Goal: Task Accomplishment & Management: Manage account settings

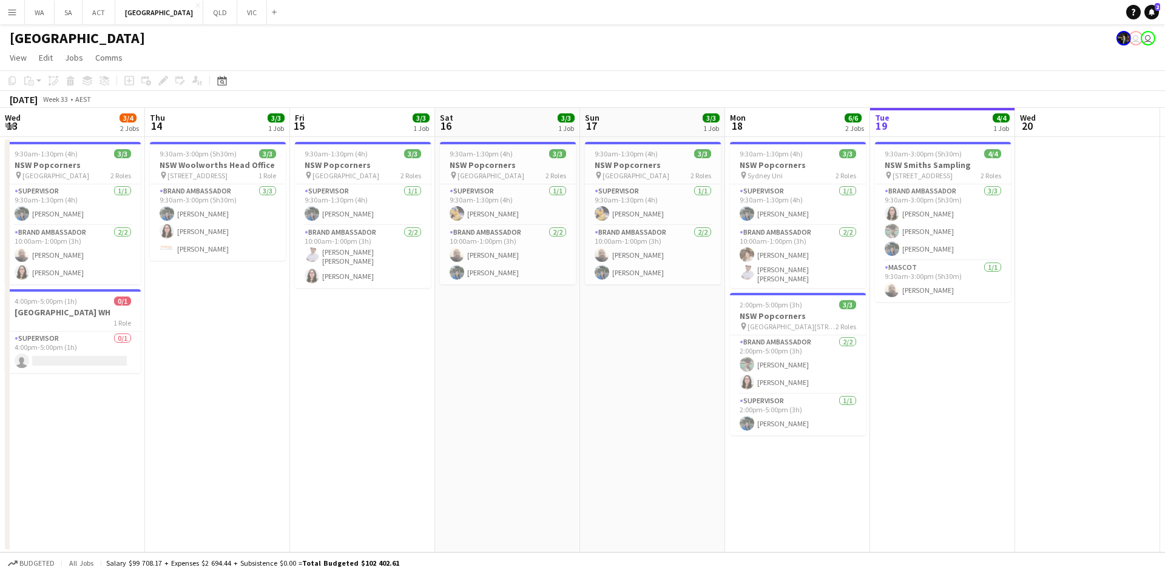
scroll to position [0, 364]
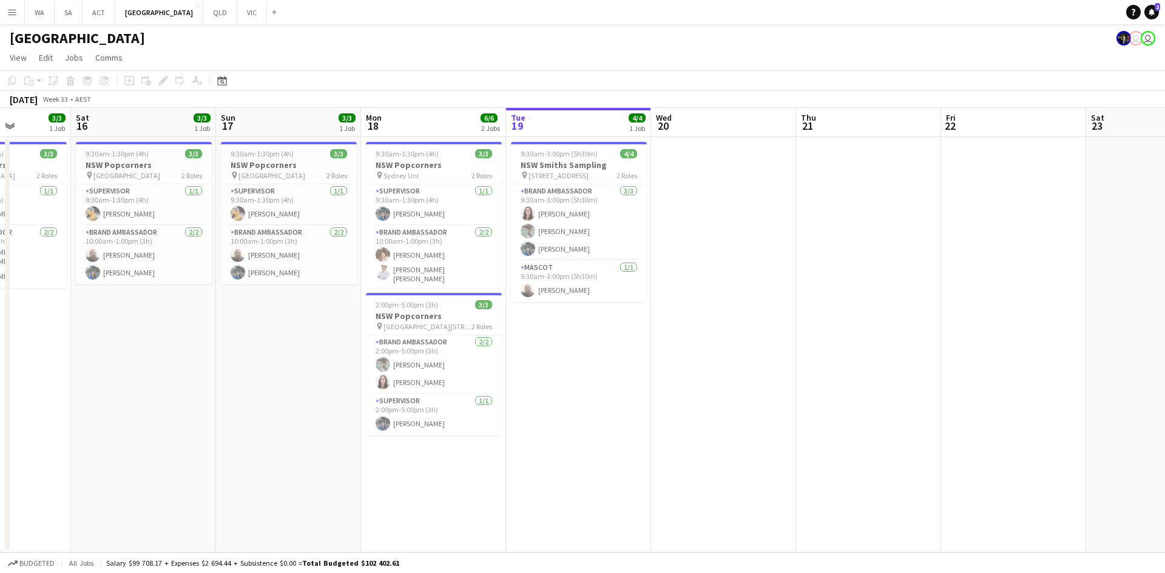
click at [578, 329] on app-date-cell "9:30am-3:00pm (5h30m) 4/4 NSW Smiths Sampling pin [STREET_ADDRESS] 2 Roles Bran…" at bounding box center [578, 345] width 145 height 416
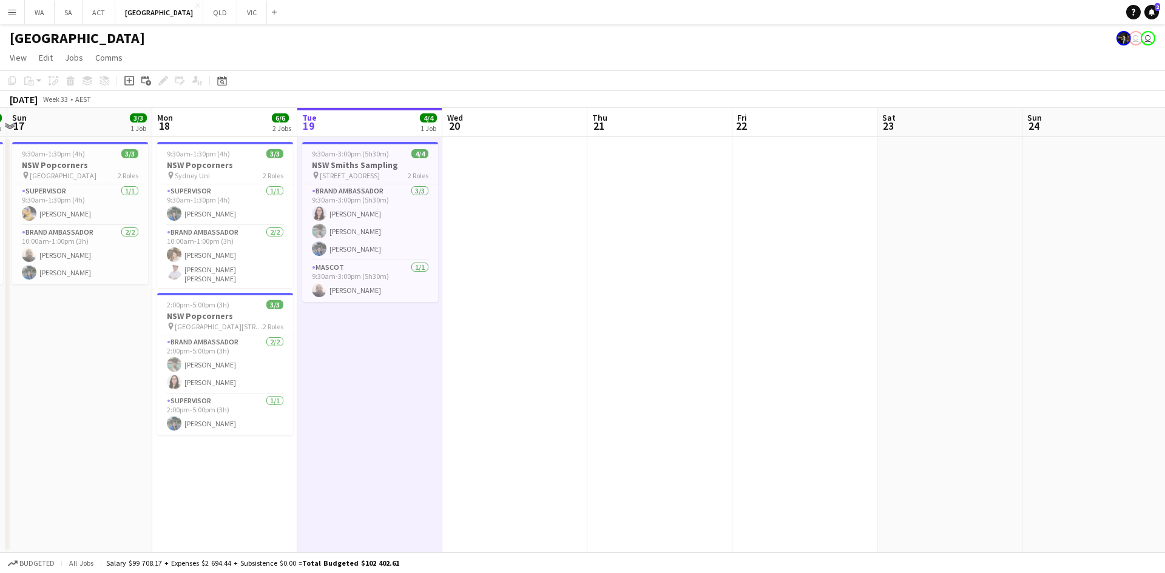
drag, startPoint x: 578, startPoint y: 328, endPoint x: 230, endPoint y: 281, distance: 351.4
click at [230, 281] on app-calendar-viewport "Thu 14 3/3 1 Job Fri 15 3/3 1 Job Sat 16 3/3 1 Job Sun 17 3/3 1 Job Mon 18 6/6 …" at bounding box center [582, 330] width 1165 height 445
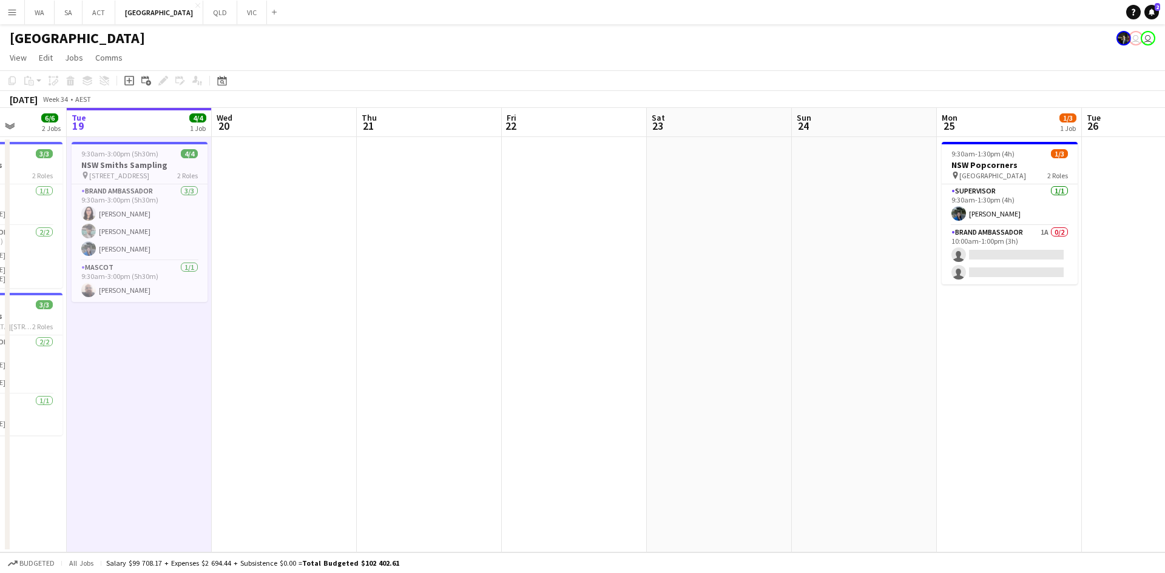
drag, startPoint x: 739, startPoint y: 234, endPoint x: 511, endPoint y: 212, distance: 228.5
click at [370, 252] on app-calendar-viewport "Sat 16 3/3 1 Job Sun 17 3/3 1 Job Mon 18 6/6 2 Jobs Tue 19 4/4 1 Job Wed 20 Thu…" at bounding box center [582, 330] width 1165 height 445
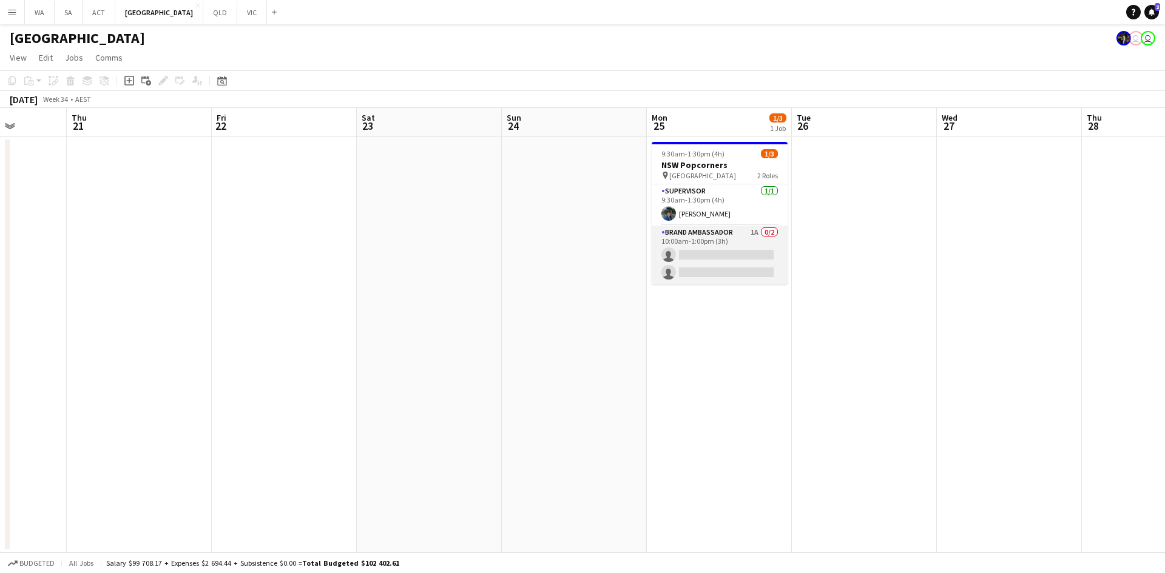
click at [713, 250] on app-card-role "Brand Ambassador 1A 0/2 10:00am-1:00pm (3h) single-neutral-actions single-neutr…" at bounding box center [719, 255] width 136 height 59
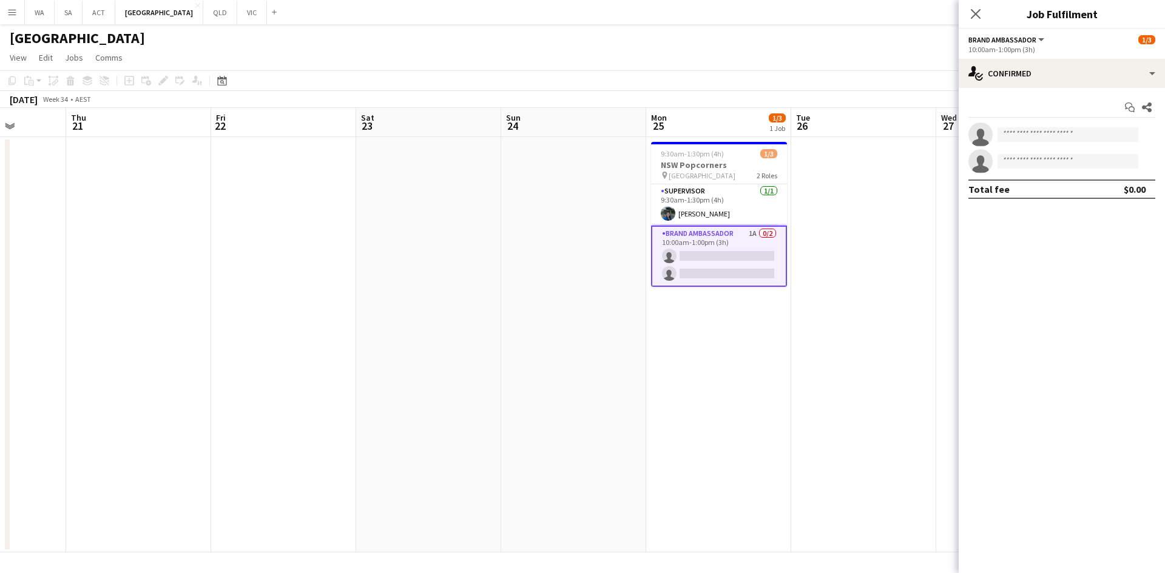
click at [1106, 89] on div "Start chat Share single-neutral-actions single-neutral-actions Total fee $0.00" at bounding box center [1061, 148] width 206 height 121
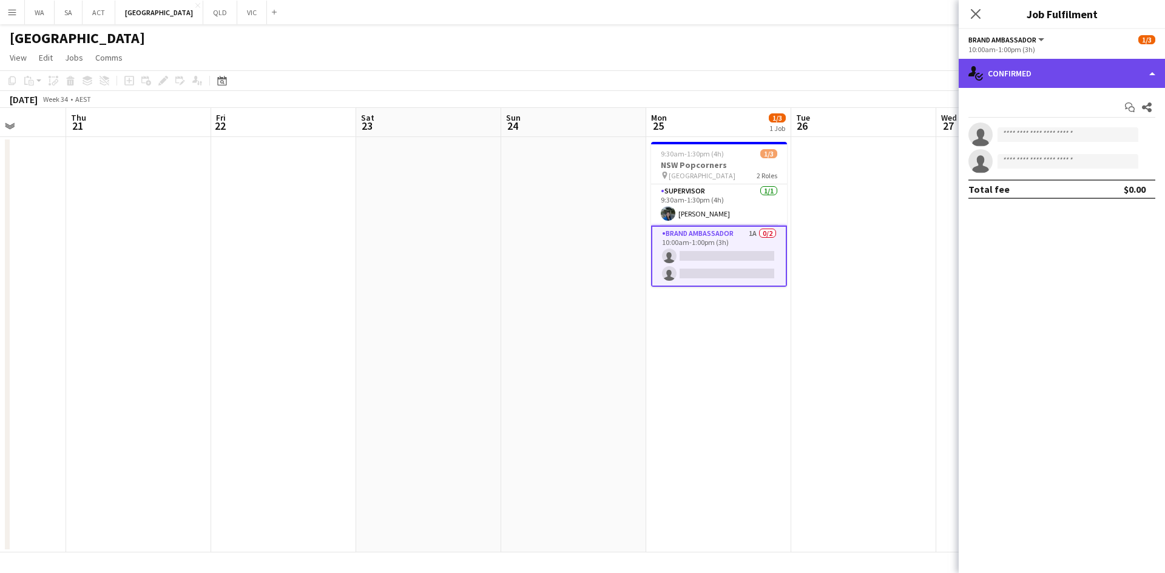
click at [1105, 72] on div "single-neutral-actions-check-2 Confirmed" at bounding box center [1061, 73] width 206 height 29
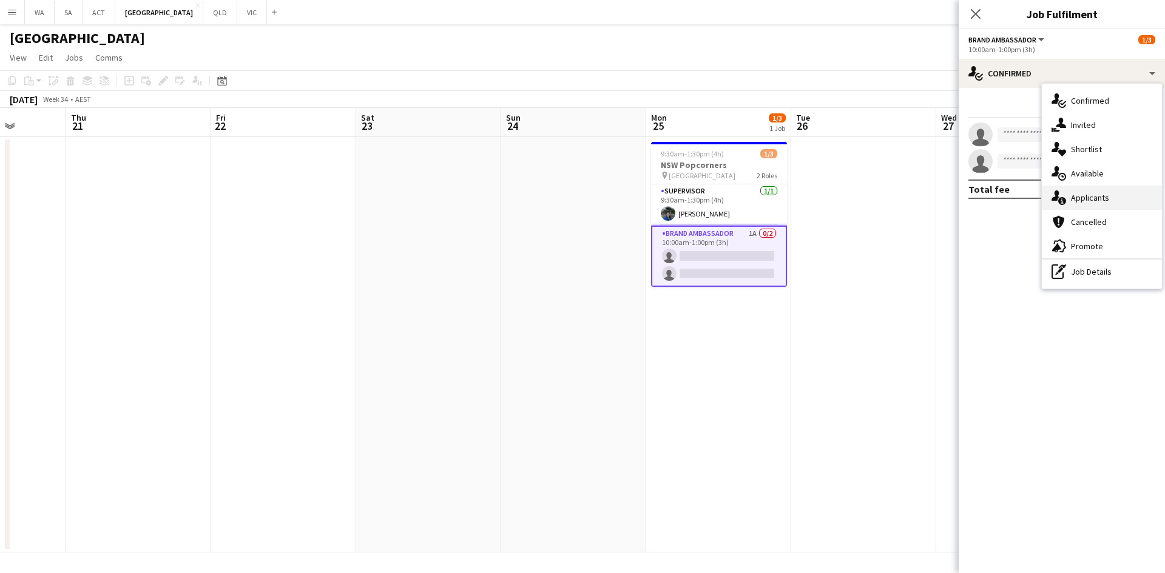
click at [1088, 204] on div "single-neutral-actions-information Applicants" at bounding box center [1102, 198] width 120 height 24
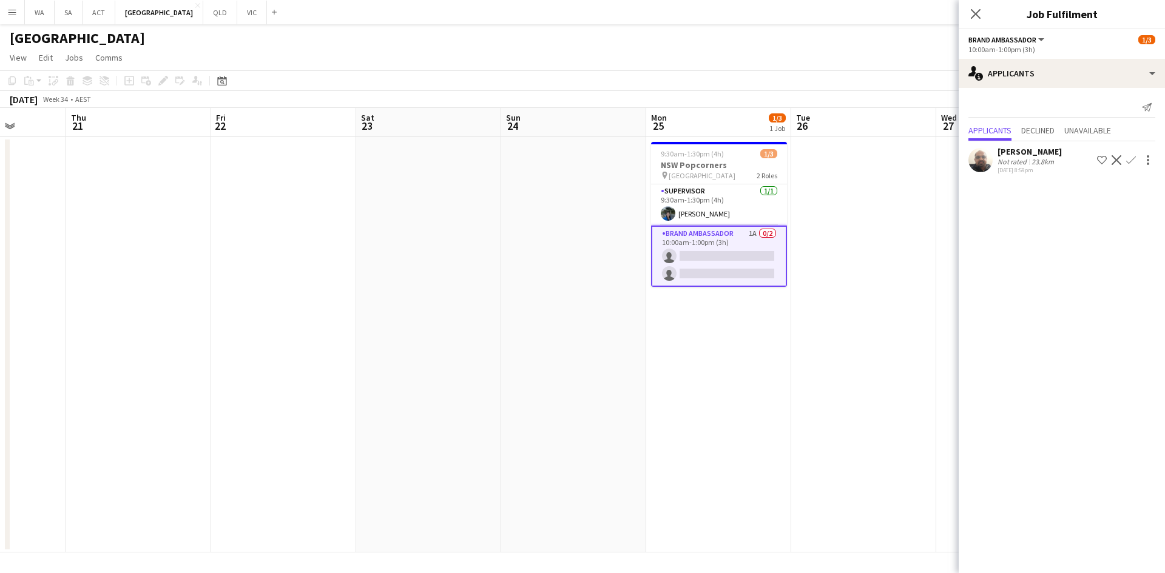
click at [716, 307] on app-date-cell "9:30am-1:30pm (4h) 1/3 NSW Popcorners pin [GEOGRAPHIC_DATA] 2 Roles Supervisor …" at bounding box center [718, 345] width 145 height 416
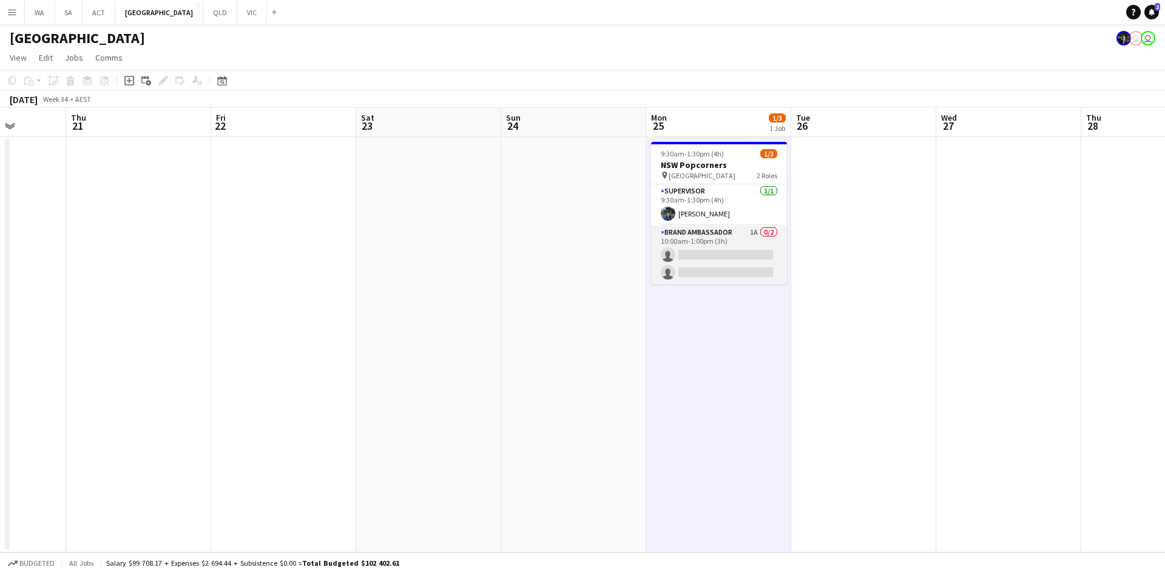
click at [722, 283] on app-card-role "Brand Ambassador 1A 0/2 10:00am-1:00pm (3h) single-neutral-actions single-neutr…" at bounding box center [719, 255] width 136 height 59
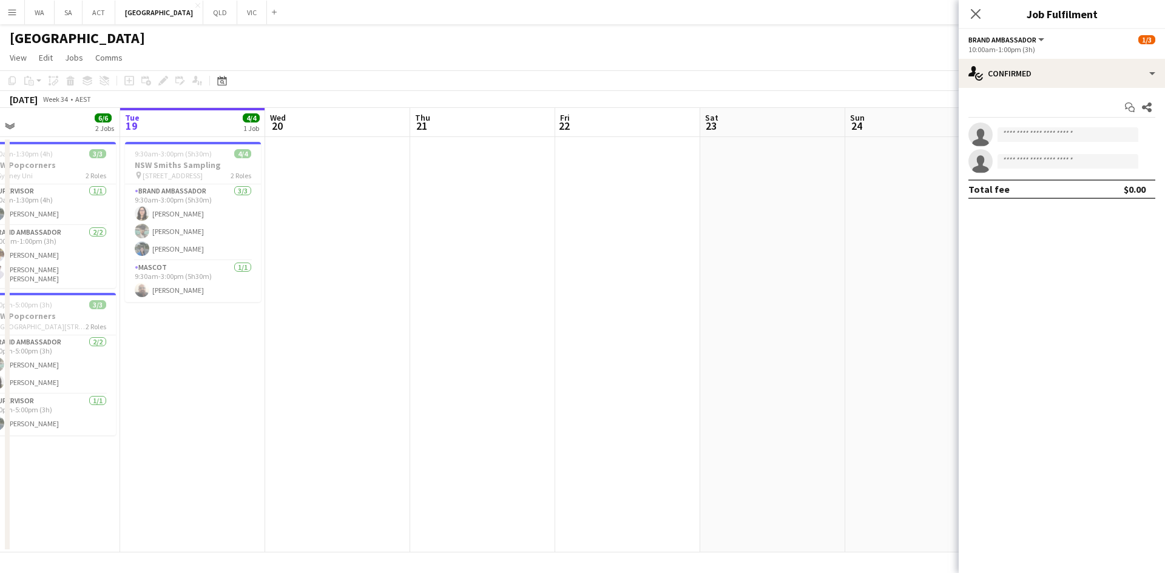
drag, startPoint x: 911, startPoint y: 391, endPoint x: 935, endPoint y: 416, distance: 34.3
click at [935, 416] on app-calendar-viewport "Sat 16 3/3 1 Job Sun 17 3/3 1 Job Mon 18 6/6 2 Jobs Tue 19 4/4 1 Job Wed 20 Thu…" at bounding box center [582, 330] width 1165 height 445
click at [237, 15] on button "VIC Close" at bounding box center [252, 13] width 30 height 24
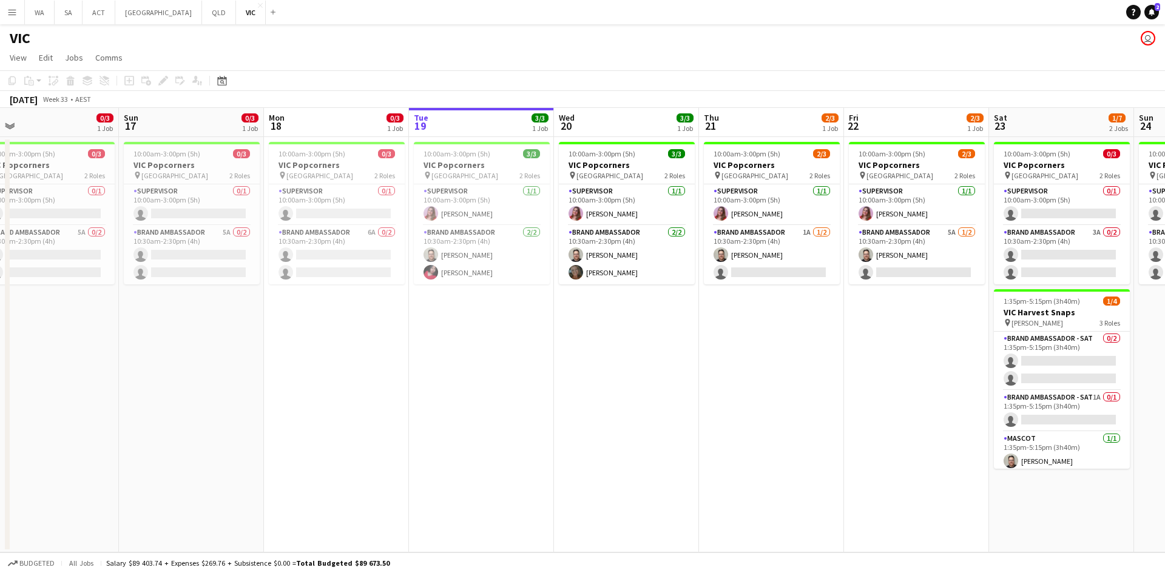
scroll to position [0, 255]
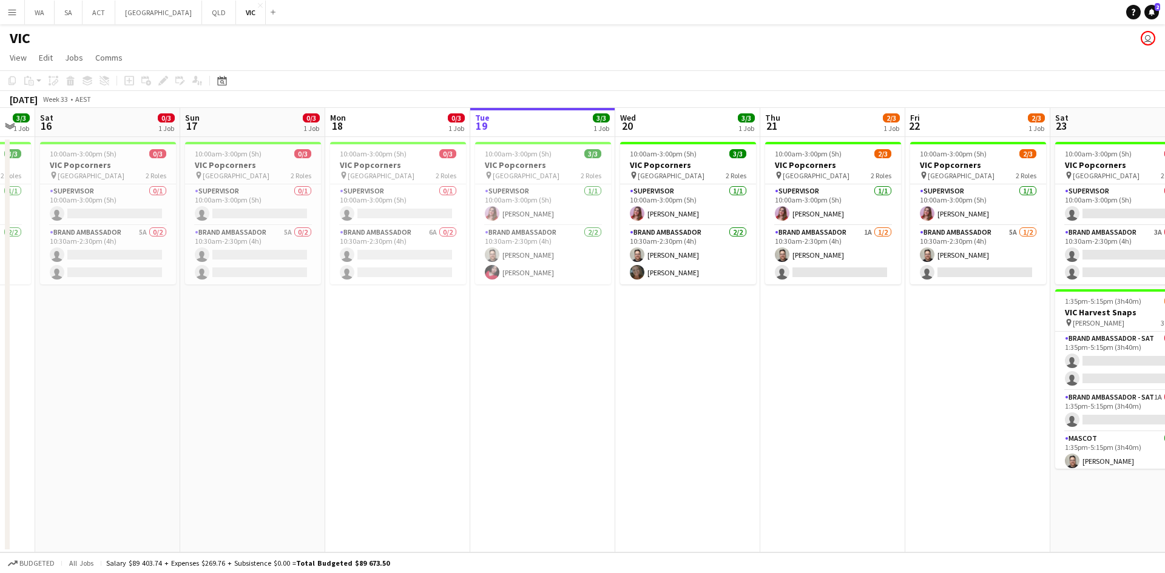
drag, startPoint x: 220, startPoint y: 389, endPoint x: 545, endPoint y: 375, distance: 325.4
click at [545, 375] on app-calendar-viewport "Thu 14 Fri 15 3/3 1 Job Sat 16 0/3 1 Job Sun 17 0/3 1 Job Mon 18 0/3 1 Job Tue …" at bounding box center [582, 330] width 1165 height 445
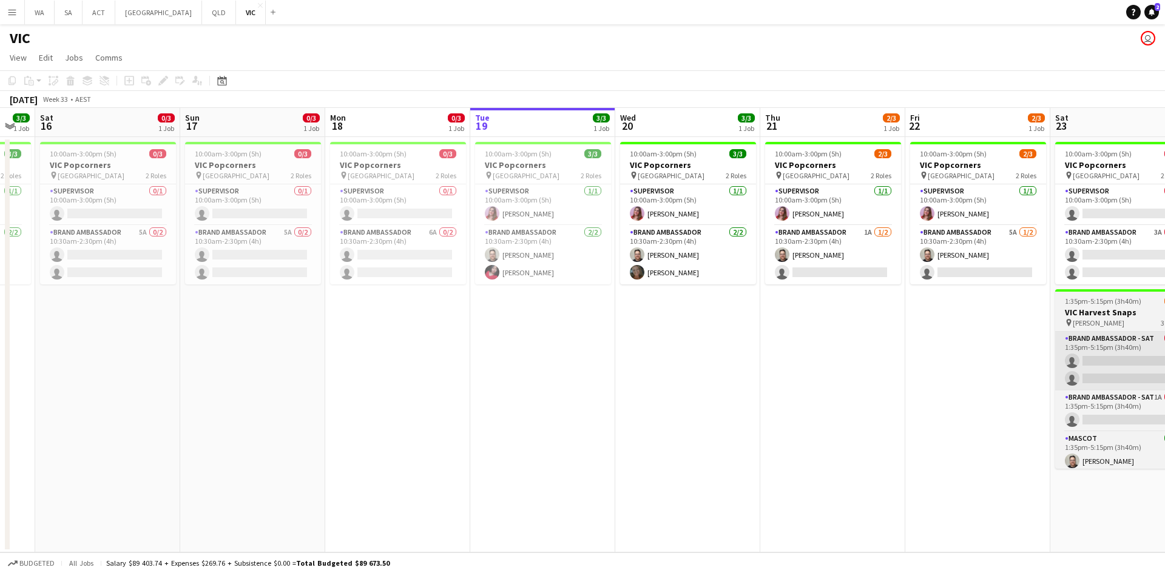
click at [1087, 340] on app-card-role "Brand Ambassador - SAT 0/2 1:35pm-5:15pm (3h40m) single-neutral-actions single-…" at bounding box center [1123, 361] width 136 height 59
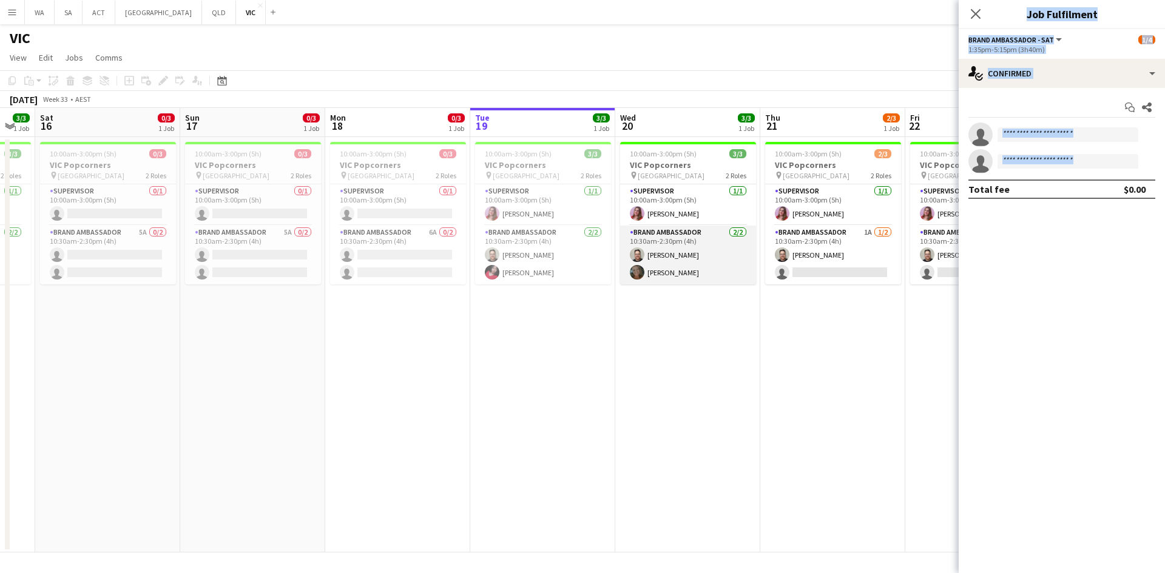
drag, startPoint x: 877, startPoint y: 331, endPoint x: 656, endPoint y: 283, distance: 226.1
click at [656, 283] on body "Menu Boards Boards Boards All jobs Status Workforce Workforce My Workforce Recr…" at bounding box center [582, 286] width 1165 height 573
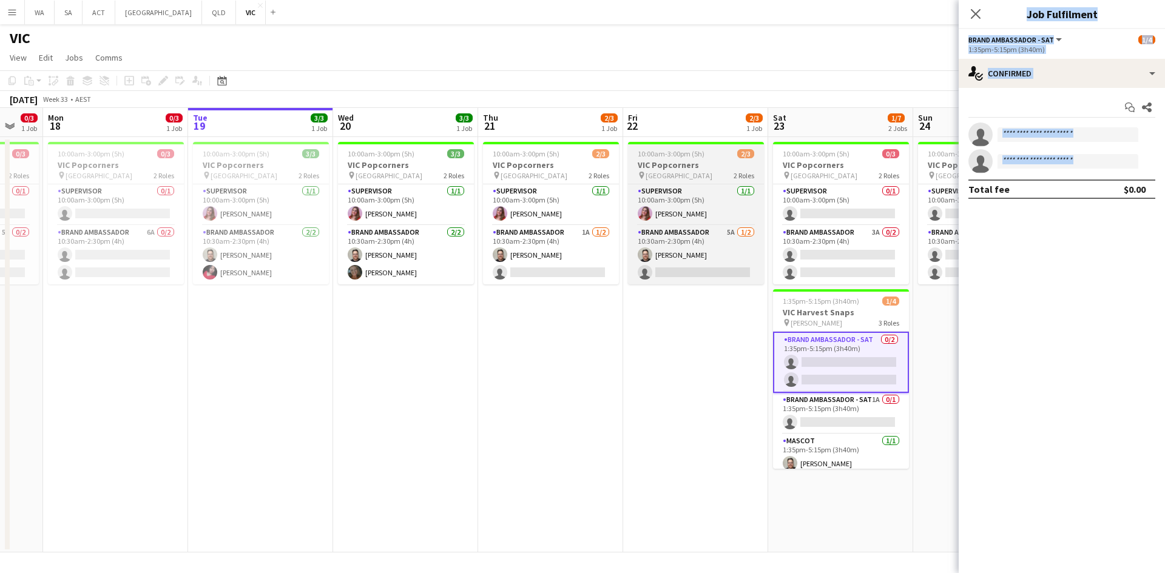
drag, startPoint x: 775, startPoint y: 323, endPoint x: 690, endPoint y: 179, distance: 166.7
click at [463, 295] on app-calendar-viewport "Fri 15 3/3 1 Job Sat 16 0/3 1 Job Sun 17 0/3 1 Job Mon 18 0/3 1 Job Tue 19 3/3 …" at bounding box center [582, 330] width 1165 height 445
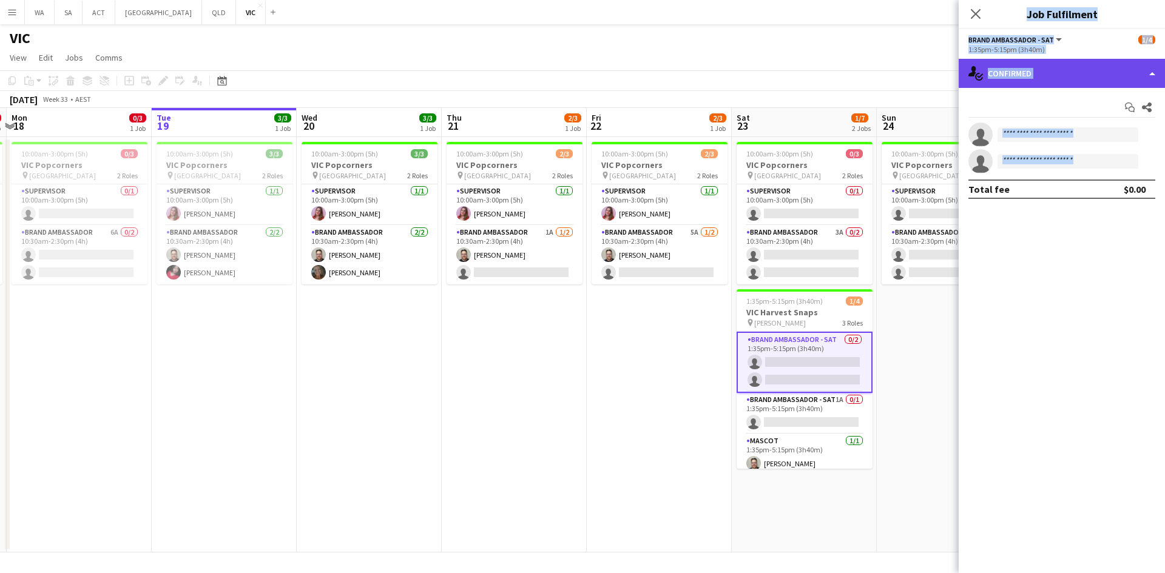
click at [1038, 67] on div "single-neutral-actions-check-2 Confirmed" at bounding box center [1061, 73] width 206 height 29
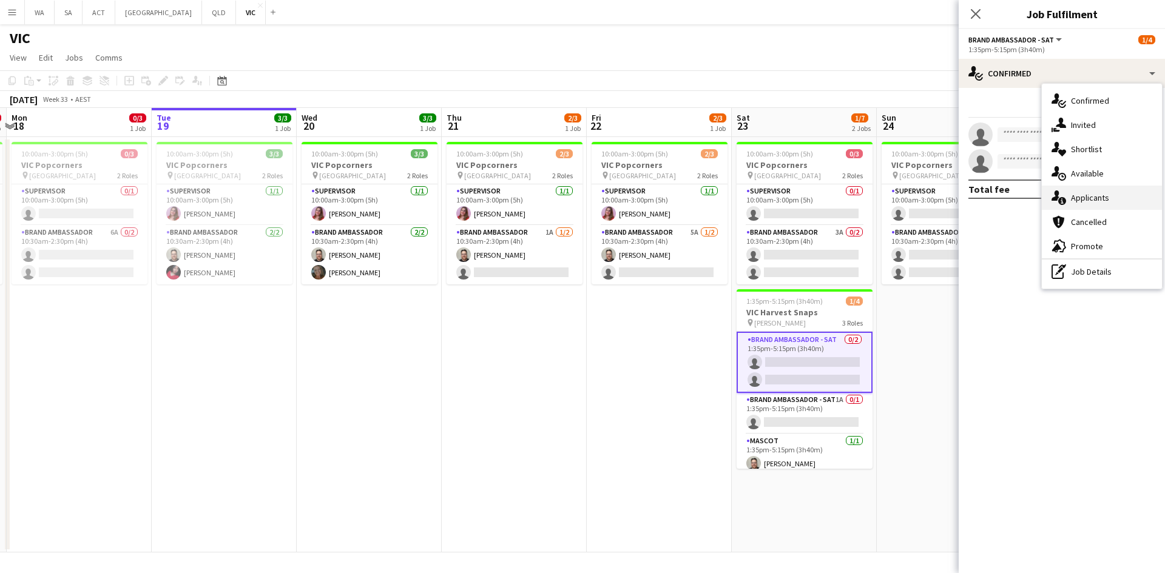
click at [1097, 201] on div "single-neutral-actions-information Applicants" at bounding box center [1102, 198] width 120 height 24
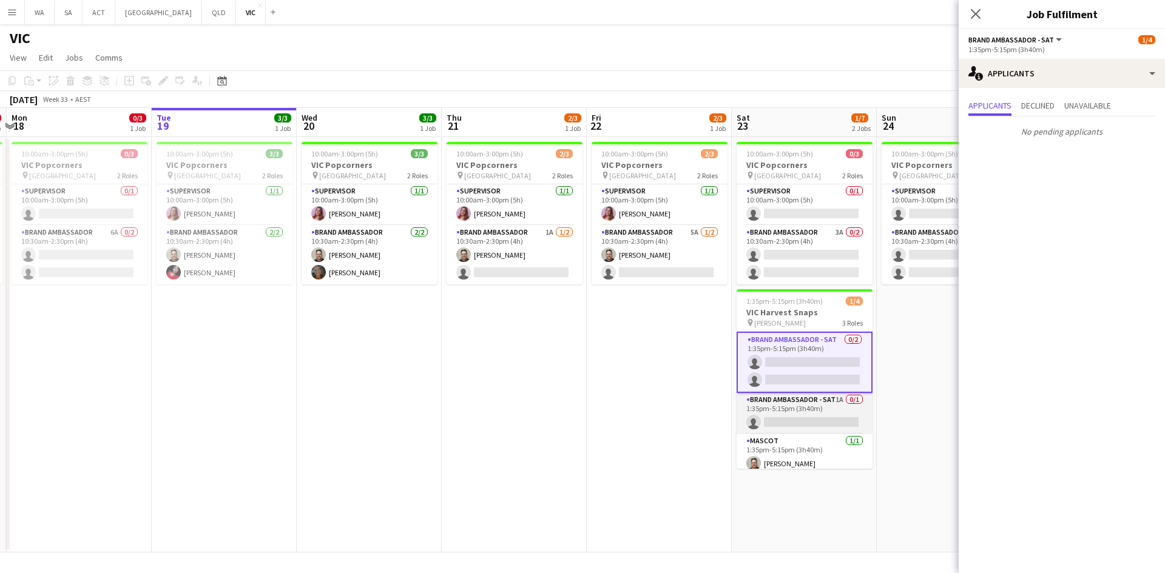
click at [816, 419] on app-card-role "Brand Ambassador - SAT 1A 0/1 1:35pm-5:15pm (3h40m) single-neutral-actions" at bounding box center [804, 413] width 136 height 41
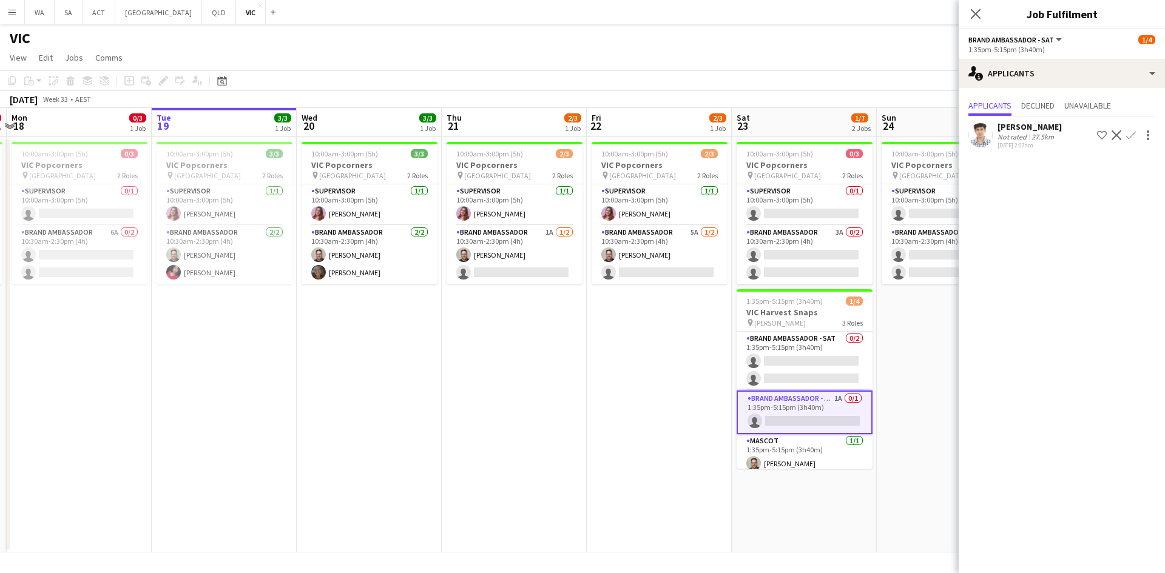
click at [1131, 135] on app-icon "Confirm" at bounding box center [1131, 135] width 10 height 10
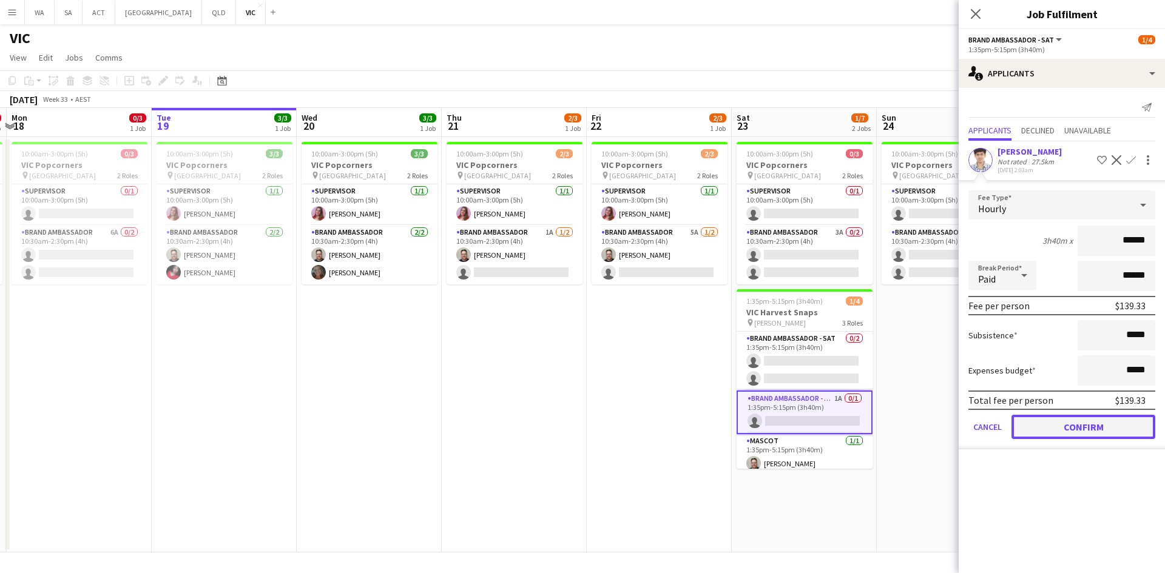
click at [1075, 416] on button "Confirm" at bounding box center [1083, 427] width 144 height 24
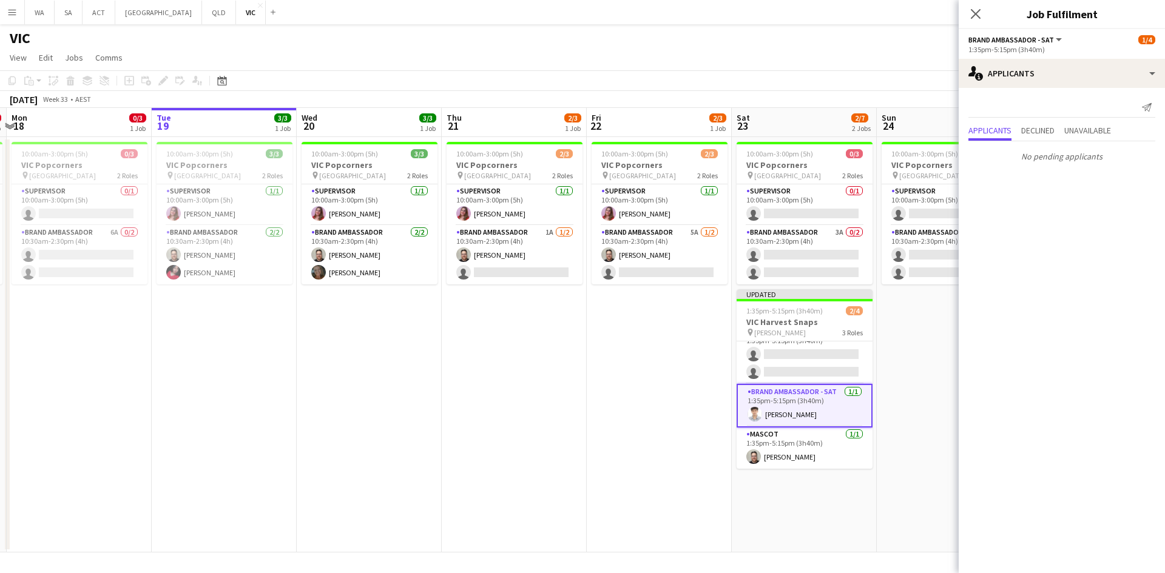
click at [903, 382] on app-date-cell "10:00am-3:00pm (5h) 0/3 VIC Popcorners pin University of Melbourne 2 Roles Supe…" at bounding box center [949, 345] width 145 height 416
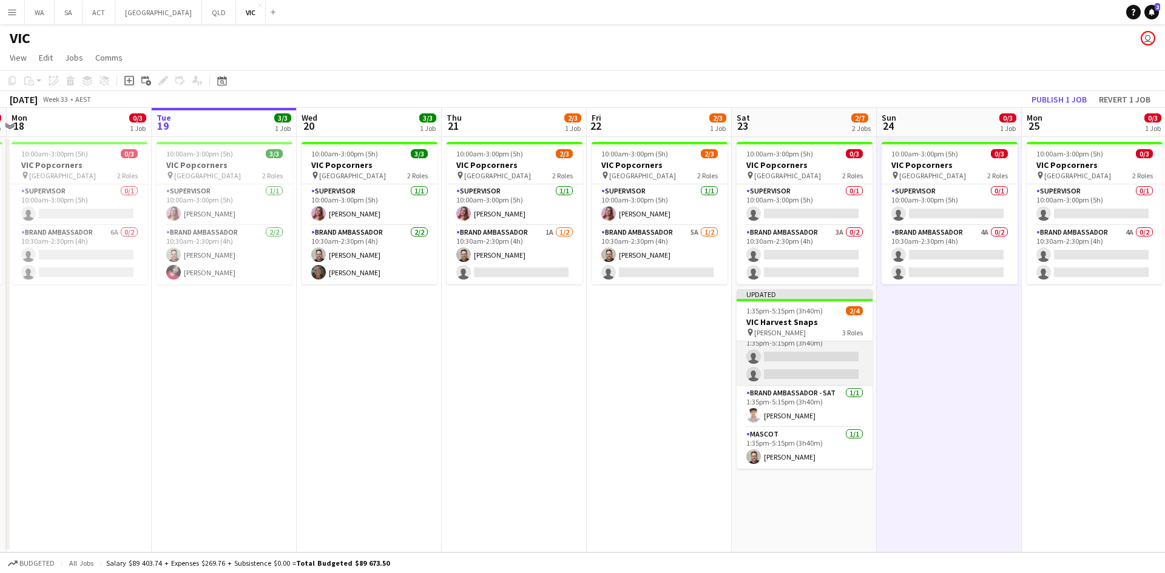
click at [813, 358] on app-card-role "Brand Ambassador - SAT 0/2 1:35pm-5:15pm (3h40m) single-neutral-actions single-…" at bounding box center [804, 357] width 136 height 59
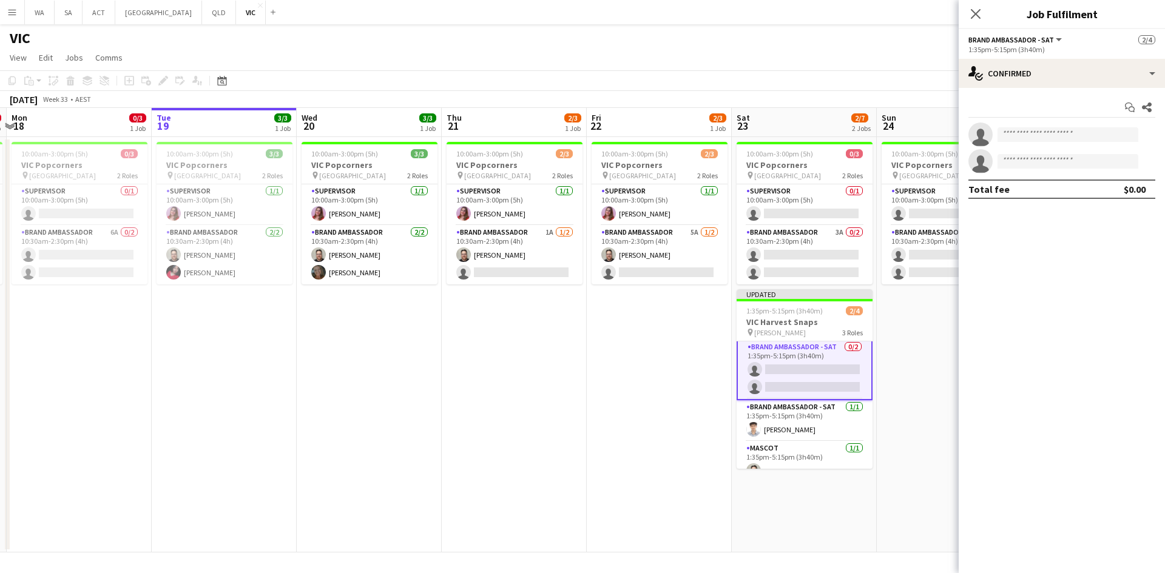
scroll to position [0, 0]
click at [1029, 49] on div "1:35pm-5:15pm (3h40m)" at bounding box center [1061, 49] width 187 height 9
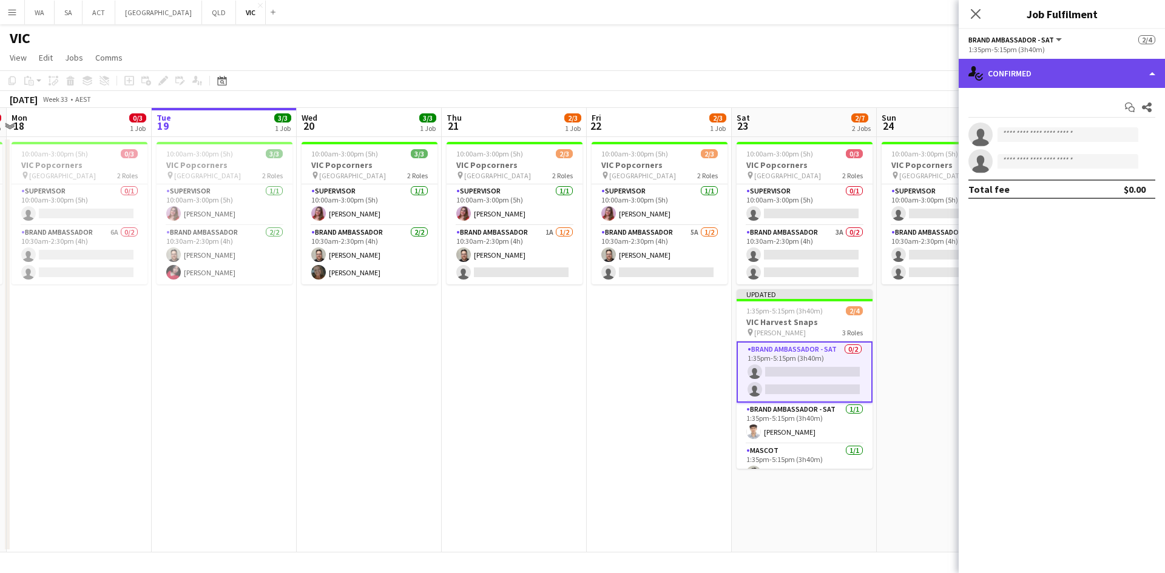
click at [1032, 61] on div "single-neutral-actions-check-2 Confirmed" at bounding box center [1061, 73] width 206 height 29
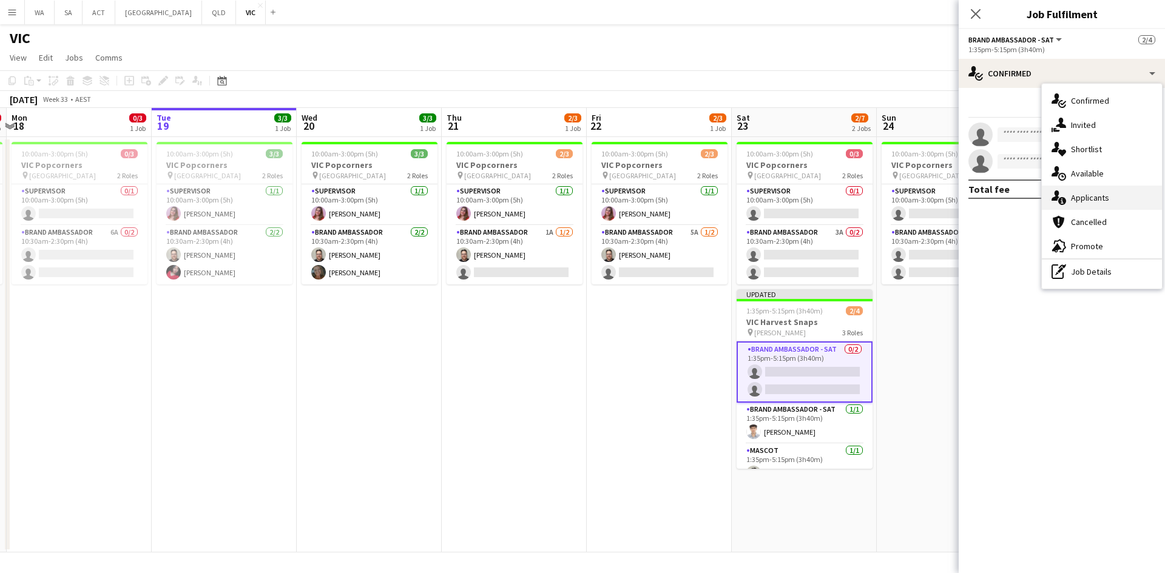
click at [1083, 193] on div "single-neutral-actions-information Applicants" at bounding box center [1102, 198] width 120 height 24
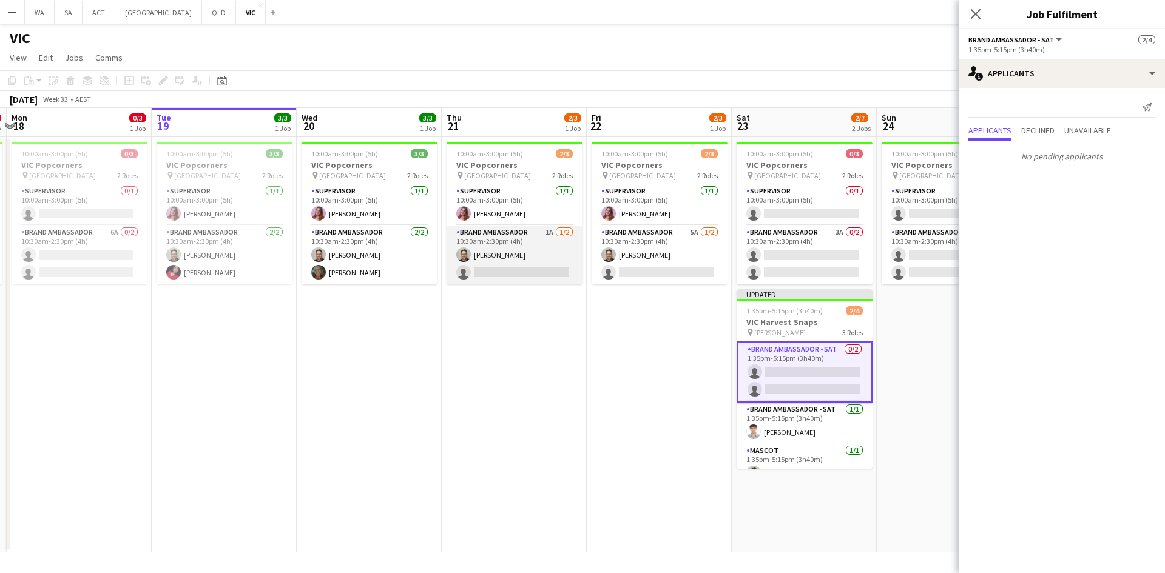
click at [548, 251] on app-card-role "Brand Ambassador 1A [DATE] 10:30am-2:30pm (4h) [PERSON_NAME] single-neutral-act…" at bounding box center [514, 255] width 136 height 59
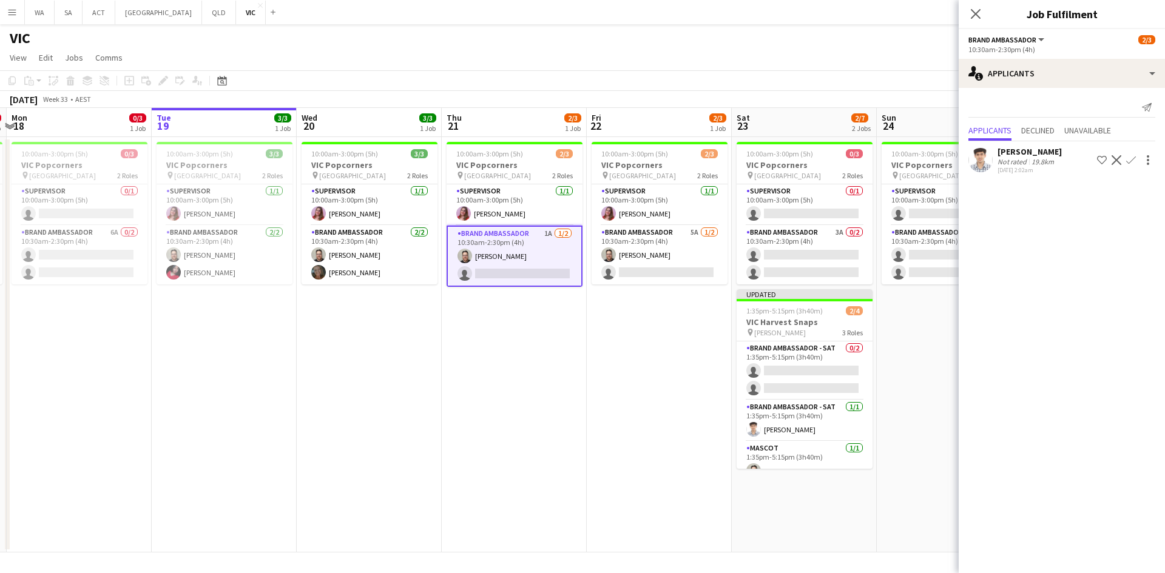
click at [1133, 159] on app-icon "Confirm" at bounding box center [1131, 160] width 10 height 10
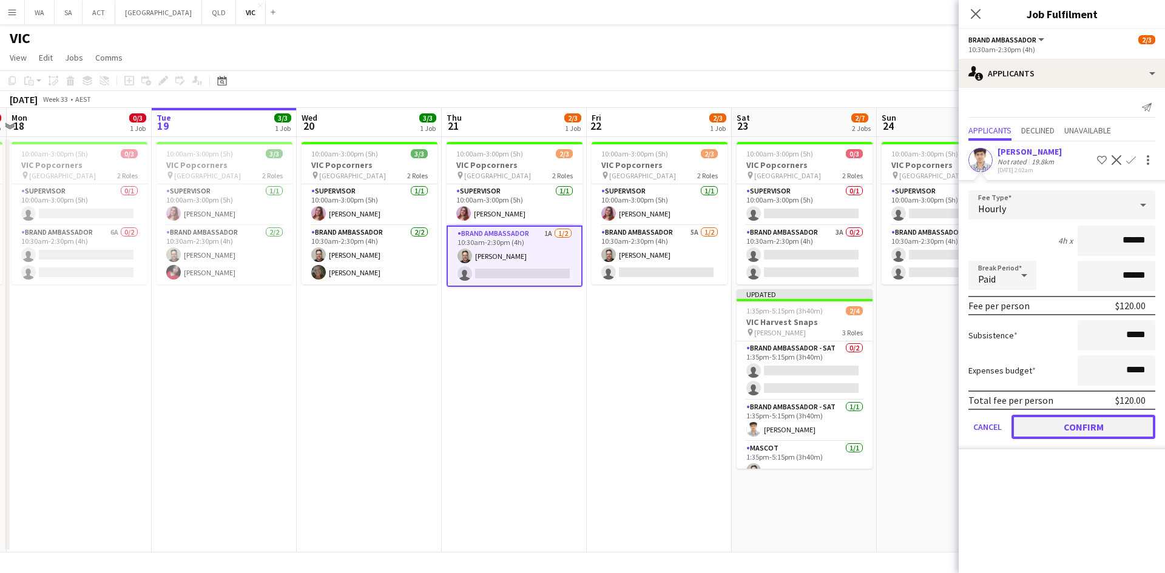
click at [1080, 439] on button "Confirm" at bounding box center [1083, 427] width 144 height 24
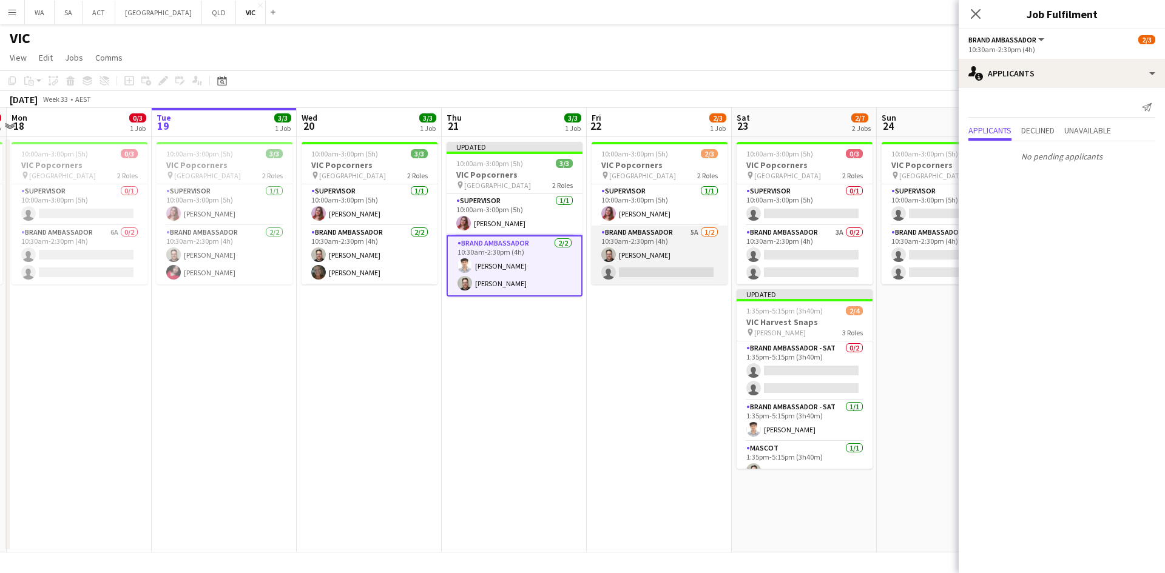
click at [679, 271] on app-card-role "Brand Ambassador 5A [DATE] 10:30am-2:30pm (4h) [PERSON_NAME] single-neutral-act…" at bounding box center [659, 255] width 136 height 59
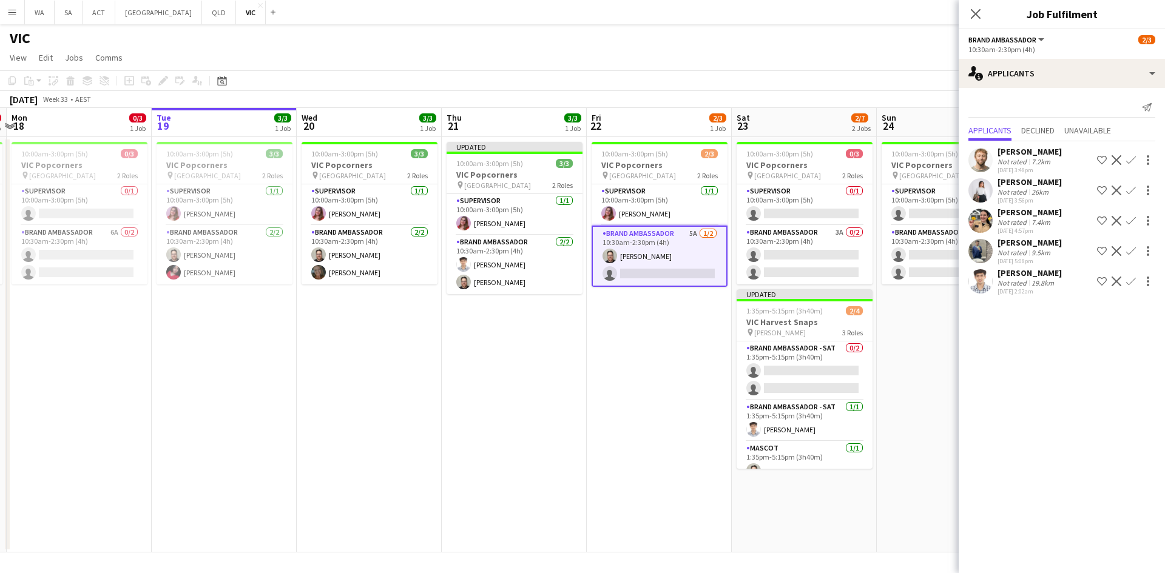
click at [1129, 281] on app-icon "Confirm" at bounding box center [1131, 282] width 10 height 10
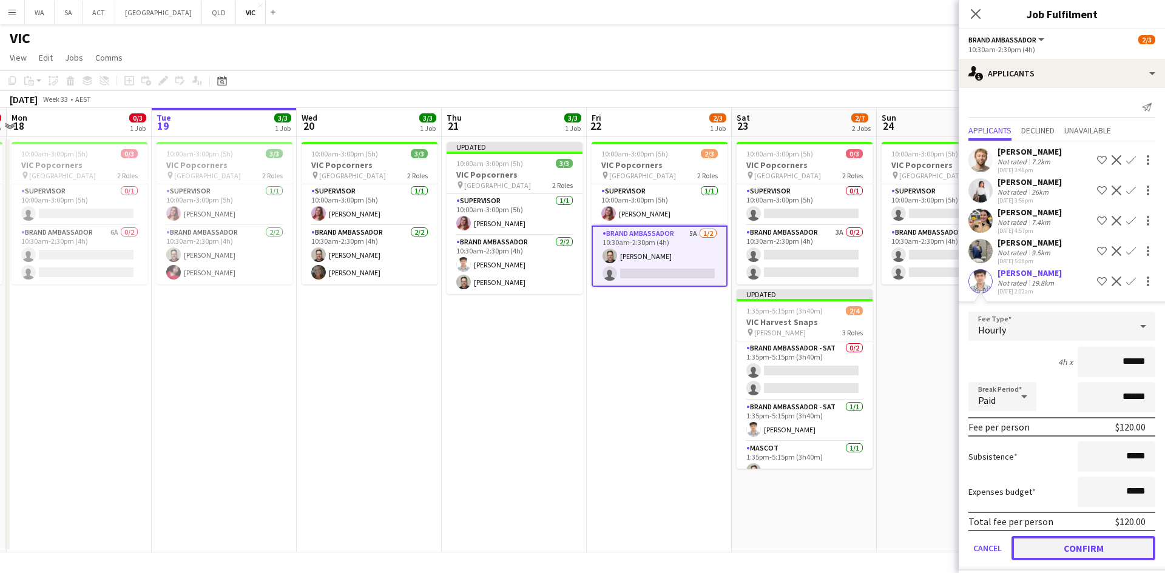
click at [1052, 540] on button "Confirm" at bounding box center [1083, 548] width 144 height 24
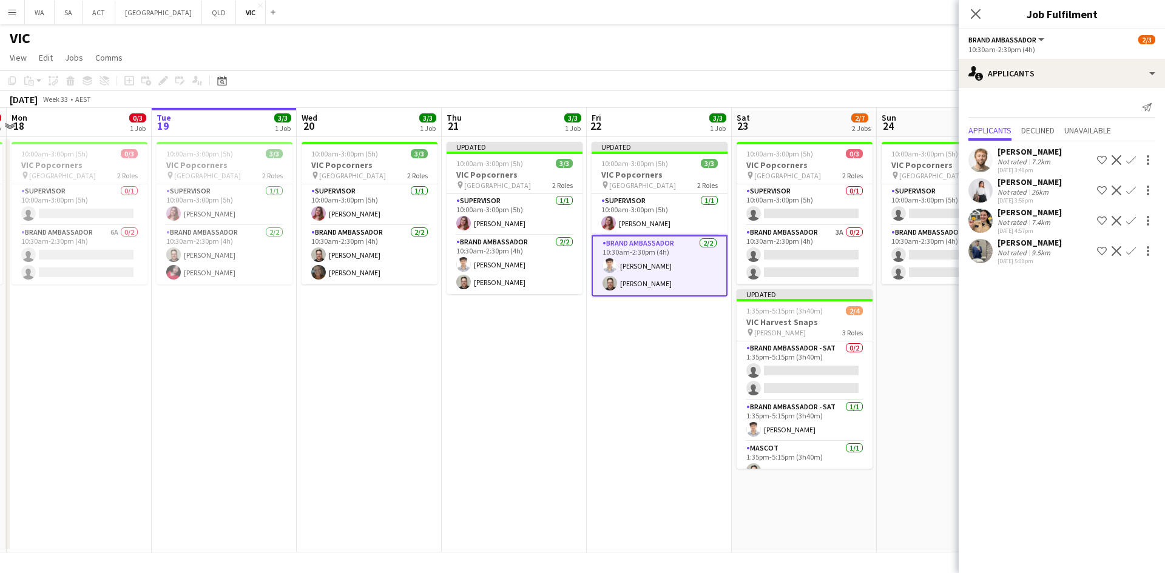
click at [911, 527] on app-date-cell "10:00am-3:00pm (5h) 0/3 VIC Popcorners pin University of Melbourne 2 Roles Supe…" at bounding box center [949, 345] width 145 height 416
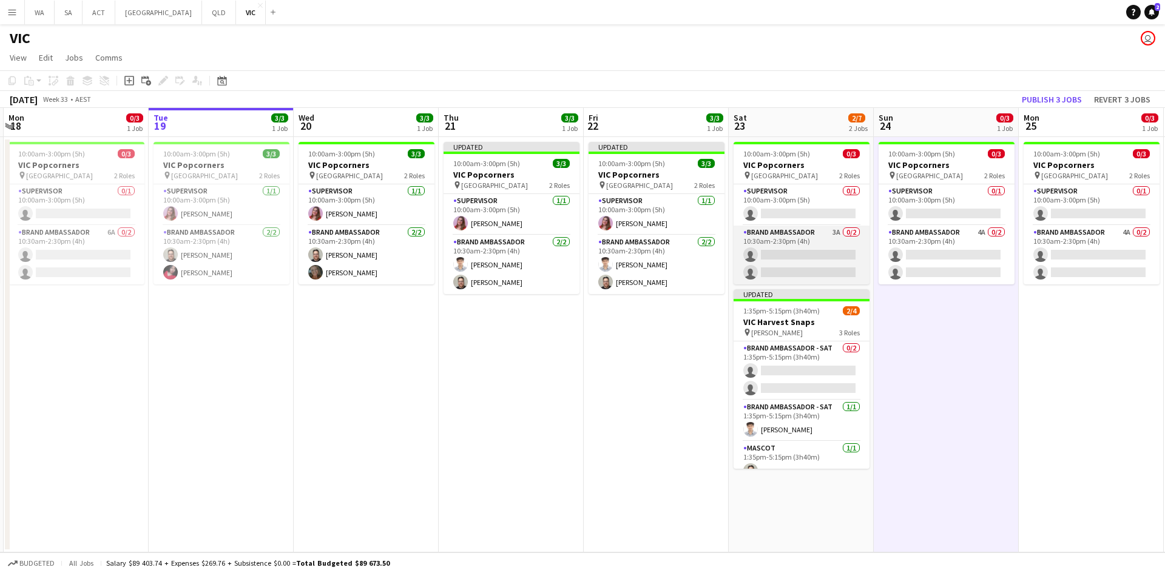
click at [779, 266] on app-card-role "Brand Ambassador 3A 0/2 10:30am-2:30pm (4h) single-neutral-actions single-neutr…" at bounding box center [801, 255] width 136 height 59
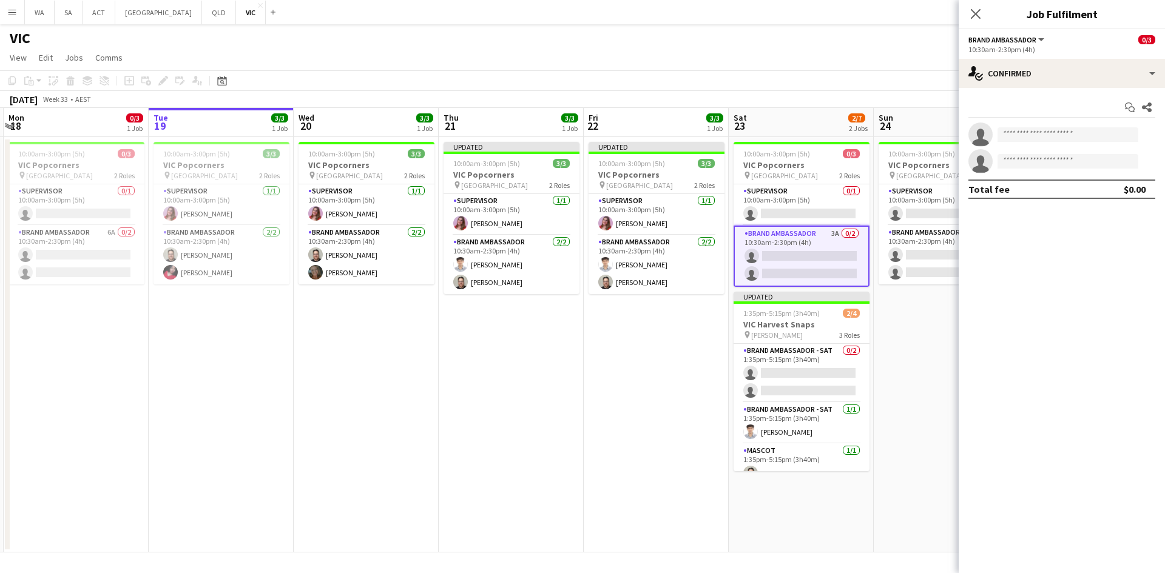
click at [619, 359] on app-date-cell "Updated 10:00am-3:00pm (5h) 3/3 VIC Popcorners pin University of Melbourne 2 Ro…" at bounding box center [656, 345] width 145 height 416
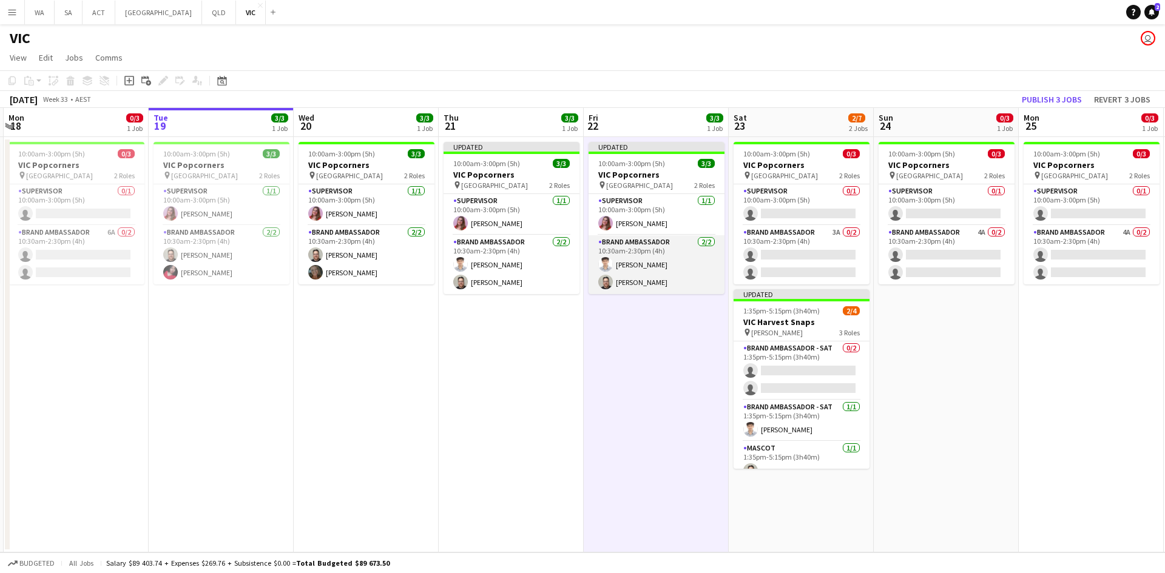
click at [632, 258] on app-card-role "Brand Ambassador [DATE] 10:30am-2:30pm (4h) [PERSON_NAME] [PERSON_NAME]" at bounding box center [656, 264] width 136 height 59
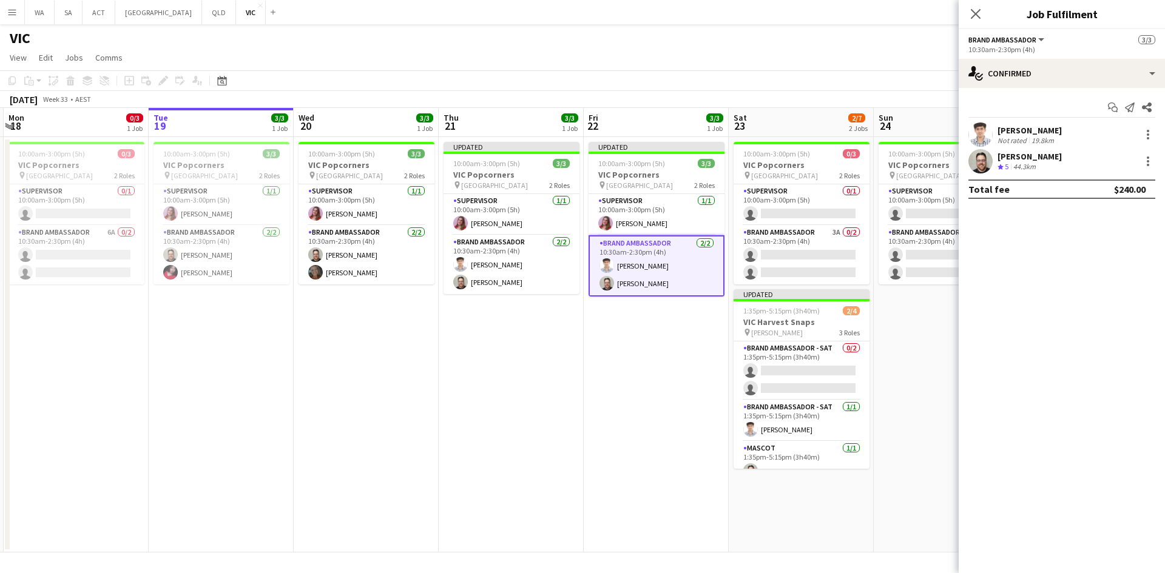
click at [871, 379] on app-date-cell "10:00am-3:00pm (5h) 0/3 VIC Popcorners pin University of Melbourne 2 Roles Supe…" at bounding box center [801, 345] width 145 height 416
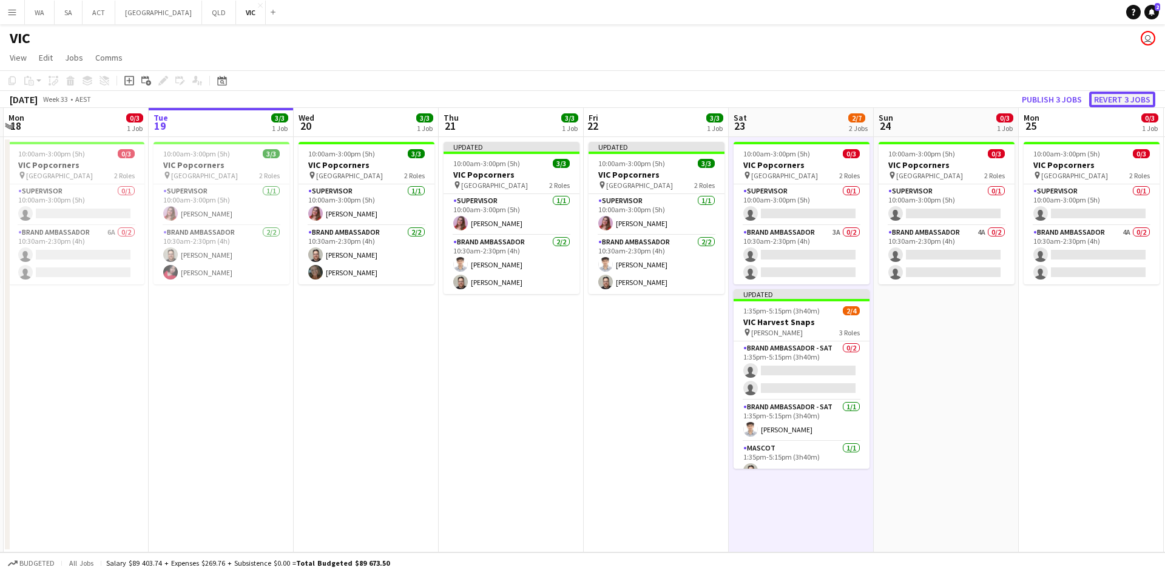
click at [1134, 96] on button "Revert 3 jobs" at bounding box center [1122, 100] width 66 height 16
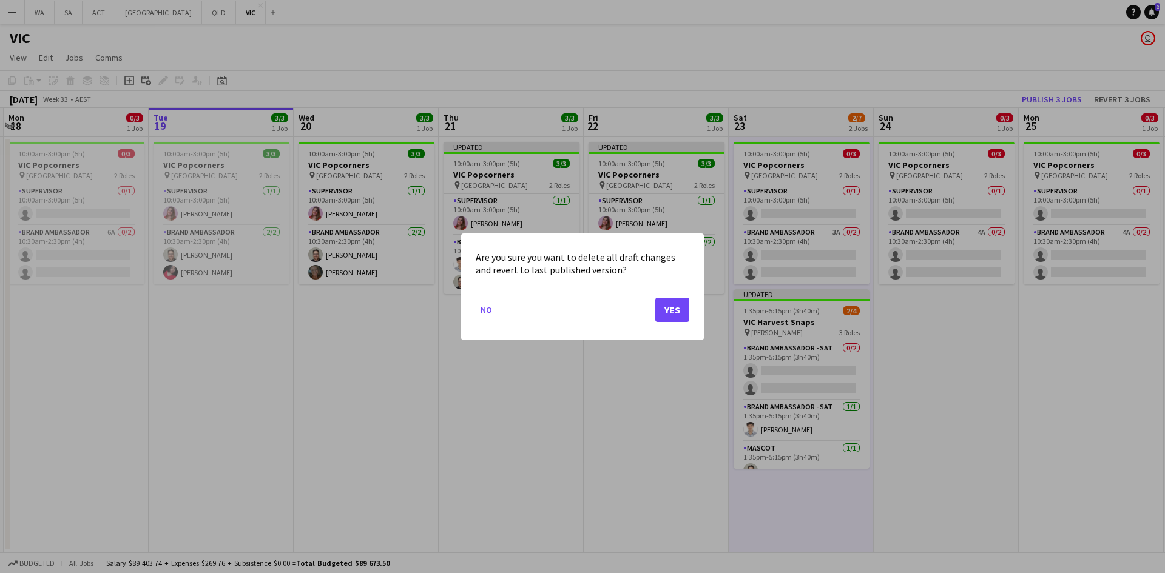
click at [696, 304] on div "Are you sure you want to delete all draft changes and revert to last published …" at bounding box center [582, 287] width 243 height 107
click at [691, 306] on div "Are you sure you want to delete all draft changes and revert to last published …" at bounding box center [582, 287] width 243 height 107
click at [682, 308] on button "Yes" at bounding box center [672, 309] width 34 height 24
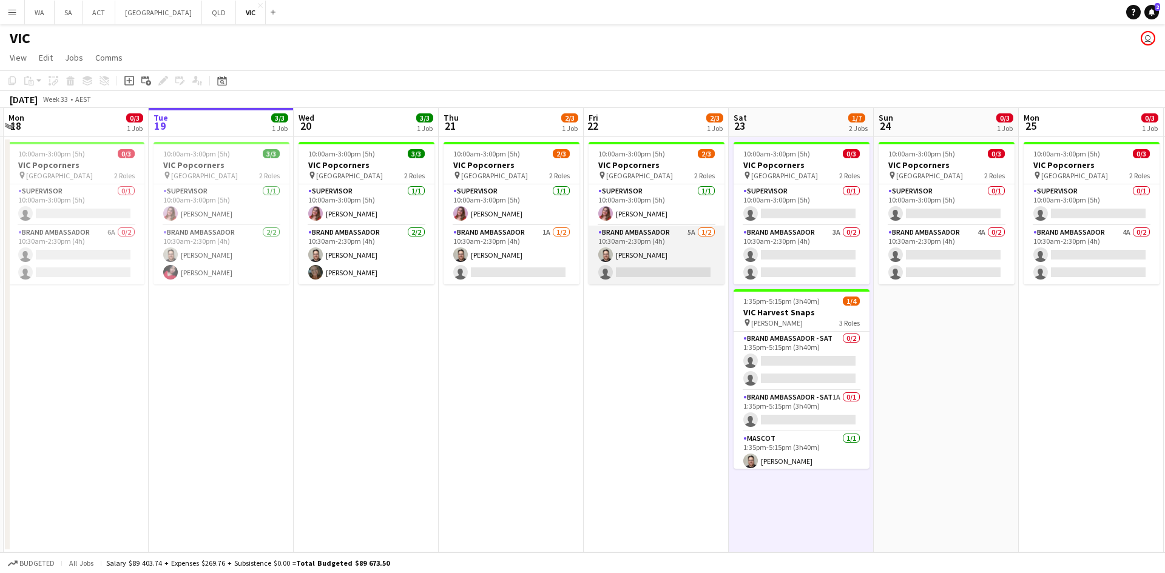
click at [675, 277] on app-card-role "Brand Ambassador 5A [DATE] 10:30am-2:30pm (4h) [PERSON_NAME] single-neutral-act…" at bounding box center [656, 255] width 136 height 59
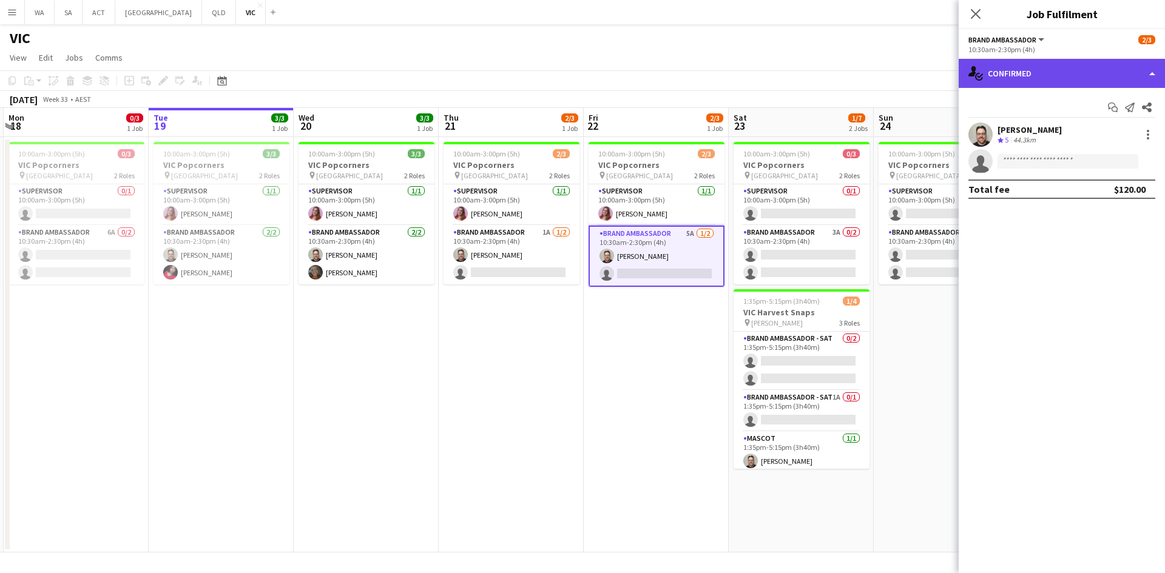
click at [1027, 76] on div "single-neutral-actions-check-2 Confirmed" at bounding box center [1061, 73] width 206 height 29
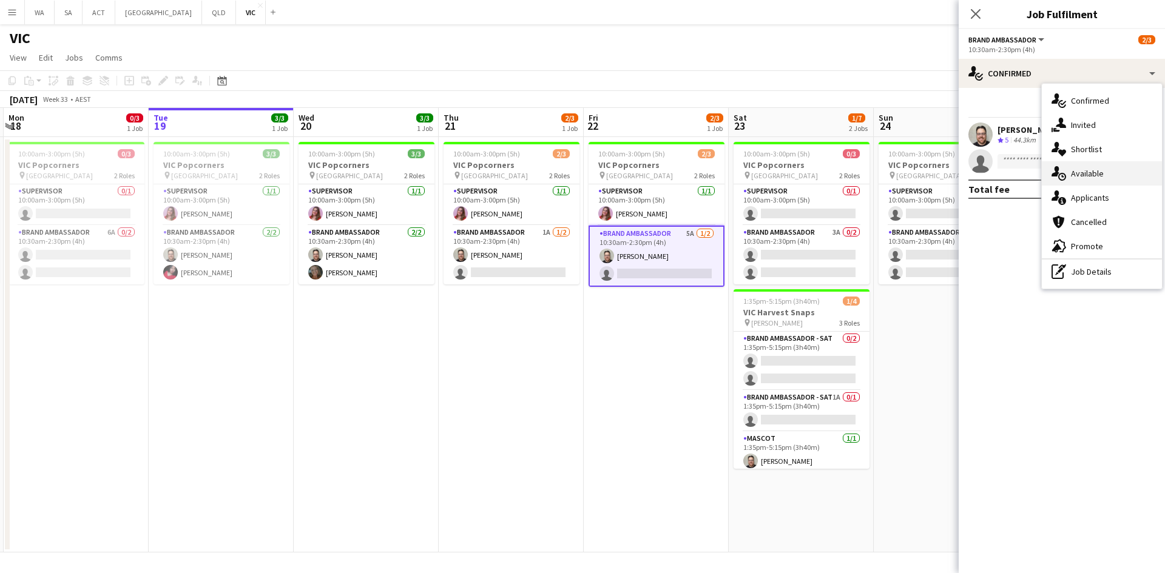
click at [1083, 184] on div "single-neutral-actions-upload Available" at bounding box center [1102, 173] width 120 height 24
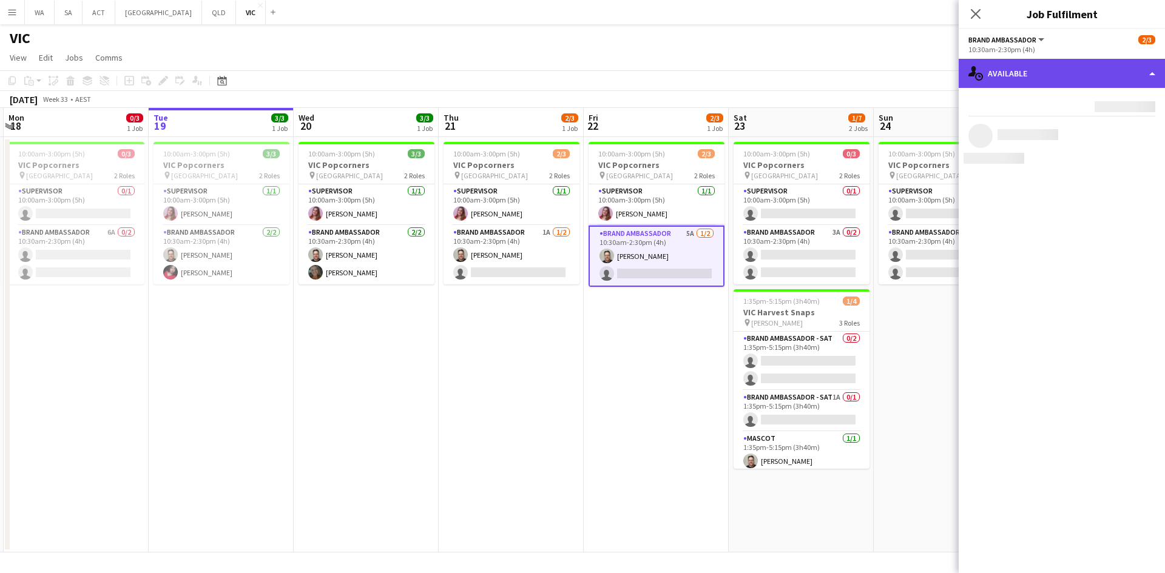
click at [1050, 75] on div "single-neutral-actions-upload Available" at bounding box center [1061, 73] width 206 height 29
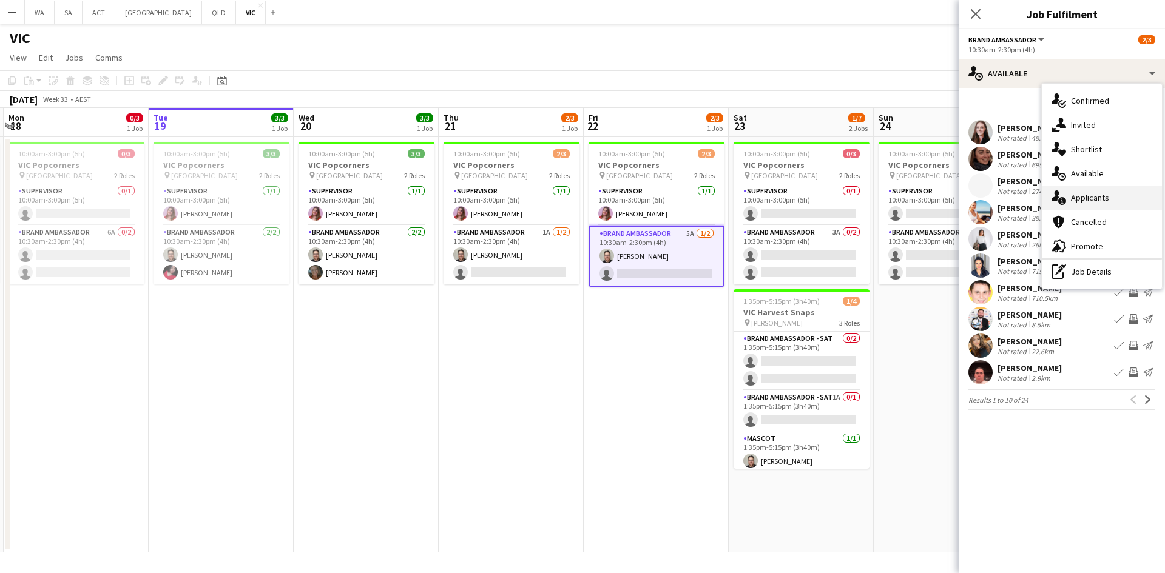
click at [1097, 200] on div "single-neutral-actions-information Applicants" at bounding box center [1102, 198] width 120 height 24
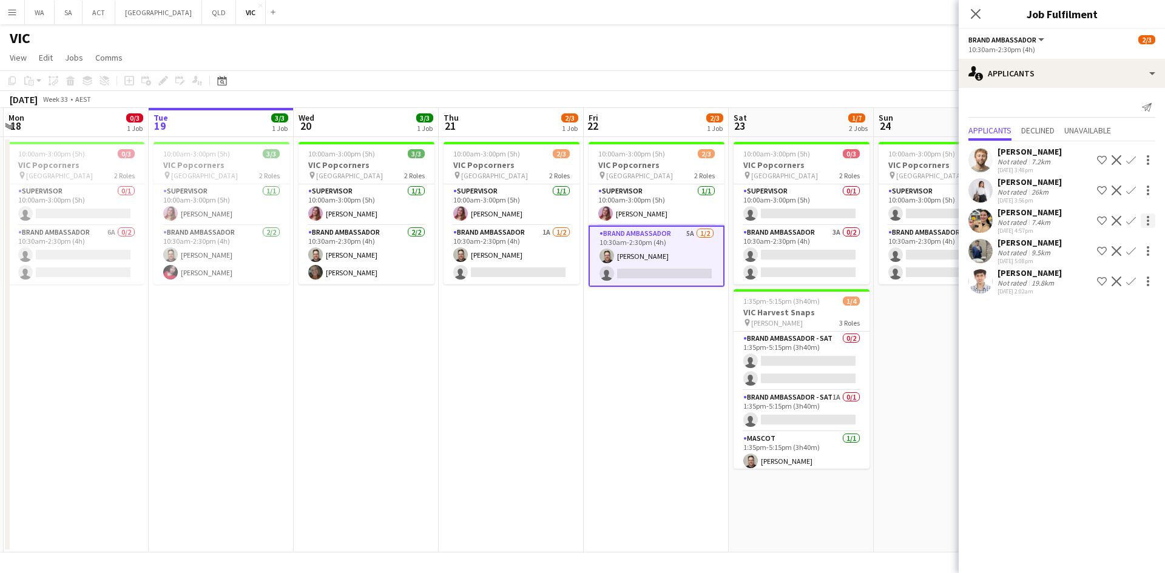
click at [1131, 220] on app-icon "Confirm" at bounding box center [1131, 221] width 10 height 10
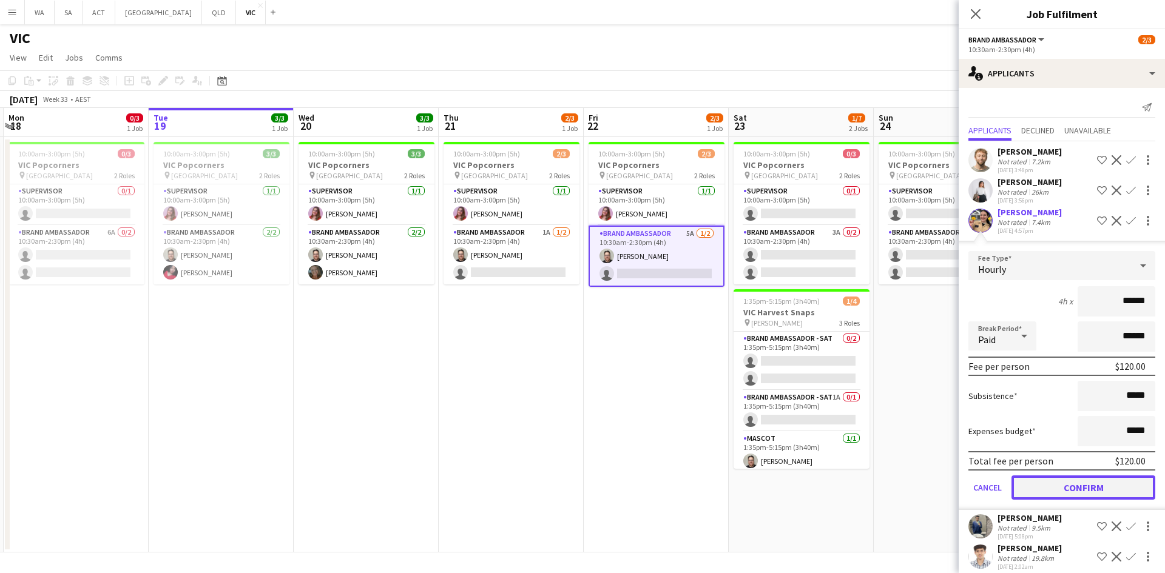
click at [1062, 482] on button "Confirm" at bounding box center [1083, 488] width 144 height 24
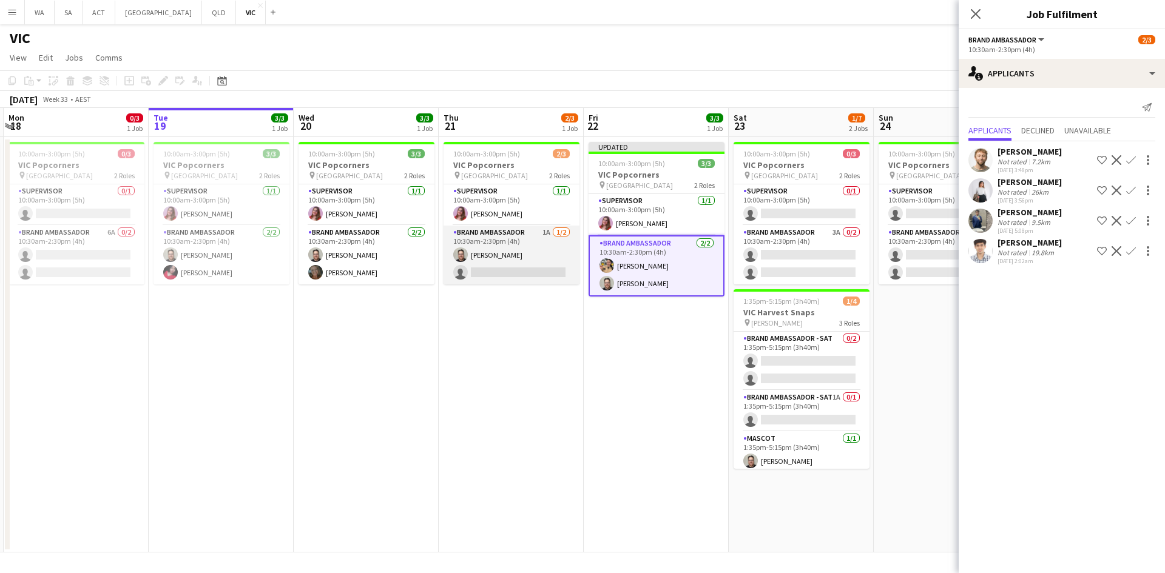
click at [485, 264] on app-card-role "Brand Ambassador 1A [DATE] 10:30am-2:30pm (4h) [PERSON_NAME] single-neutral-act…" at bounding box center [511, 255] width 136 height 59
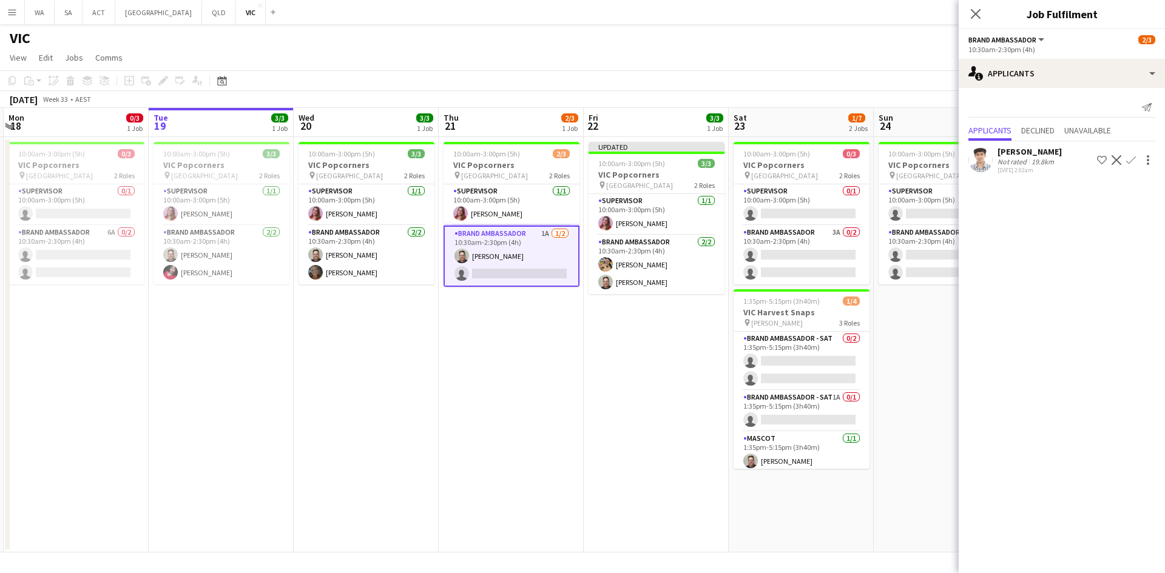
click at [1131, 158] on app-icon "Confirm" at bounding box center [1131, 160] width 10 height 10
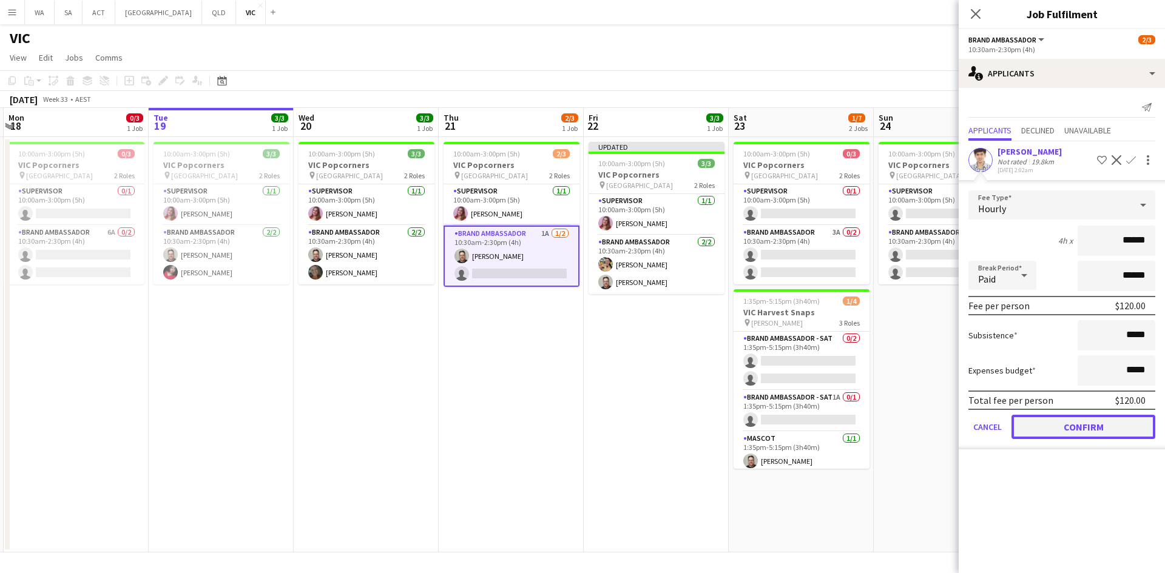
click at [1091, 423] on button "Confirm" at bounding box center [1083, 427] width 144 height 24
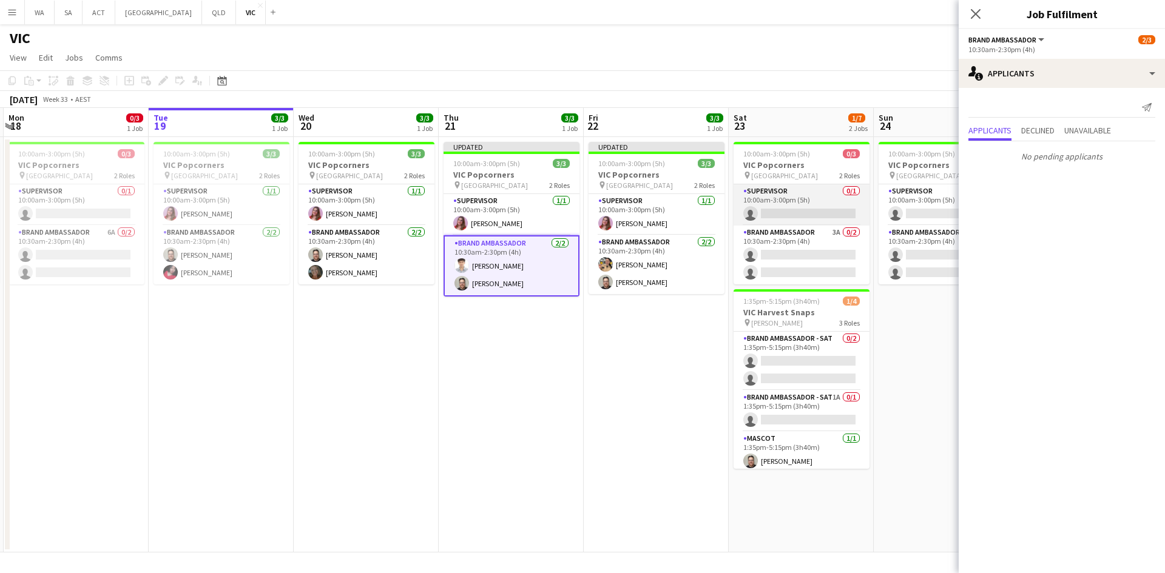
click at [807, 196] on app-card-role "Supervisor 0/1 10:00am-3:00pm (5h) single-neutral-actions" at bounding box center [801, 204] width 136 height 41
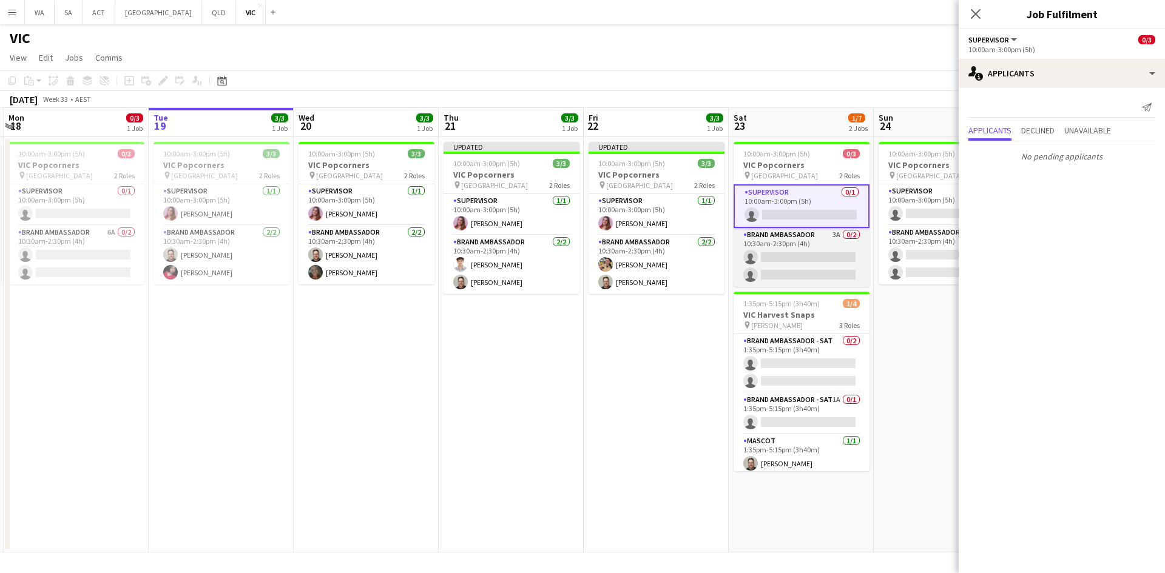
click at [816, 252] on app-card-role "Brand Ambassador 3A 0/2 10:30am-2:30pm (4h) single-neutral-actions single-neutr…" at bounding box center [801, 257] width 136 height 59
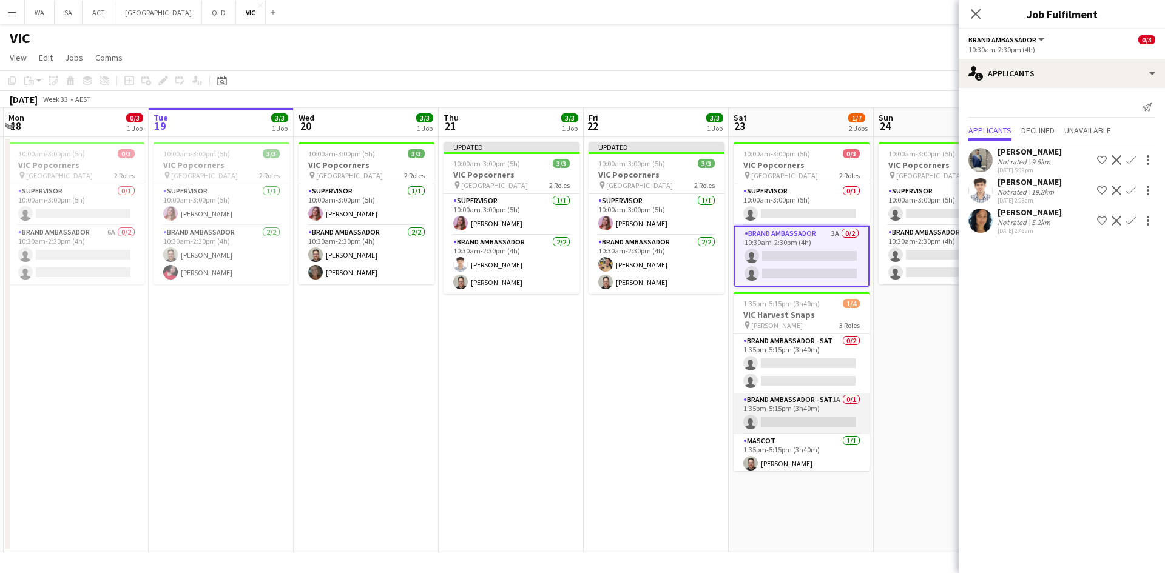
click at [832, 405] on app-card-role "Brand Ambassador - SAT 1A 0/1 1:35pm-5:15pm (3h40m) single-neutral-actions" at bounding box center [801, 413] width 136 height 41
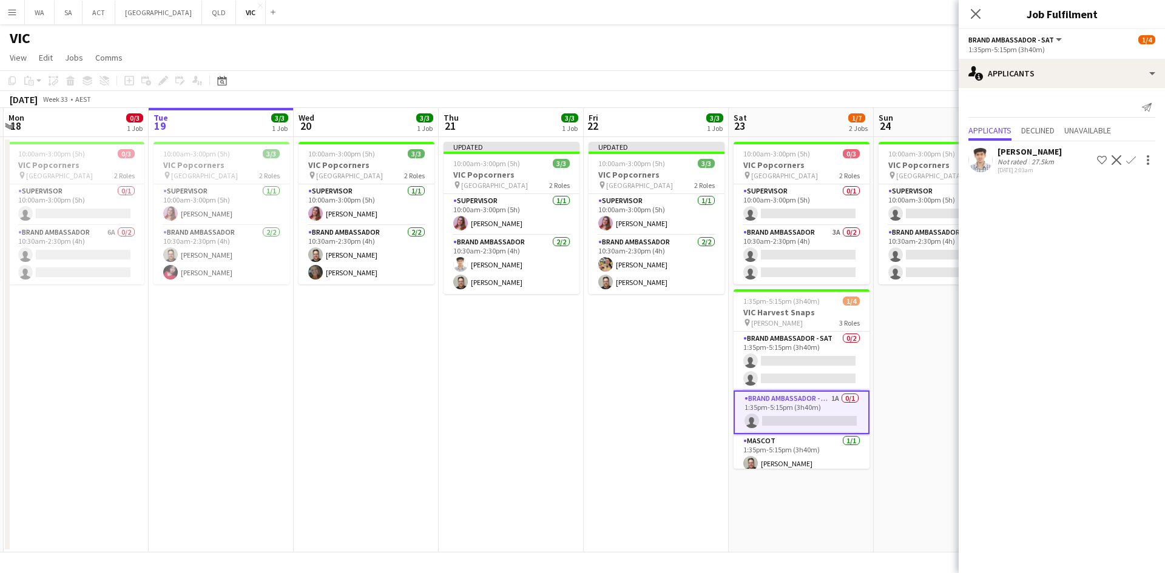
click at [1123, 155] on button "Decline" at bounding box center [1116, 160] width 15 height 15
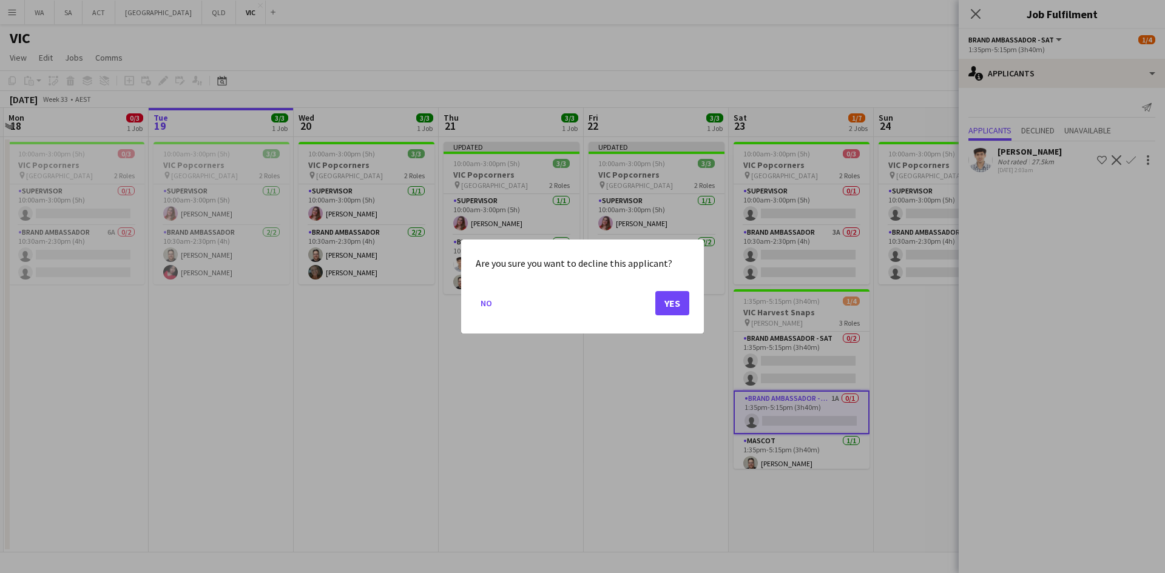
click at [1109, 200] on div at bounding box center [582, 286] width 1165 height 573
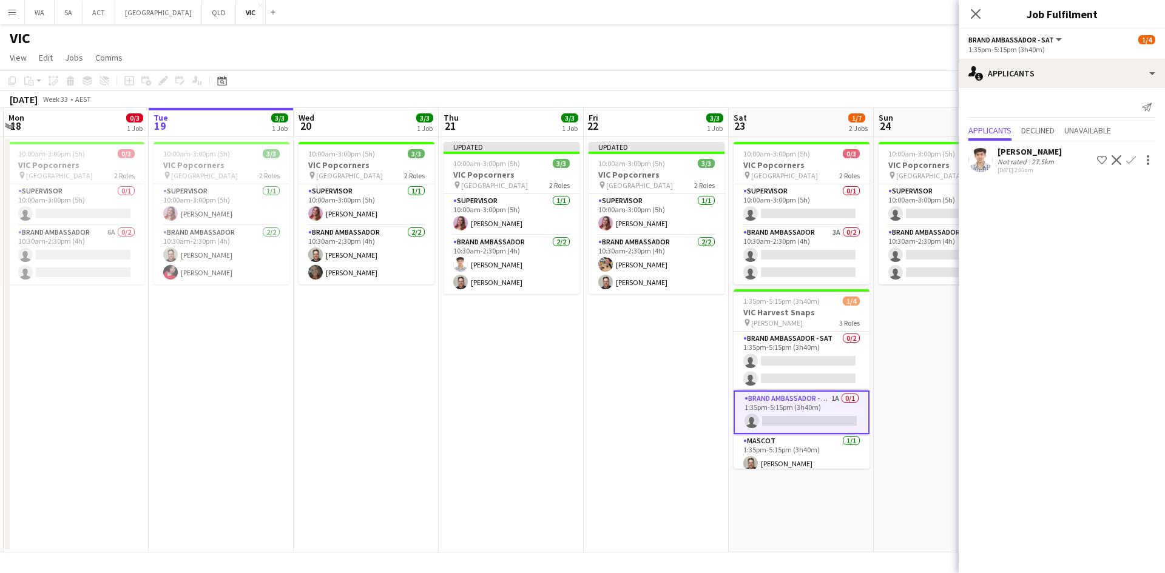
click at [1132, 160] on app-icon "Confirm" at bounding box center [1131, 160] width 10 height 10
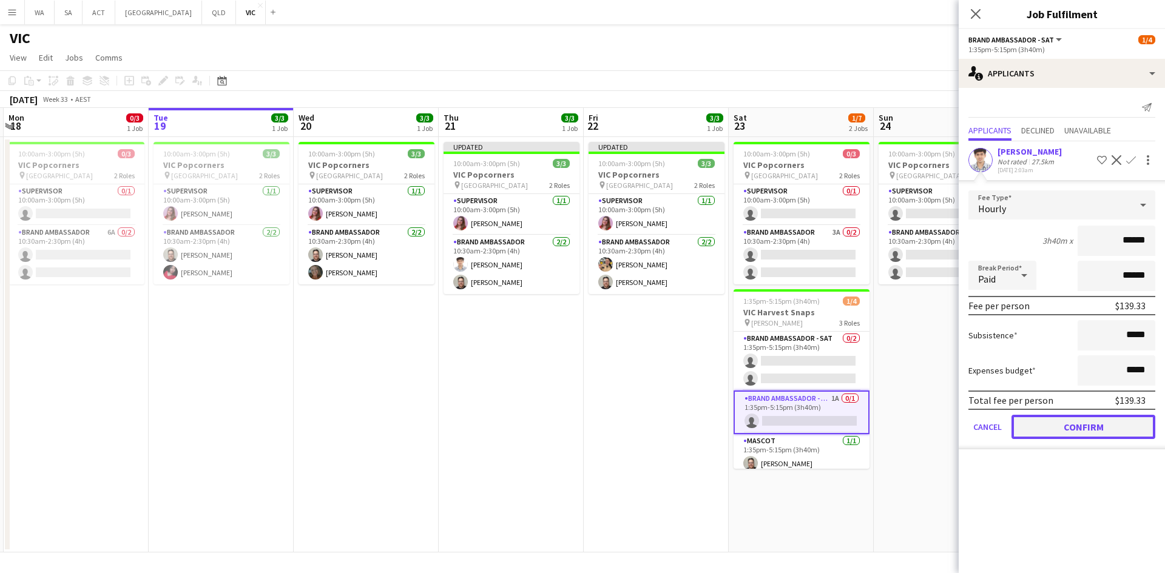
click at [1111, 421] on button "Confirm" at bounding box center [1083, 427] width 144 height 24
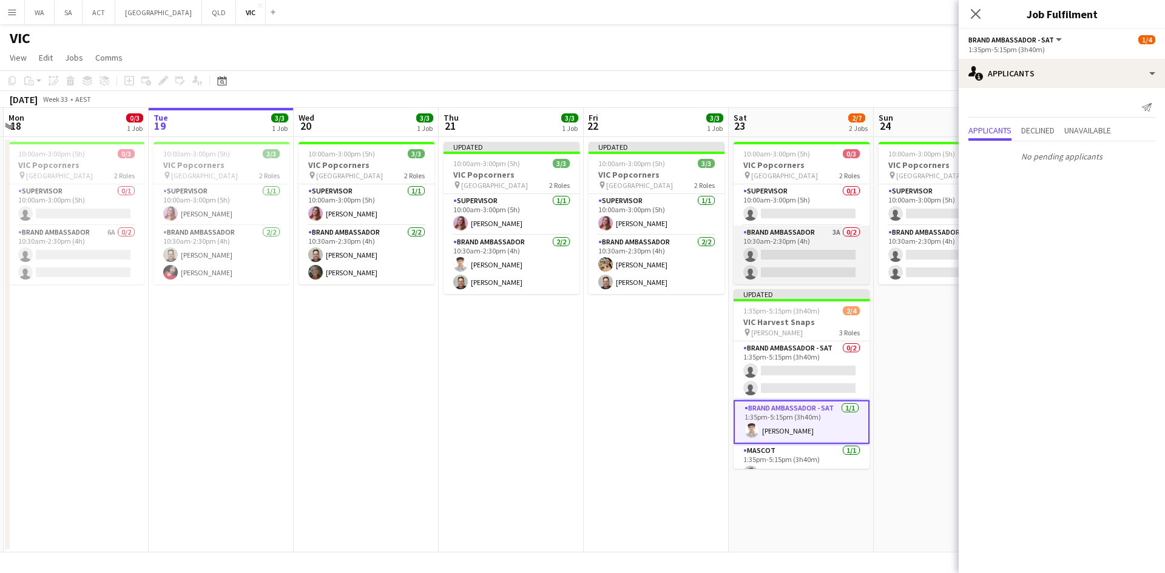
click at [829, 254] on app-card-role "Brand Ambassador 3A 0/2 10:30am-2:30pm (4h) single-neutral-actions single-neutr…" at bounding box center [801, 255] width 136 height 59
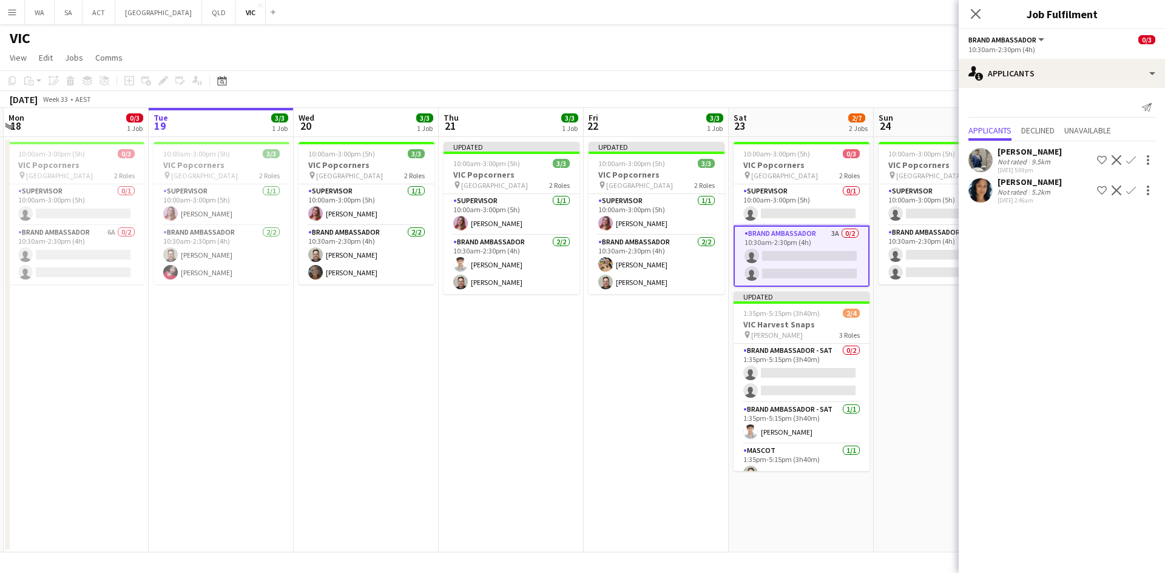
click at [1130, 190] on app-icon "Confirm" at bounding box center [1131, 191] width 10 height 10
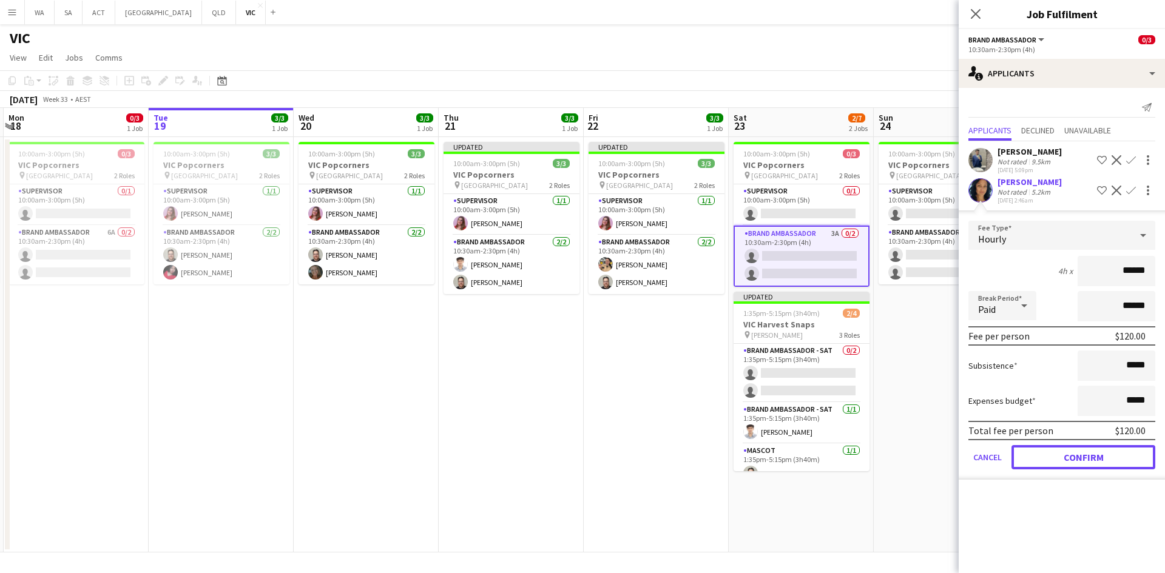
drag, startPoint x: 1083, startPoint y: 464, endPoint x: 1077, endPoint y: 462, distance: 6.5
click at [1083, 463] on button "Confirm" at bounding box center [1083, 457] width 144 height 24
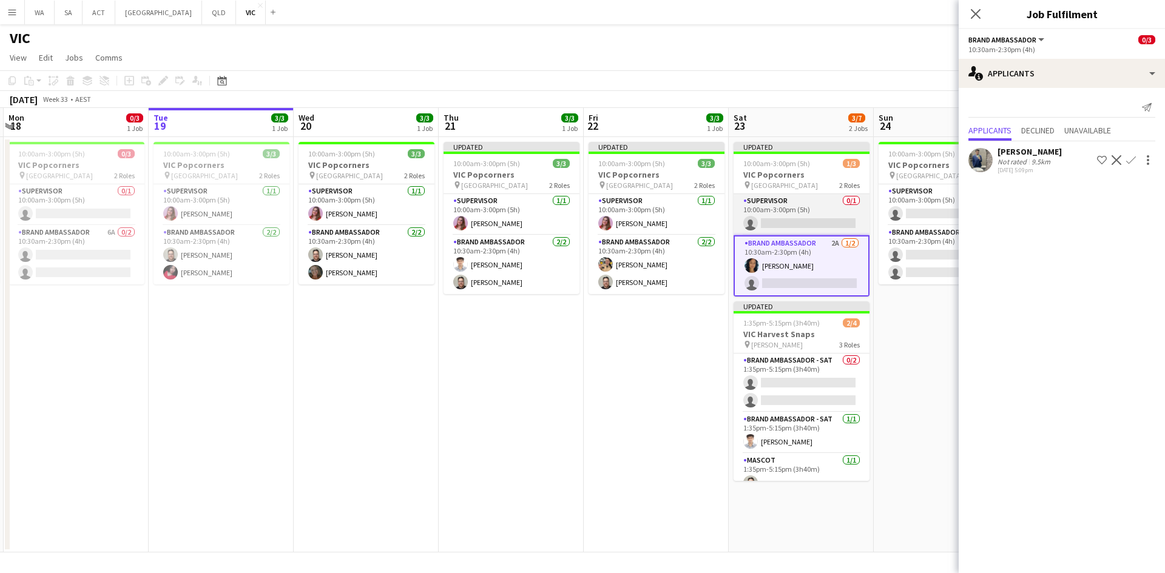
click at [777, 218] on app-card-role "Supervisor 0/1 10:00am-3:00pm (5h) single-neutral-actions" at bounding box center [801, 214] width 136 height 41
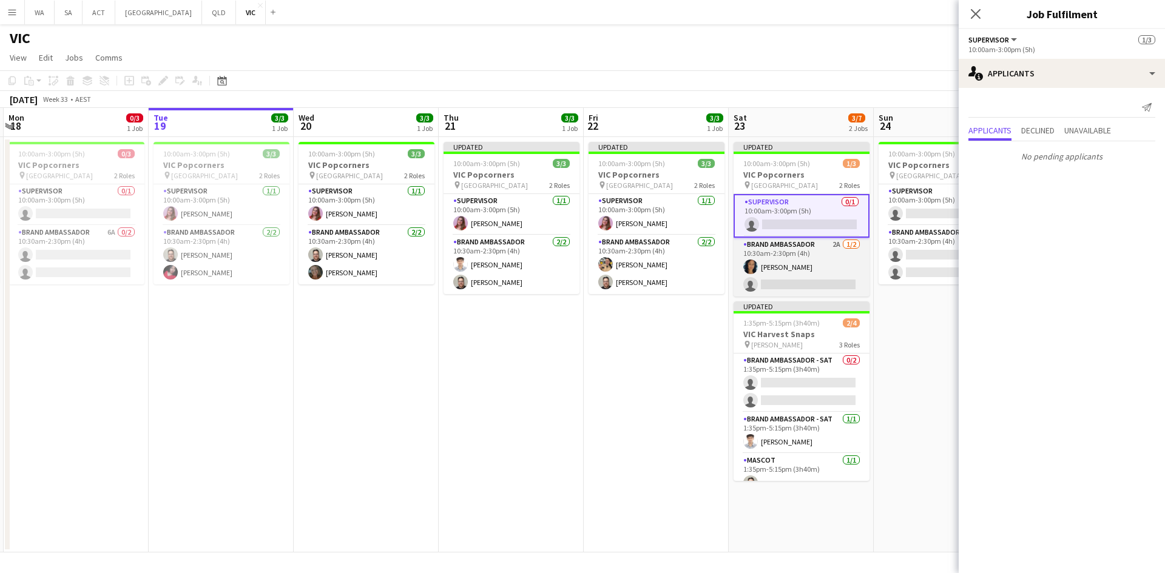
click at [795, 270] on app-card-role "Brand Ambassador 2A [DATE] 10:30am-2:30pm (4h) [PERSON_NAME] single-neutral-act…" at bounding box center [801, 267] width 136 height 59
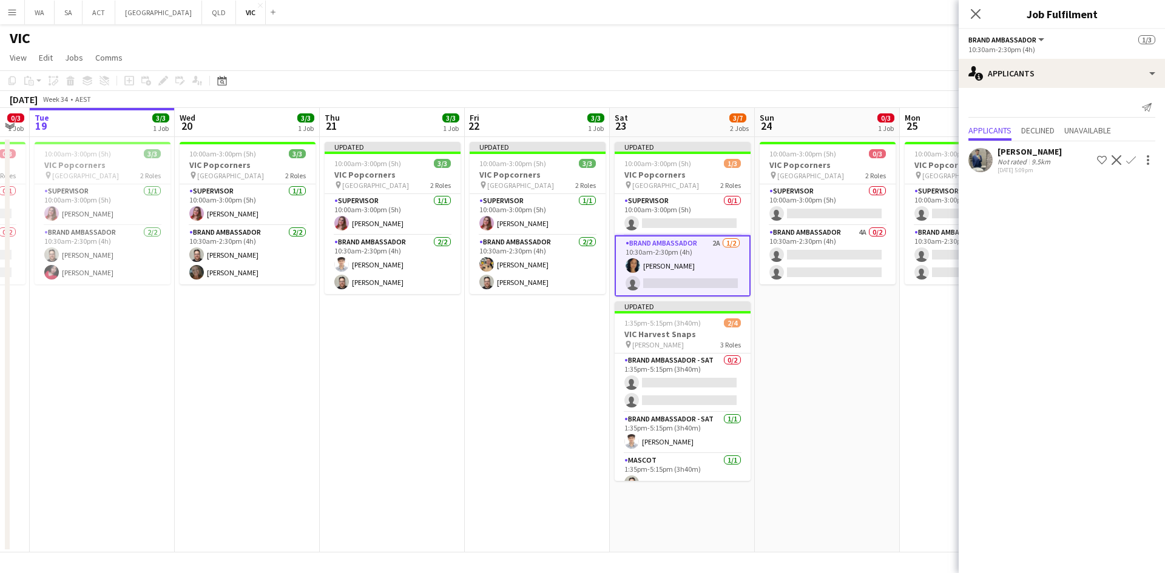
drag, startPoint x: 858, startPoint y: 389, endPoint x: 737, endPoint y: 394, distance: 121.4
click at [737, 394] on app-calendar-viewport "Sat 16 0/3 1 Job Sun 17 0/3 1 Job Mon 18 0/3 1 Job Tue 19 3/3 1 Job Wed 20 3/3 …" at bounding box center [582, 330] width 1165 height 445
click at [1008, 161] on div "Not rated" at bounding box center [1013, 161] width 32 height 9
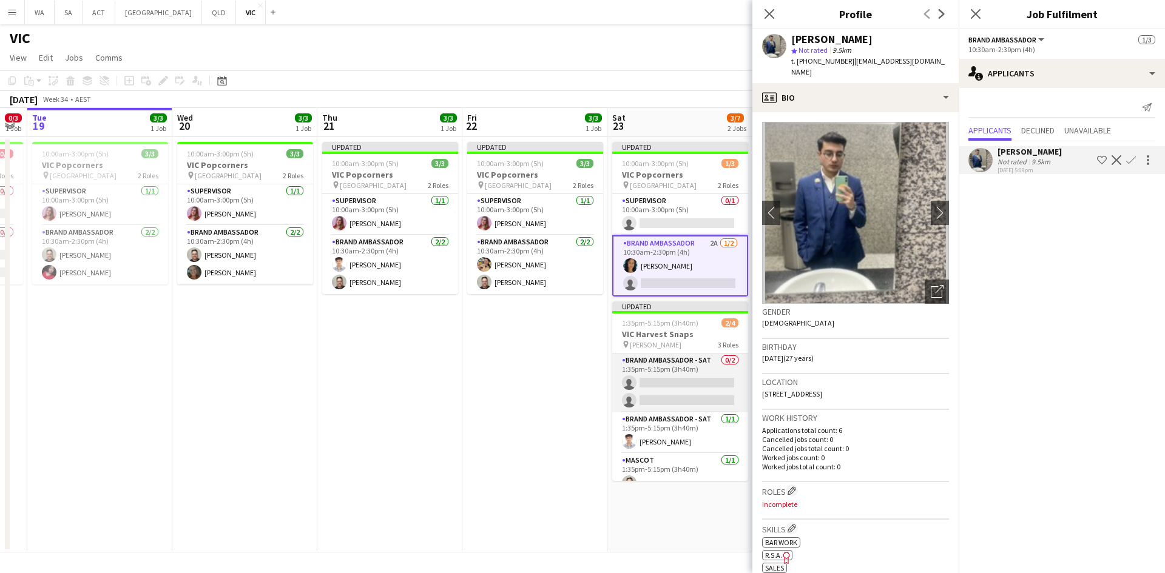
click at [666, 370] on app-card-role "Brand Ambassador - SAT 0/2 1:35pm-5:15pm (3h40m) single-neutral-actions single-…" at bounding box center [680, 383] width 136 height 59
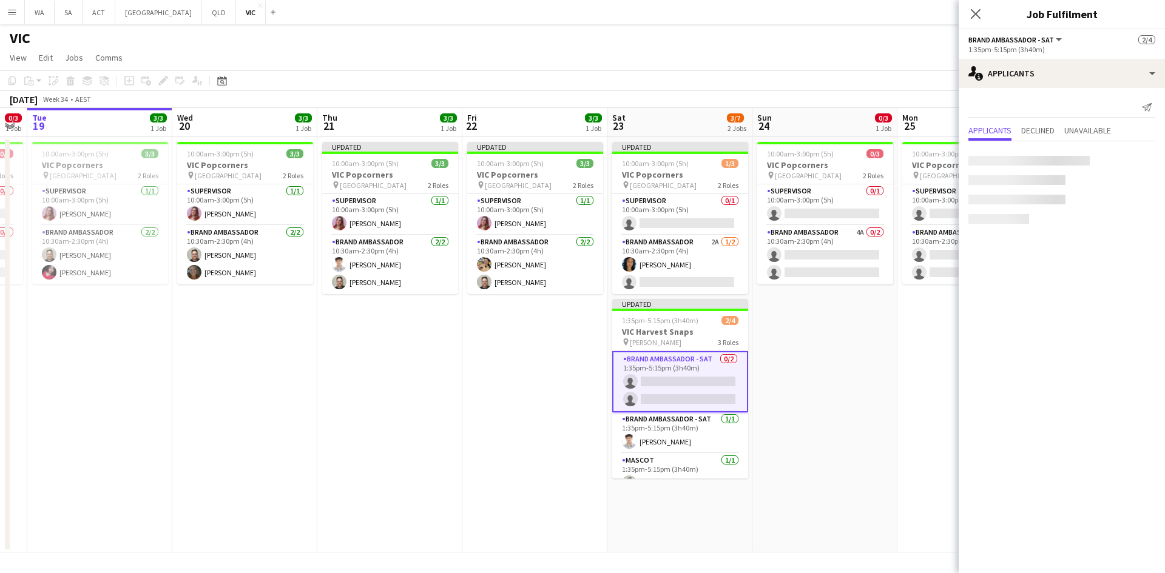
scroll to position [0, 398]
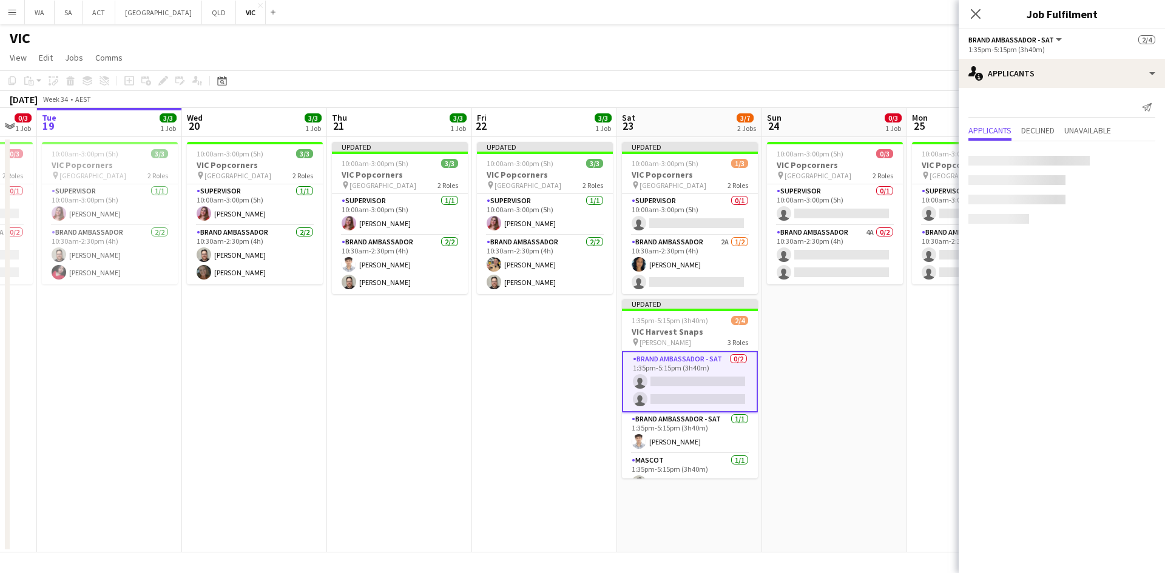
drag, startPoint x: 903, startPoint y: 325, endPoint x: 773, endPoint y: 323, distance: 130.4
click at [773, 323] on app-calendar-viewport "Sat 16 0/3 1 Job Sun 17 0/3 1 Job Mon 18 0/3 1 Job Tue 19 3/3 1 Job Wed 20 3/3 …" at bounding box center [582, 330] width 1165 height 445
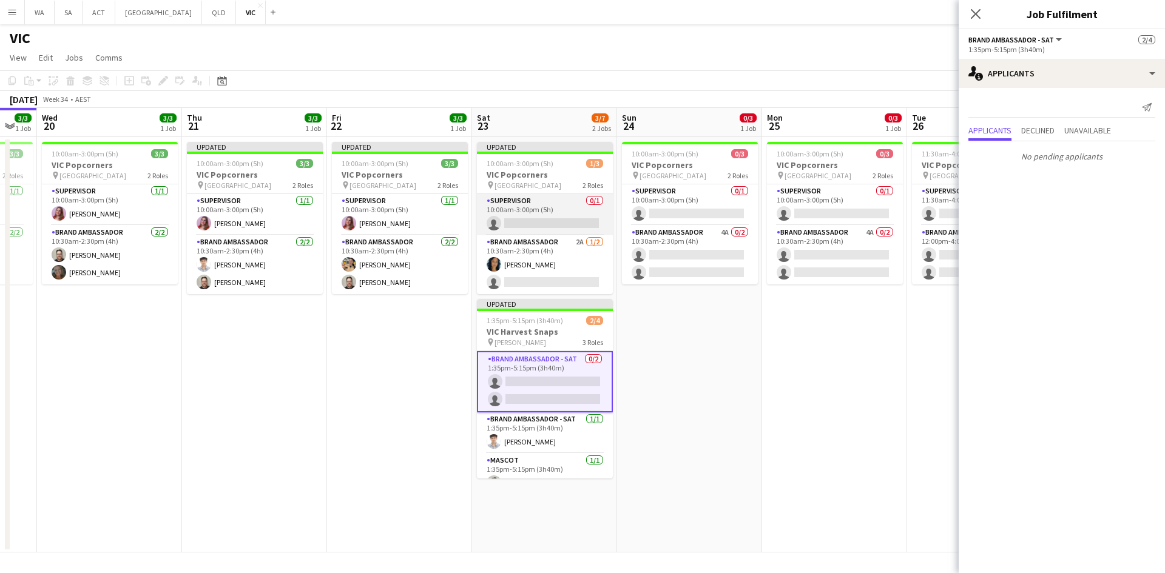
click at [561, 216] on app-card-role "Supervisor 0/1 10:00am-3:00pm (5h) single-neutral-actions" at bounding box center [545, 214] width 136 height 41
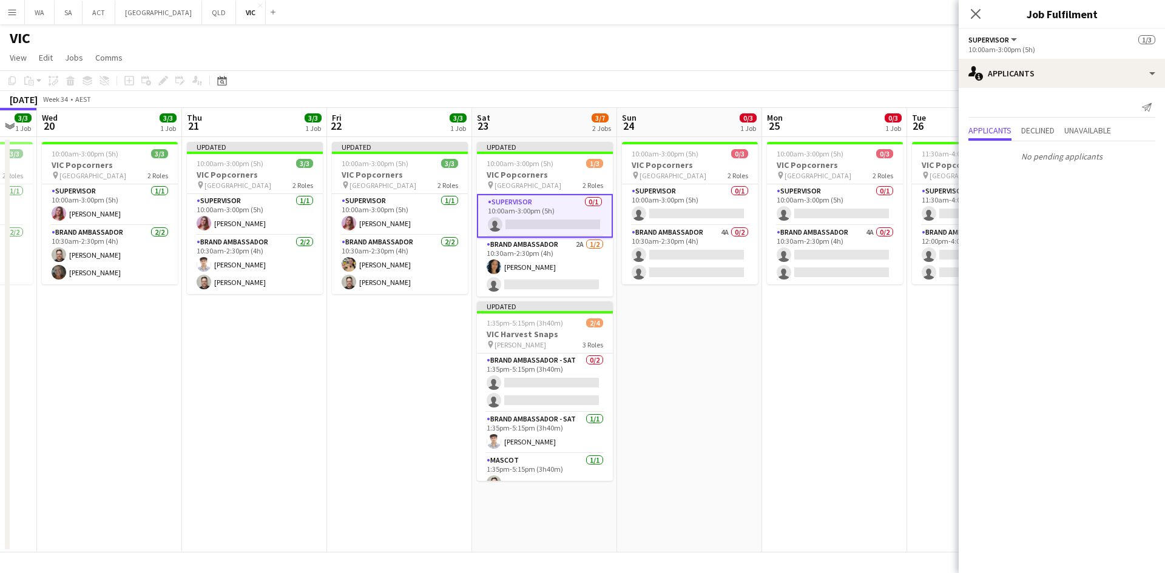
click at [591, 209] on app-card-role "Supervisor 0/1 10:00am-3:00pm (5h) single-neutral-actions" at bounding box center [545, 216] width 136 height 44
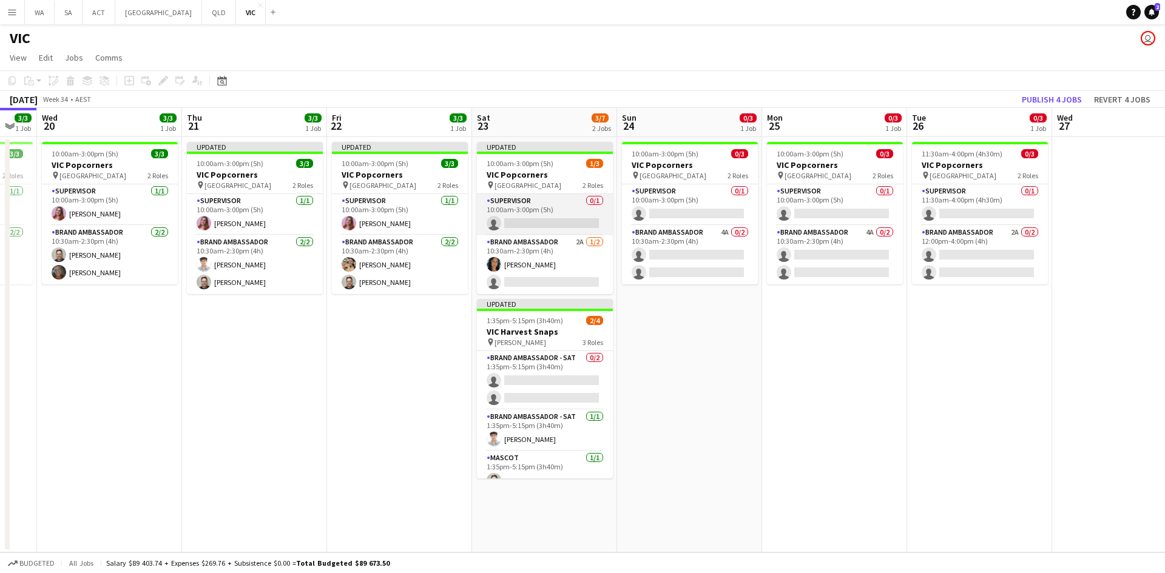
click at [591, 209] on app-card-role "Supervisor 0/1 10:00am-3:00pm (5h) single-neutral-actions" at bounding box center [545, 214] width 136 height 41
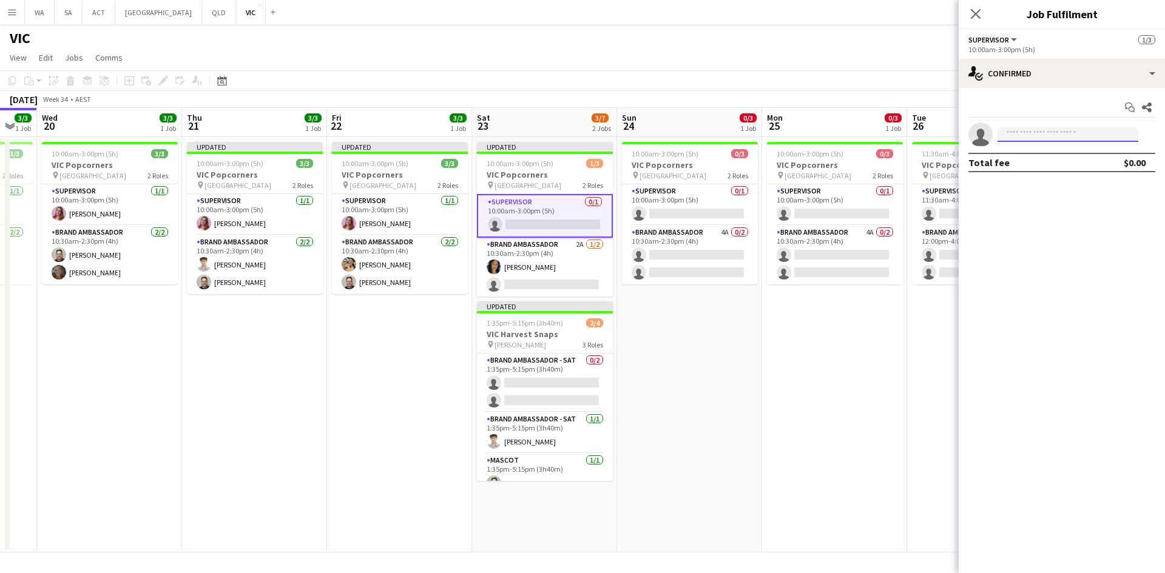
click at [1055, 140] on input at bounding box center [1067, 134] width 141 height 15
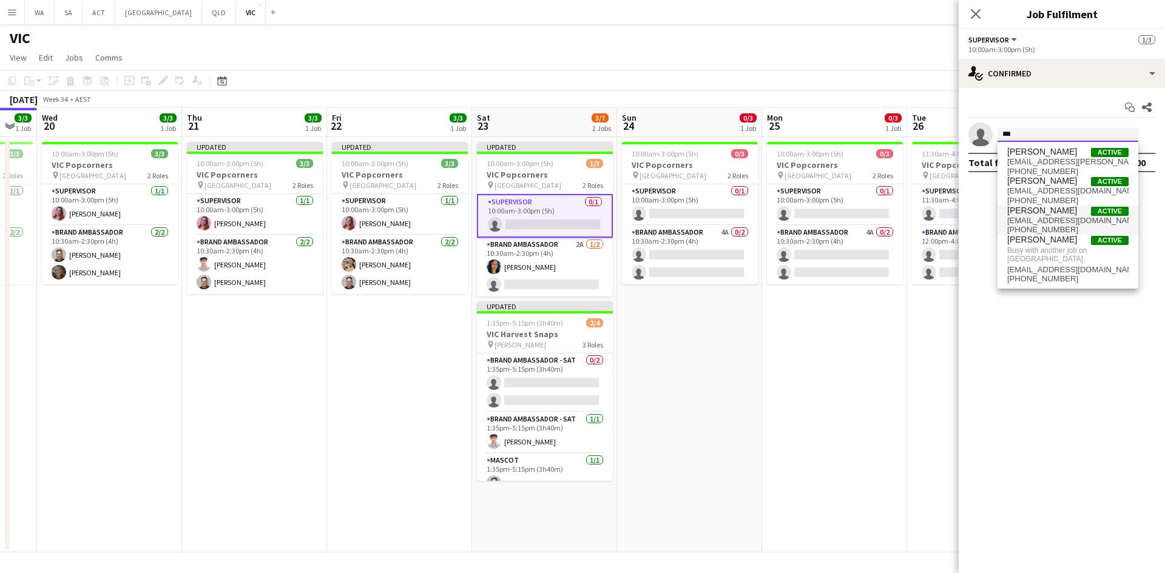
type input "***"
click at [1065, 226] on span "[PERSON_NAME] Active [EMAIL_ADDRESS][DOMAIN_NAME] [PHONE_NUMBER]" at bounding box center [1067, 220] width 121 height 29
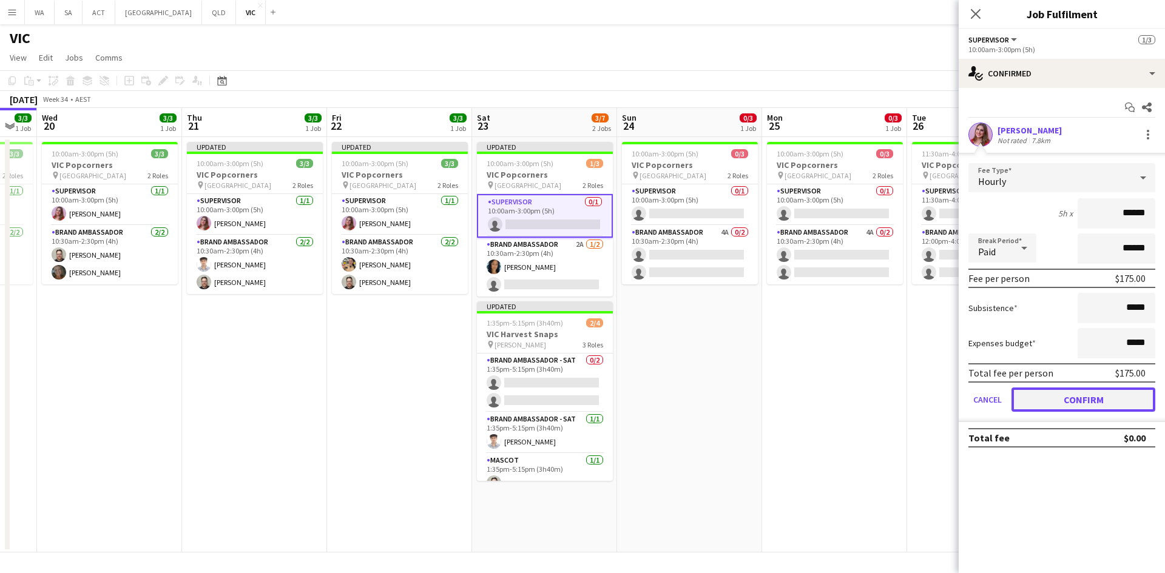
click at [1072, 388] on button "Confirm" at bounding box center [1083, 400] width 144 height 24
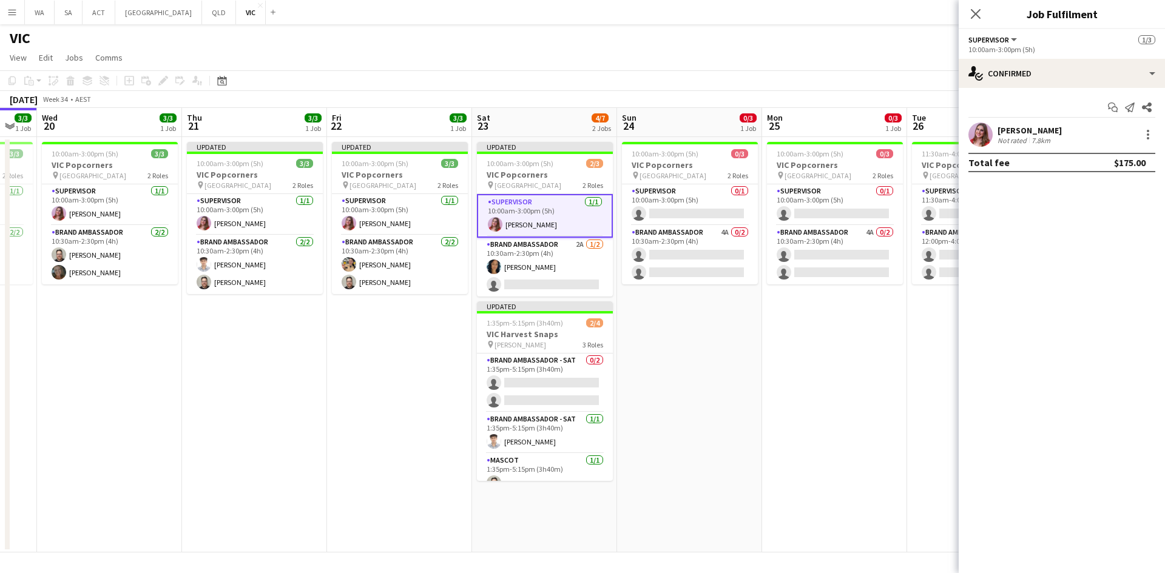
click at [816, 426] on app-date-cell "10:00am-3:00pm (5h) 0/3 VIC Popcorners pin University of Melbourne 2 Roles Supe…" at bounding box center [834, 345] width 145 height 416
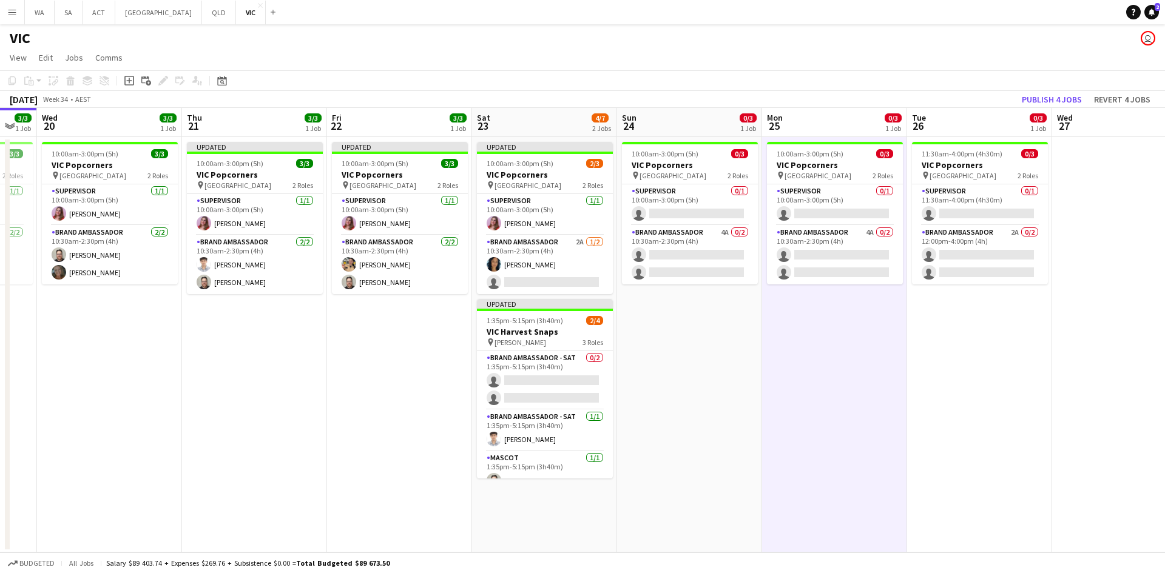
scroll to position [0, 397]
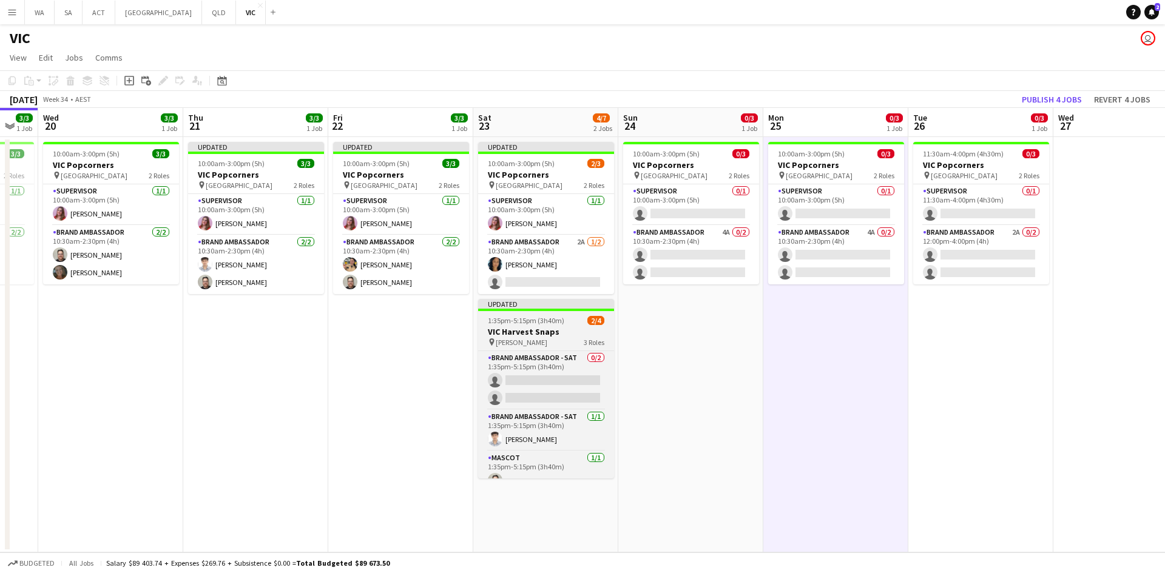
click at [559, 303] on div "Updated" at bounding box center [546, 304] width 136 height 10
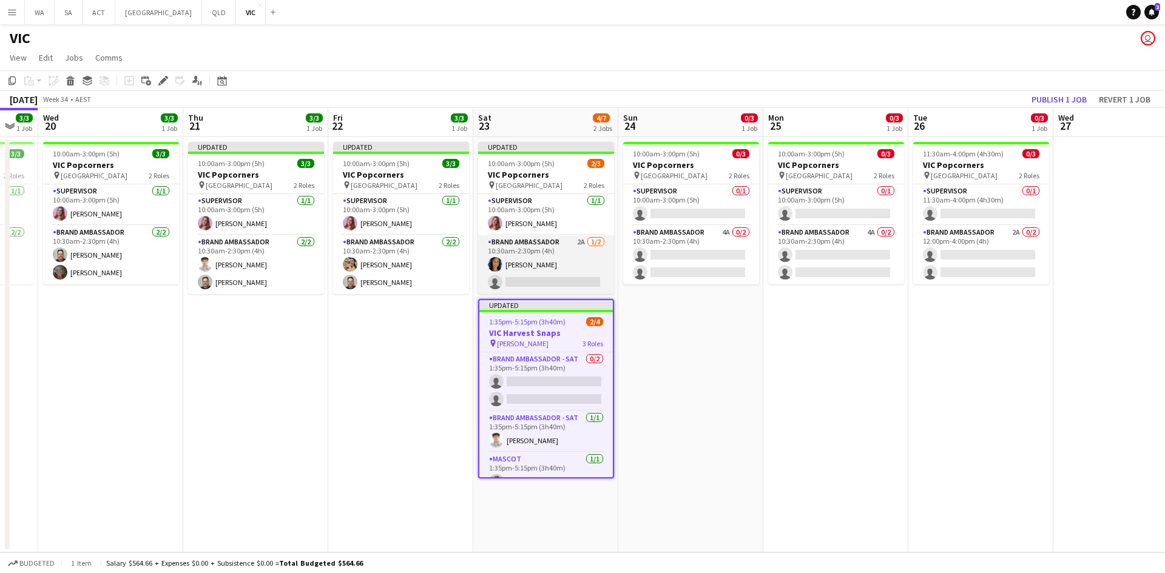
click at [566, 274] on app-card-role "Brand Ambassador 2A [DATE] 10:30am-2:30pm (4h) [PERSON_NAME] single-neutral-act…" at bounding box center [546, 264] width 136 height 59
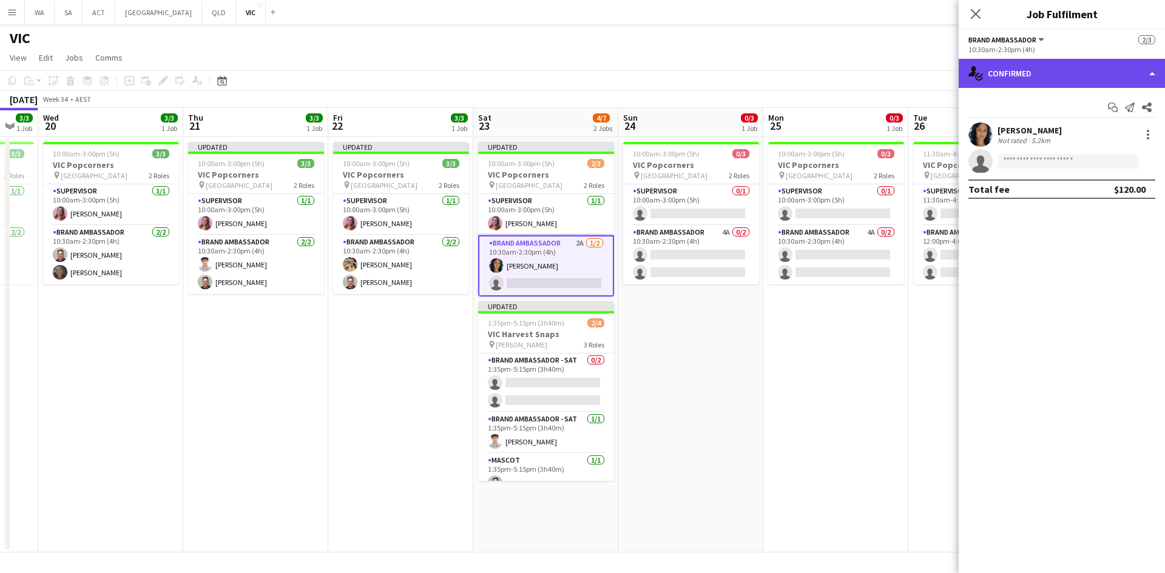
click at [1035, 70] on div "single-neutral-actions-check-2 Confirmed" at bounding box center [1061, 73] width 206 height 29
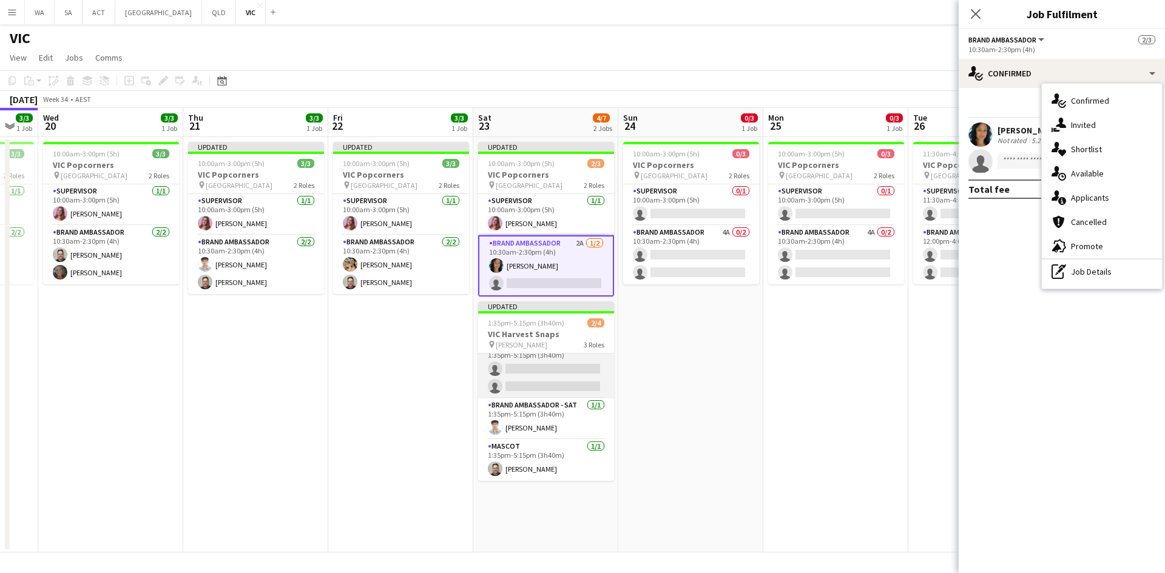
click at [553, 368] on app-card-role "Brand Ambassador - SAT 0/2 1:35pm-5:15pm (3h40m) single-neutral-actions single-…" at bounding box center [546, 369] width 136 height 59
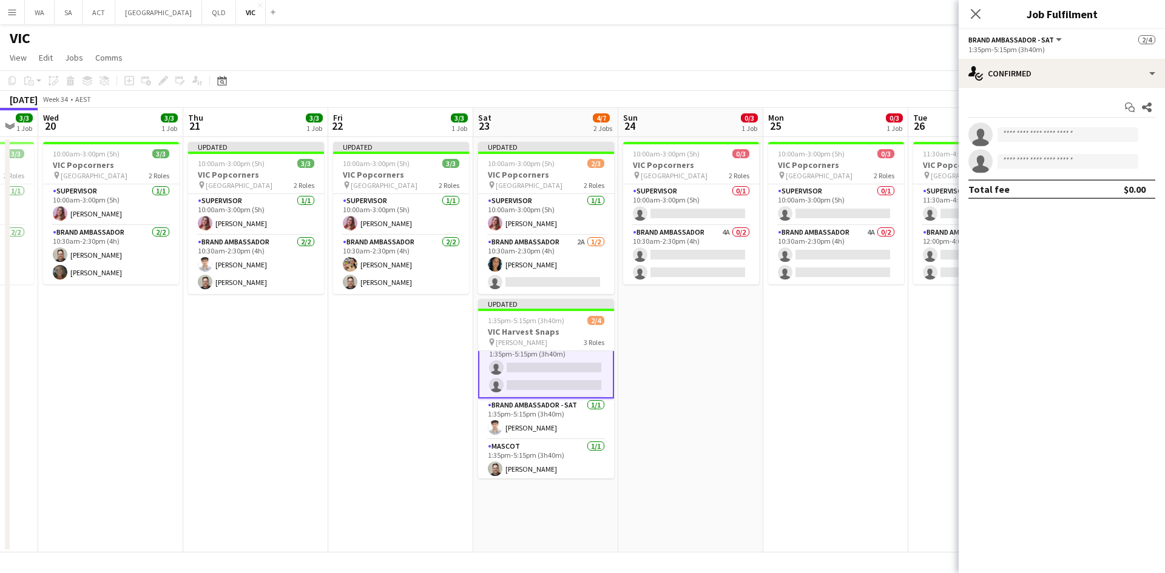
scroll to position [15, 0]
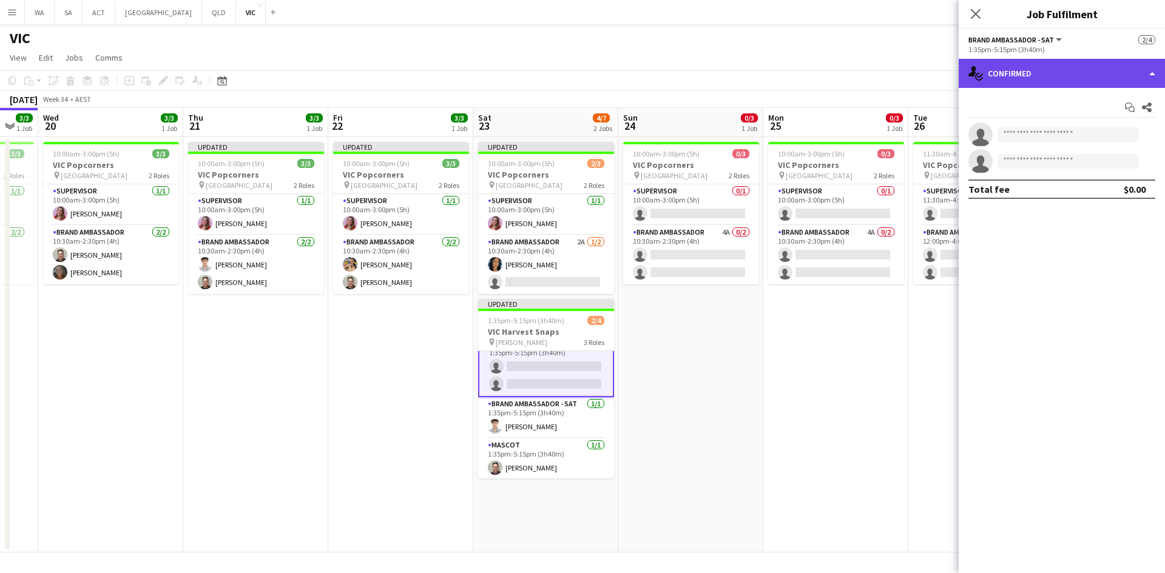
click at [1062, 69] on div "single-neutral-actions-check-2 Confirmed" at bounding box center [1061, 73] width 206 height 29
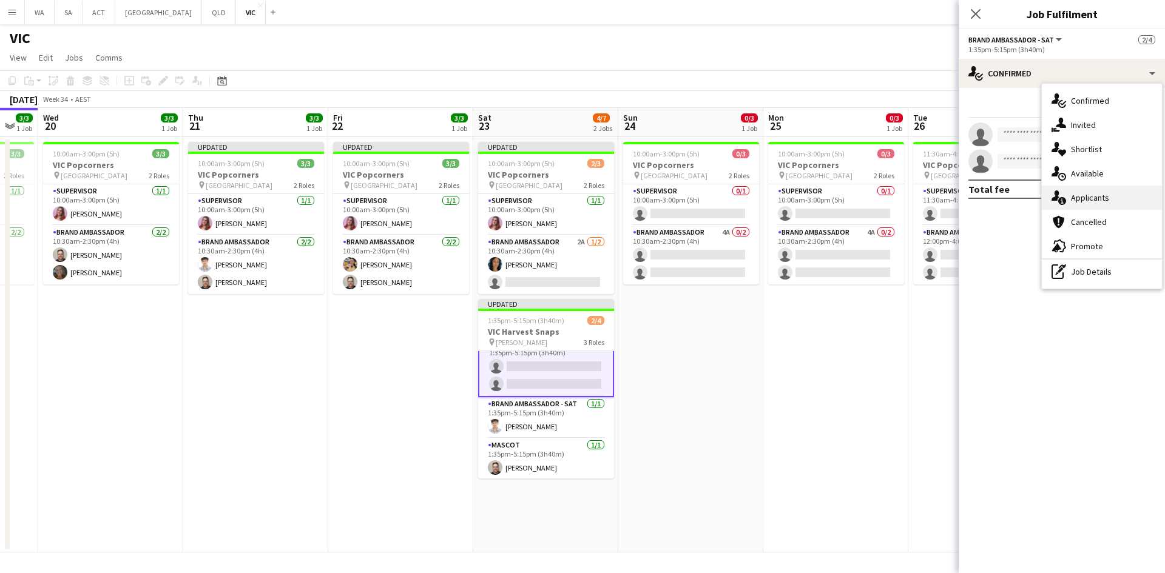
click at [1057, 197] on icon at bounding box center [1055, 195] width 8 height 10
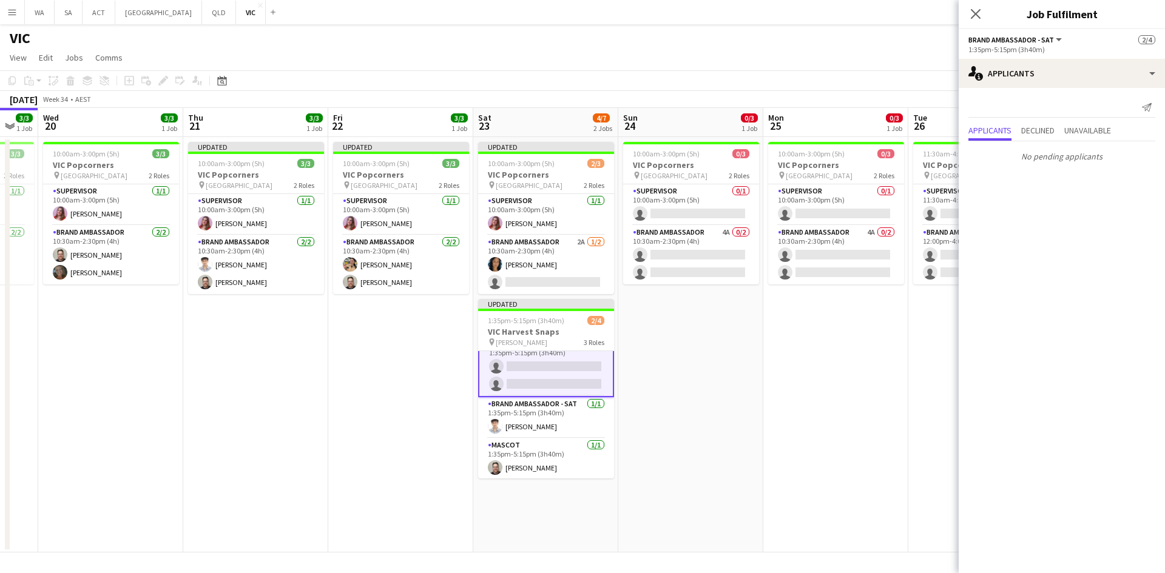
click at [817, 358] on app-date-cell "10:00am-3:00pm (5h) 0/3 VIC Popcorners pin University of Melbourne 2 Roles Supe…" at bounding box center [835, 345] width 145 height 416
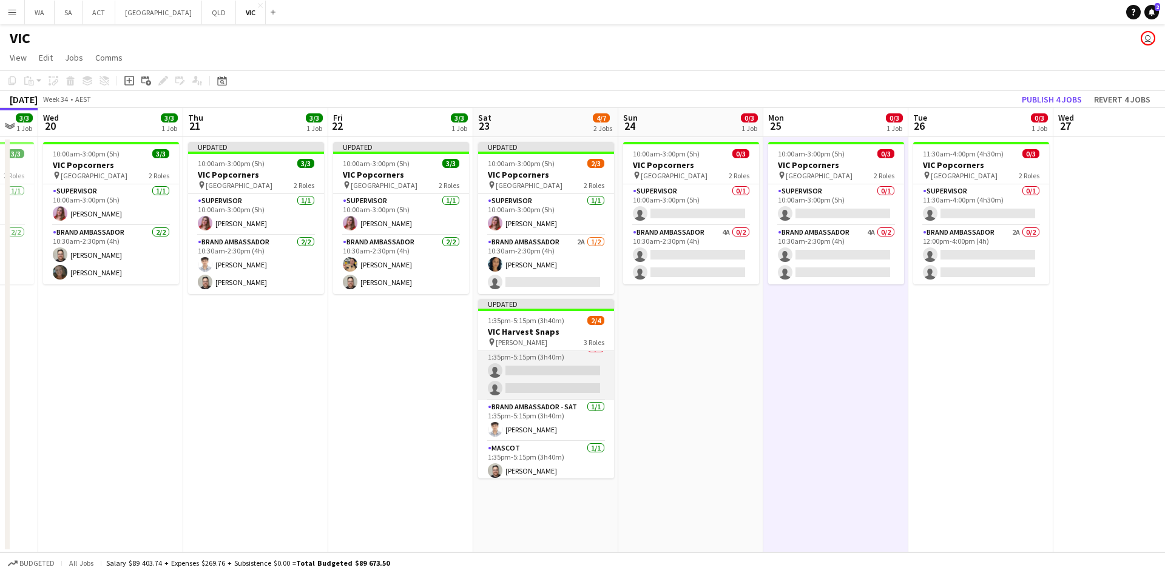
scroll to position [14, 0]
click at [716, 204] on app-card-role "Supervisor 0/1 10:00am-3:00pm (5h) single-neutral-actions" at bounding box center [691, 204] width 136 height 41
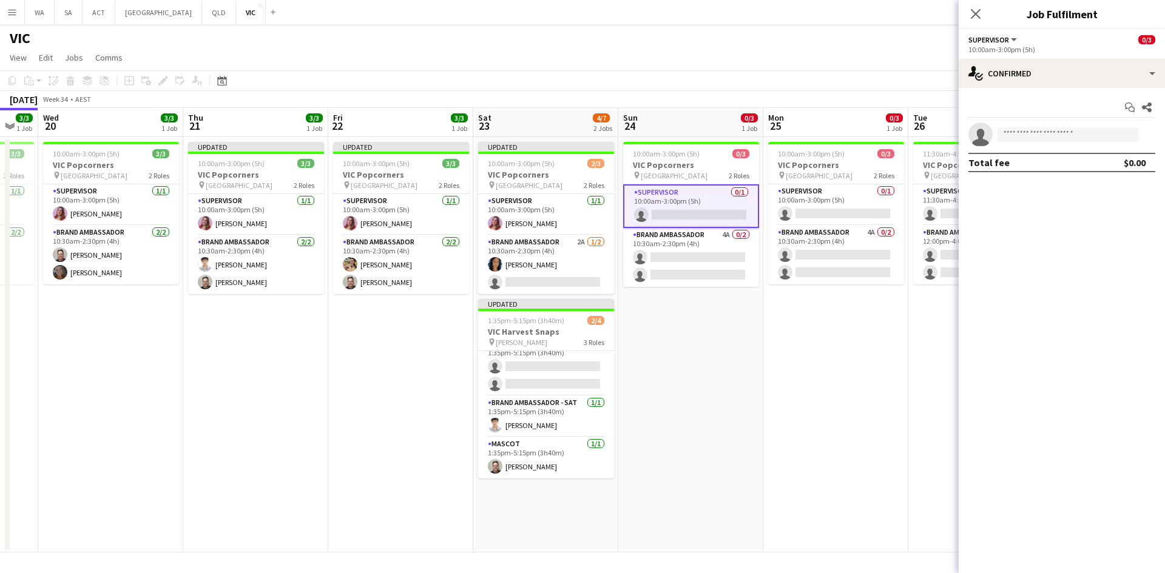
click at [646, 134] on app-board-header-date "Sun 24 0/3 1 Job" at bounding box center [690, 122] width 145 height 29
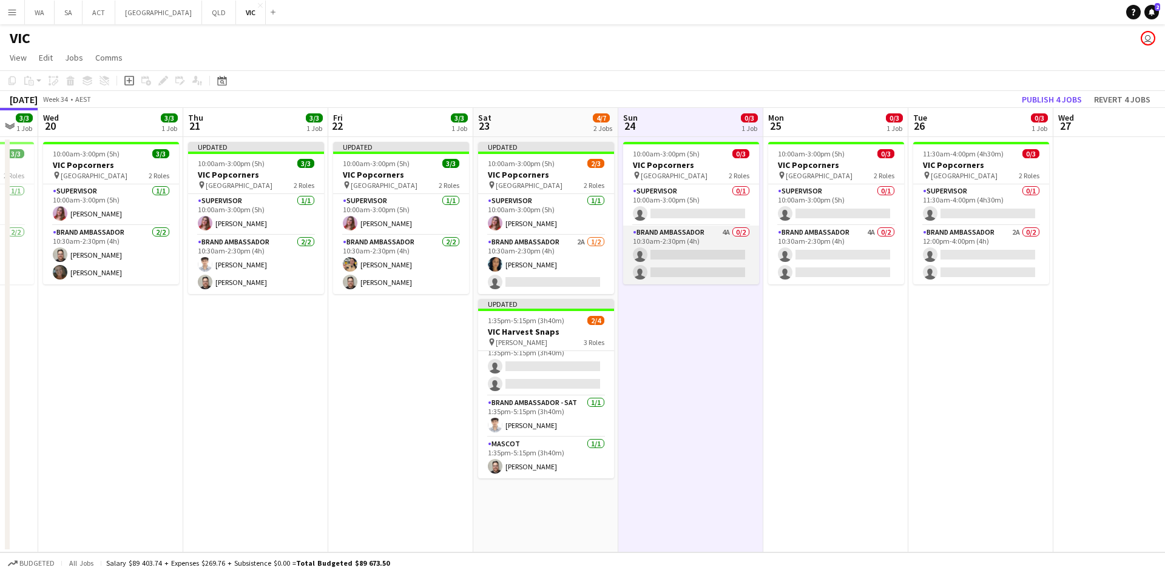
click at [690, 278] on app-card-role "Brand Ambassador 4A 0/2 10:30am-2:30pm (4h) single-neutral-actions single-neutr…" at bounding box center [691, 255] width 136 height 59
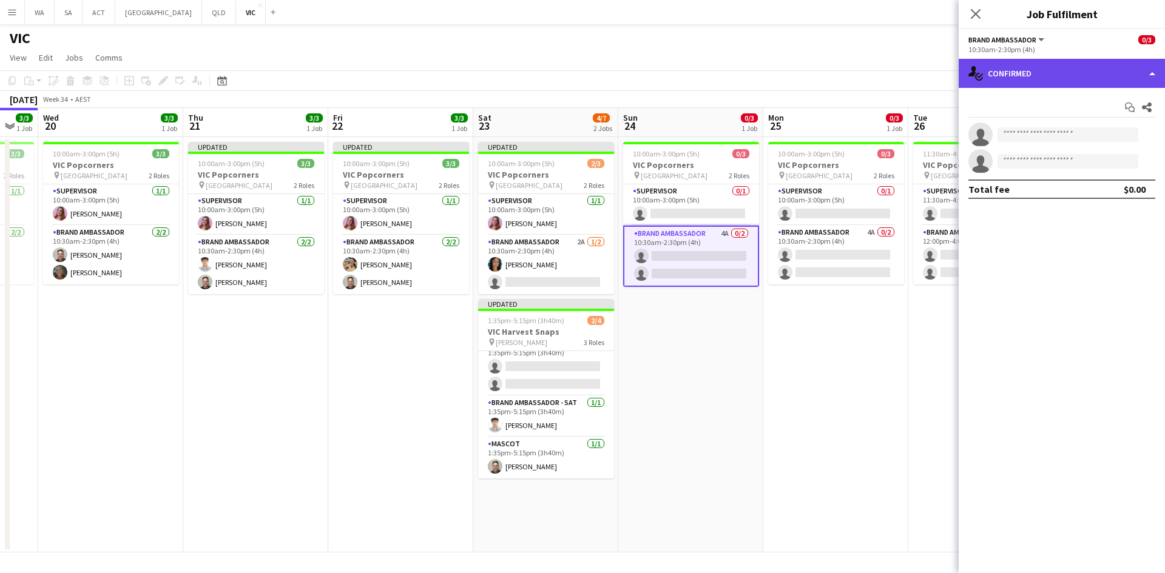
click at [1125, 69] on div "single-neutral-actions-check-2 Confirmed" at bounding box center [1061, 73] width 206 height 29
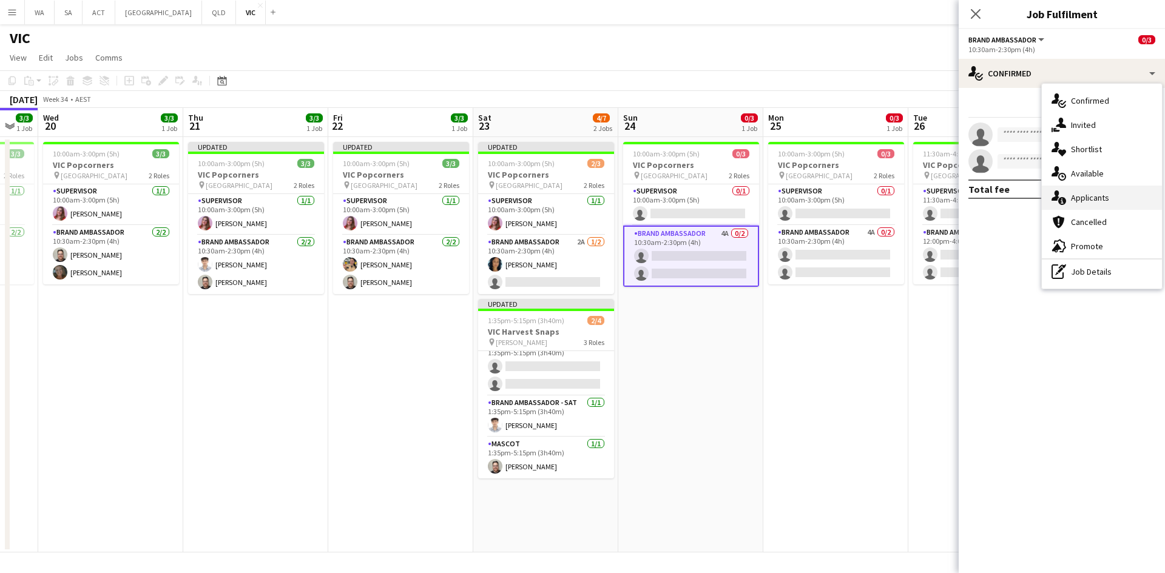
click at [1098, 200] on div "single-neutral-actions-information Applicants" at bounding box center [1102, 198] width 120 height 24
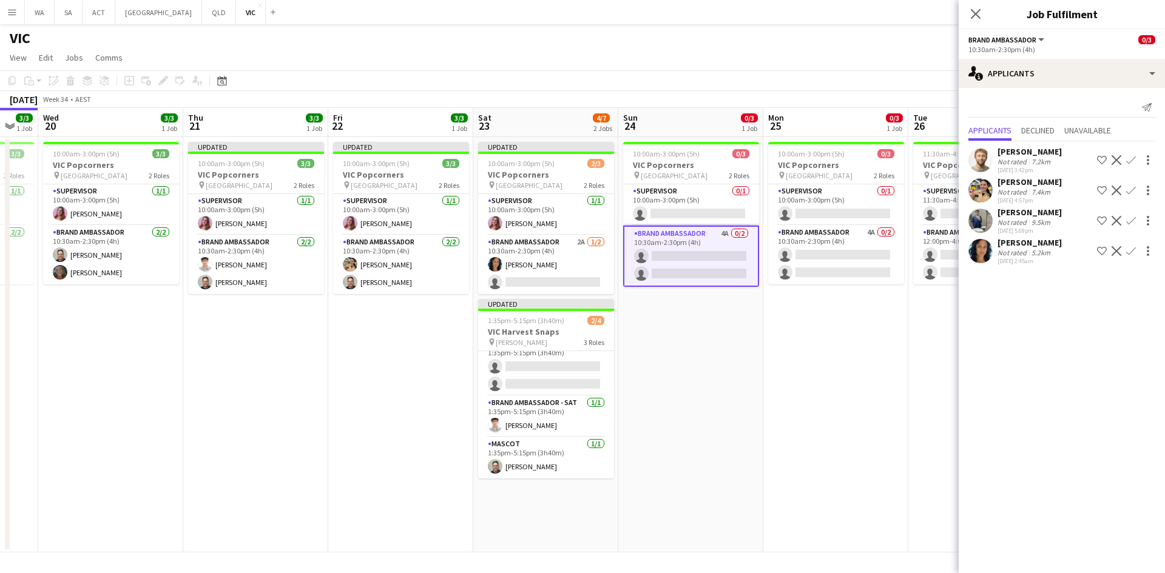
click at [746, 385] on app-date-cell "10:00am-3:00pm (5h) 0/3 VIC Popcorners pin University of Melbourne 2 Roles Supe…" at bounding box center [690, 345] width 145 height 416
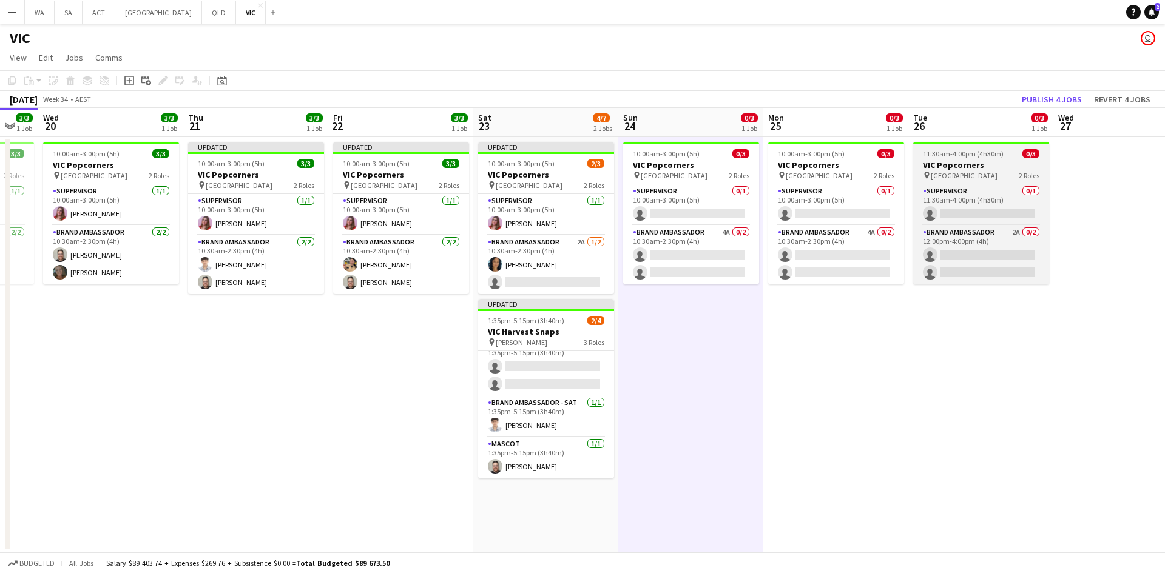
click at [1009, 167] on h3 "VIC Popcorners" at bounding box center [981, 165] width 136 height 11
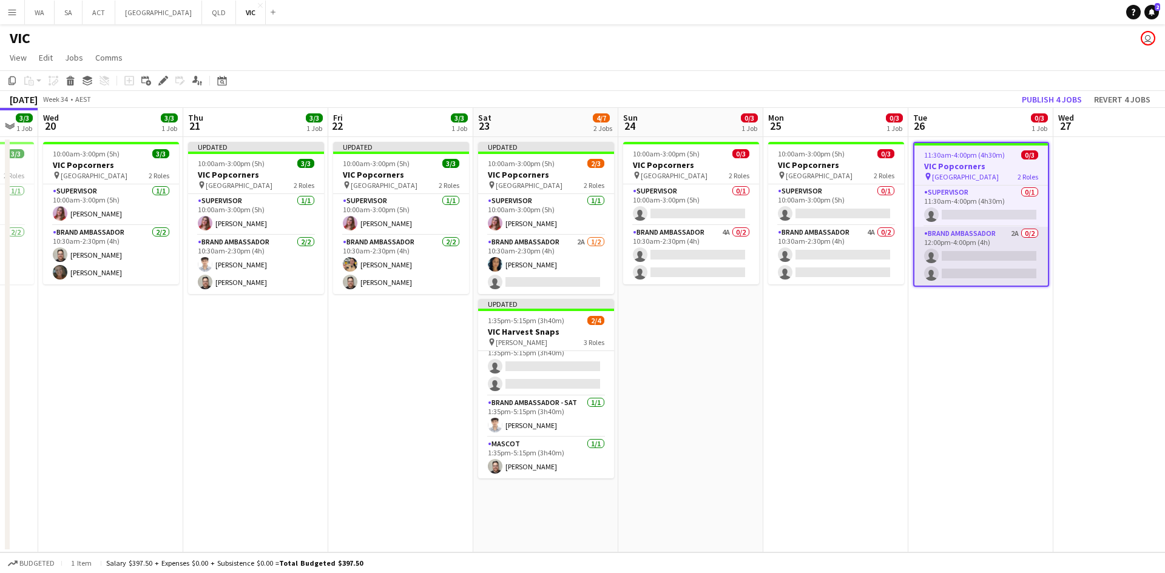
click at [986, 250] on app-card-role "Brand Ambassador 2A 0/2 12:00pm-4:00pm (4h) single-neutral-actions single-neutr…" at bounding box center [980, 256] width 133 height 59
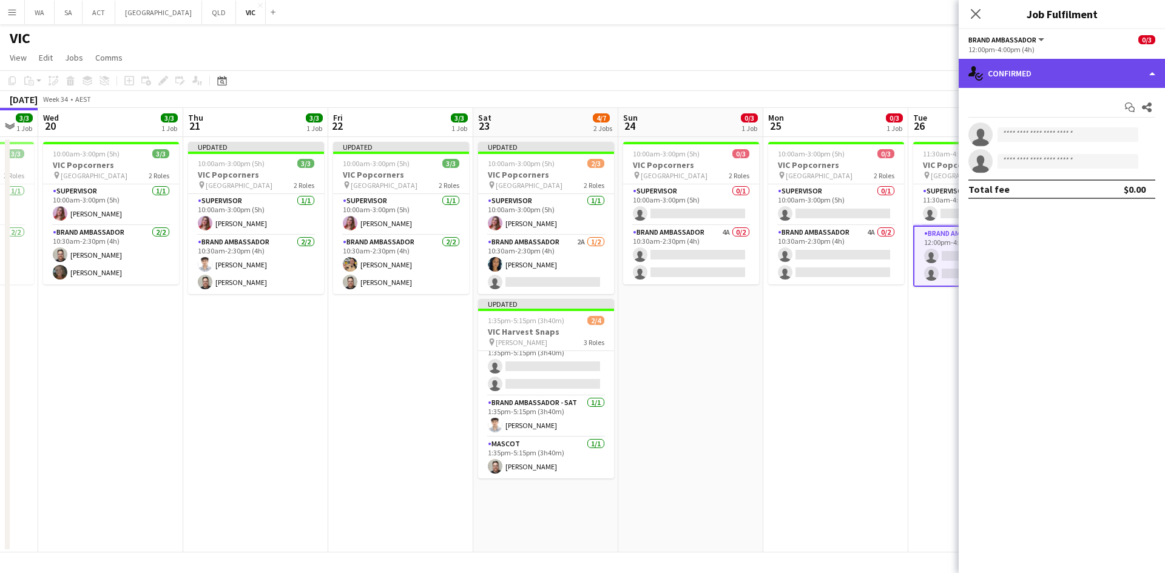
click at [1072, 64] on div "single-neutral-actions-check-2 Confirmed" at bounding box center [1061, 73] width 206 height 29
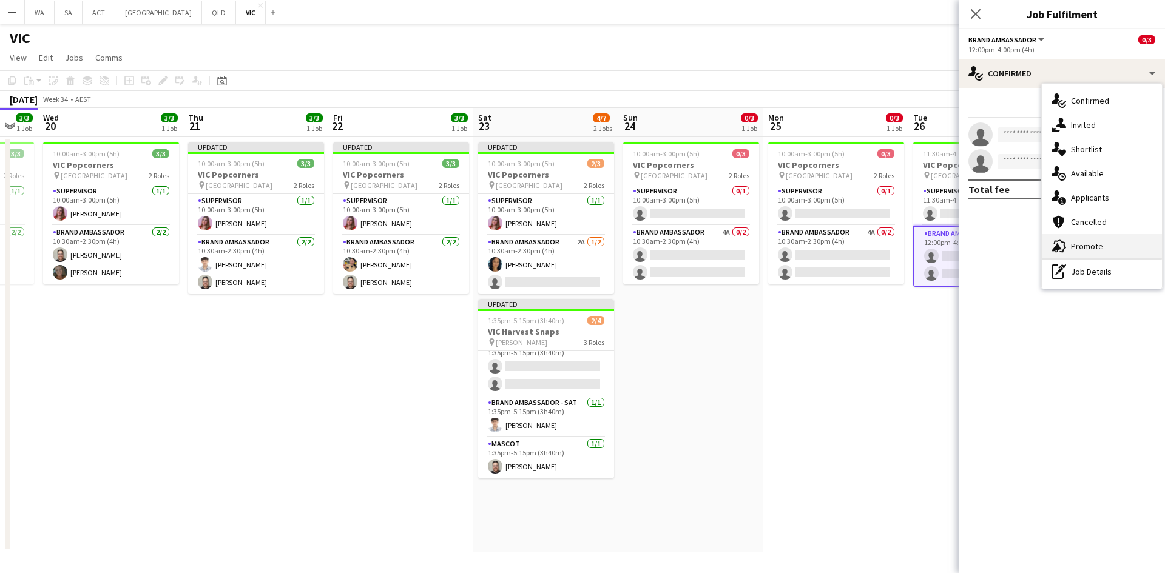
click at [1105, 243] on div "advertising-megaphone Promote" at bounding box center [1102, 246] width 120 height 24
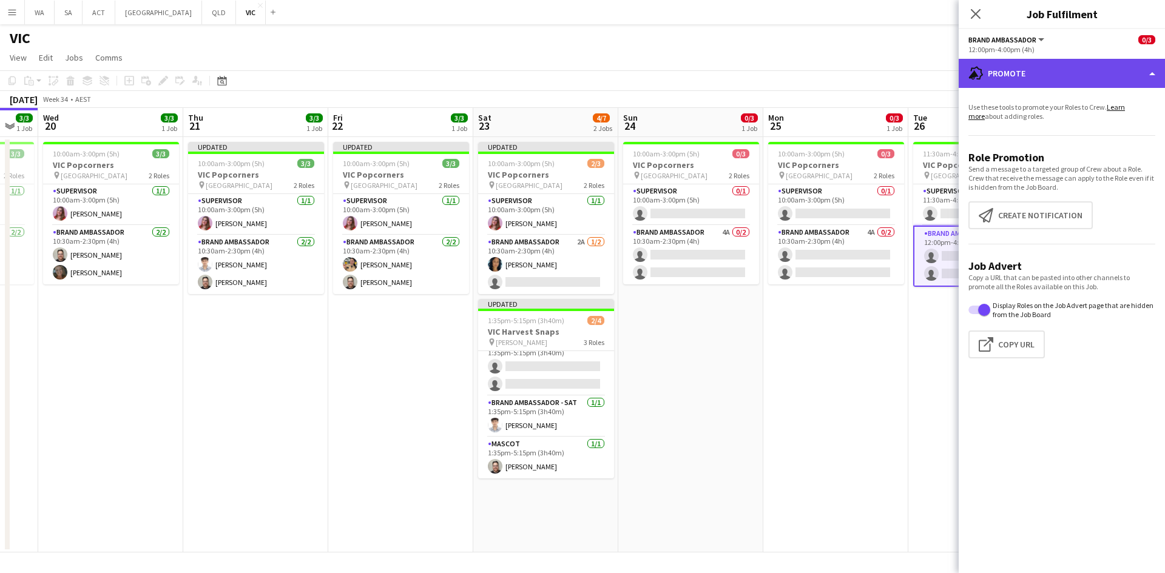
click at [1006, 72] on div "advertising-megaphone Promote" at bounding box center [1061, 73] width 206 height 29
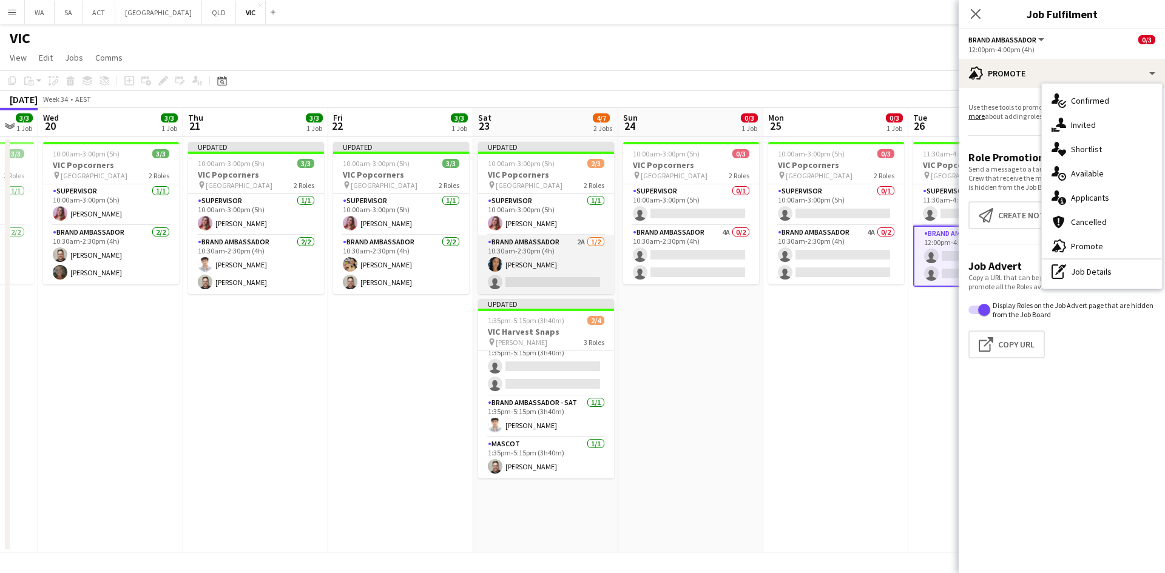
click at [556, 283] on app-card-role "Brand Ambassador 2A [DATE] 10:30am-2:30pm (4h) [PERSON_NAME] single-neutral-act…" at bounding box center [546, 264] width 136 height 59
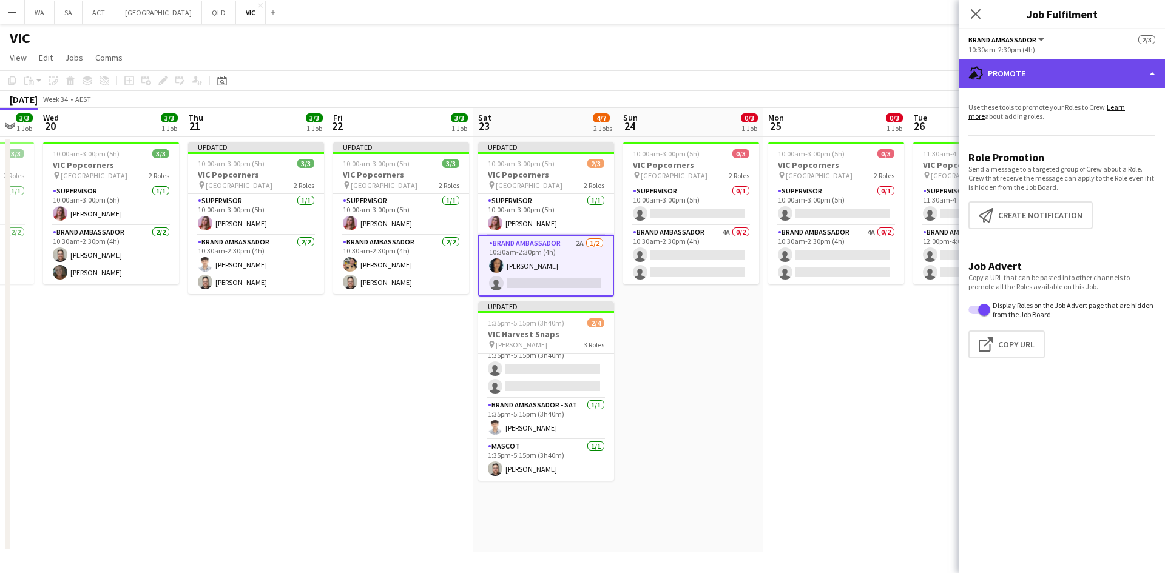
click at [1044, 79] on div "advertising-megaphone Promote" at bounding box center [1061, 73] width 206 height 29
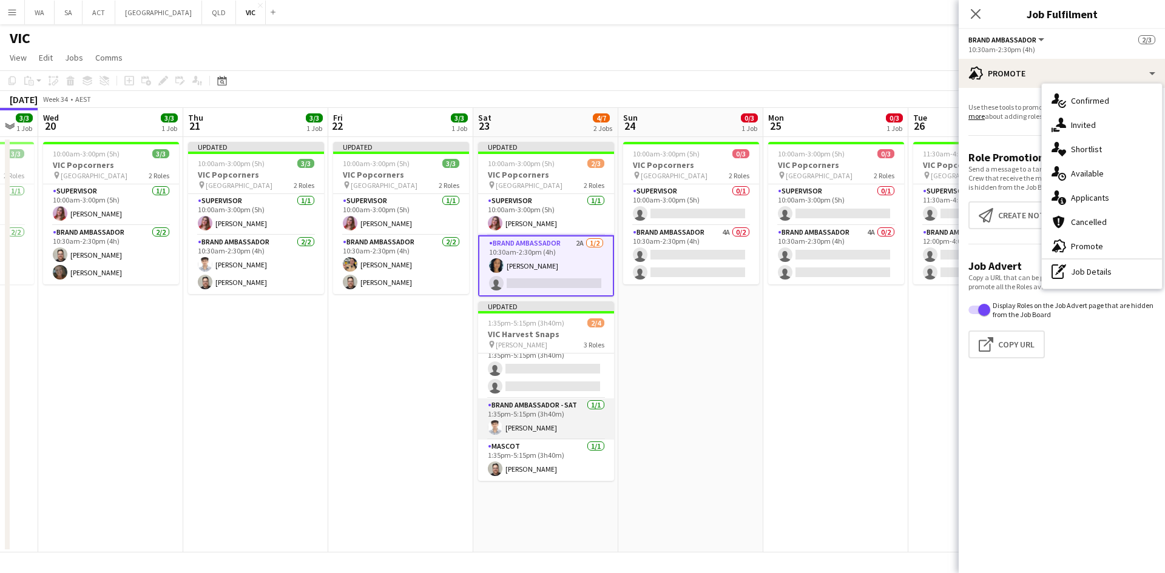
click at [557, 400] on app-card-role "Brand Ambassador - [DATE] 1:35pm-5:15pm (3h40m) [PERSON_NAME]" at bounding box center [546, 419] width 136 height 41
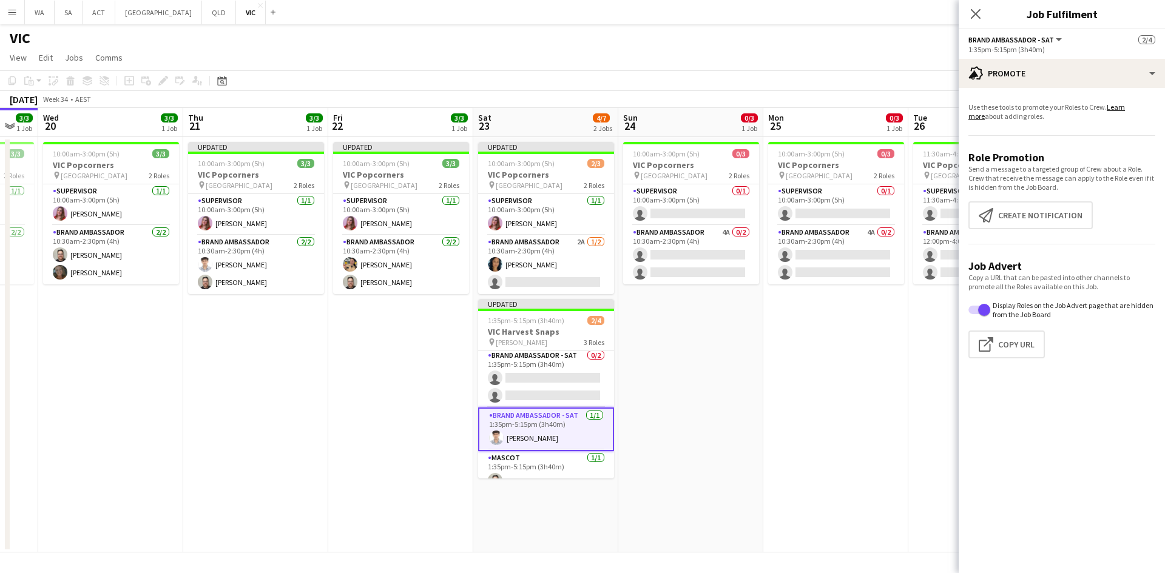
scroll to position [0, 0]
click at [557, 400] on app-card-role "Brand Ambassador - SAT 0/2 1:35pm-5:15pm (3h40m) single-neutral-actions single-…" at bounding box center [546, 380] width 136 height 59
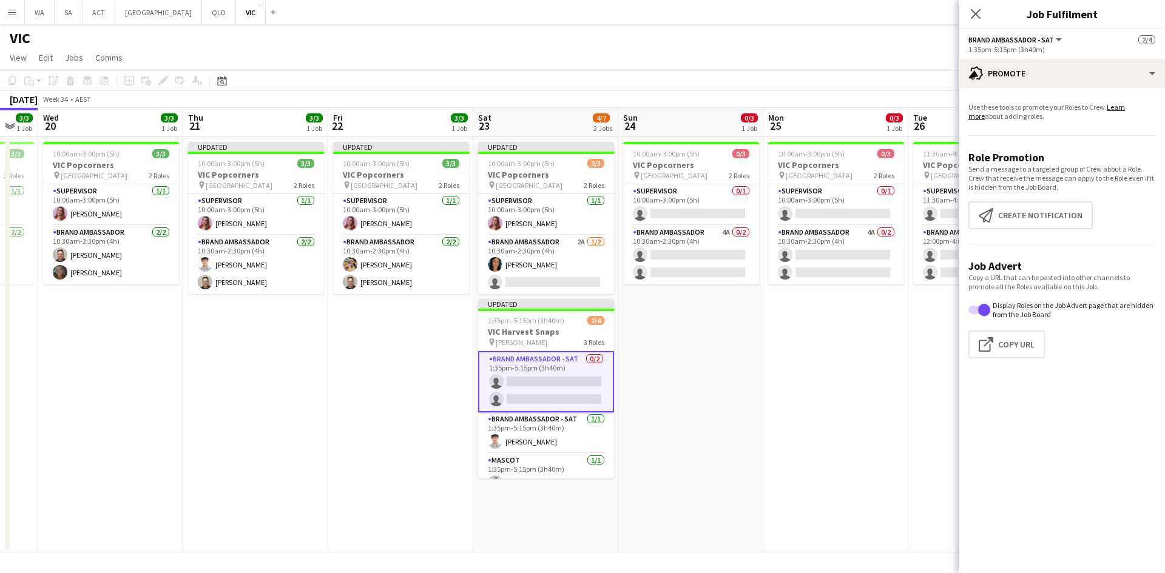
click at [1038, 89] on div "Use these tools to promote your Roles to Crew. Learn more about adding roles. R…" at bounding box center [1061, 235] width 206 height 295
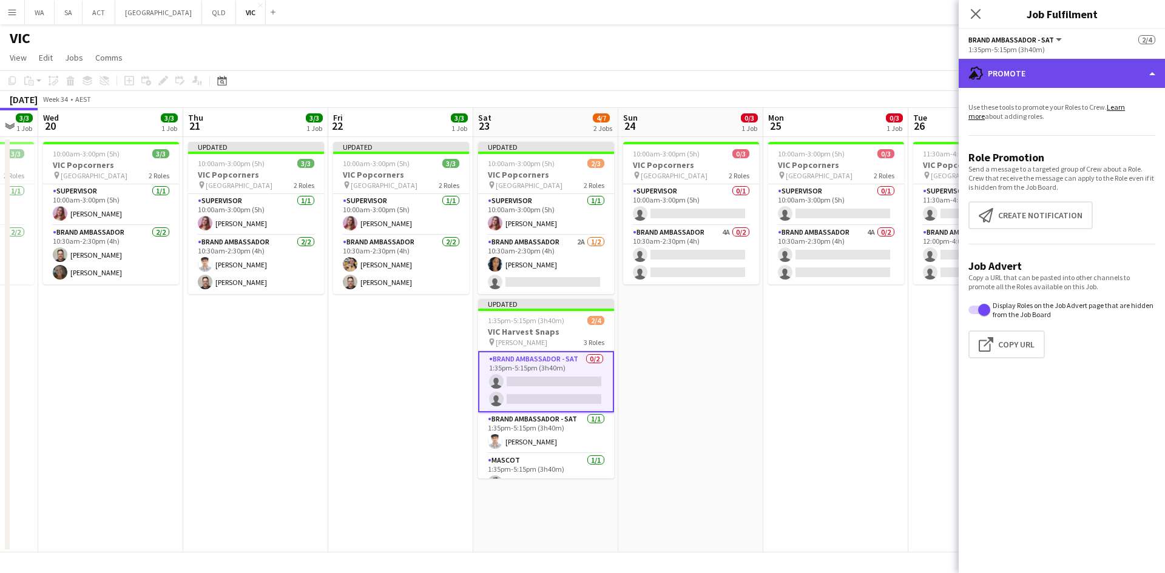
click at [1039, 73] on div "advertising-megaphone Promote" at bounding box center [1061, 73] width 206 height 29
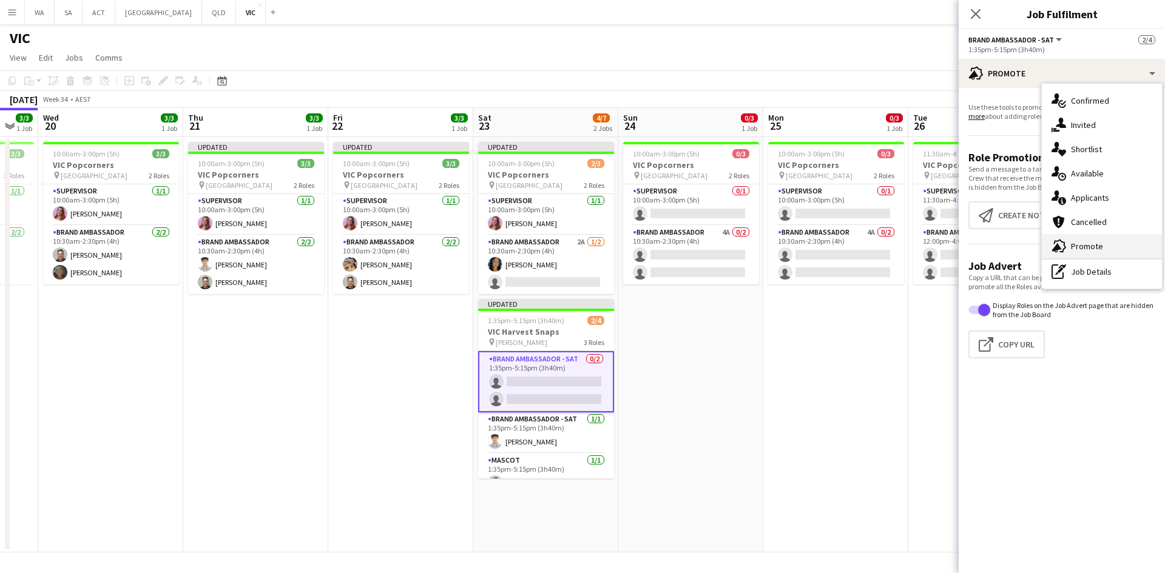
click at [1095, 243] on div "advertising-megaphone Promote" at bounding box center [1102, 246] width 120 height 24
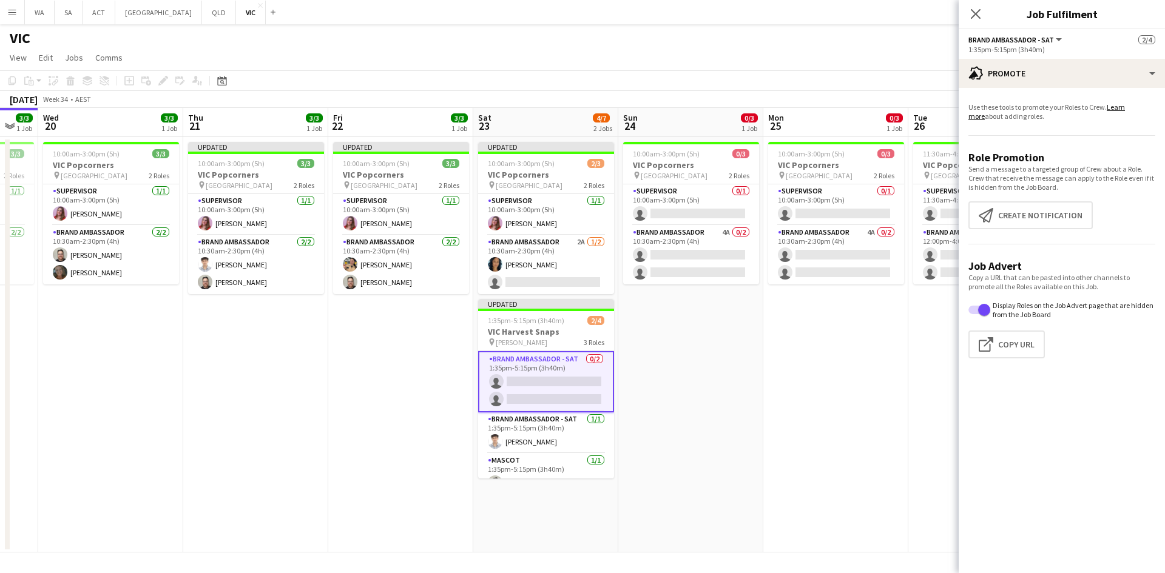
click at [625, 360] on app-date-cell "10:00am-3:00pm (5h) 0/3 VIC Popcorners pin University of Melbourne 2 Roles Supe…" at bounding box center [690, 345] width 145 height 416
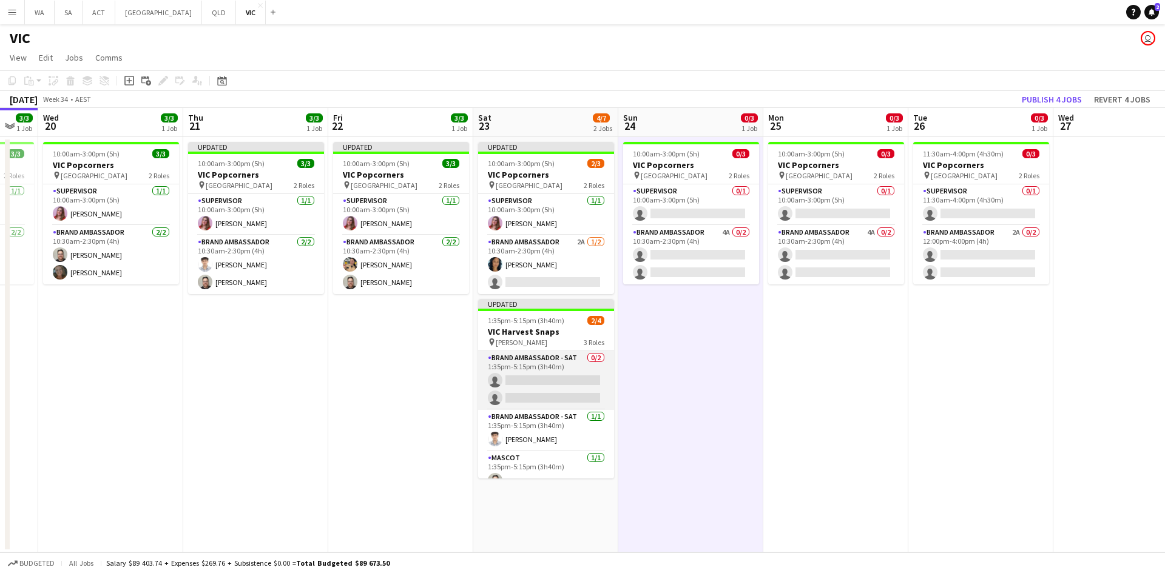
click at [539, 378] on app-card-role "Brand Ambassador - SAT 0/2 1:35pm-5:15pm (3h40m) single-neutral-actions single-…" at bounding box center [546, 380] width 136 height 59
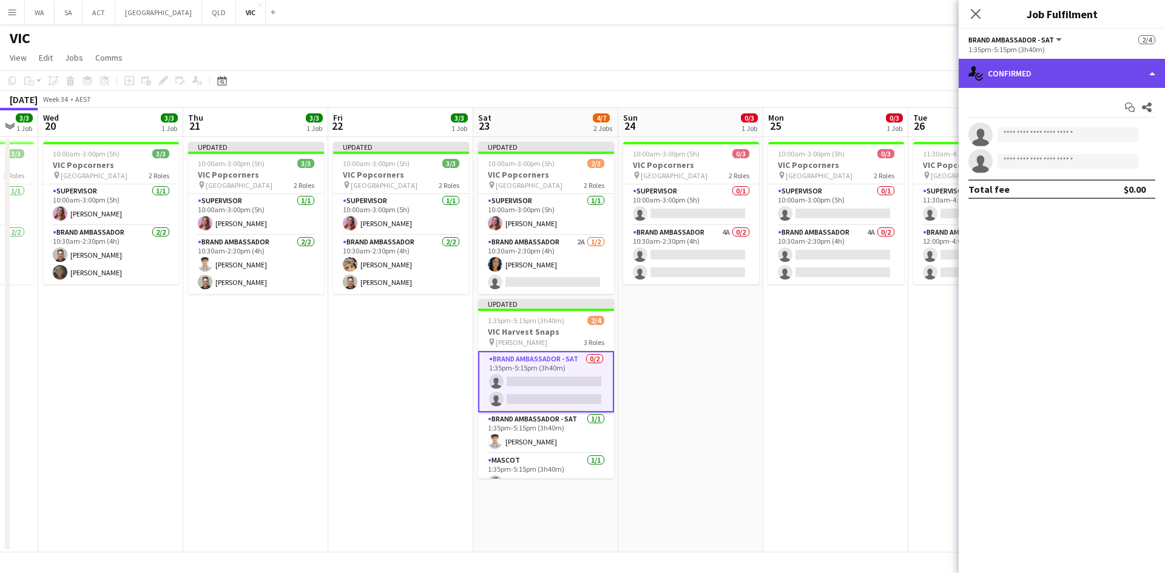
click at [1040, 70] on div "single-neutral-actions-check-2 Confirmed" at bounding box center [1061, 73] width 206 height 29
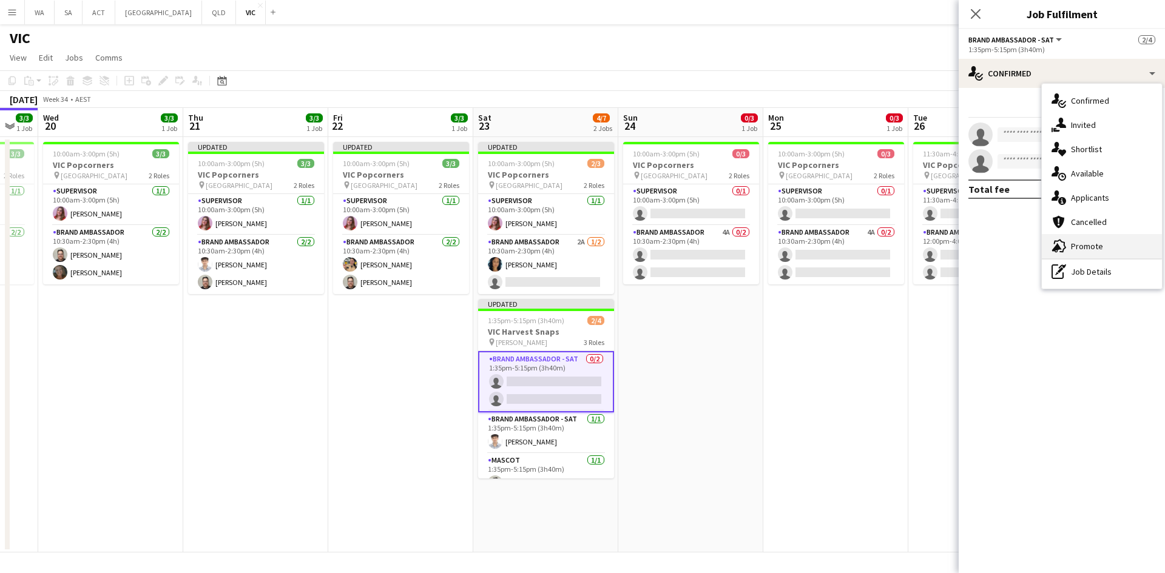
click at [1085, 244] on div "advertising-megaphone Promote" at bounding box center [1102, 246] width 120 height 24
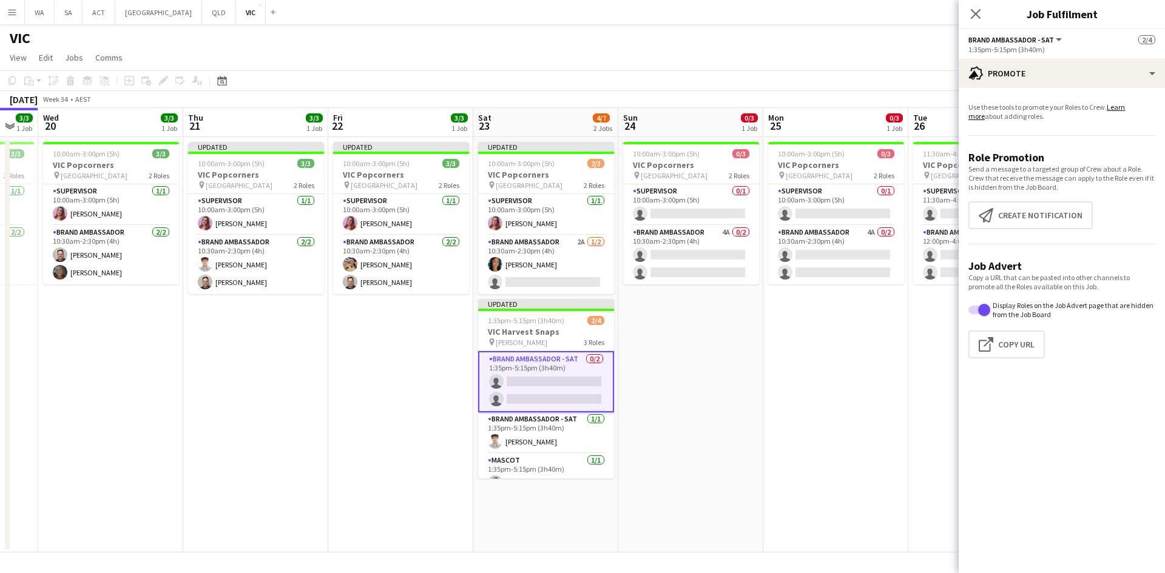
click at [1030, 238] on app-promote-tab "Use these tools to promote your Roles to Crew. Learn more about adding roles. R…" at bounding box center [1061, 233] width 206 height 271
click at [1029, 218] on button "Create notification Create notification" at bounding box center [1030, 215] width 124 height 28
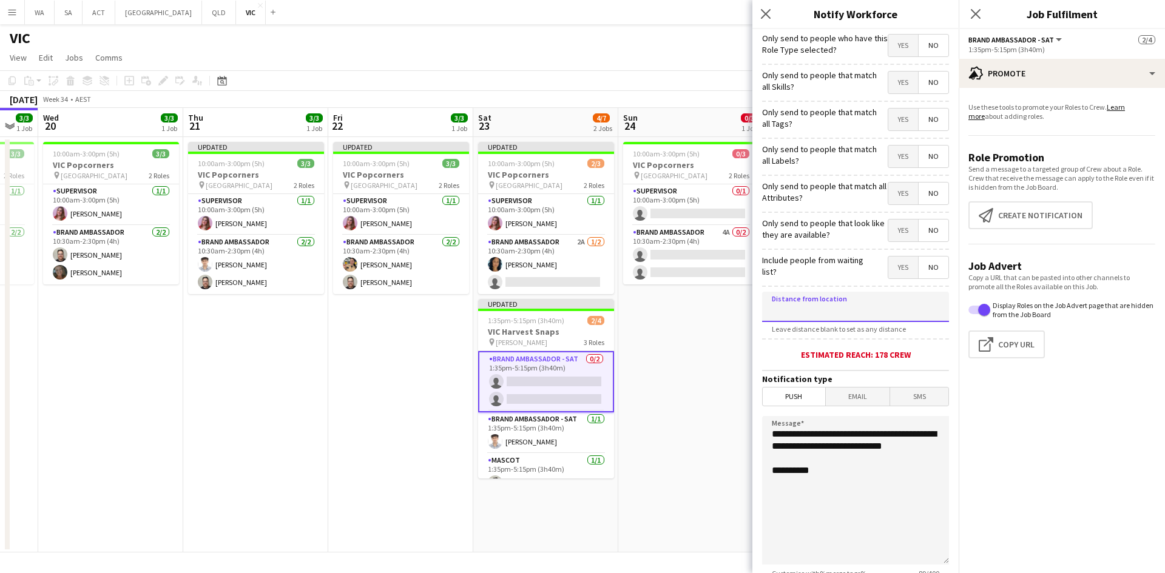
click at [862, 319] on input at bounding box center [855, 307] width 187 height 30
type input "*****"
drag, startPoint x: 828, startPoint y: 468, endPoint x: 850, endPoint y: 436, distance: 38.9
click at [850, 436] on textarea "**********" at bounding box center [855, 490] width 187 height 149
click at [879, 491] on textarea "**********" at bounding box center [855, 490] width 187 height 149
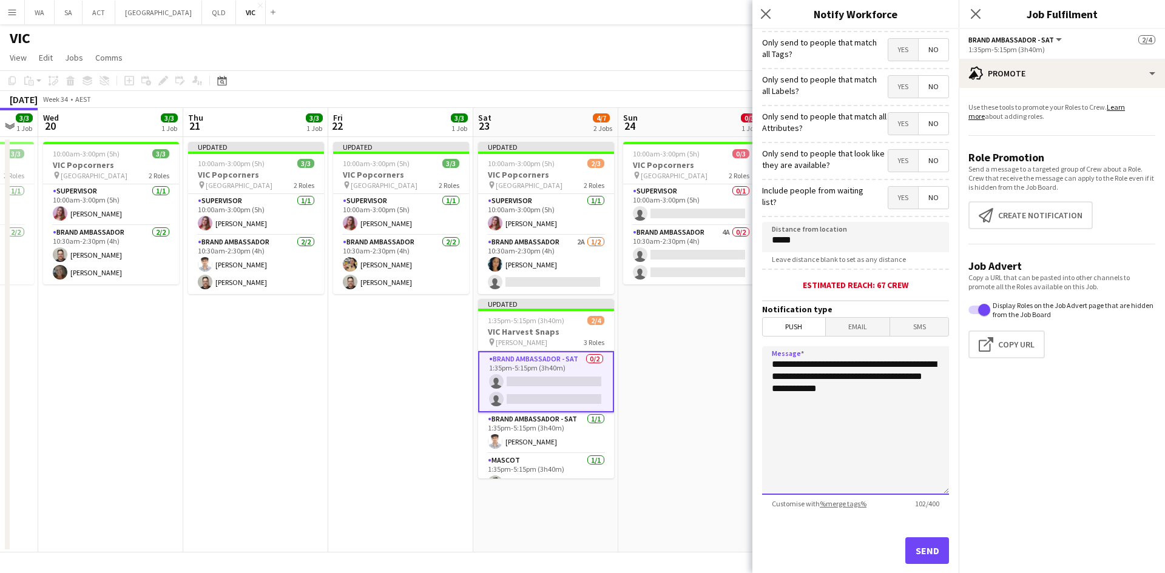
scroll to position [95, 0]
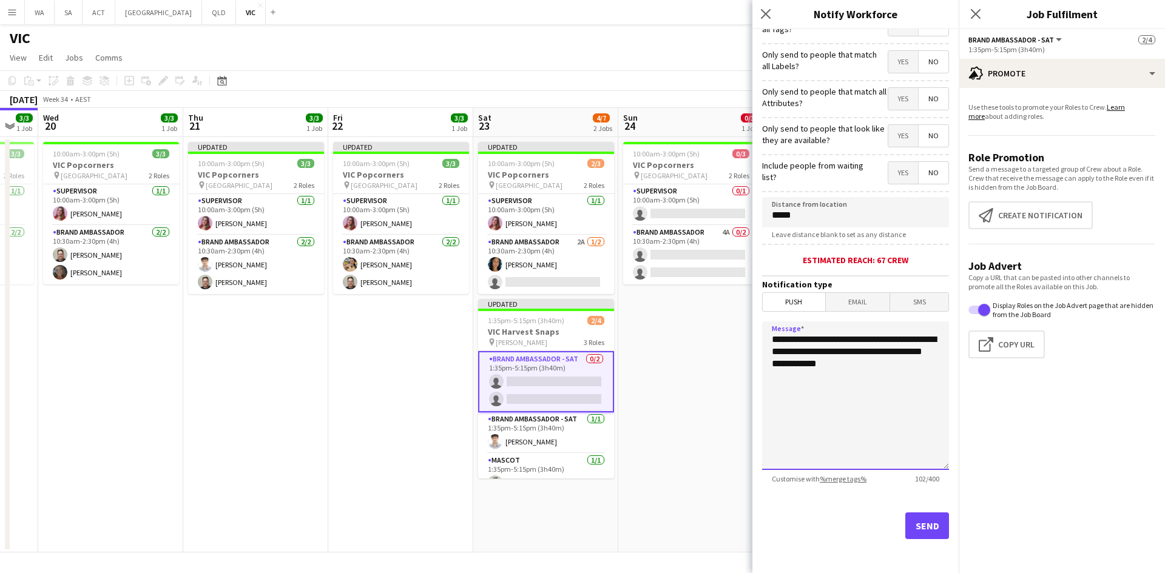
type textarea "**********"
click at [934, 521] on button "Send" at bounding box center [927, 526] width 44 height 27
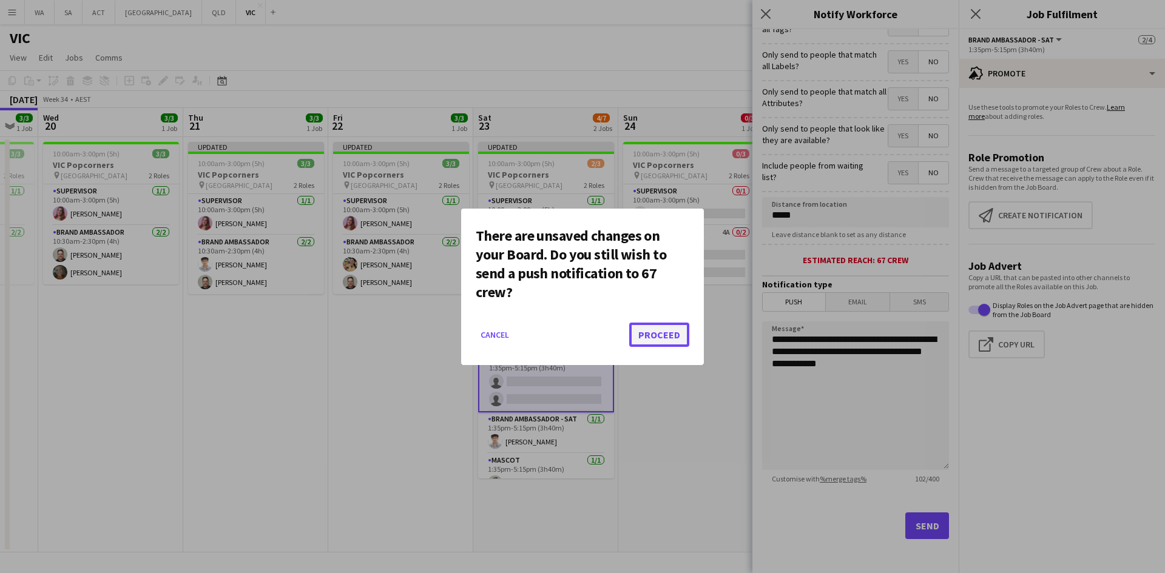
click at [679, 329] on button "Proceed" at bounding box center [659, 335] width 60 height 24
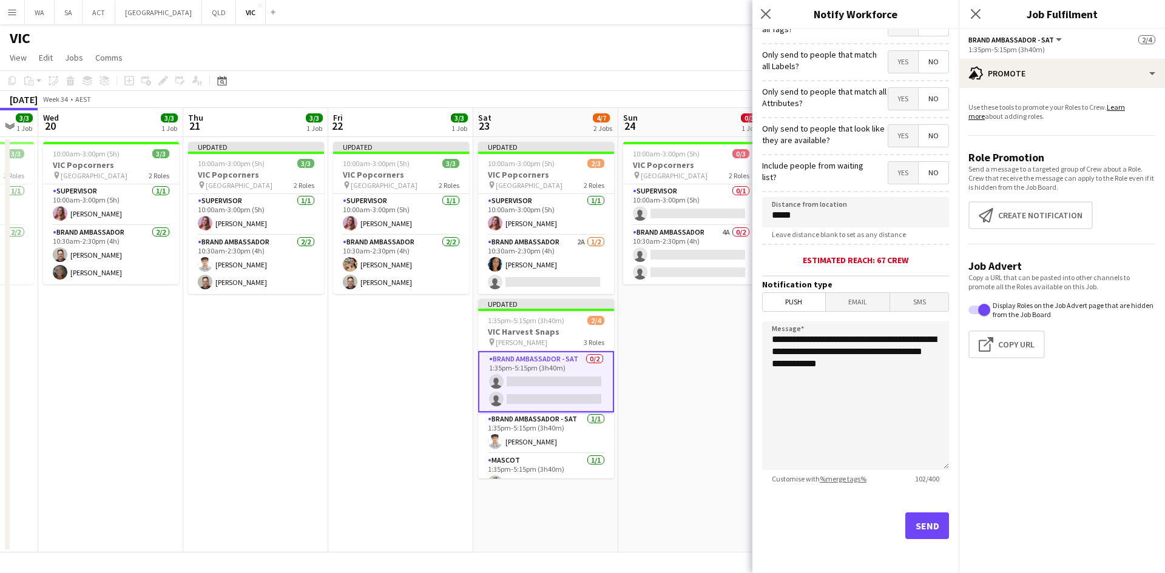
click at [685, 415] on app-date-cell "10:00am-3:00pm (5h) 0/3 VIC Popcorners pin University of Melbourne 2 Roles Supe…" at bounding box center [690, 345] width 145 height 416
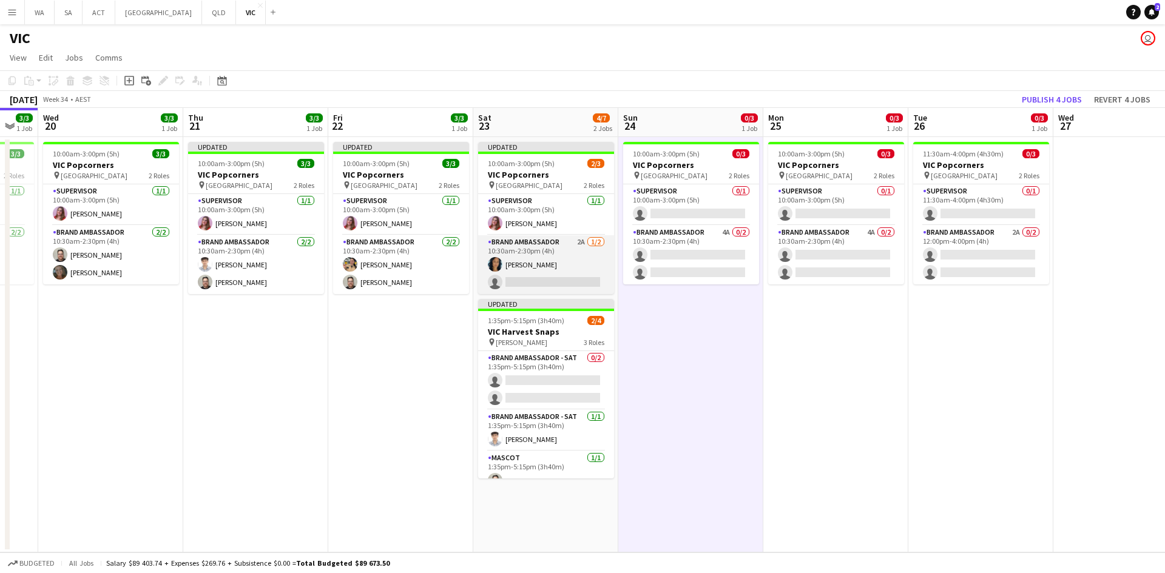
click at [595, 278] on app-card-role "Brand Ambassador 2A [DATE] 10:30am-2:30pm (4h) [PERSON_NAME] single-neutral-act…" at bounding box center [546, 264] width 136 height 59
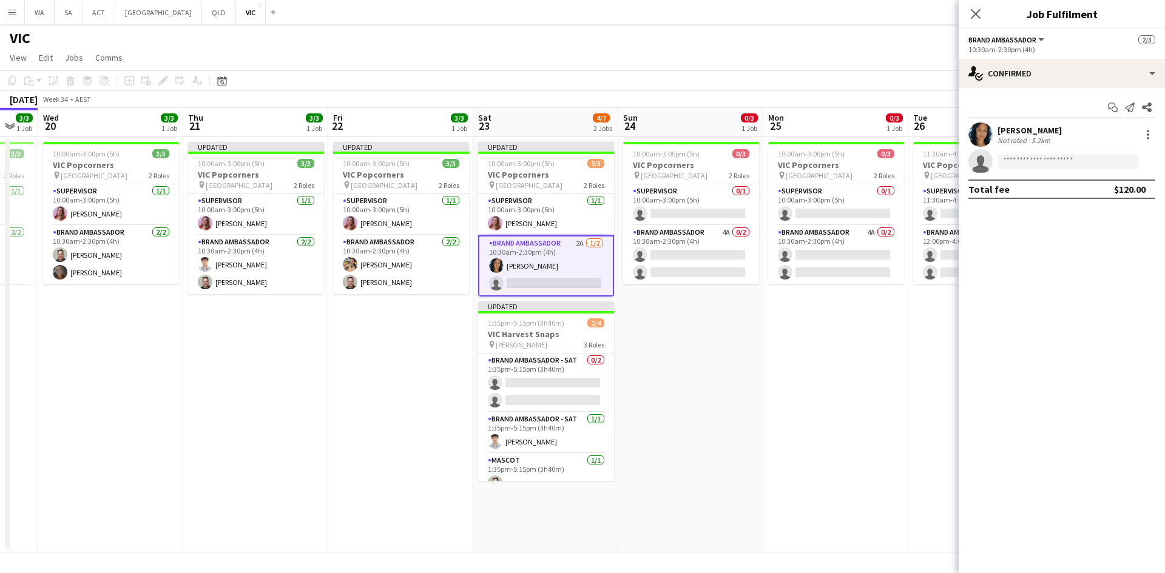
click at [1032, 42] on span "Brand Ambassador" at bounding box center [1002, 39] width 68 height 9
click at [1047, 72] on div "All roles Brand Ambassador" at bounding box center [1013, 70] width 89 height 51
click at [1122, 72] on div "single-neutral-actions-check-2 Confirmed" at bounding box center [1061, 73] width 206 height 29
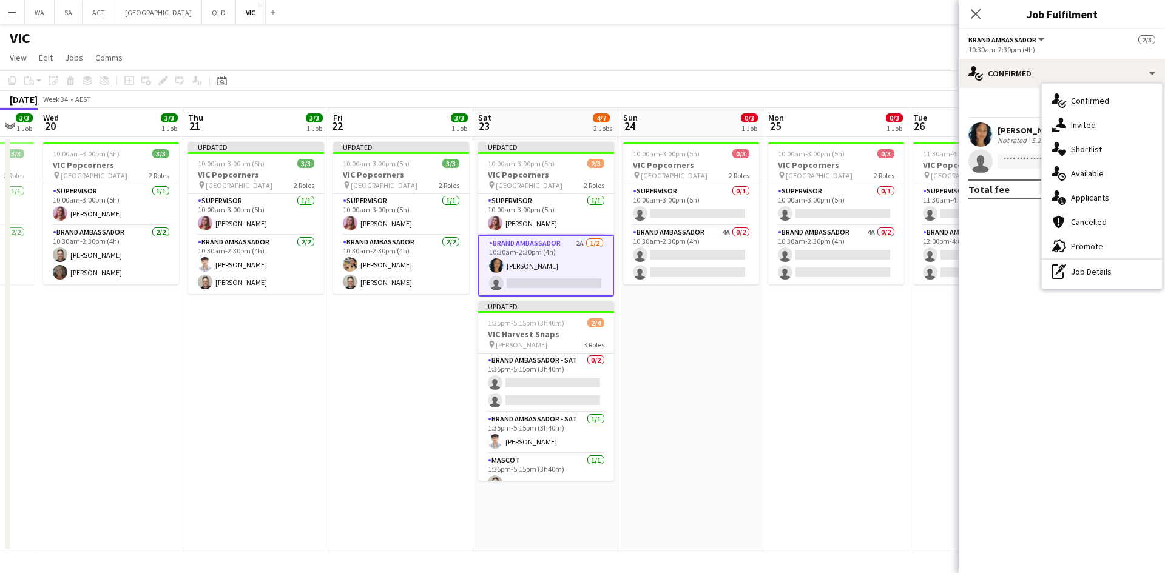
click at [888, 381] on app-date-cell "10:00am-3:00pm (5h) 0/3 VIC Popcorners pin University of Melbourne 2 Roles Supe…" at bounding box center [835, 345] width 145 height 416
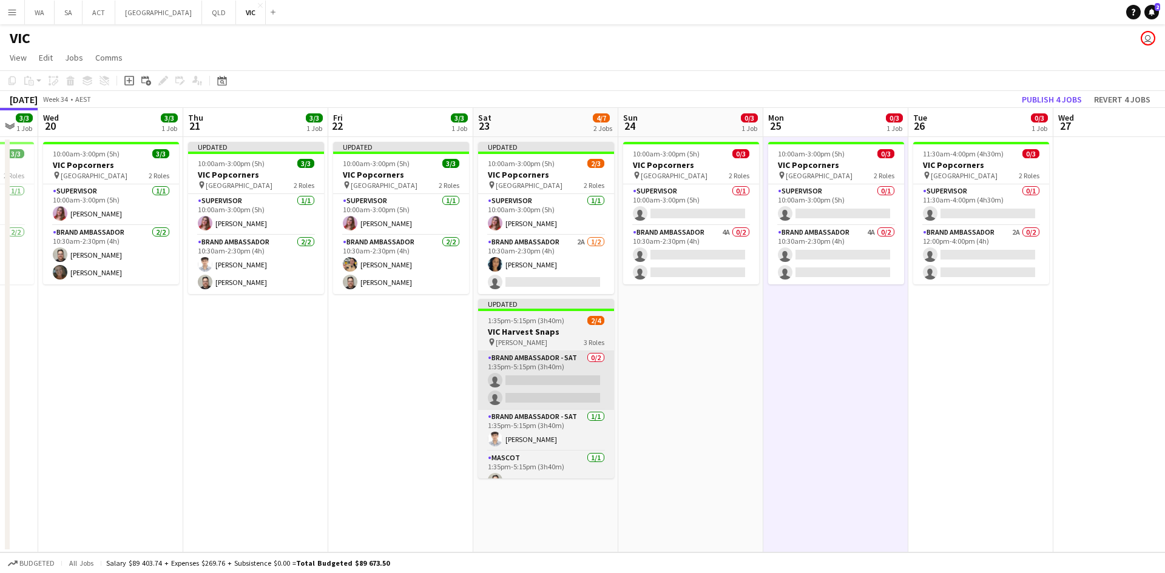
click at [585, 381] on app-card-role "Brand Ambassador - SAT 0/2 1:35pm-5:15pm (3h40m) single-neutral-actions single-…" at bounding box center [546, 380] width 136 height 59
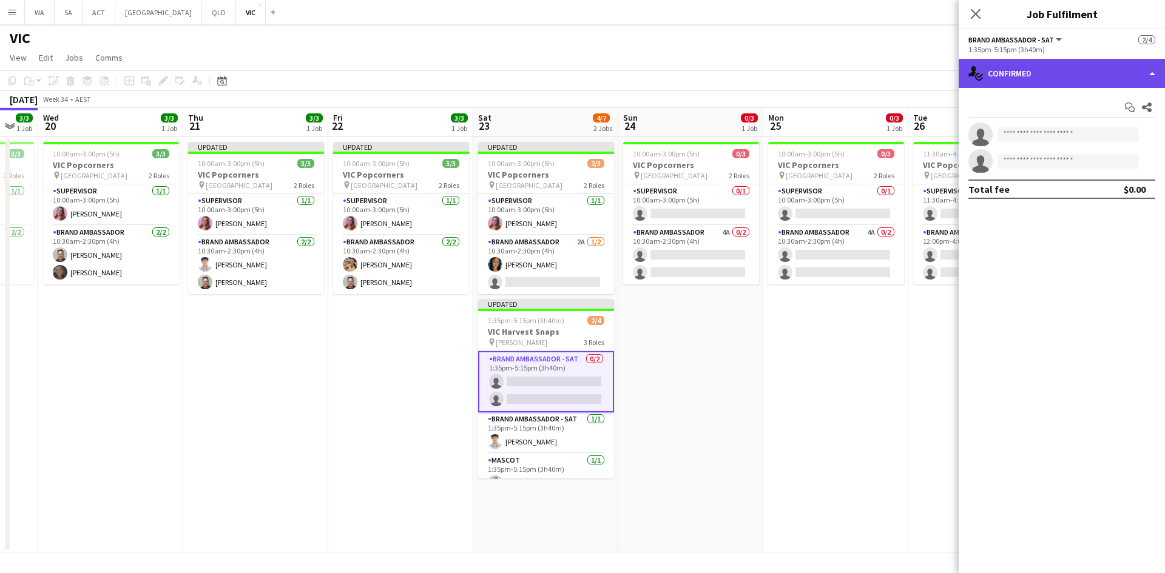
click at [1035, 81] on div "single-neutral-actions-check-2 Confirmed" at bounding box center [1061, 73] width 206 height 29
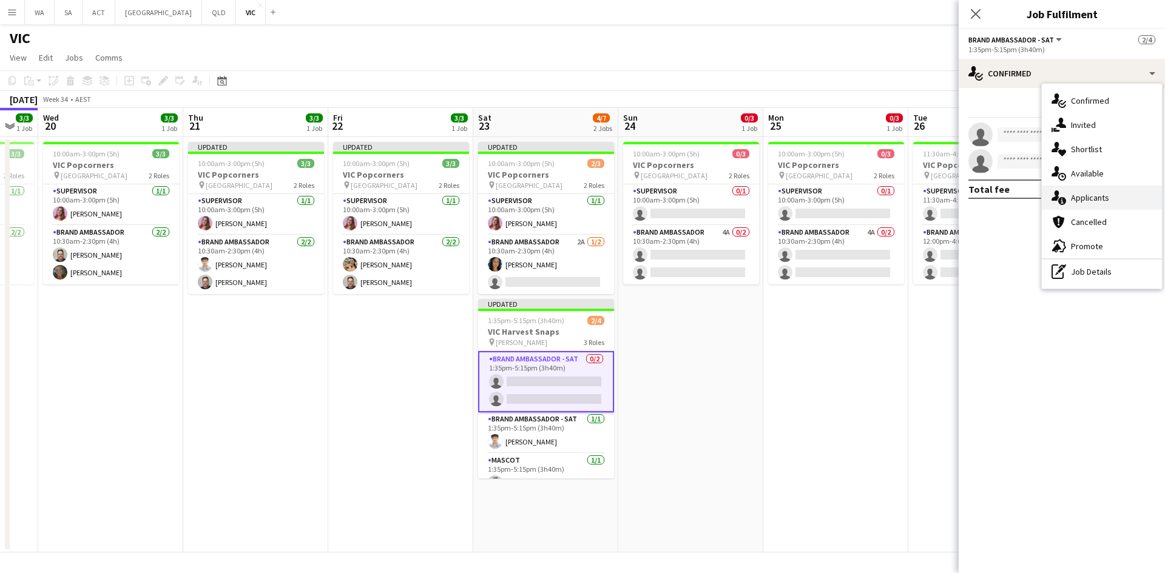
click at [1092, 201] on div "single-neutral-actions-information Applicants" at bounding box center [1102, 198] width 120 height 24
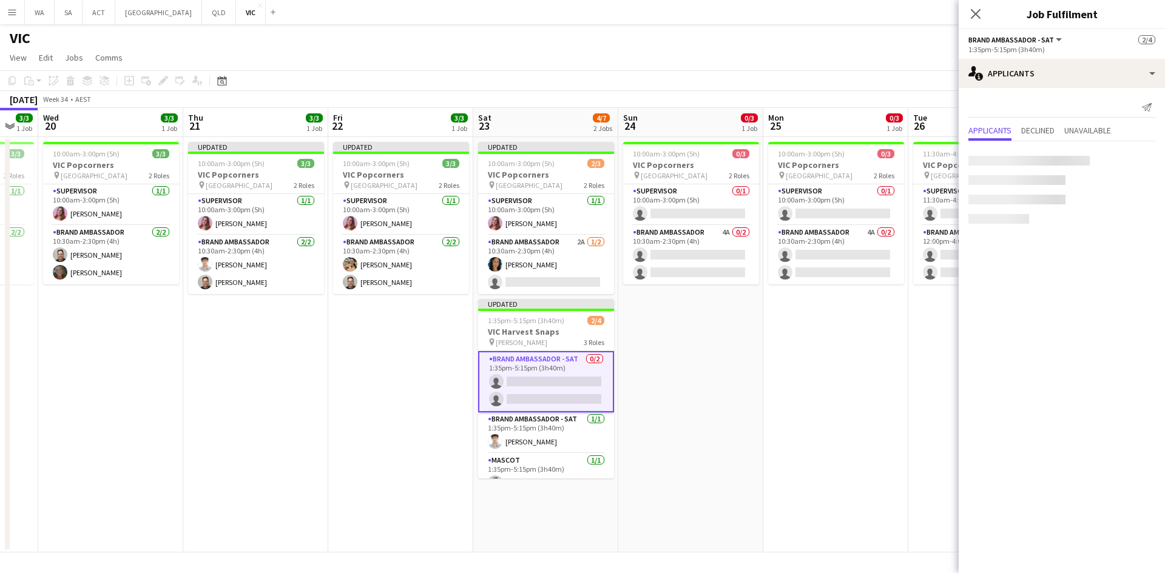
scroll to position [16, 0]
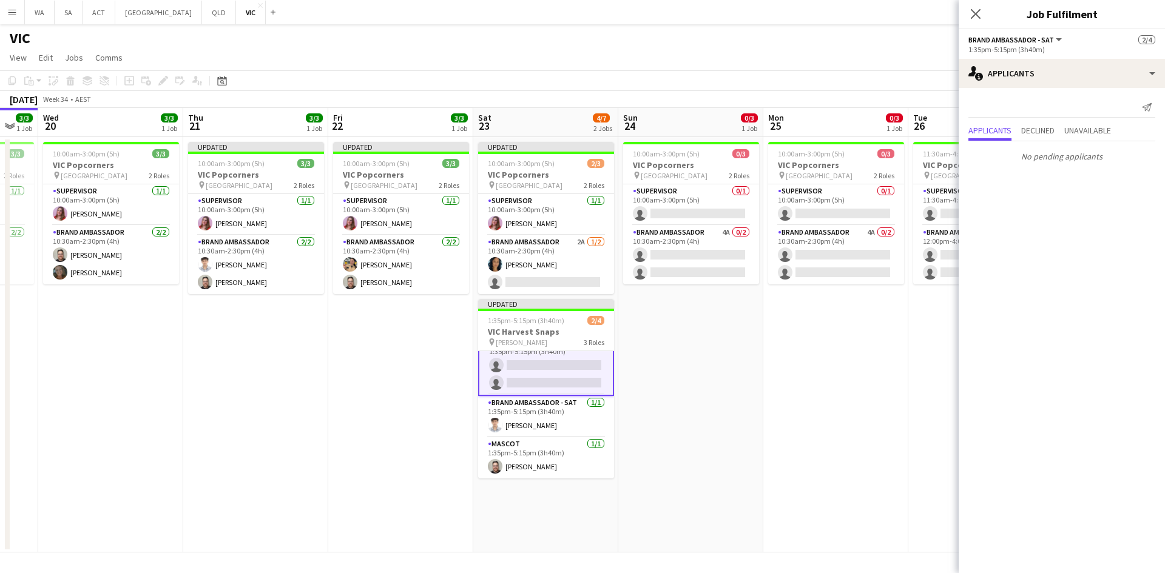
click at [791, 367] on app-date-cell "10:00am-3:00pm (5h) 0/3 VIC Popcorners pin University of Melbourne 2 Roles Supe…" at bounding box center [835, 345] width 145 height 416
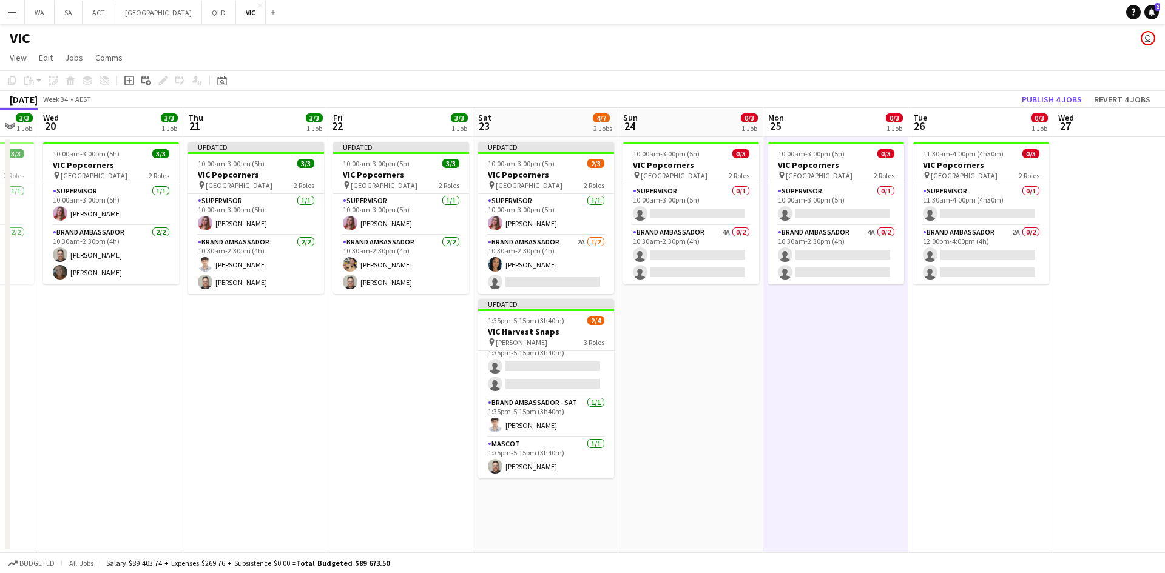
click at [1054, 58] on app-page-menu "View Day view expanded Day view collapsed Month view Date picker Jump to [DATE]…" at bounding box center [582, 58] width 1165 height 23
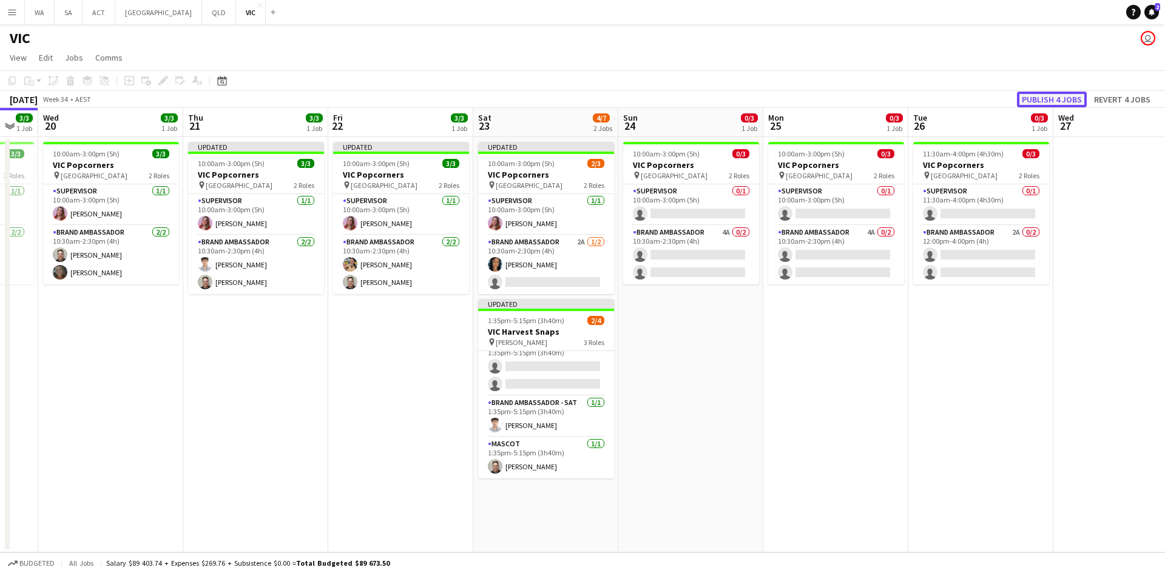
click at [1053, 94] on button "Publish 4 jobs" at bounding box center [1052, 100] width 70 height 16
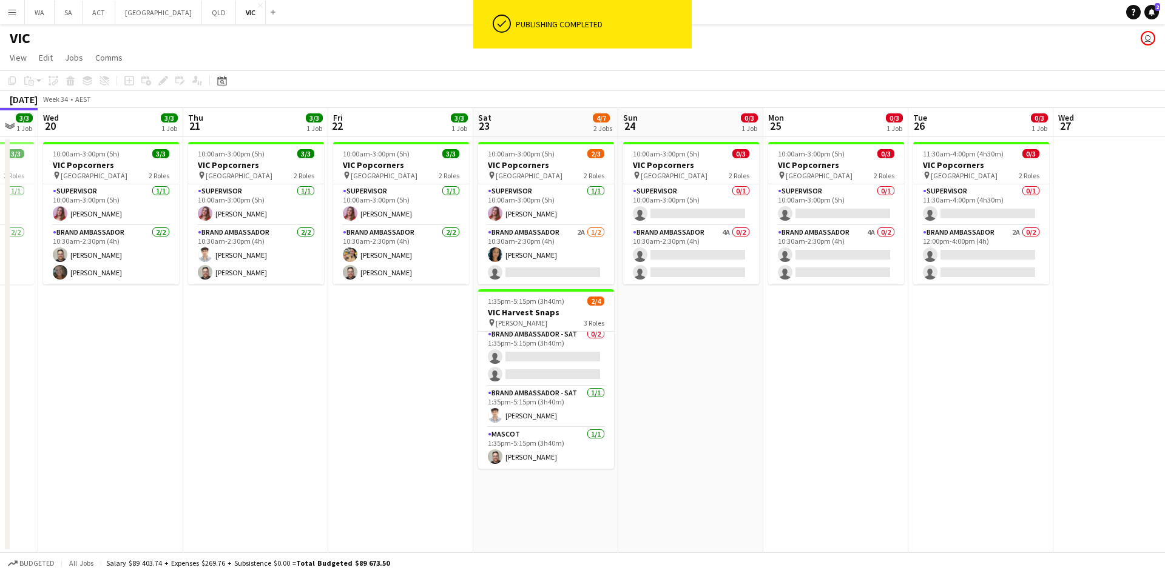
scroll to position [4, 0]
click at [656, 257] on app-card-role "Brand Ambassador 4A 0/2 10:30am-2:30pm (4h) single-neutral-actions single-neutr…" at bounding box center [691, 255] width 136 height 59
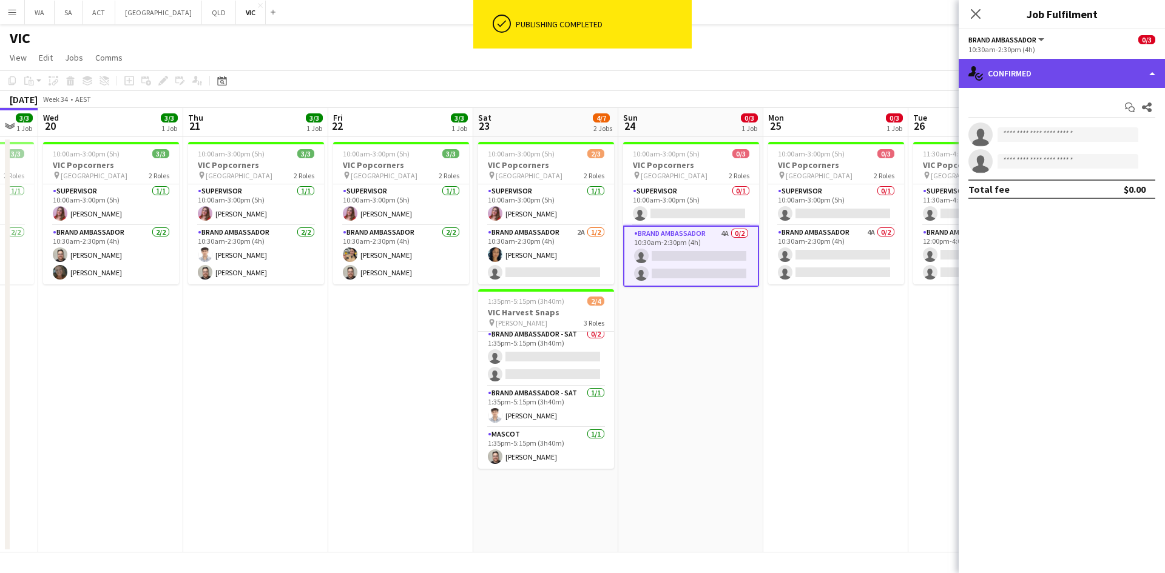
click at [1075, 74] on div "single-neutral-actions-check-2 Confirmed" at bounding box center [1061, 73] width 206 height 29
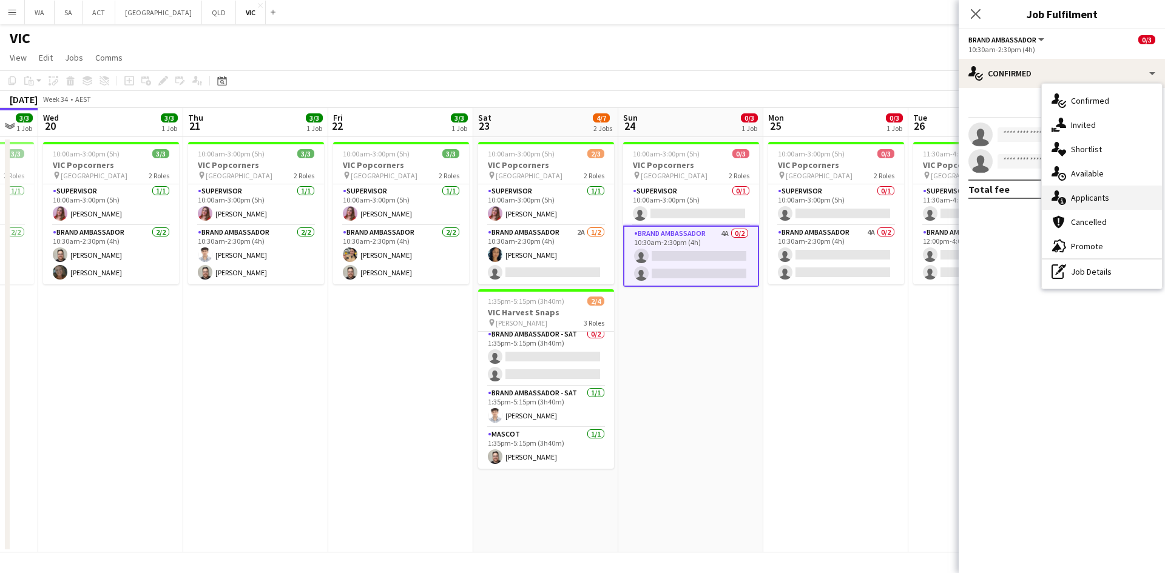
click at [1108, 197] on div "single-neutral-actions-information Applicants" at bounding box center [1102, 198] width 120 height 24
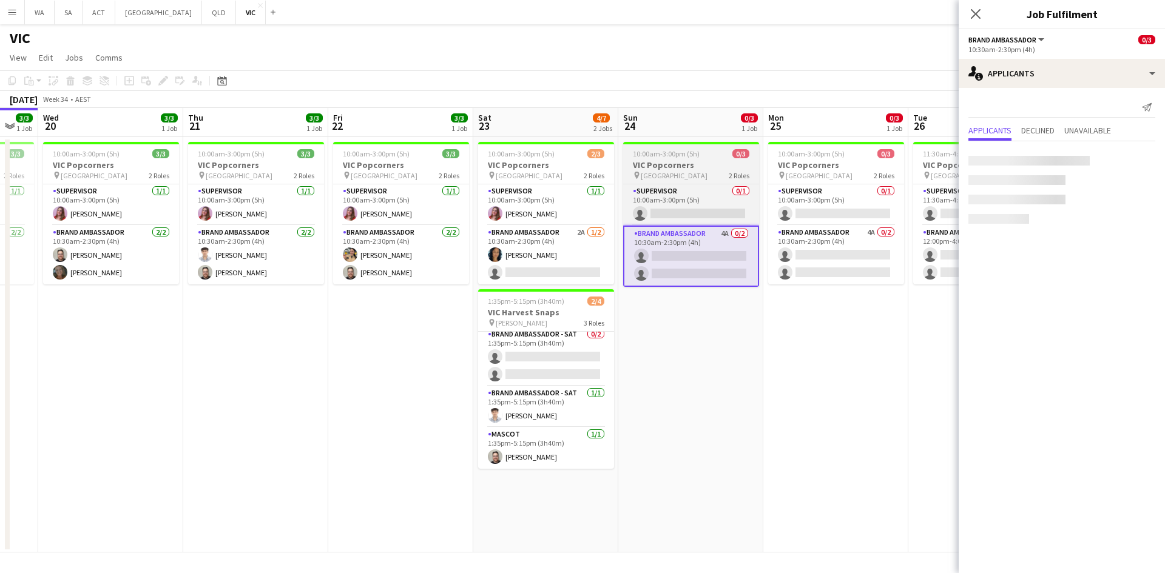
click at [722, 157] on div "10:00am-3:00pm (5h) 0/3" at bounding box center [691, 153] width 136 height 9
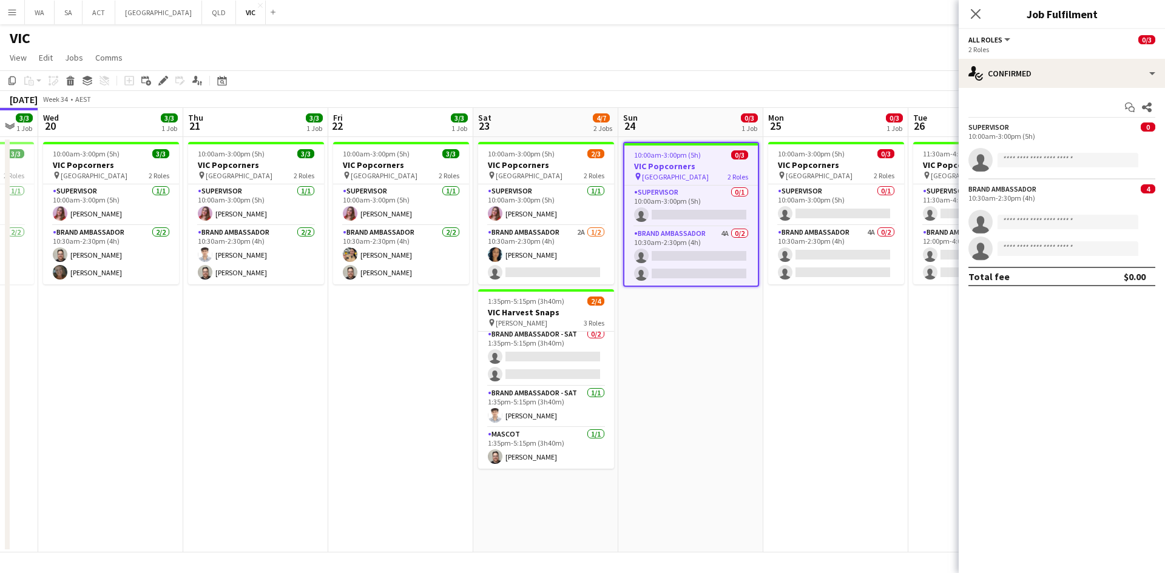
drag, startPoint x: 711, startPoint y: 202, endPoint x: 679, endPoint y: 159, distance: 53.7
click at [710, 202] on app-card-role "Supervisor 0/1 10:00am-3:00pm (5h) single-neutral-actions" at bounding box center [690, 206] width 133 height 41
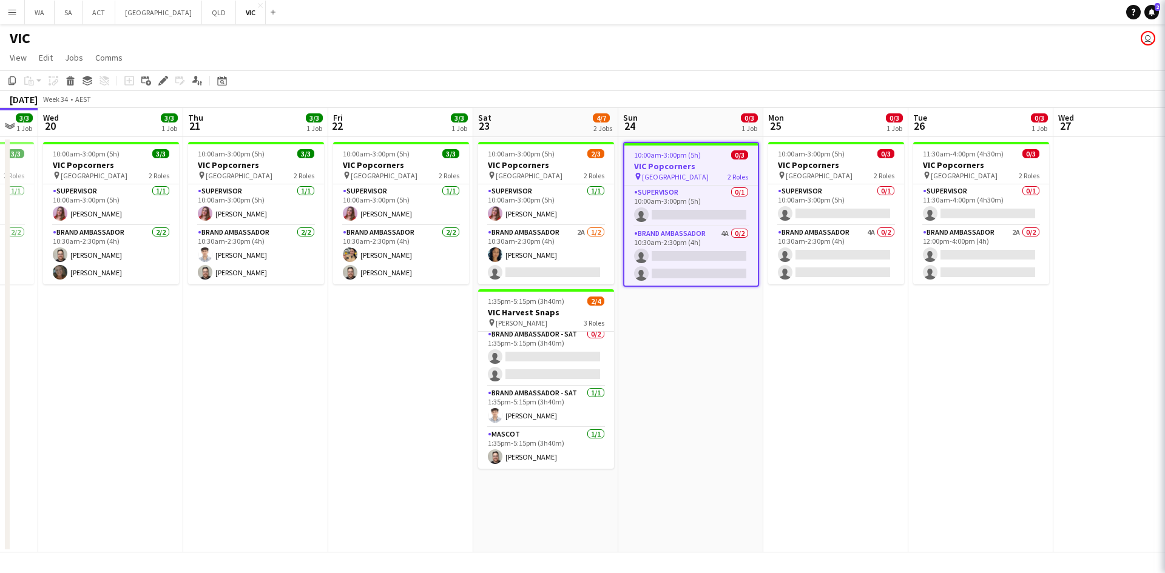
scroll to position [0, 397]
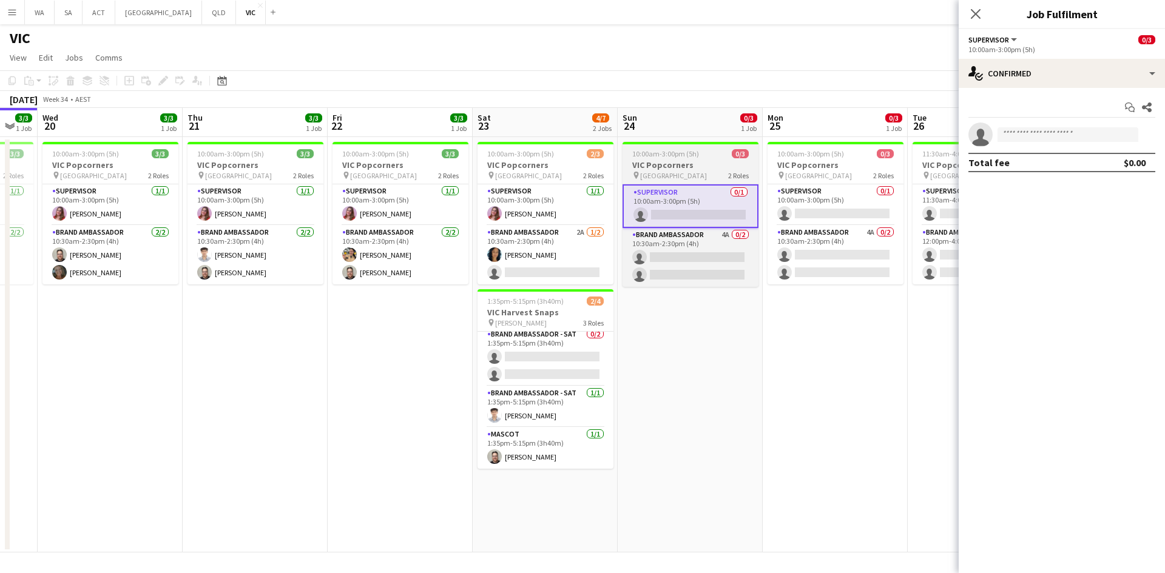
click at [679, 158] on app-job-card "10:00am-3:00pm (5h) 0/3 VIC Popcorners pin University of Melbourne 2 Roles Supe…" at bounding box center [690, 214] width 136 height 145
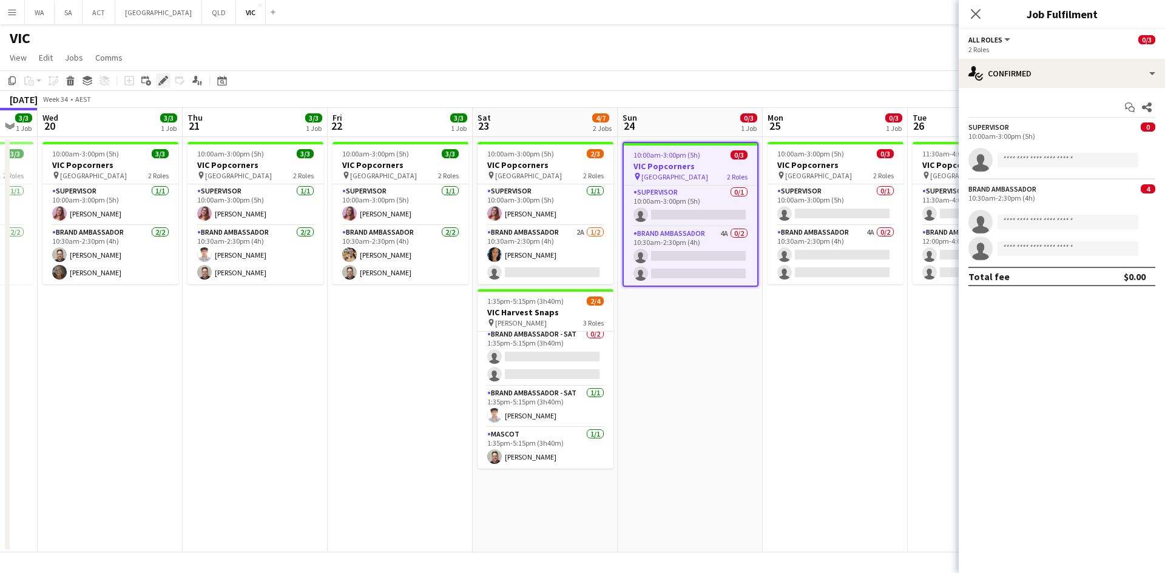
click at [170, 75] on div "Edit" at bounding box center [163, 80] width 15 height 15
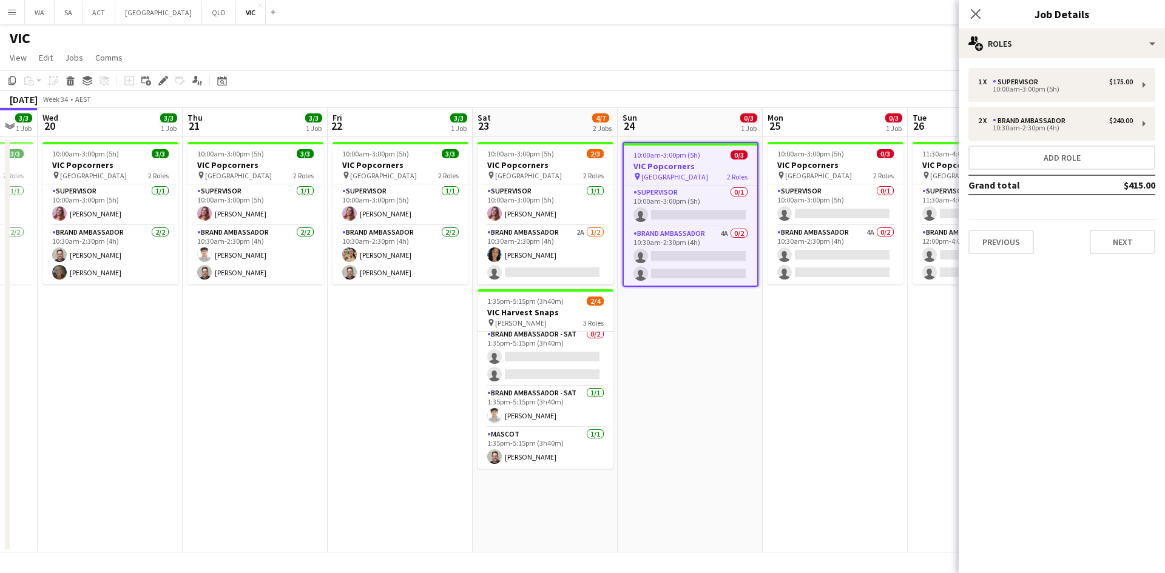
click at [693, 296] on app-date-cell "10:00am-3:00pm (5h) 0/3 VIC Popcorners pin University of Melbourne 2 Roles Supe…" at bounding box center [690, 345] width 145 height 416
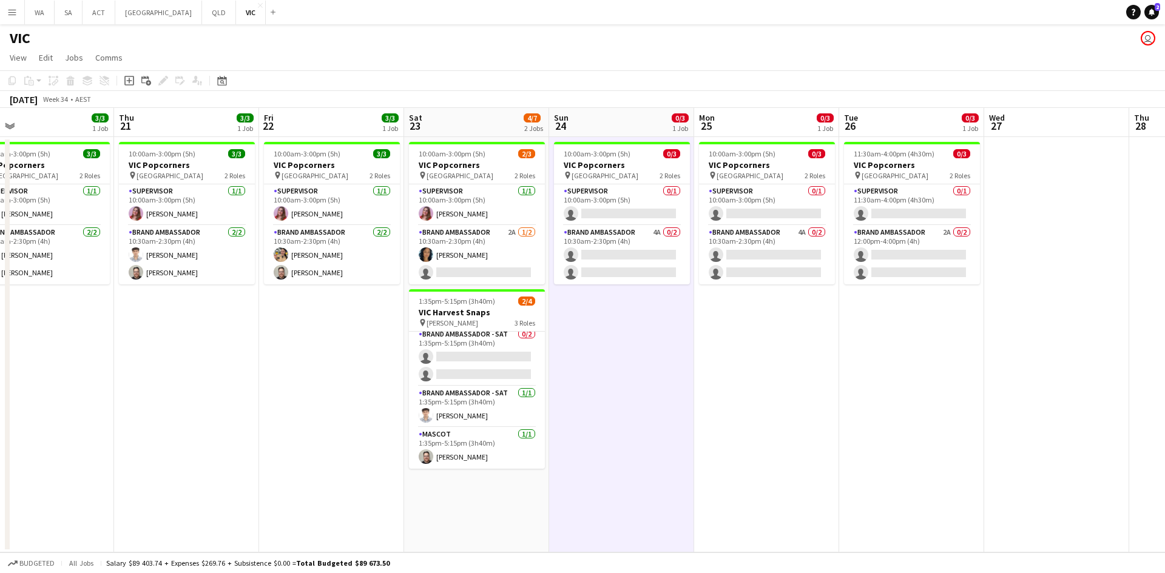
drag, startPoint x: 663, startPoint y: 330, endPoint x: 648, endPoint y: 331, distance: 14.6
click at [648, 331] on app-calendar-viewport "Sun 17 0/3 1 Job Mon 18 0/3 1 Job Tue 19 3/3 1 Job Wed 20 3/3 1 Job Thu 21 3/3 …" at bounding box center [582, 330] width 1165 height 445
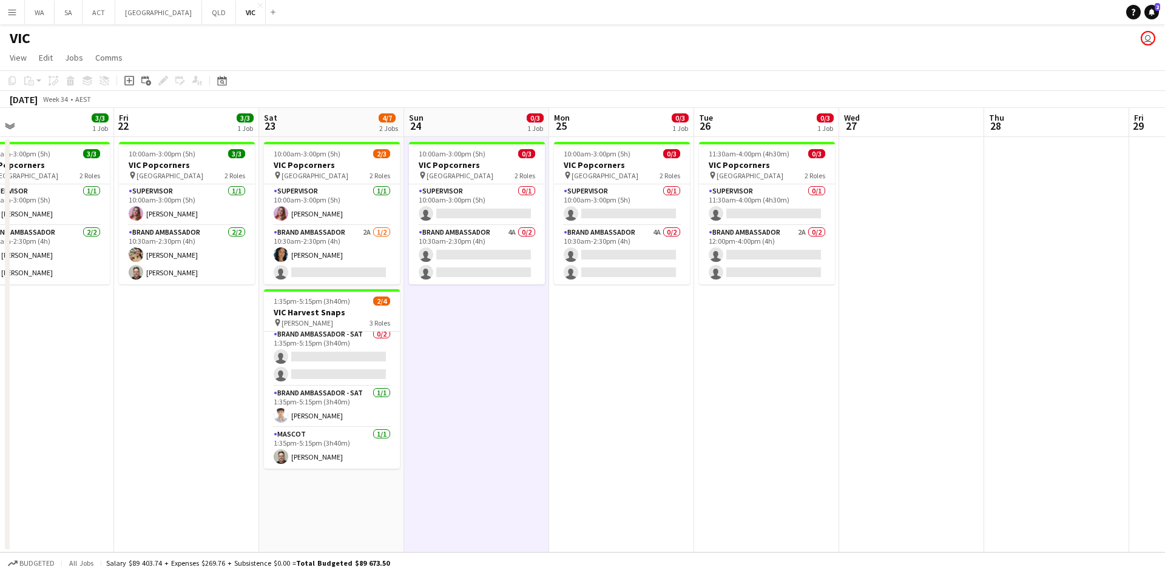
scroll to position [0, 345]
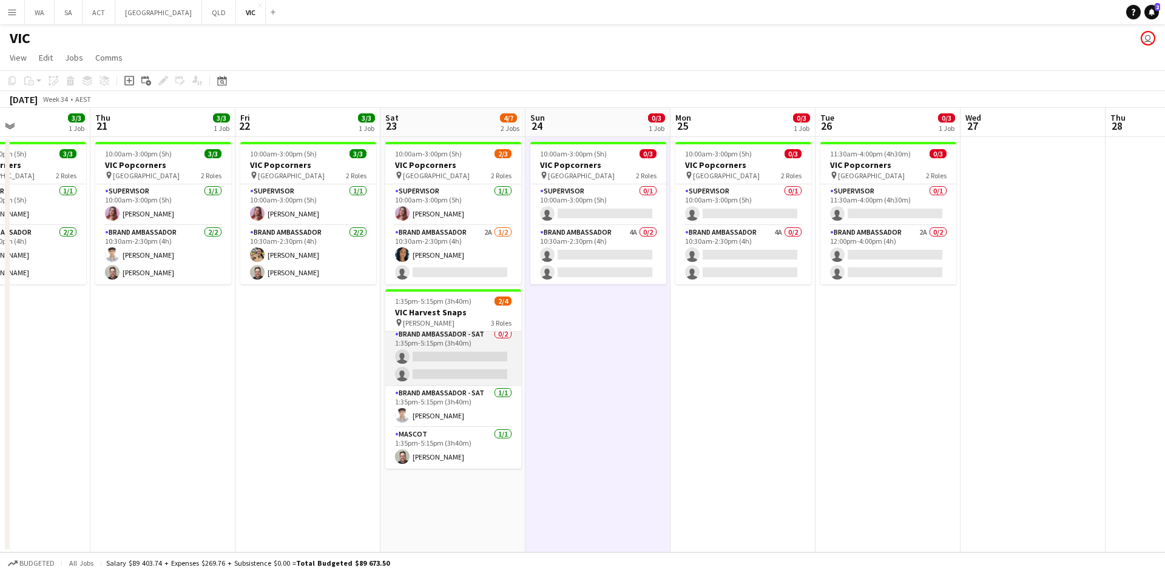
click at [486, 357] on app-card-role "Brand Ambassador - SAT 0/2 1:35pm-5:15pm (3h40m) single-neutral-actions single-…" at bounding box center [453, 357] width 136 height 59
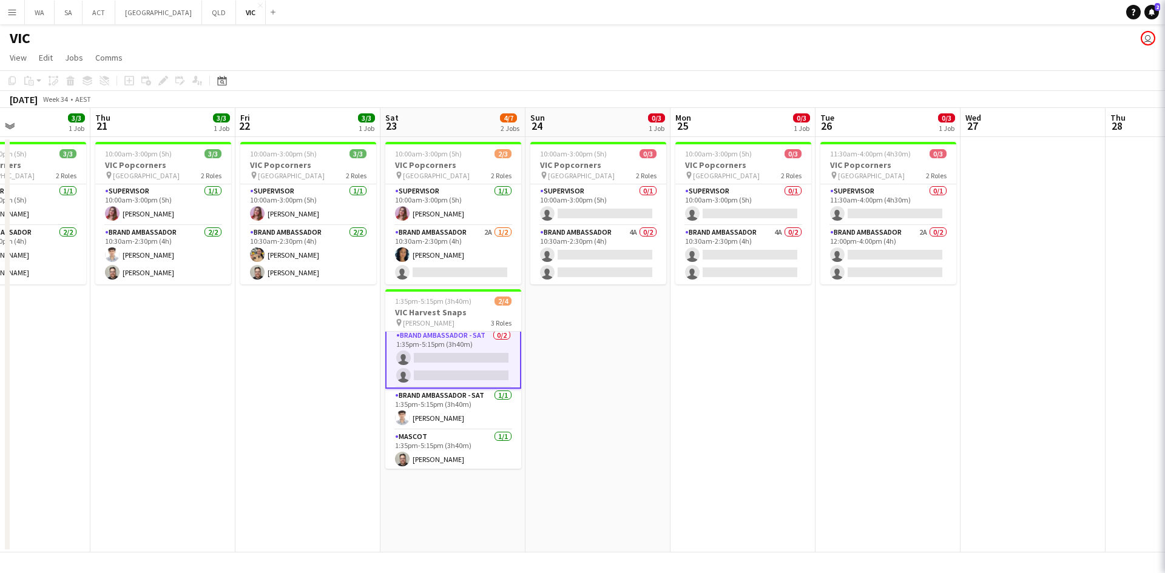
scroll to position [5, 0]
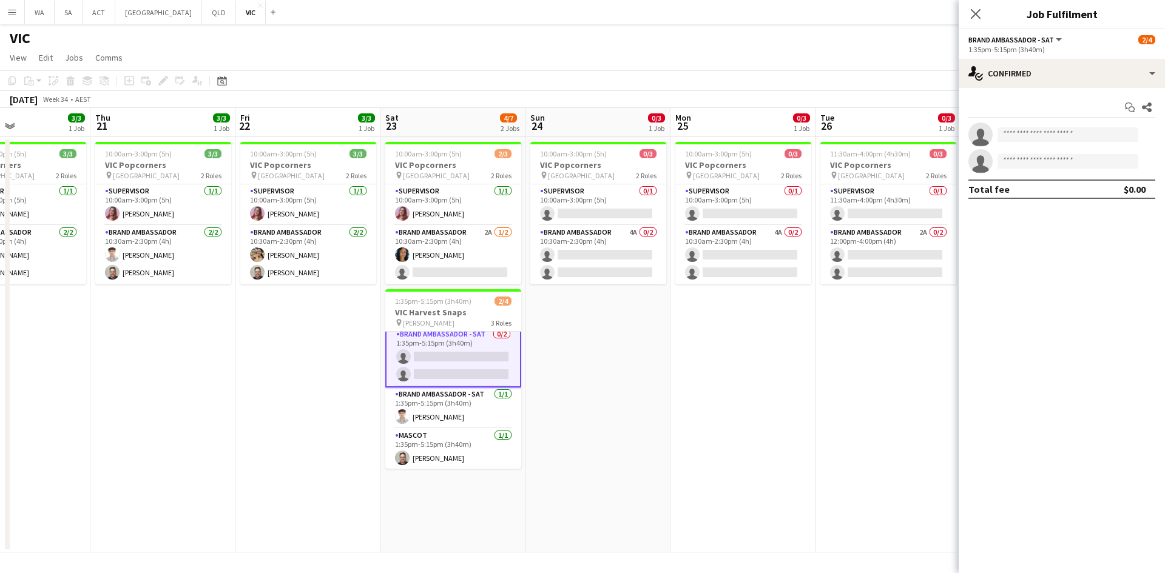
click at [1082, 89] on div "Start chat Share single-neutral-actions single-neutral-actions Total fee $0.00" at bounding box center [1061, 148] width 206 height 121
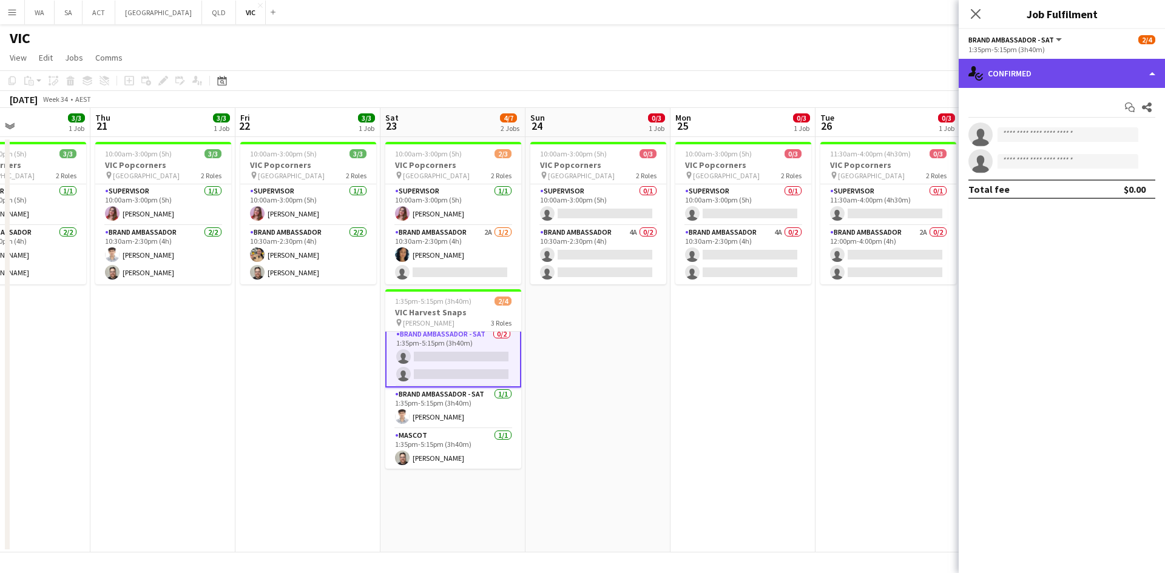
click at [1085, 86] on div "single-neutral-actions-check-2 Confirmed" at bounding box center [1061, 73] width 206 height 29
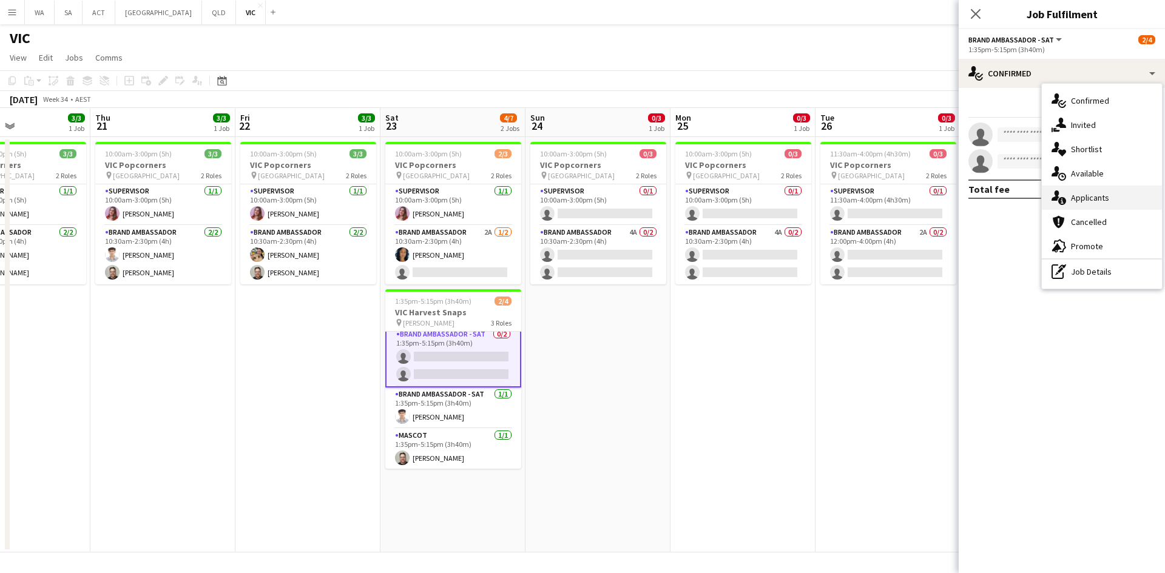
click at [1118, 201] on div "single-neutral-actions-information Applicants" at bounding box center [1102, 198] width 120 height 24
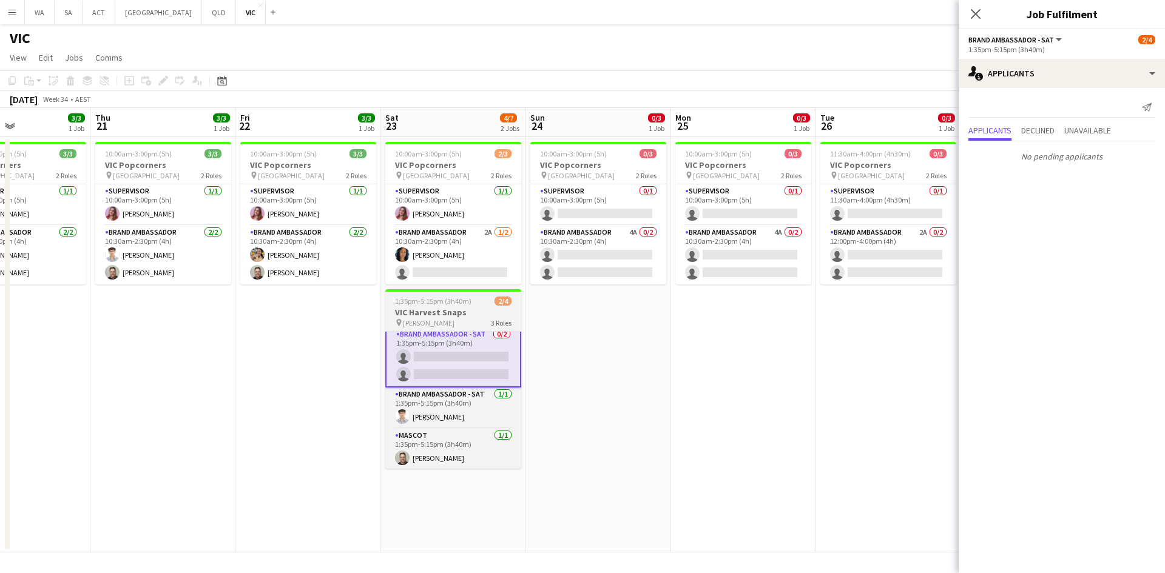
click at [471, 323] on div "pin [PERSON_NAME] 3 Roles" at bounding box center [453, 323] width 136 height 10
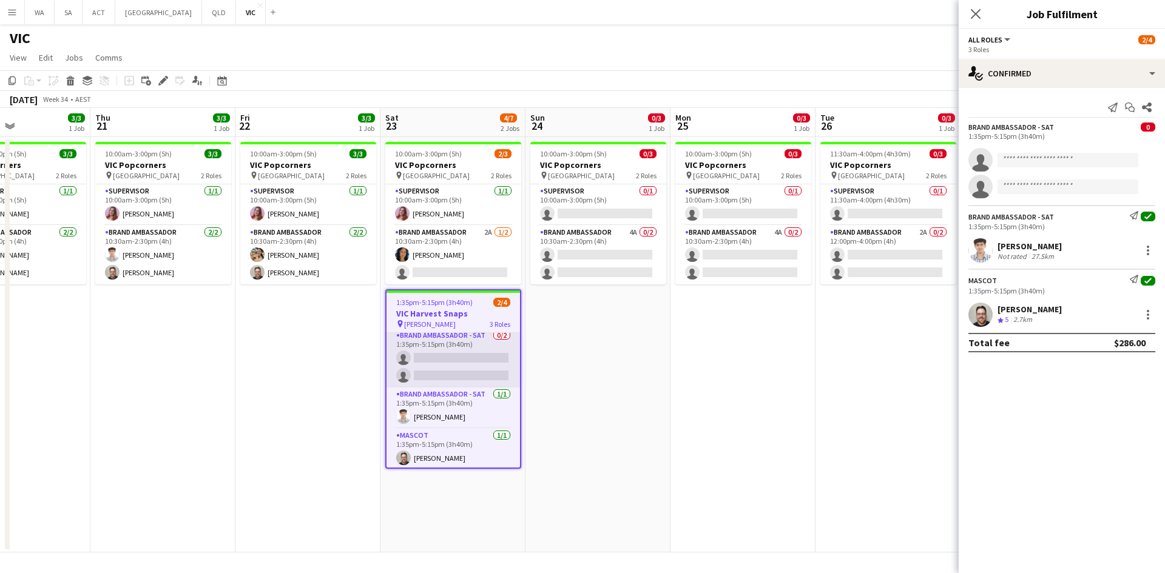
click at [458, 341] on app-card-role "Brand Ambassador - SAT 0/2 1:35pm-5:15pm (3h40m) single-neutral-actions single-…" at bounding box center [452, 358] width 133 height 59
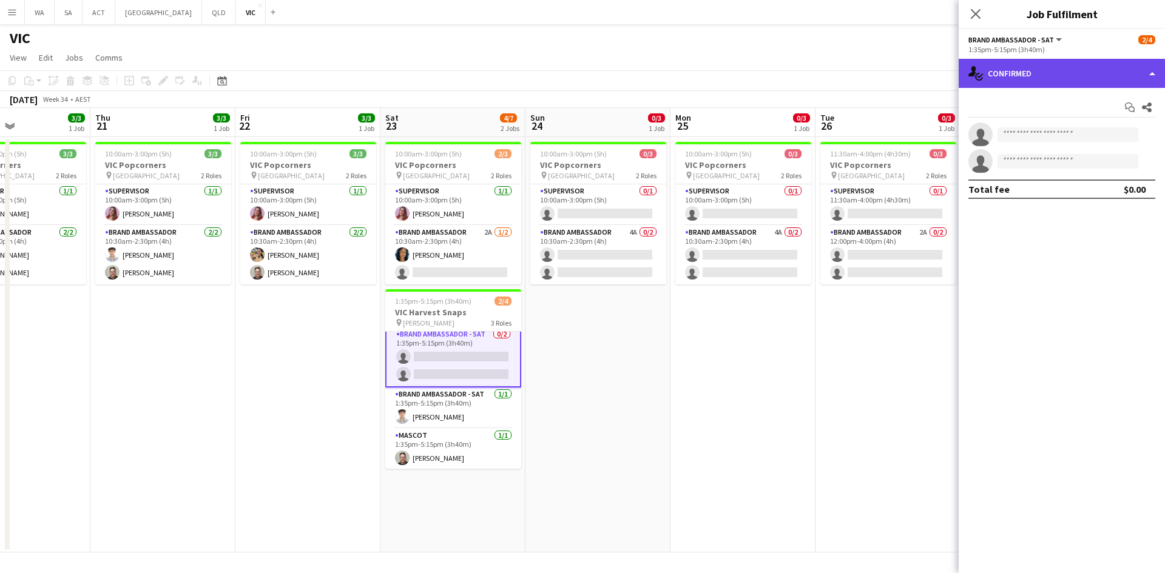
click at [1018, 83] on div "single-neutral-actions-check-2 Confirmed" at bounding box center [1061, 73] width 206 height 29
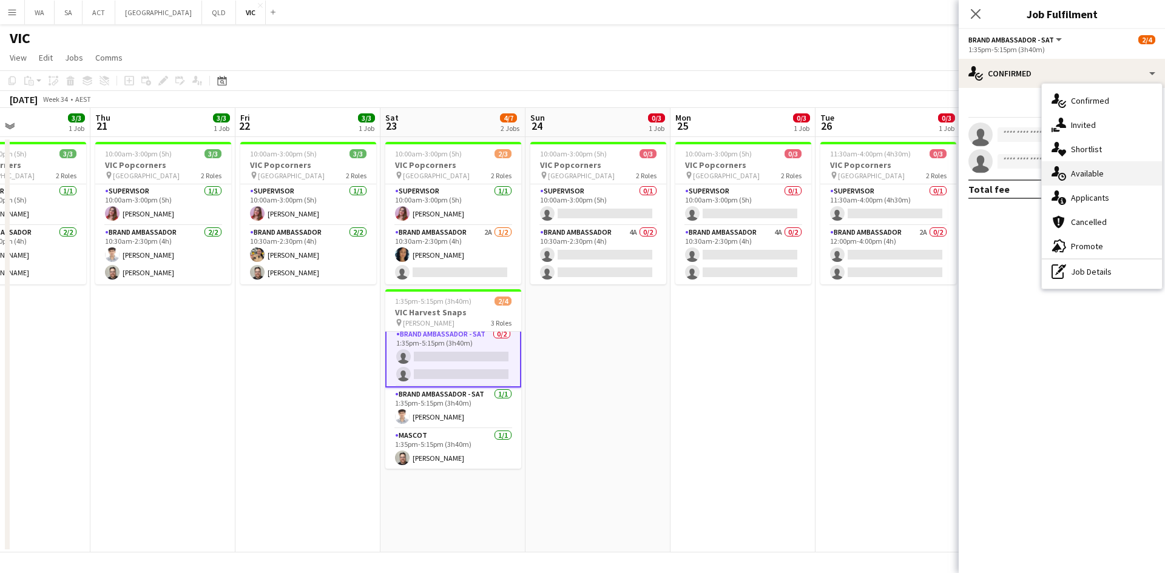
click at [1121, 178] on div "single-neutral-actions-upload Available" at bounding box center [1102, 173] width 120 height 24
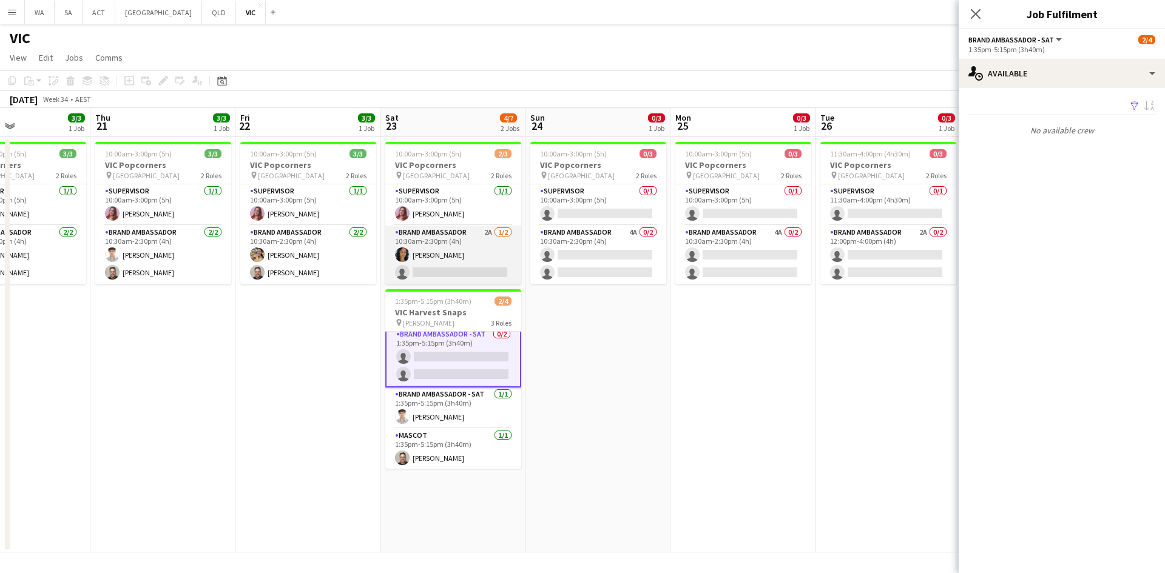
click at [405, 252] on app-user-avatar at bounding box center [402, 254] width 15 height 15
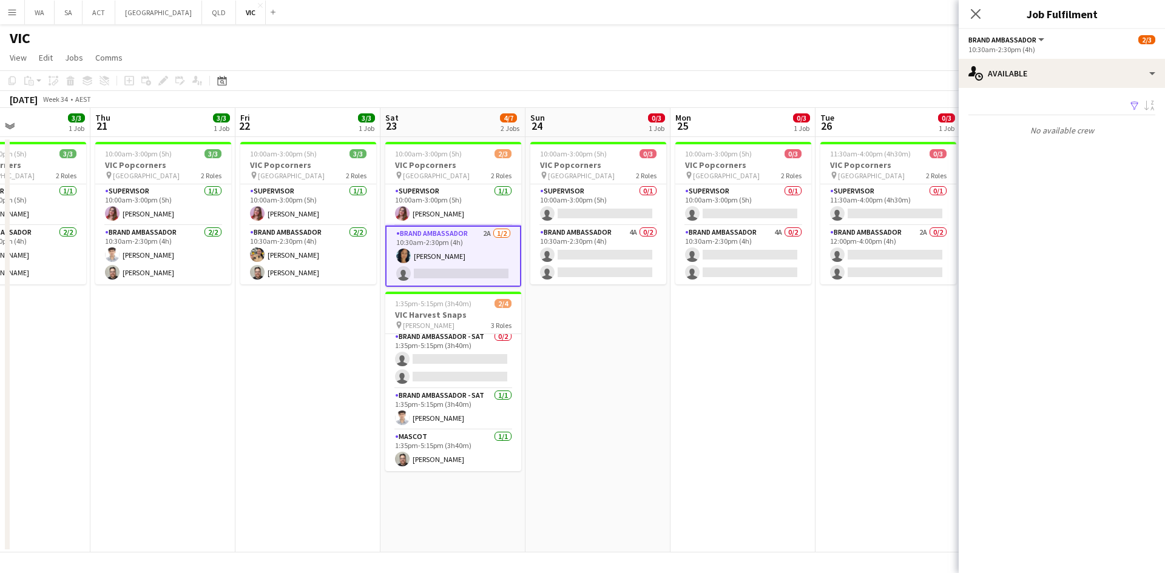
scroll to position [4, 0]
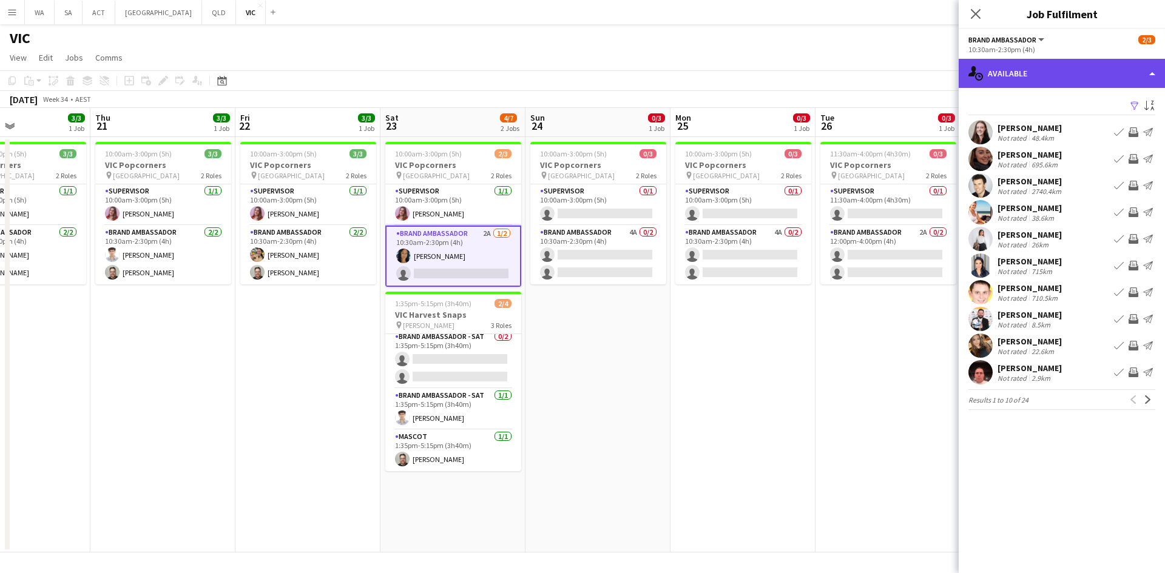
click at [1054, 82] on div "single-neutral-actions-upload Available" at bounding box center [1061, 73] width 206 height 29
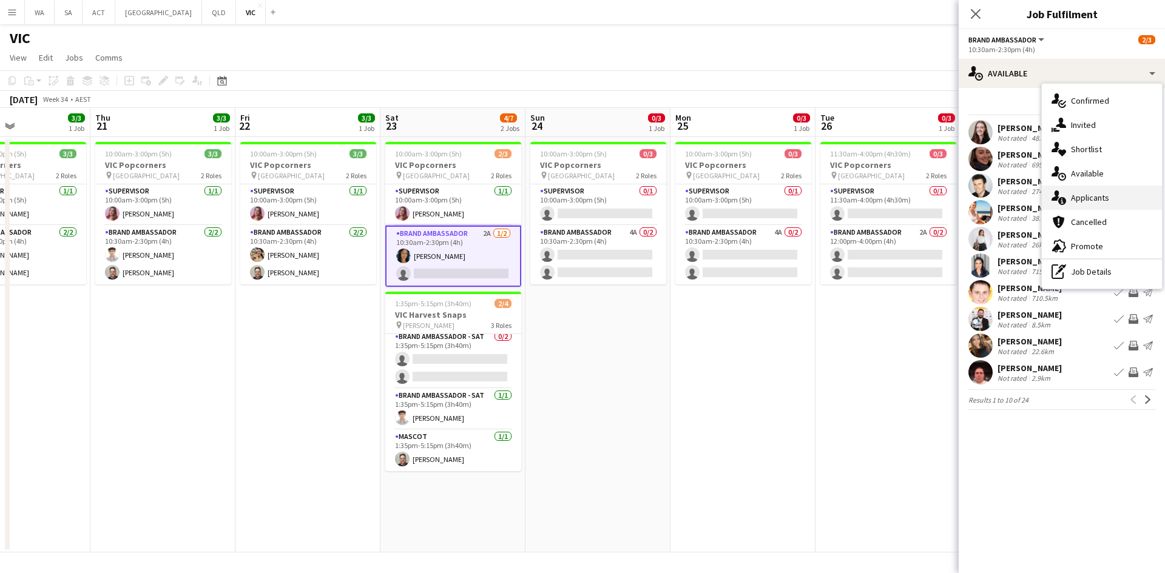
click at [1106, 200] on div "single-neutral-actions-information Applicants" at bounding box center [1102, 198] width 120 height 24
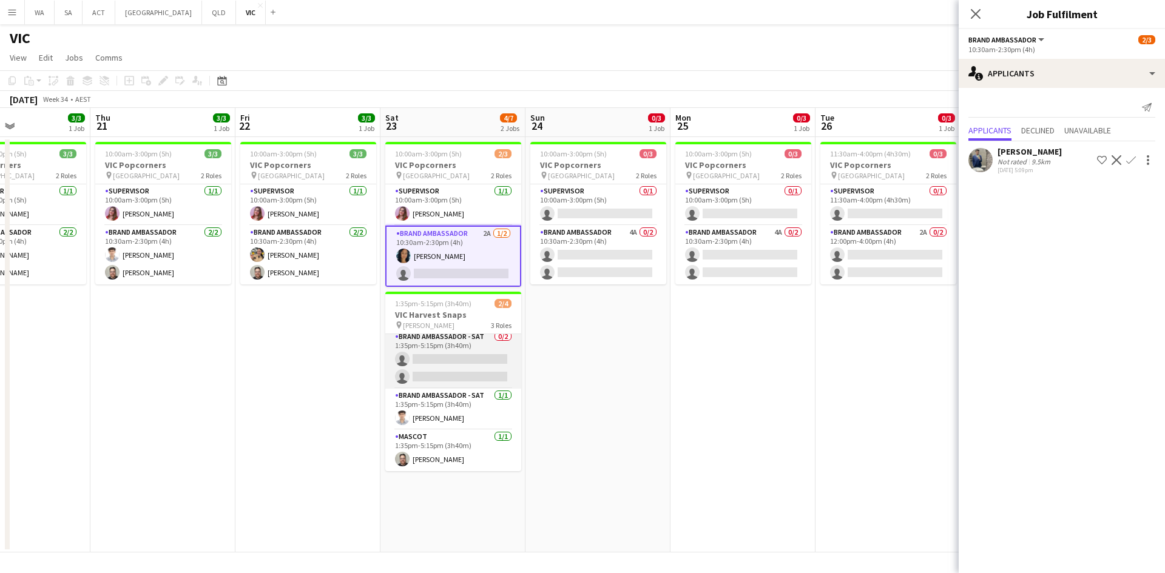
click at [460, 362] on app-card-role "Brand Ambassador - SAT 0/2 1:35pm-5:15pm (3h40m) single-neutral-actions single-…" at bounding box center [453, 359] width 136 height 59
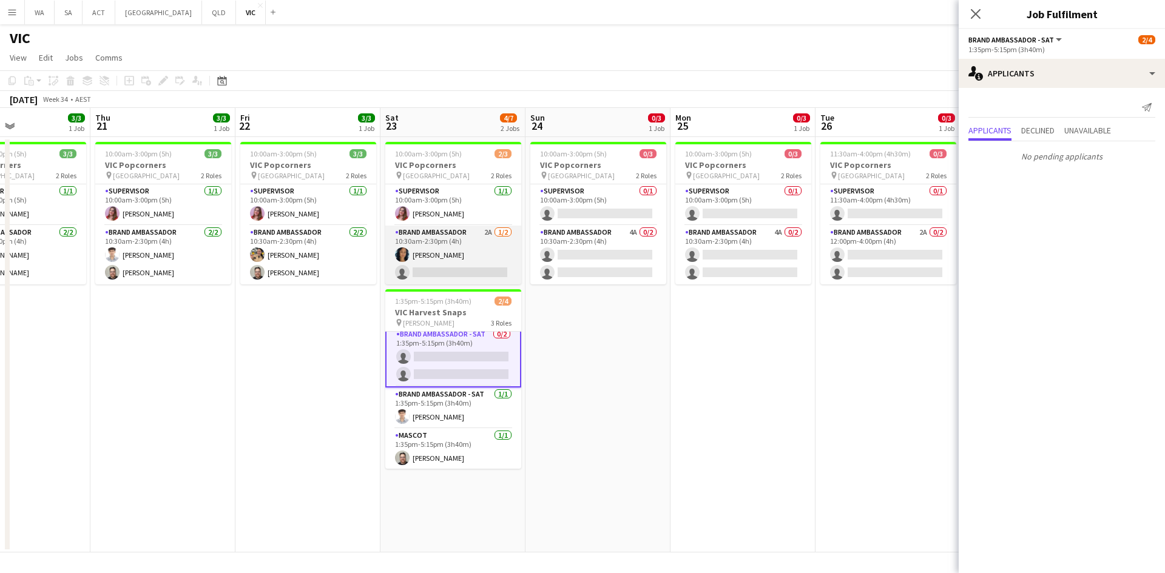
click at [468, 238] on app-card-role "Brand Ambassador 2A [DATE] 10:30am-2:30pm (4h) [PERSON_NAME] single-neutral-act…" at bounding box center [453, 255] width 136 height 59
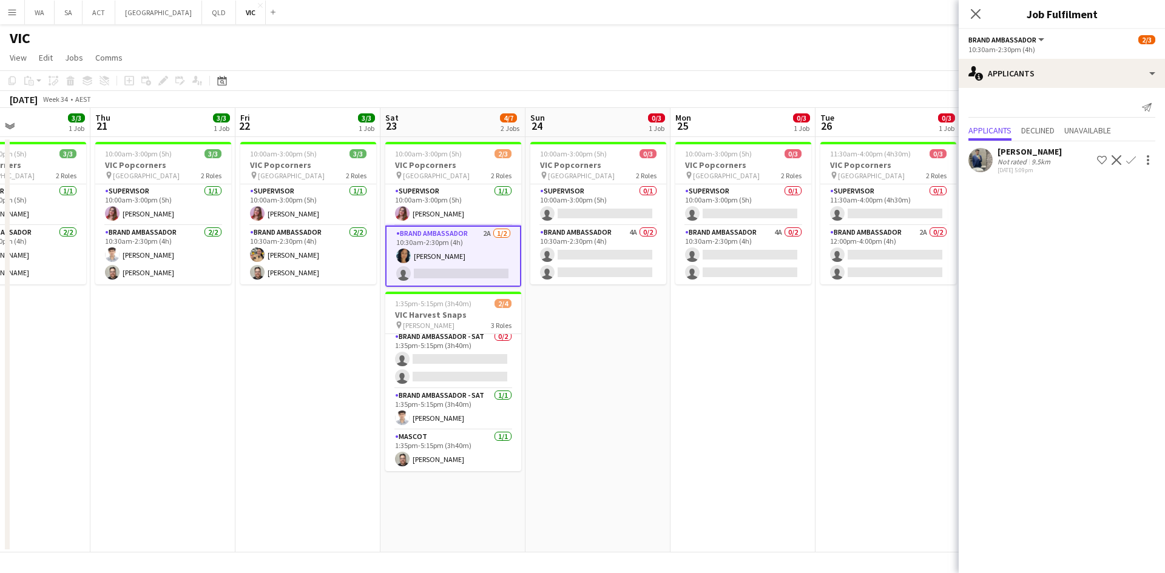
click at [638, 389] on app-date-cell "10:00am-3:00pm (5h) 0/3 VIC Popcorners pin University of Melbourne 2 Roles Supe…" at bounding box center [597, 345] width 145 height 416
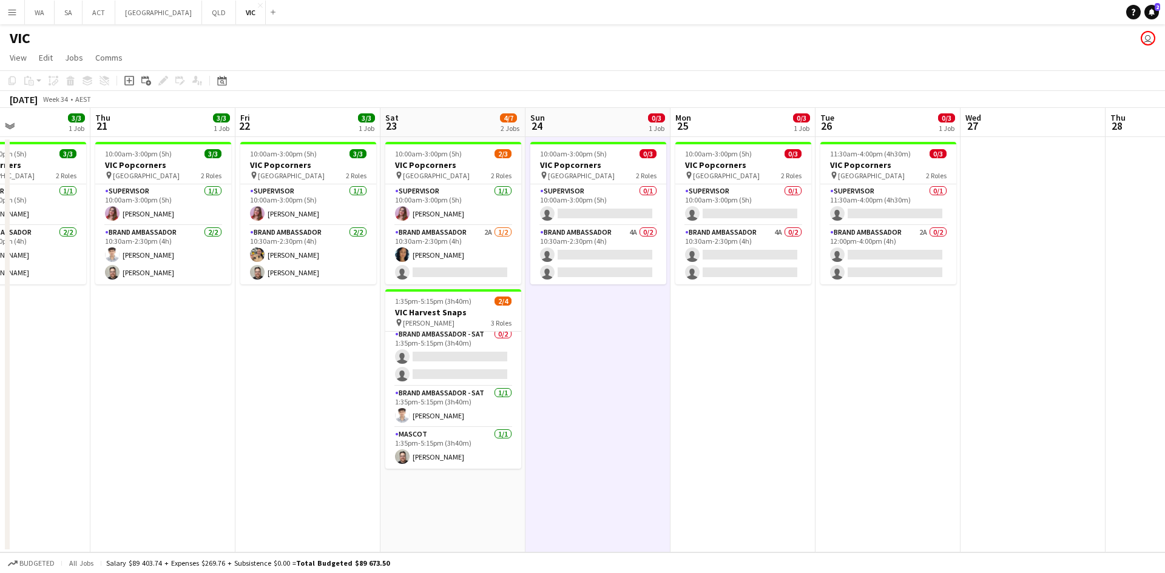
click at [619, 330] on app-date-cell "10:00am-3:00pm (5h) 0/3 VIC Popcorners pin University of Melbourne 2 Roles Supe…" at bounding box center [597, 345] width 145 height 416
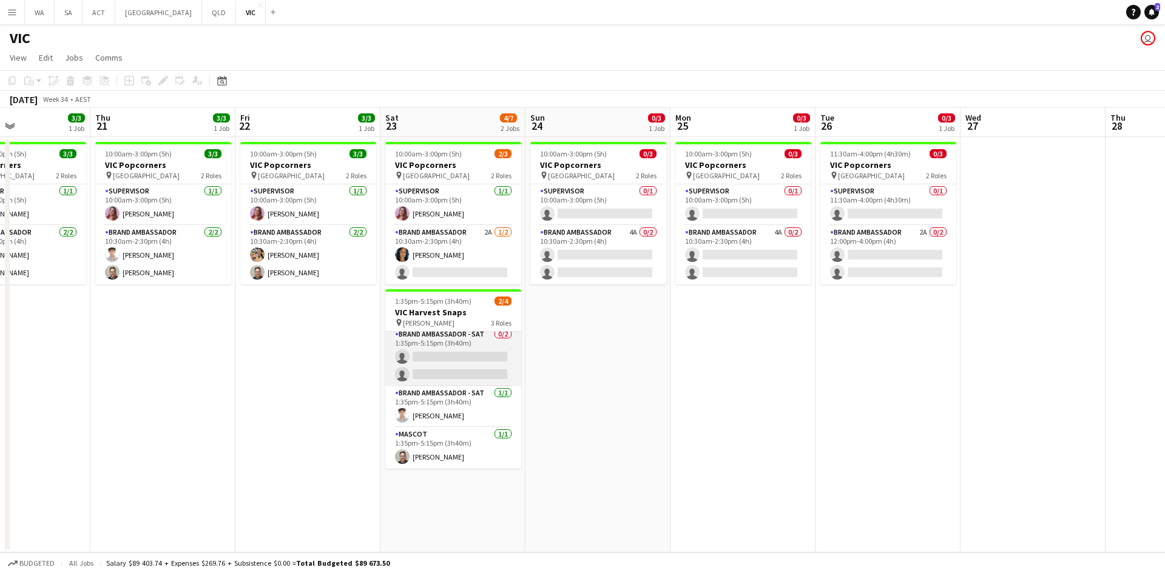
click at [483, 349] on app-card-role "Brand Ambassador - SAT 0/2 1:35pm-5:15pm (3h40m) single-neutral-actions single-…" at bounding box center [453, 357] width 136 height 59
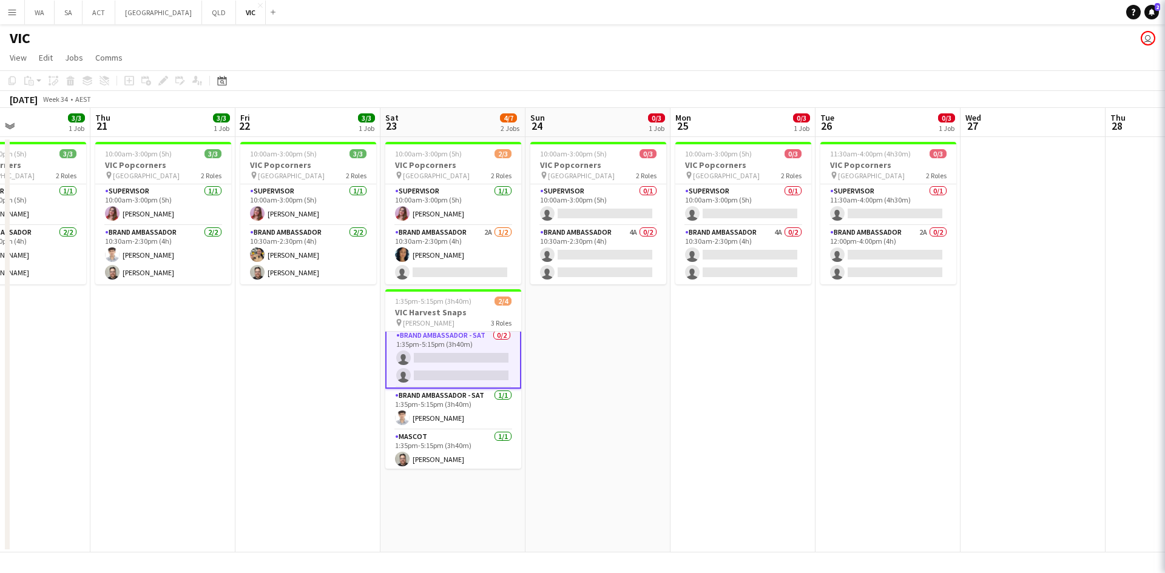
scroll to position [5, 0]
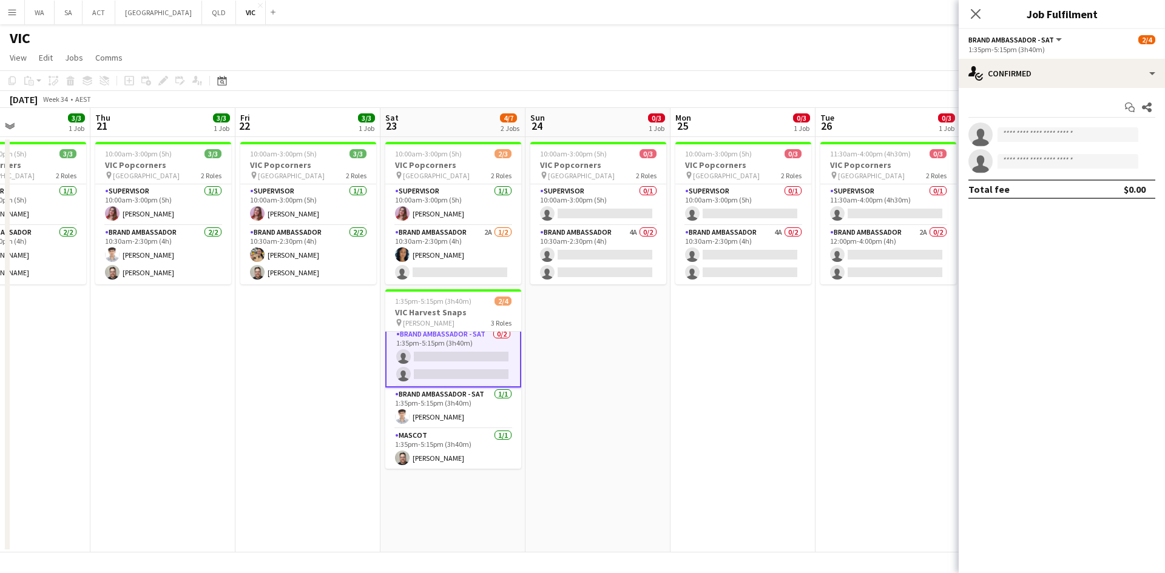
click at [1046, 58] on app-options-switcher "Brand Ambassador - SAT All roles Brand Ambassador - [DATE] 1:35pm-5:15pm (3h40m)" at bounding box center [1061, 44] width 206 height 30
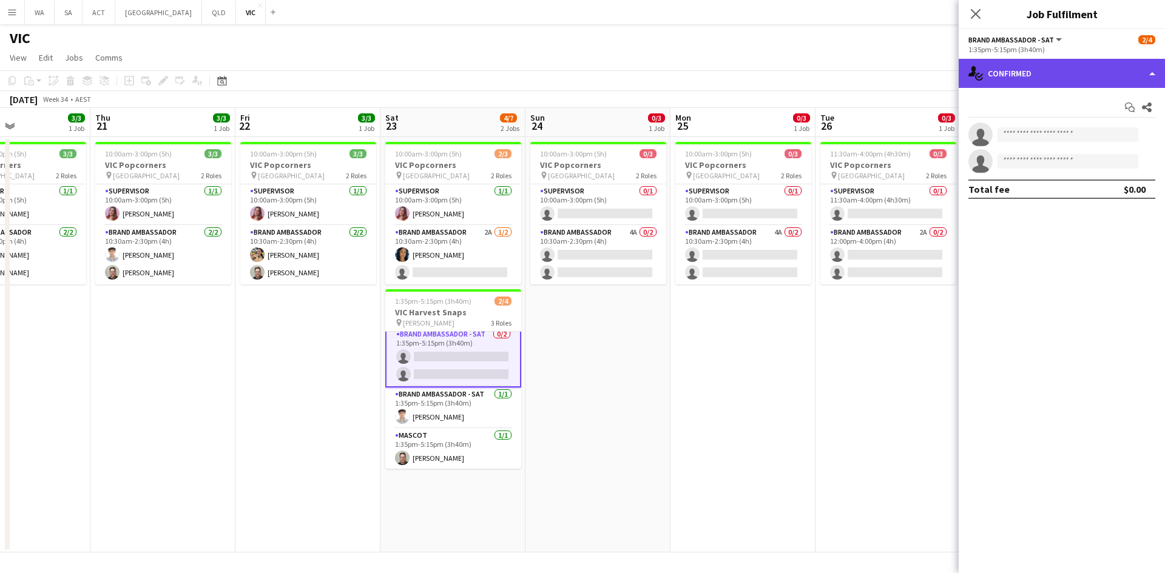
click at [1041, 76] on div "single-neutral-actions-check-2 Confirmed" at bounding box center [1061, 73] width 206 height 29
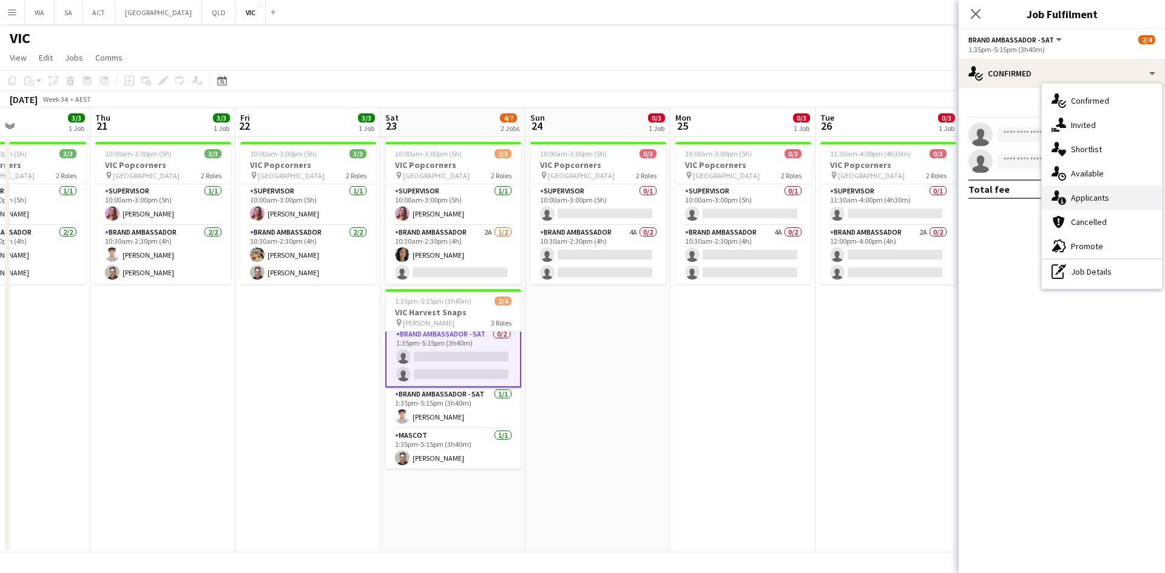
click at [1101, 191] on div "single-neutral-actions-information Applicants" at bounding box center [1102, 198] width 120 height 24
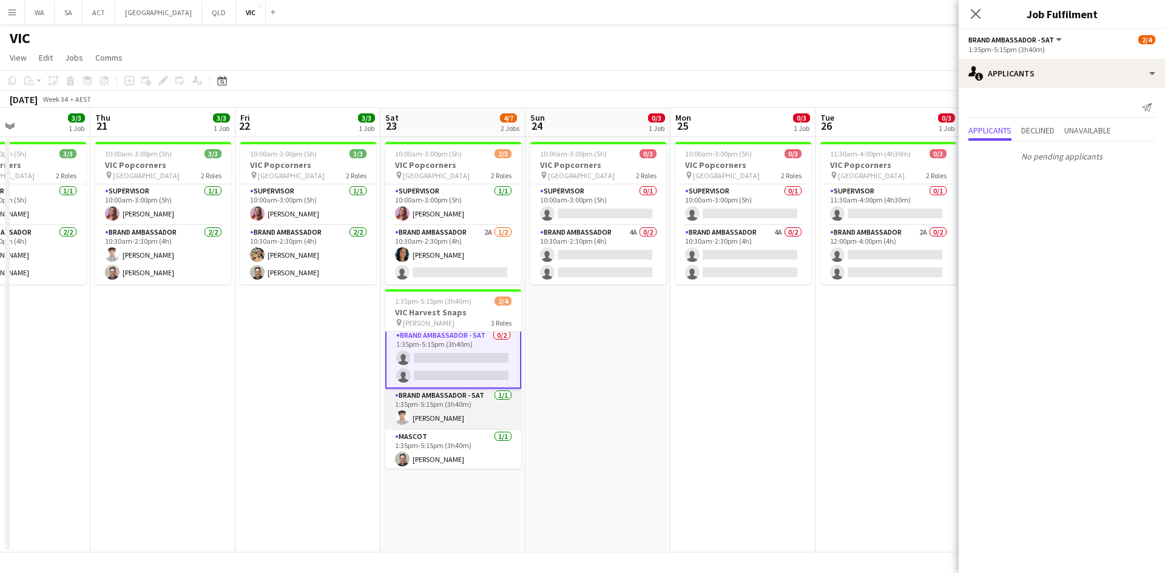
scroll to position [7, 0]
click at [692, 361] on app-date-cell "10:00am-3:00pm (5h) 0/3 VIC Popcorners pin University of Melbourne 2 Roles Supe…" at bounding box center [742, 345] width 145 height 416
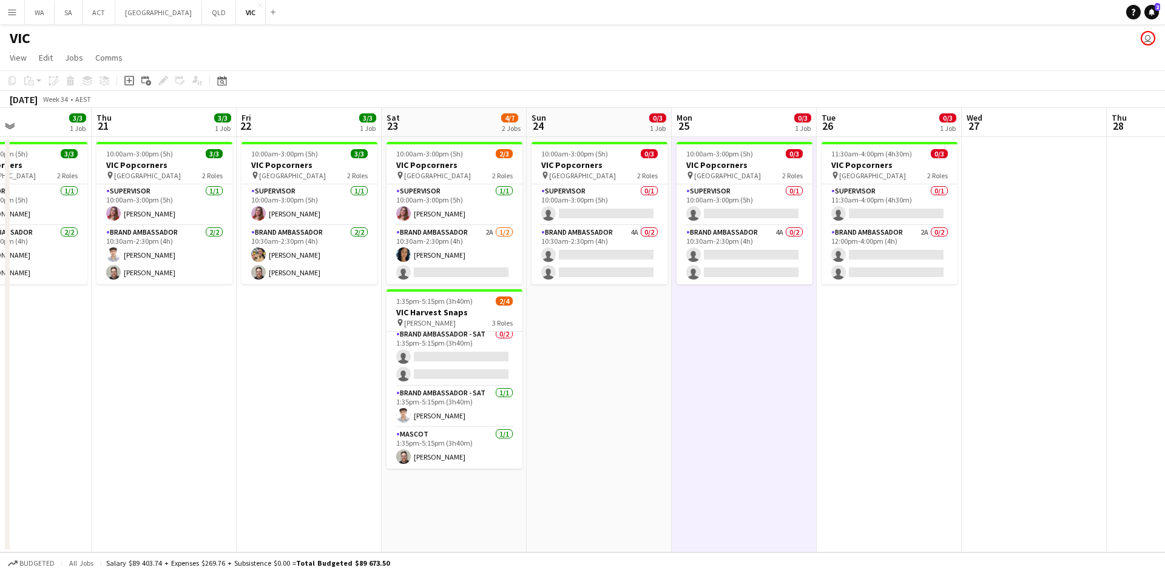
scroll to position [4, 0]
click at [689, 363] on app-date-cell "10:00am-3:00pm (5h) 0/3 VIC Popcorners pin University of Melbourne 2 Roles Supe…" at bounding box center [743, 345] width 145 height 416
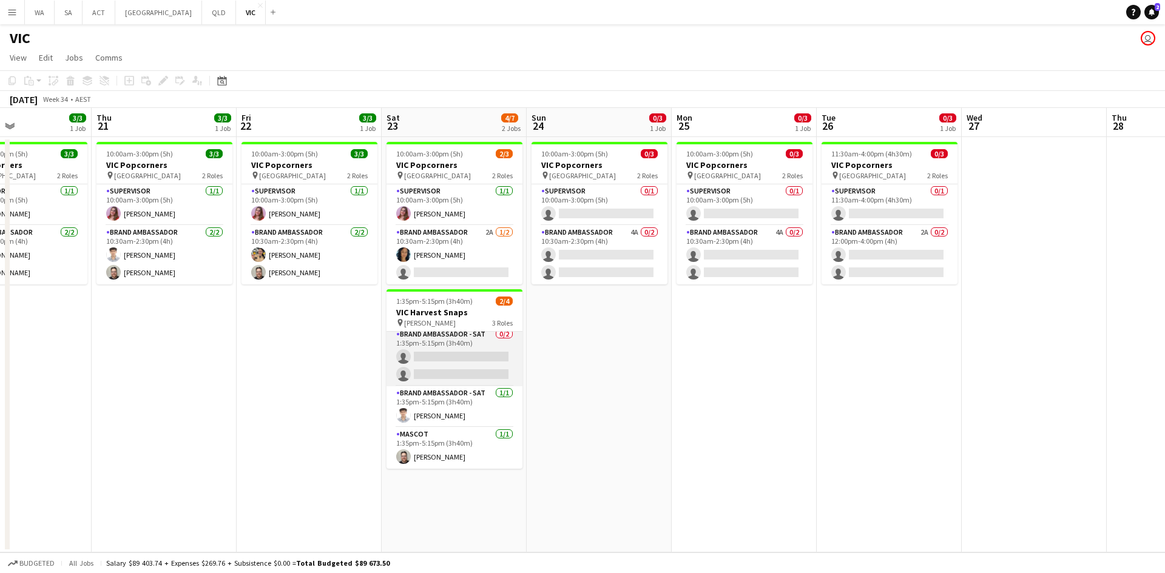
scroll to position [0, 0]
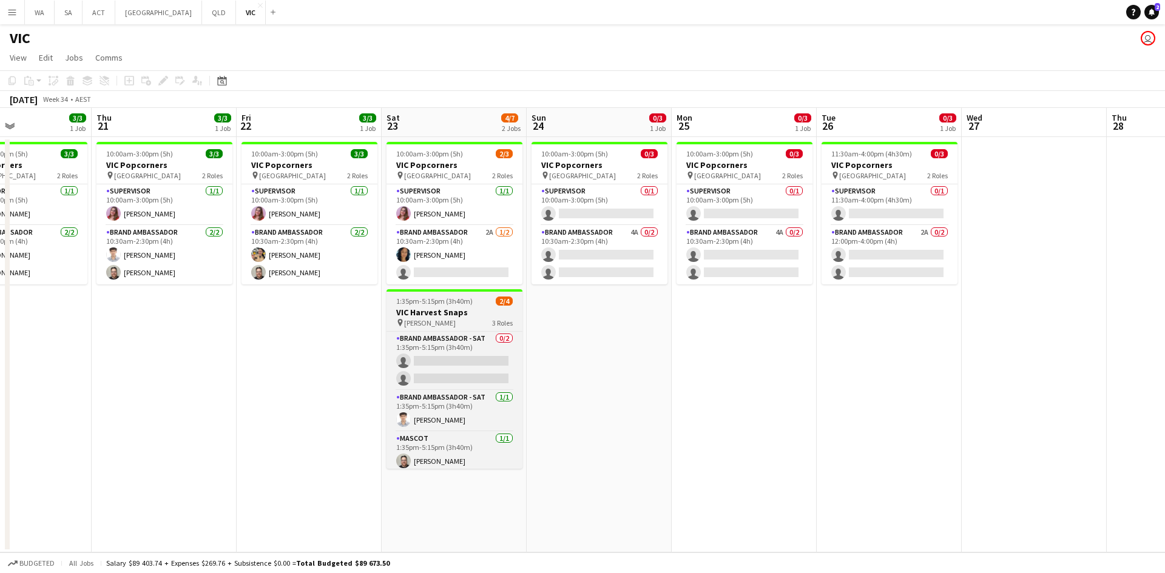
click at [464, 307] on h3 "VIC Harvest Snaps" at bounding box center [454, 312] width 136 height 11
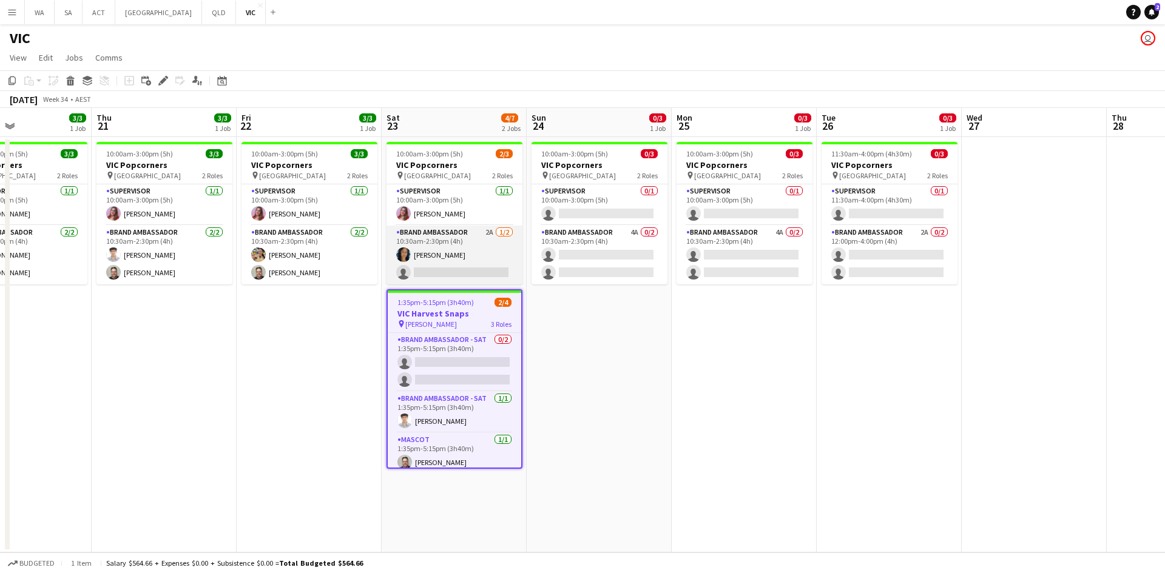
click at [477, 256] on app-card-role "Brand Ambassador 2A [DATE] 10:30am-2:30pm (4h) [PERSON_NAME] single-neutral-act…" at bounding box center [454, 255] width 136 height 59
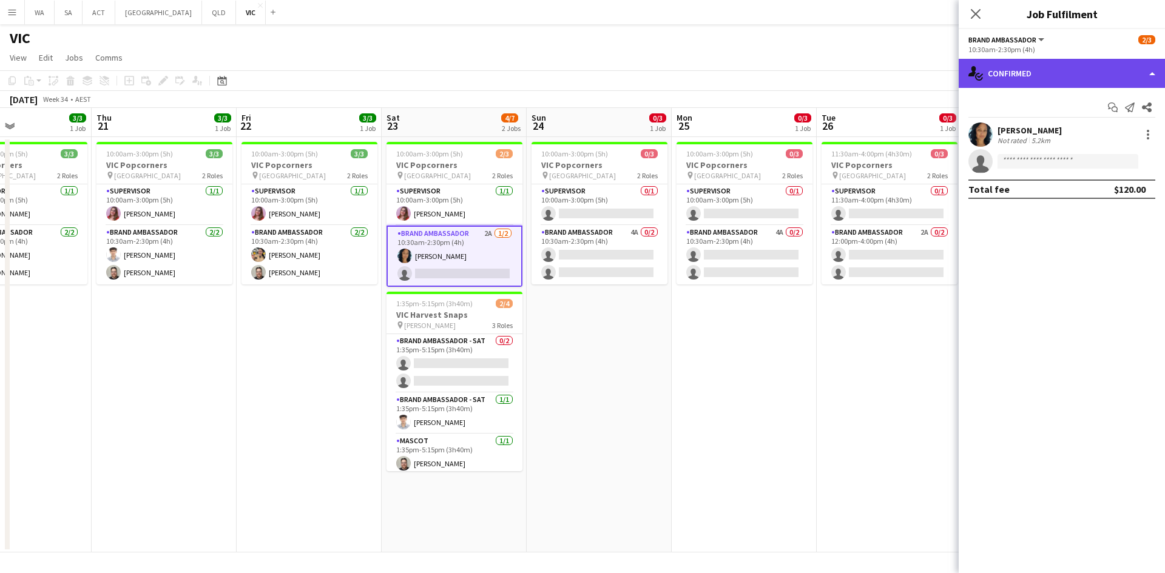
click at [990, 62] on div "single-neutral-actions-check-2 Confirmed" at bounding box center [1061, 73] width 206 height 29
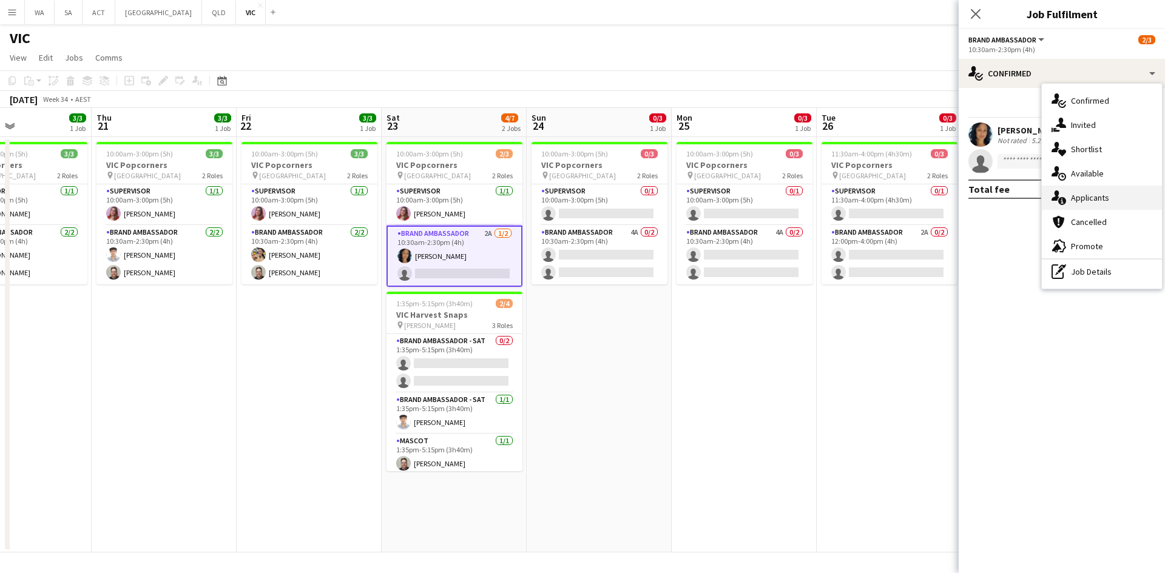
click at [1103, 195] on div "single-neutral-actions-information Applicants" at bounding box center [1102, 198] width 120 height 24
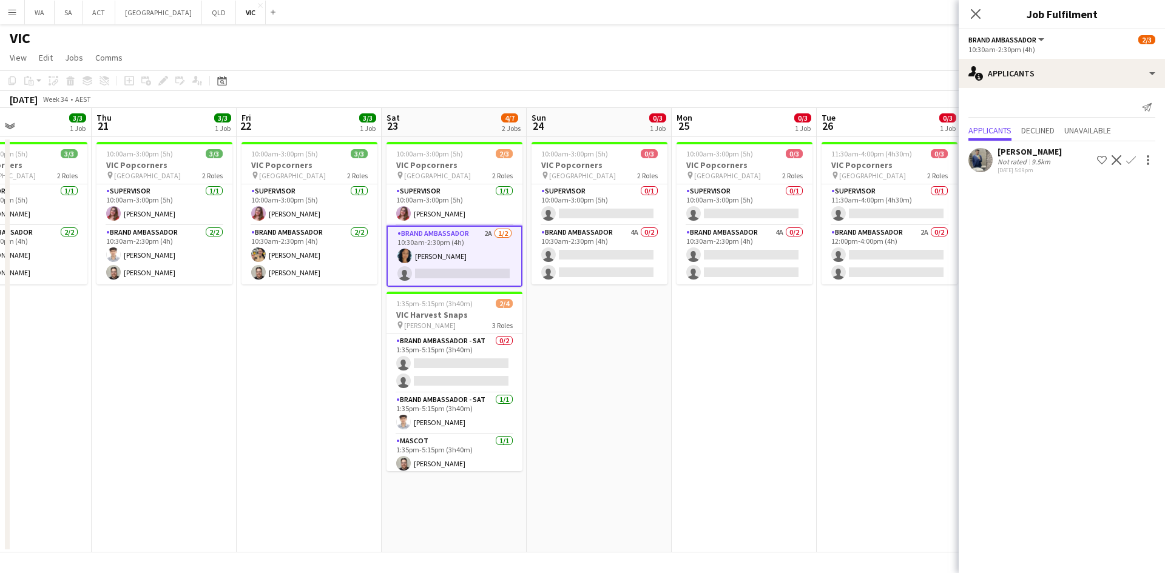
click at [1031, 167] on div "[DATE] 5:09pm" at bounding box center [1029, 170] width 64 height 8
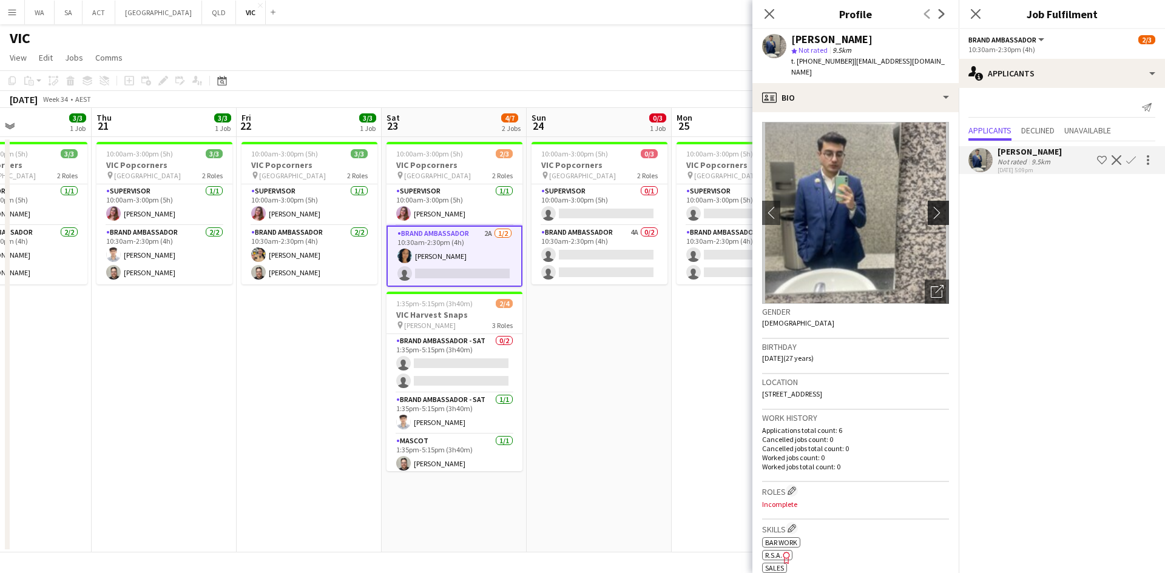
click at [930, 201] on button "chevron-right" at bounding box center [939, 213] width 24 height 24
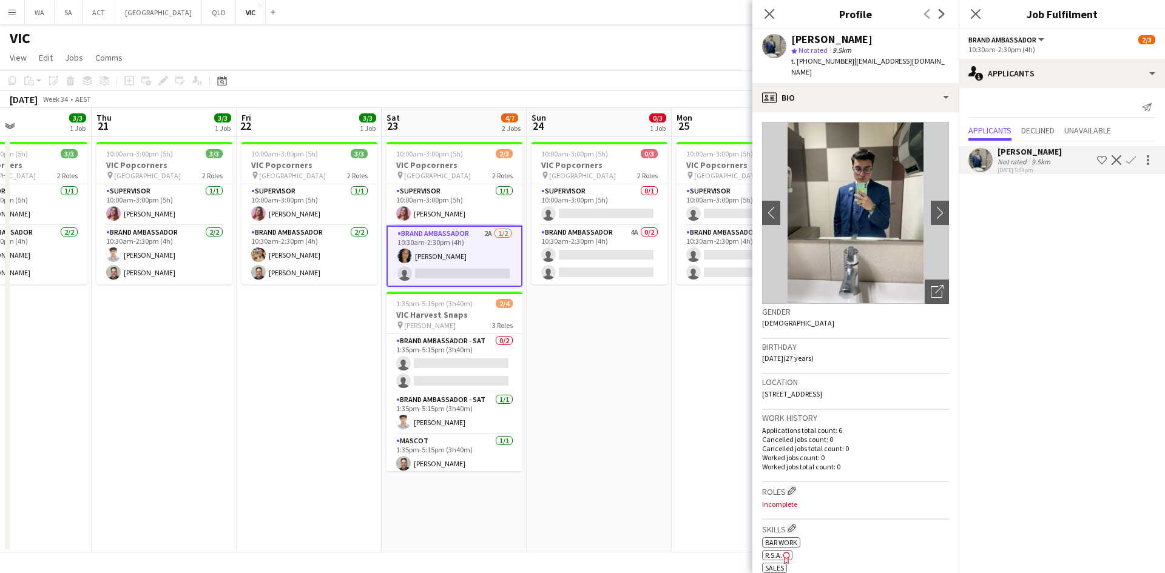
click at [920, 199] on img at bounding box center [855, 213] width 187 height 182
click at [938, 206] on app-icon "chevron-right" at bounding box center [940, 212] width 19 height 13
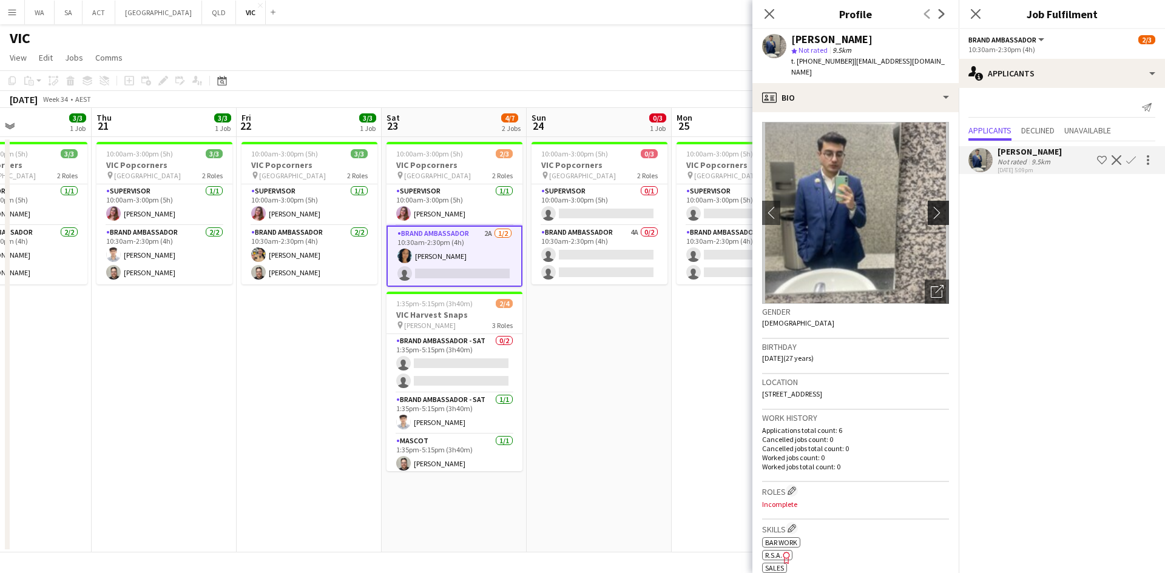
click at [934, 206] on app-icon "chevron-right" at bounding box center [940, 212] width 19 height 13
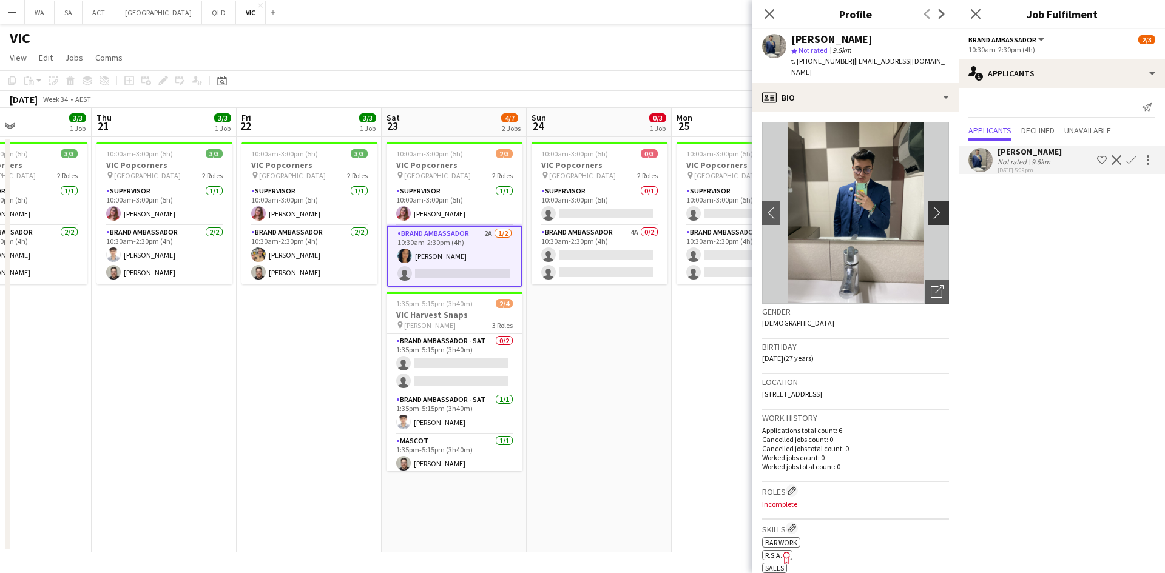
click at [934, 206] on app-icon "chevron-right" at bounding box center [940, 212] width 19 height 13
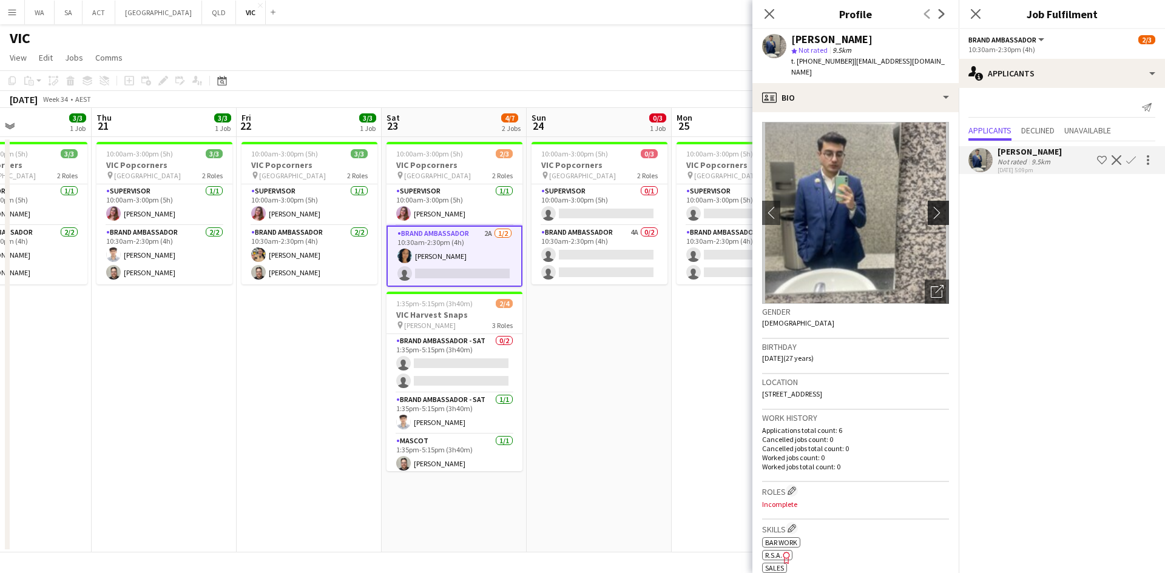
click at [934, 206] on app-icon "chevron-right" at bounding box center [940, 212] width 19 height 13
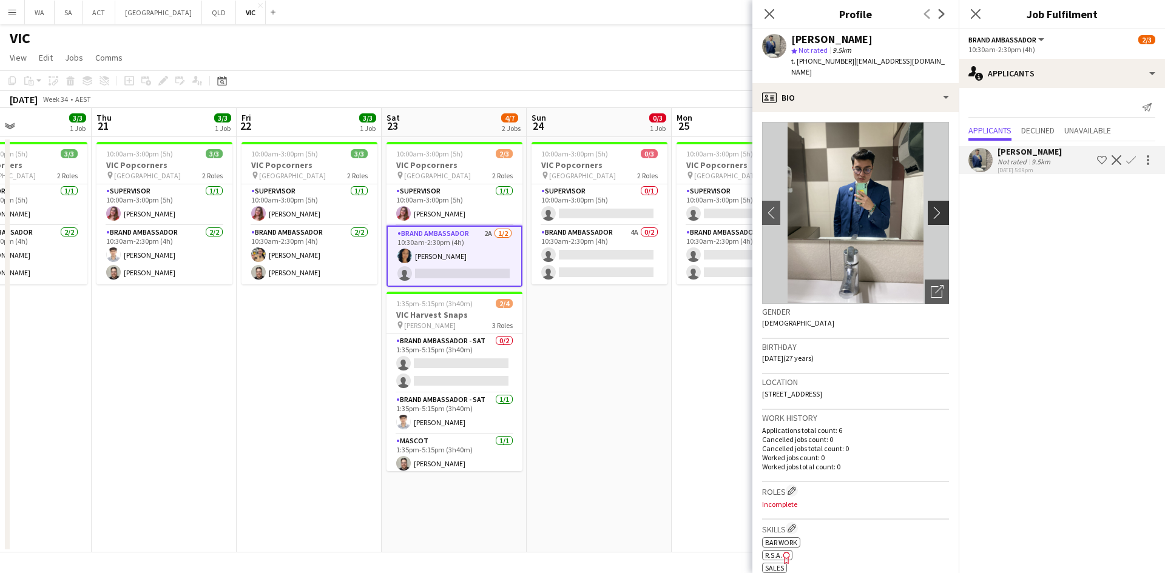
click at [934, 206] on app-icon "chevron-right" at bounding box center [940, 212] width 19 height 13
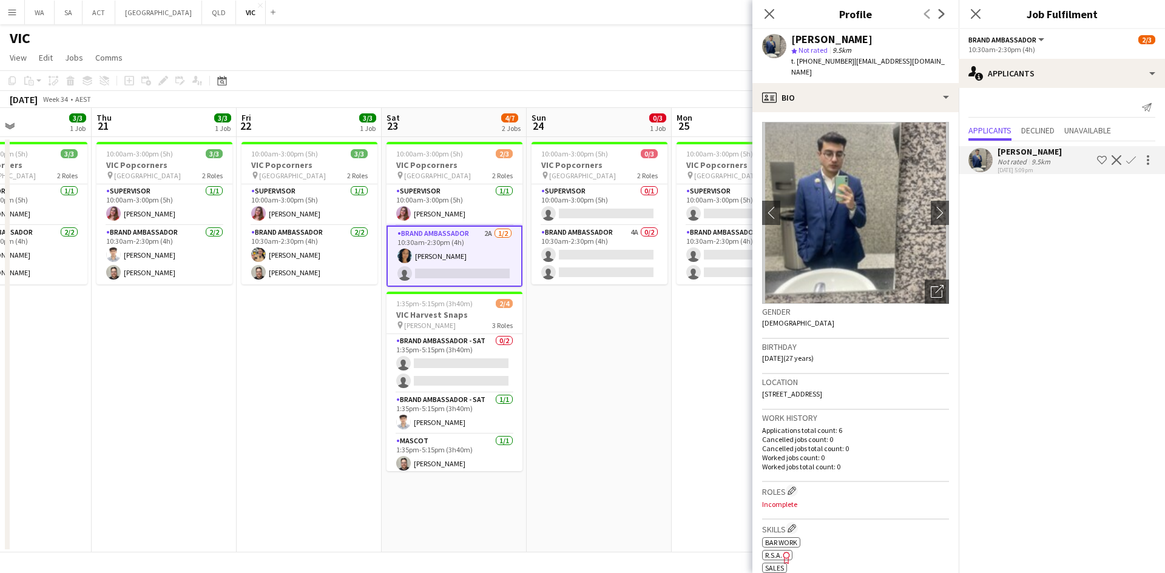
click at [633, 366] on app-date-cell "10:00am-3:00pm (5h) 0/3 VIC Popcorners pin University of Melbourne 2 Roles Supe…" at bounding box center [599, 345] width 145 height 416
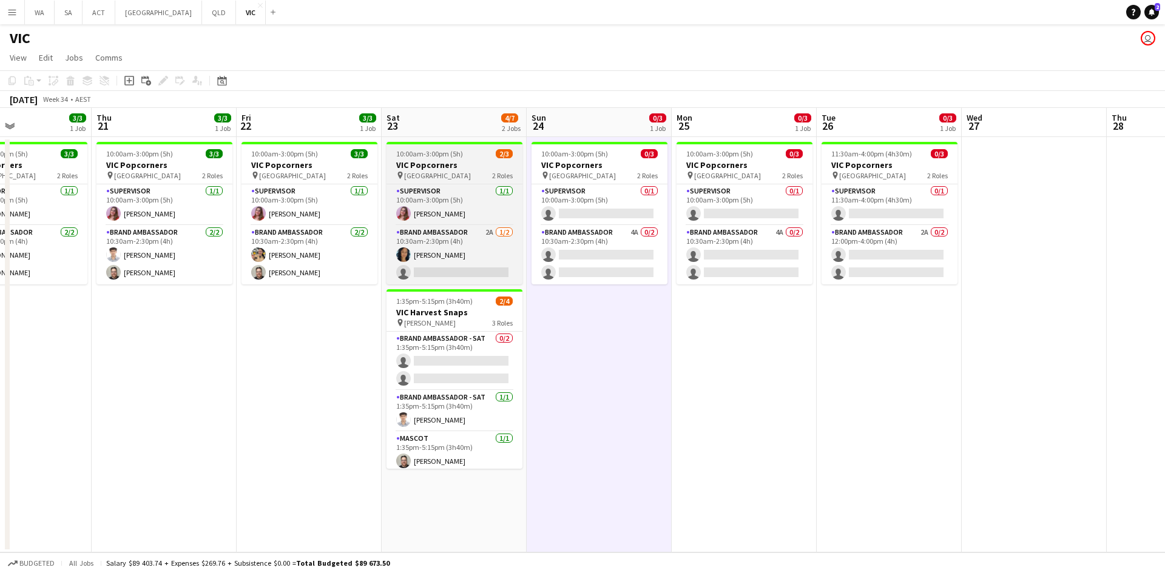
click at [442, 173] on span "[GEOGRAPHIC_DATA]" at bounding box center [437, 175] width 67 height 9
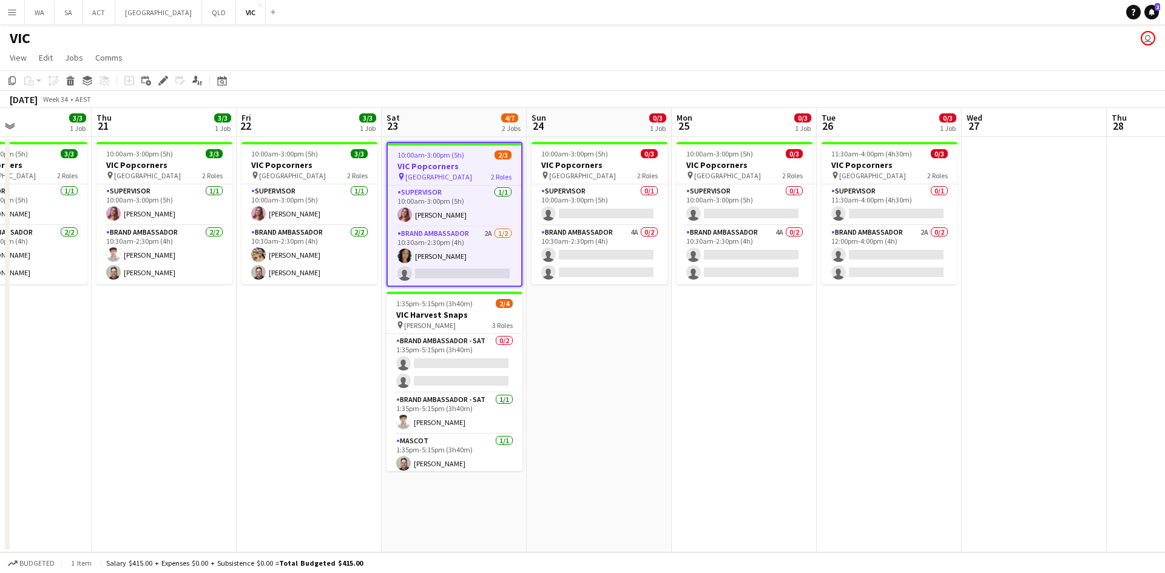
click at [173, 79] on div "Add job Add linked Job Edit Edit linked Job Applicants" at bounding box center [158, 80] width 93 height 15
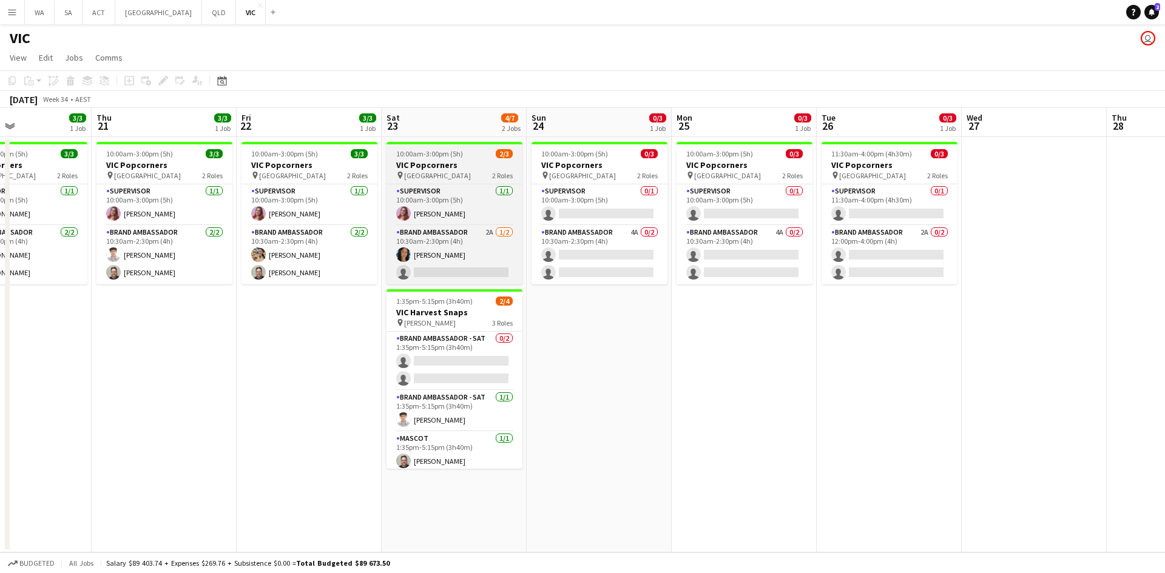
click at [485, 174] on div "pin University of Melbourne 2 Roles" at bounding box center [454, 175] width 136 height 10
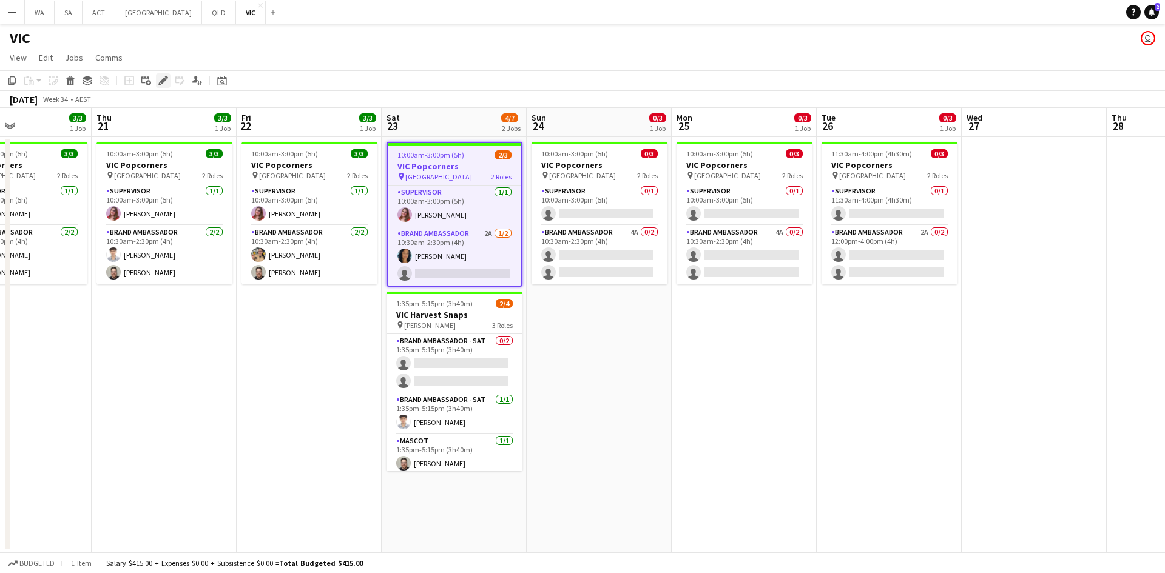
click at [164, 82] on icon "Edit" at bounding box center [163, 81] width 10 height 10
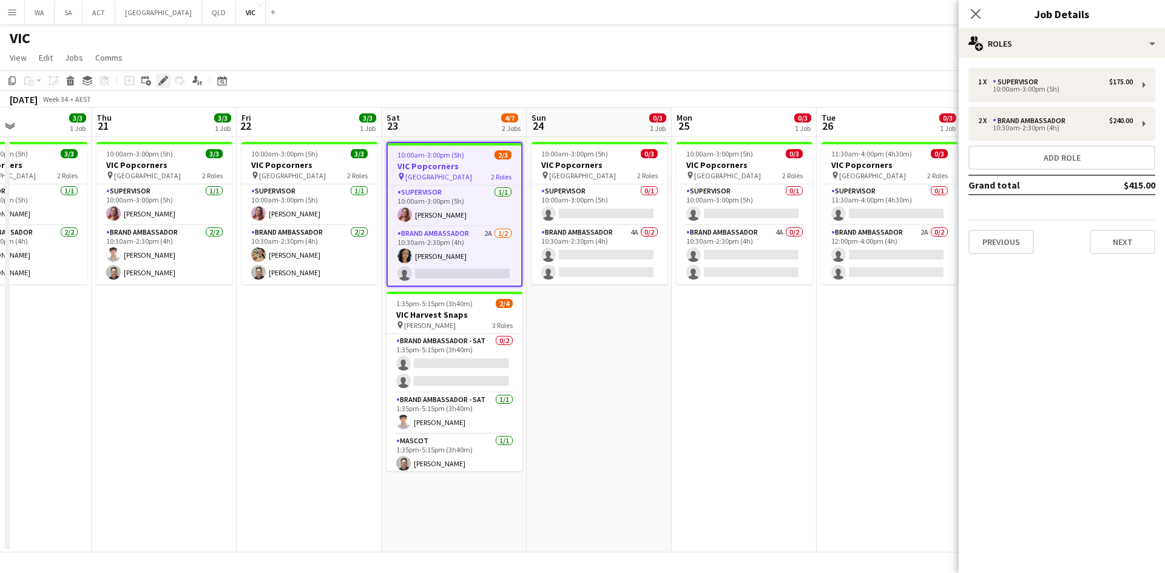
click at [163, 86] on div "Edit" at bounding box center [163, 80] width 15 height 15
click at [1140, 229] on div "Previous Next" at bounding box center [1061, 237] width 187 height 35
click at [1127, 234] on button "Next" at bounding box center [1122, 242] width 66 height 24
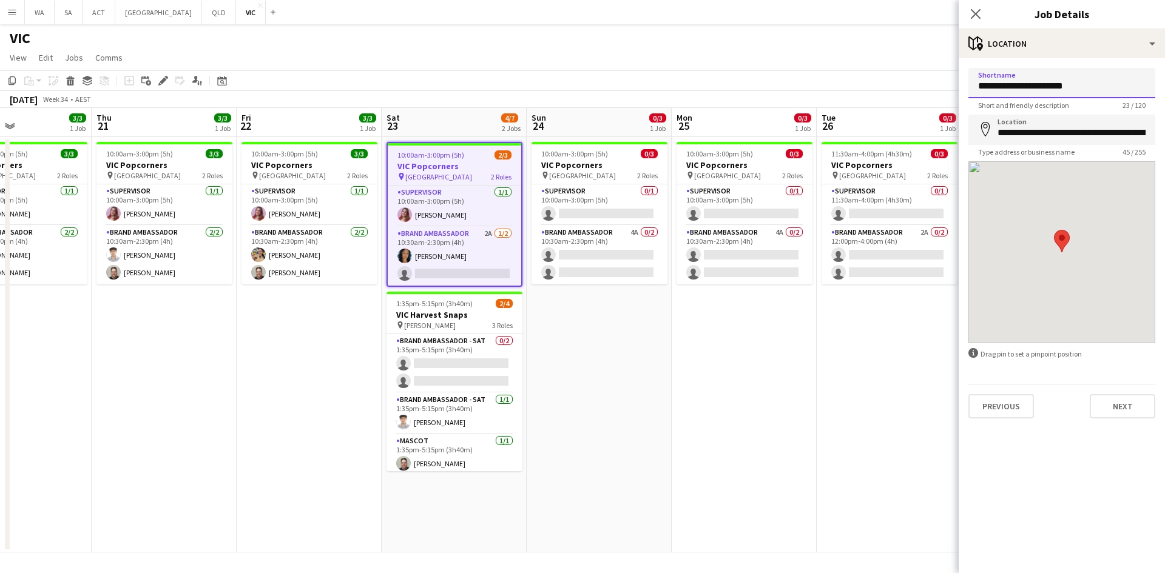
click at [1058, 83] on input "**********" at bounding box center [1061, 83] width 187 height 30
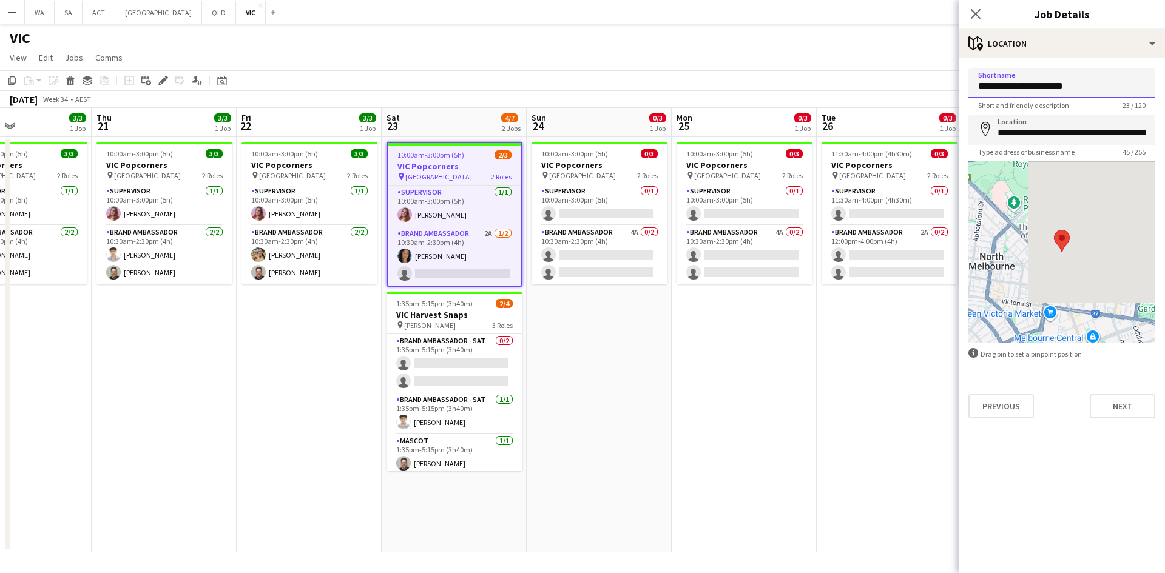
click at [1058, 83] on input "**********" at bounding box center [1061, 83] width 187 height 30
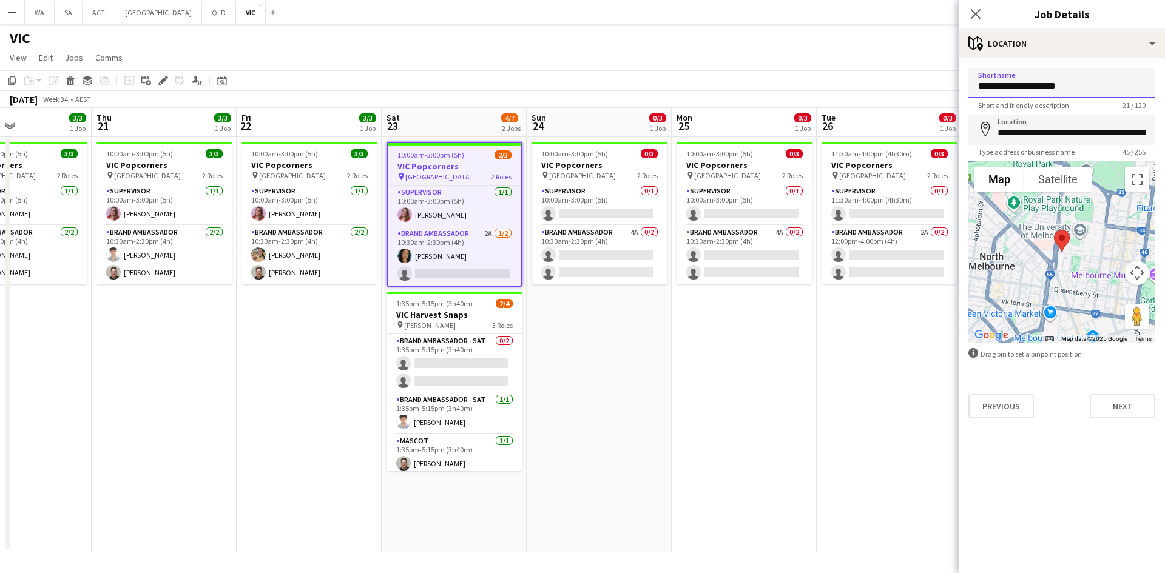
type input "**********"
click at [1057, 103] on span "Short and friendly description" at bounding box center [1023, 105] width 110 height 9
click at [1051, 137] on input "**********" at bounding box center [1061, 130] width 187 height 30
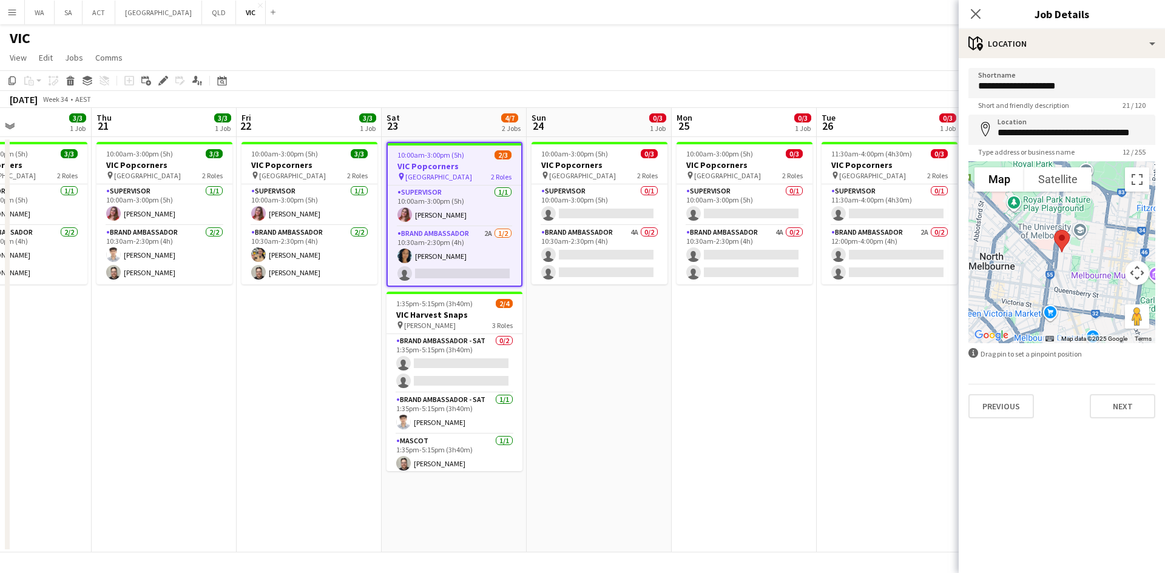
type input "**********"
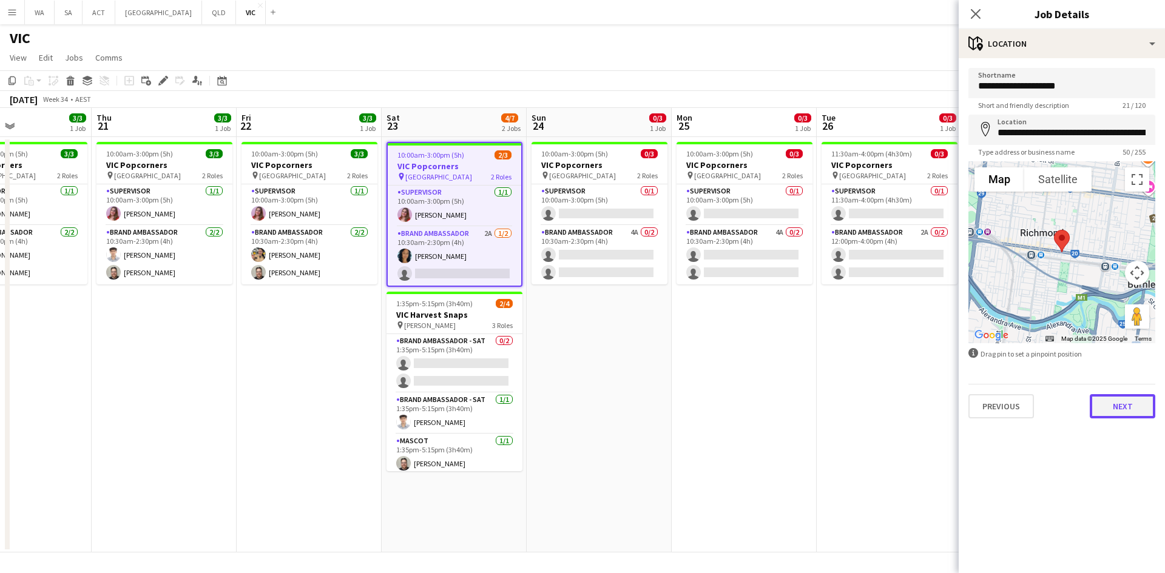
click at [1114, 405] on button "Next" at bounding box center [1122, 406] width 66 height 24
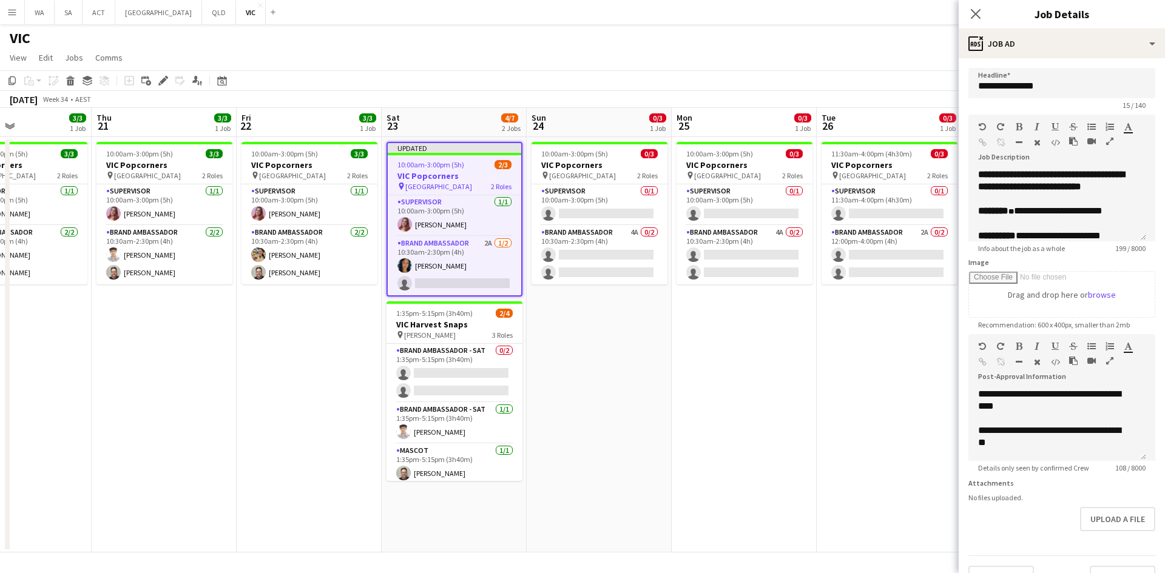
click at [832, 417] on app-date-cell "11:30am-4:00pm (4h30m) 0/3 VIC Popcorners pin University of Melbourne 2 Roles S…" at bounding box center [888, 345] width 145 height 416
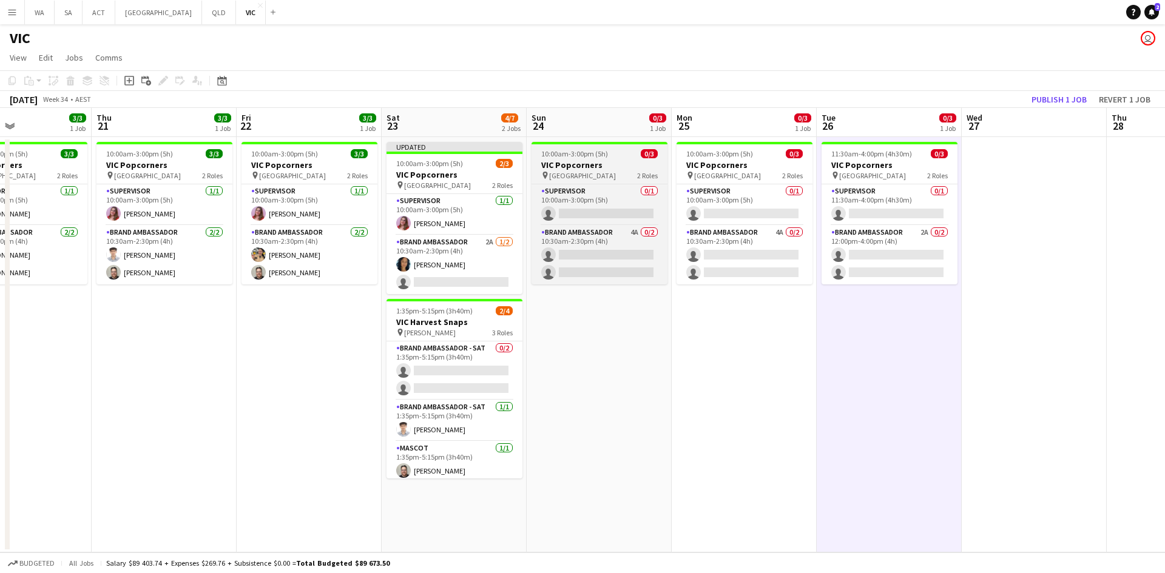
click at [561, 159] on app-job-card "10:00am-3:00pm (5h) 0/3 VIC Popcorners pin University of Melbourne 2 Roles Supe…" at bounding box center [599, 213] width 136 height 143
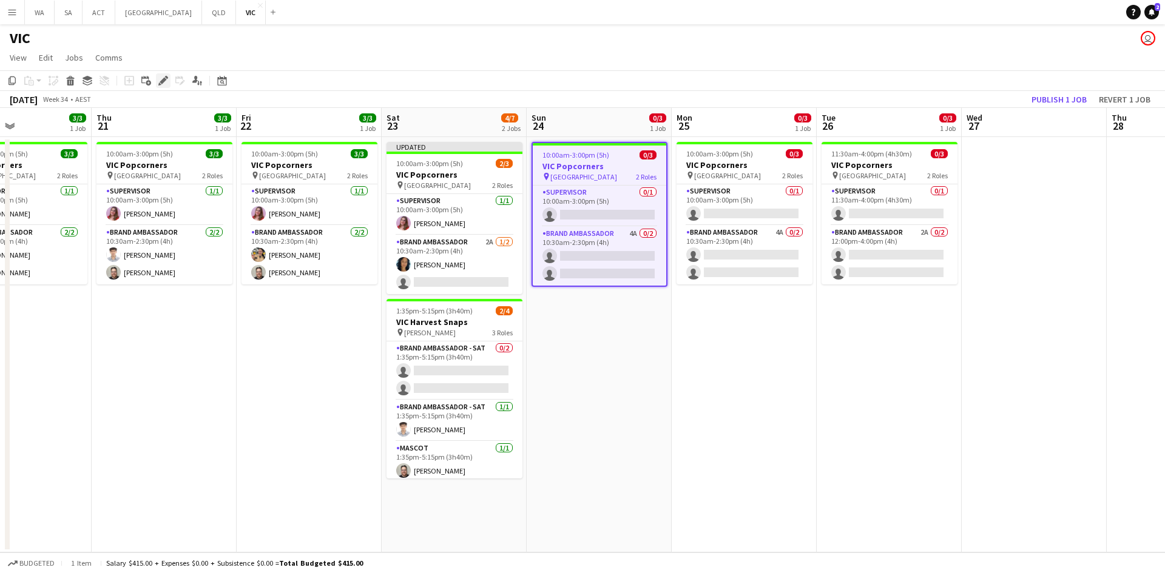
click at [169, 79] on div "Edit" at bounding box center [163, 80] width 15 height 15
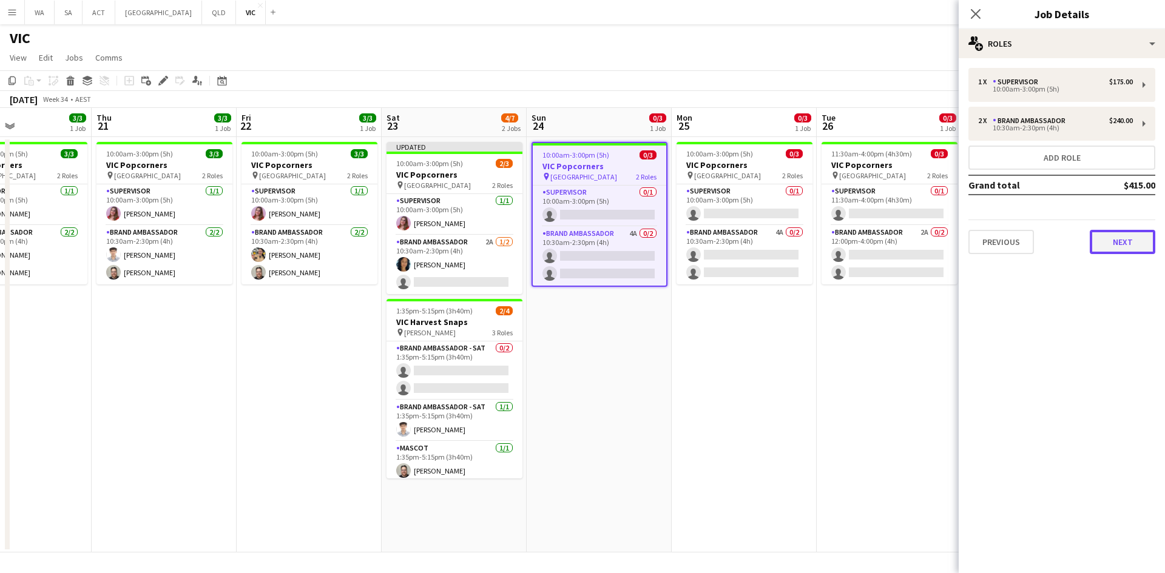
click at [1130, 233] on button "Next" at bounding box center [1122, 242] width 66 height 24
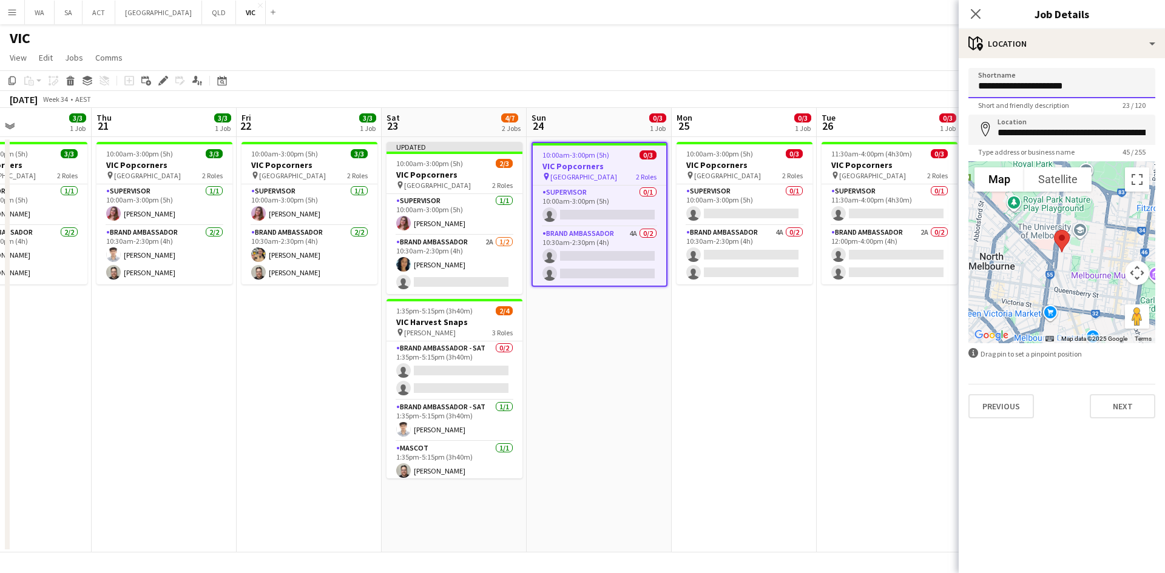
click at [1040, 98] on input "**********" at bounding box center [1061, 83] width 187 height 30
click at [1040, 92] on input "**********" at bounding box center [1061, 83] width 187 height 30
type input "*"
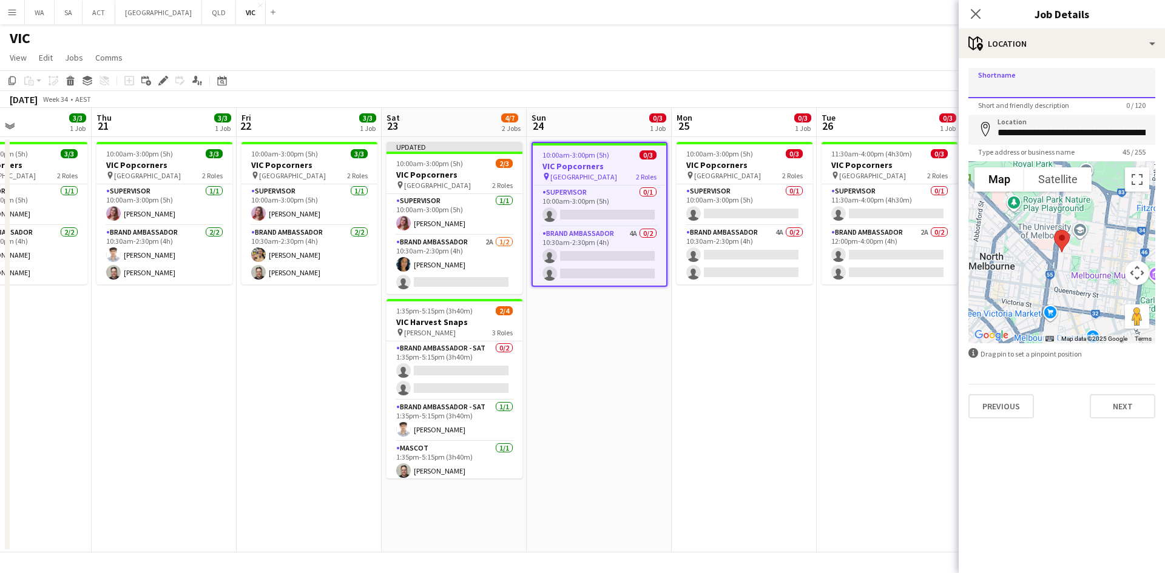
paste input "**********"
type input "*"
type input "**********"
drag, startPoint x: 1021, startPoint y: 80, endPoint x: 1082, endPoint y: 82, distance: 60.7
click at [1082, 82] on input "**********" at bounding box center [1061, 83] width 187 height 30
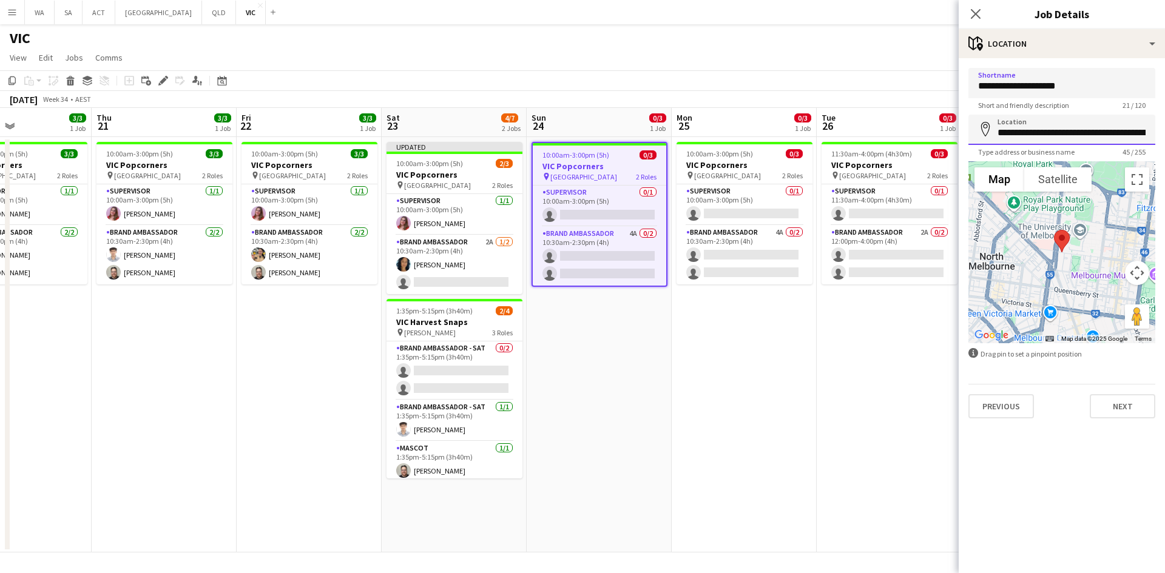
click at [1051, 130] on input "**********" at bounding box center [1061, 130] width 187 height 30
paste input
type input "**********"
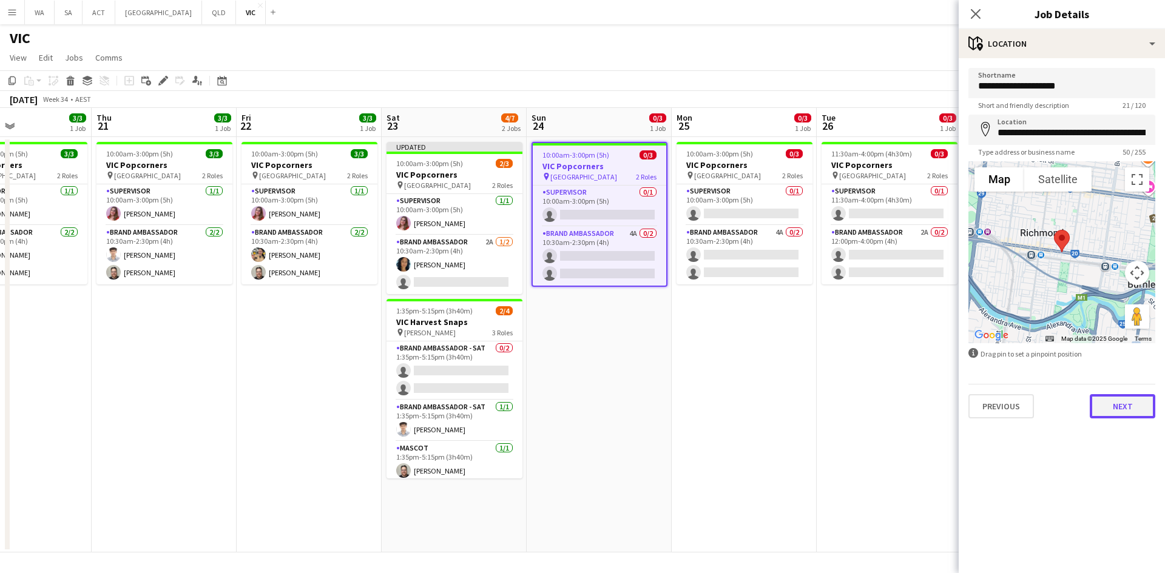
click at [1109, 405] on button "Next" at bounding box center [1122, 406] width 66 height 24
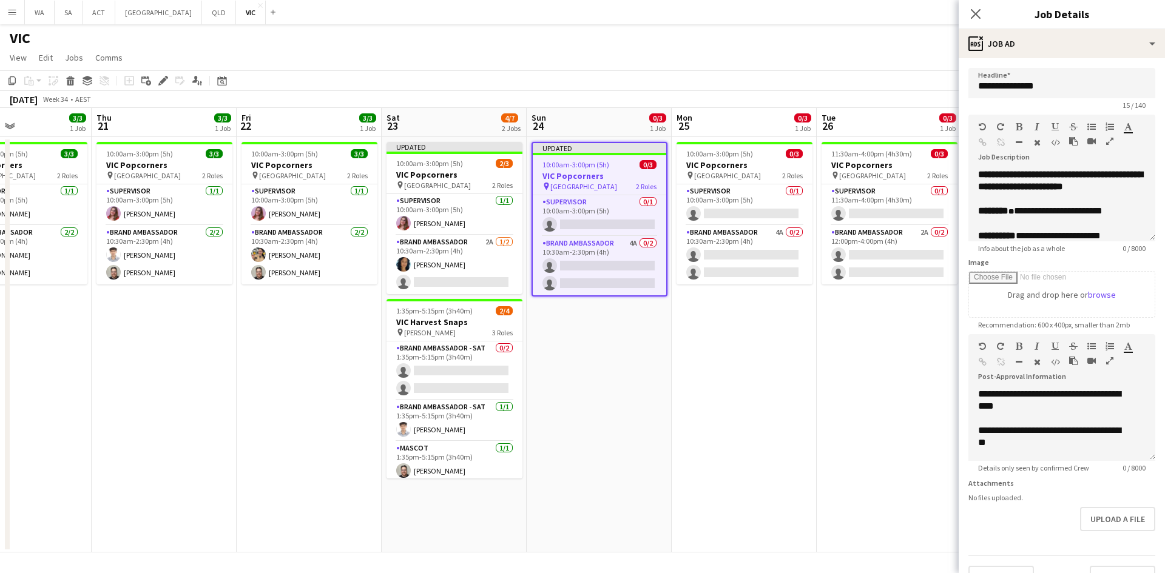
click at [824, 385] on app-date-cell "11:30am-4:00pm (4h30m) 0/3 VIC Popcorners pin University of Melbourne 2 Roles S…" at bounding box center [888, 345] width 145 height 416
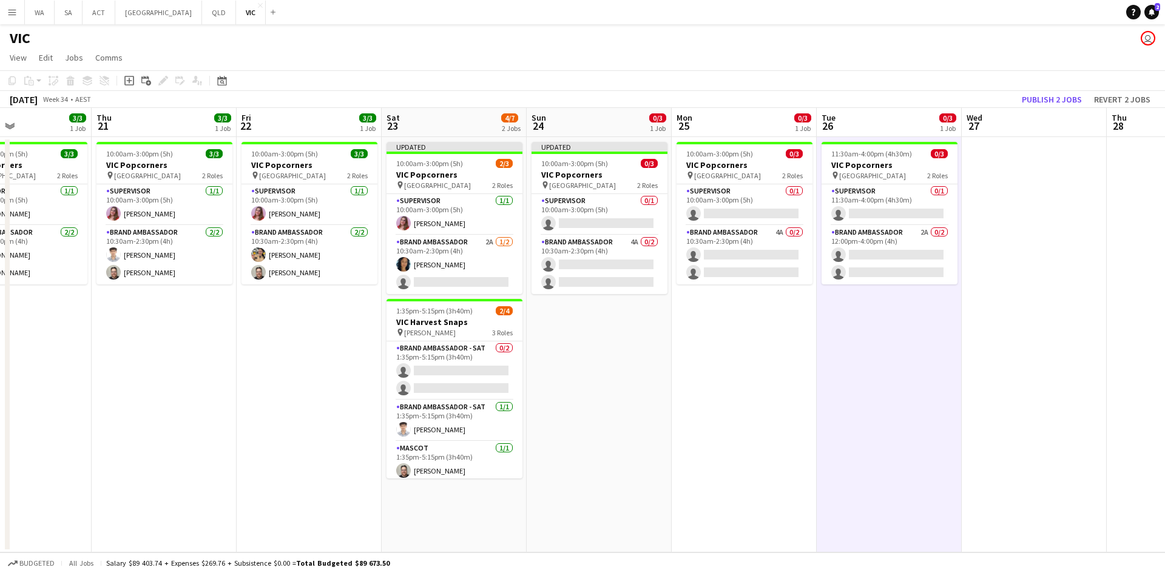
click at [1053, 82] on app-toolbar "Copy Paste Paste Ctrl+V Paste with crew Ctrl+Shift+V Paste linked Job [GEOGRAPH…" at bounding box center [582, 80] width 1165 height 21
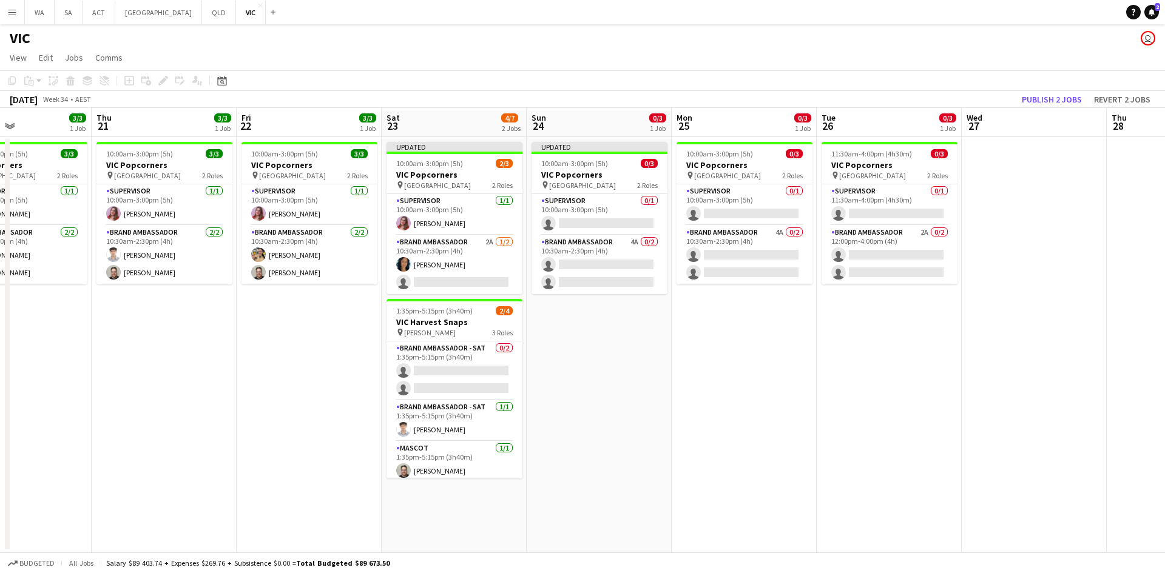
click at [1055, 72] on app-toolbar "Copy Paste Paste Ctrl+V Paste with crew Ctrl+Shift+V Paste linked Job [GEOGRAPH…" at bounding box center [582, 80] width 1165 height 21
click at [1045, 104] on button "Publish 2 jobs" at bounding box center [1052, 100] width 70 height 16
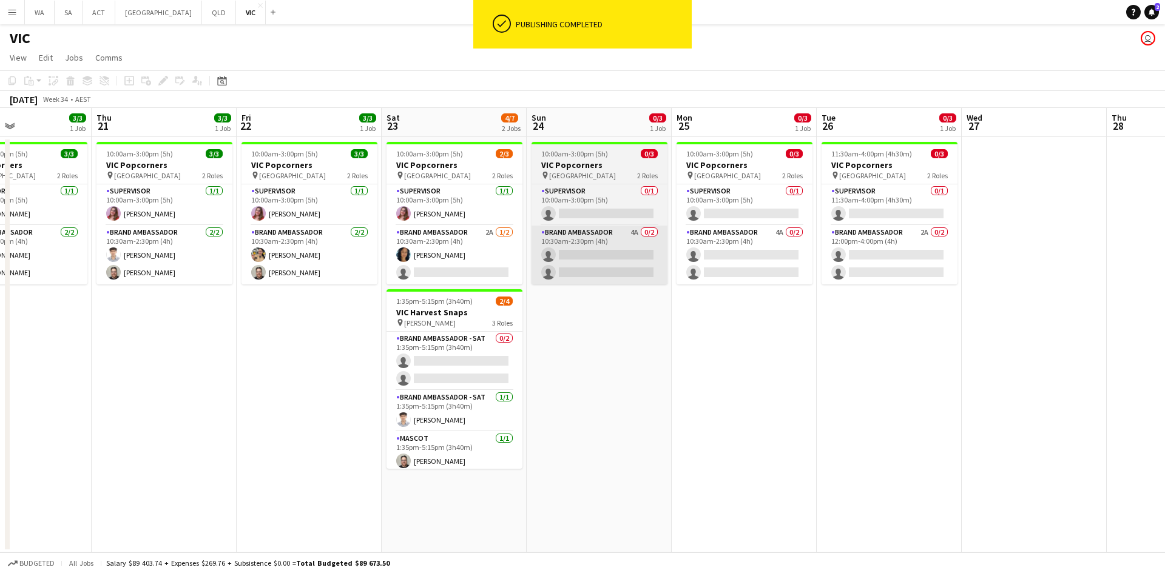
click at [594, 248] on app-card-role "Brand Ambassador 4A 0/2 10:30am-2:30pm (4h) single-neutral-actions single-neutr…" at bounding box center [599, 255] width 136 height 59
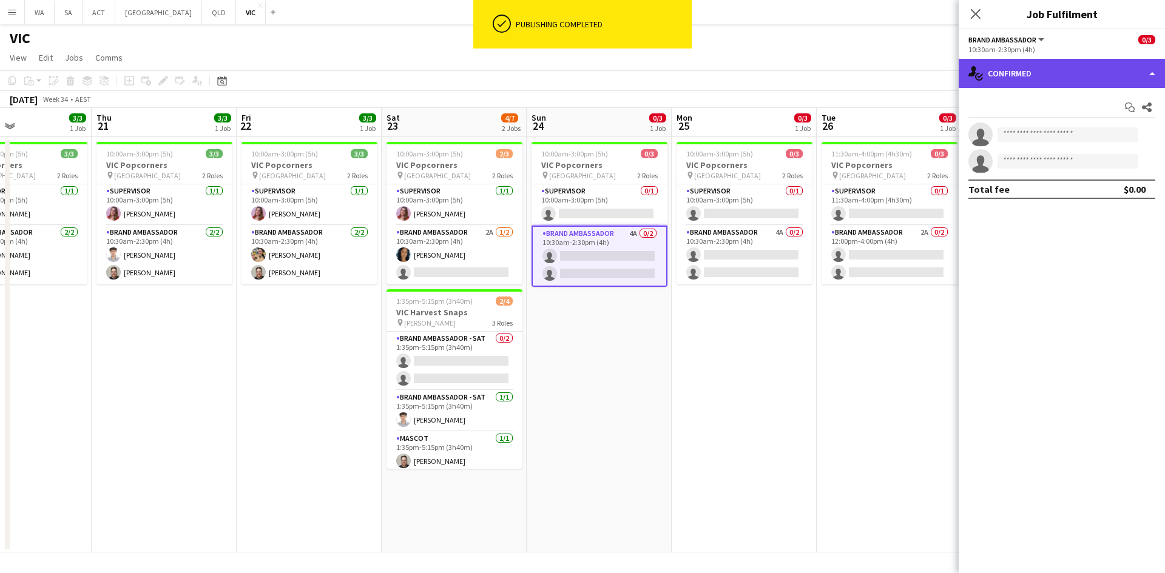
click at [1120, 76] on div "single-neutral-actions-check-2 Confirmed" at bounding box center [1061, 73] width 206 height 29
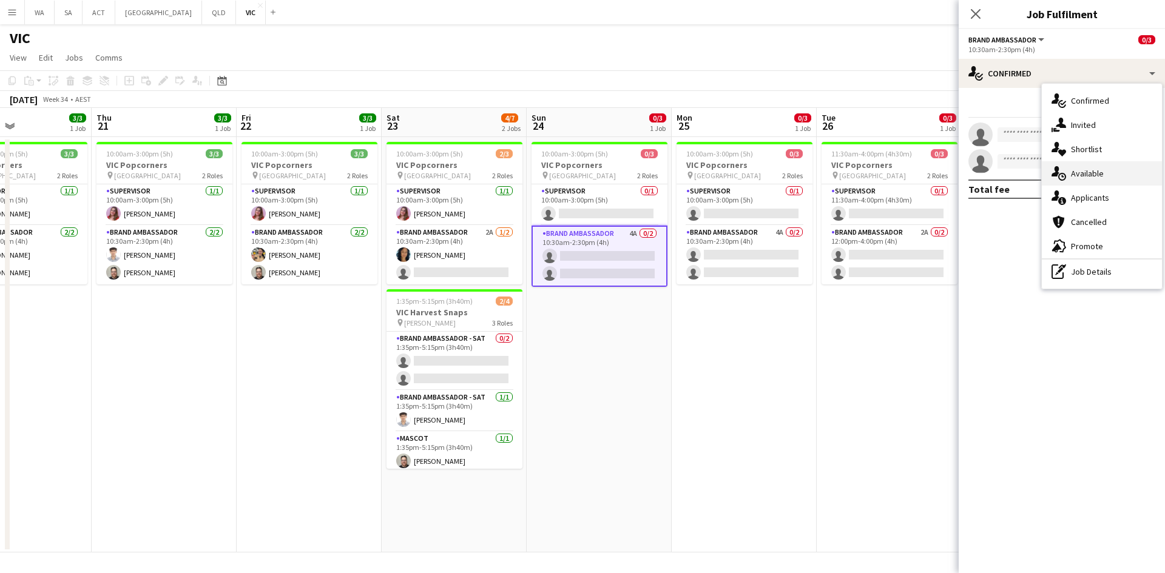
click at [1109, 183] on div "single-neutral-actions-upload Available" at bounding box center [1102, 173] width 120 height 24
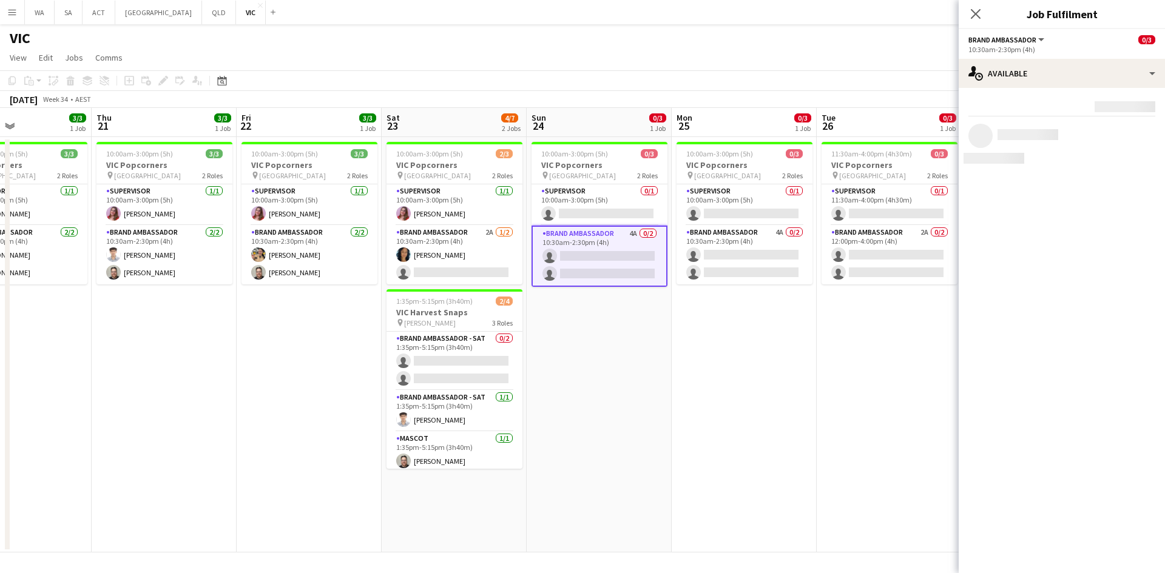
click at [1047, 52] on div "10:30am-2:30pm (4h)" at bounding box center [1061, 49] width 187 height 9
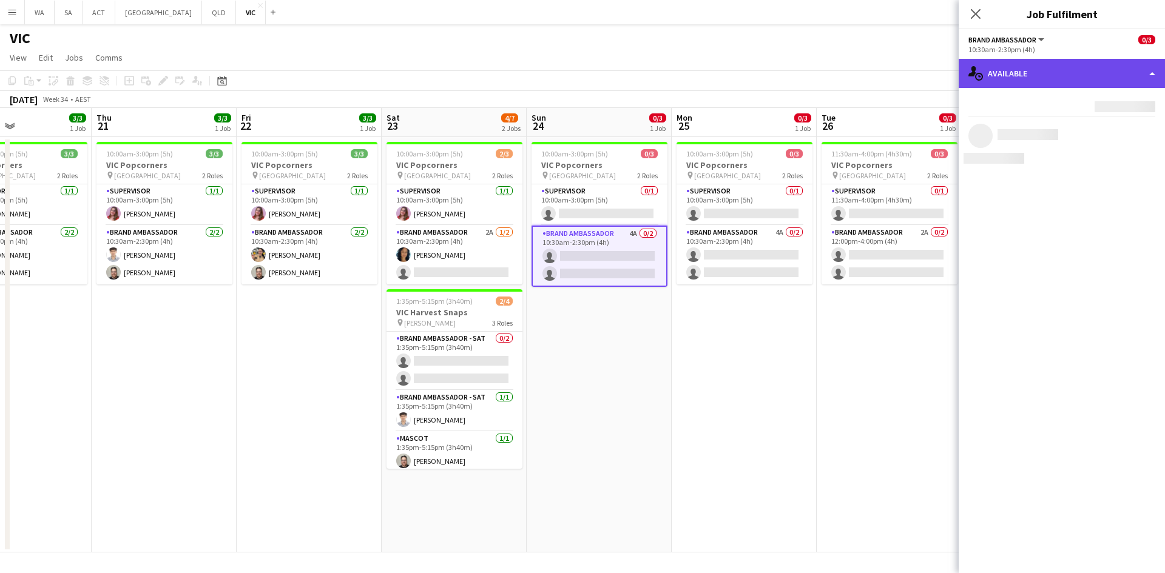
click at [1046, 70] on div "single-neutral-actions-upload Available" at bounding box center [1061, 73] width 206 height 29
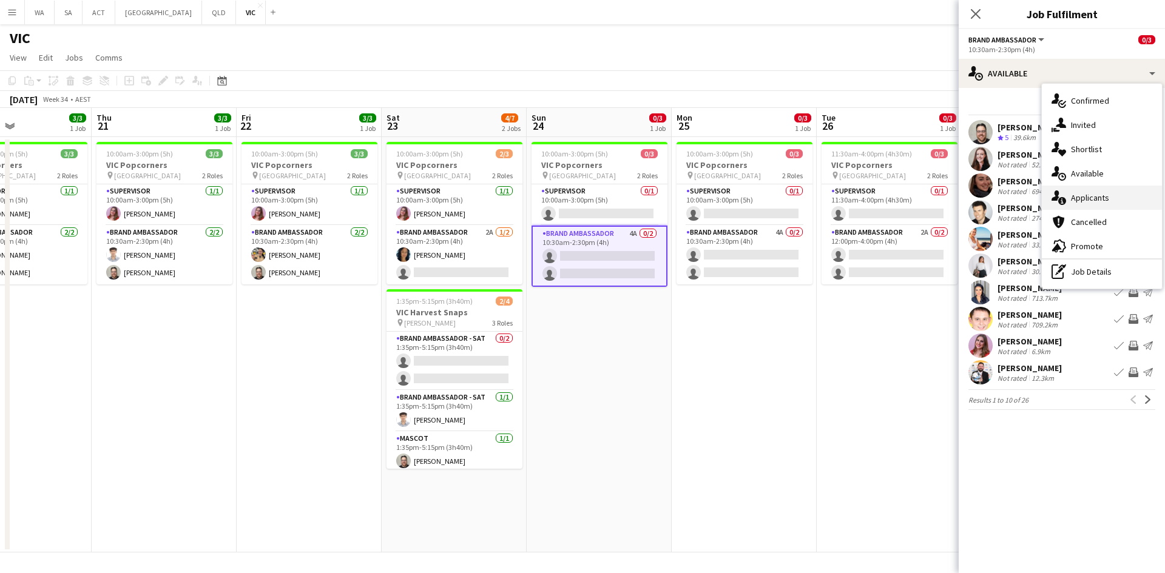
click at [1101, 197] on div "single-neutral-actions-information Applicants" at bounding box center [1102, 198] width 120 height 24
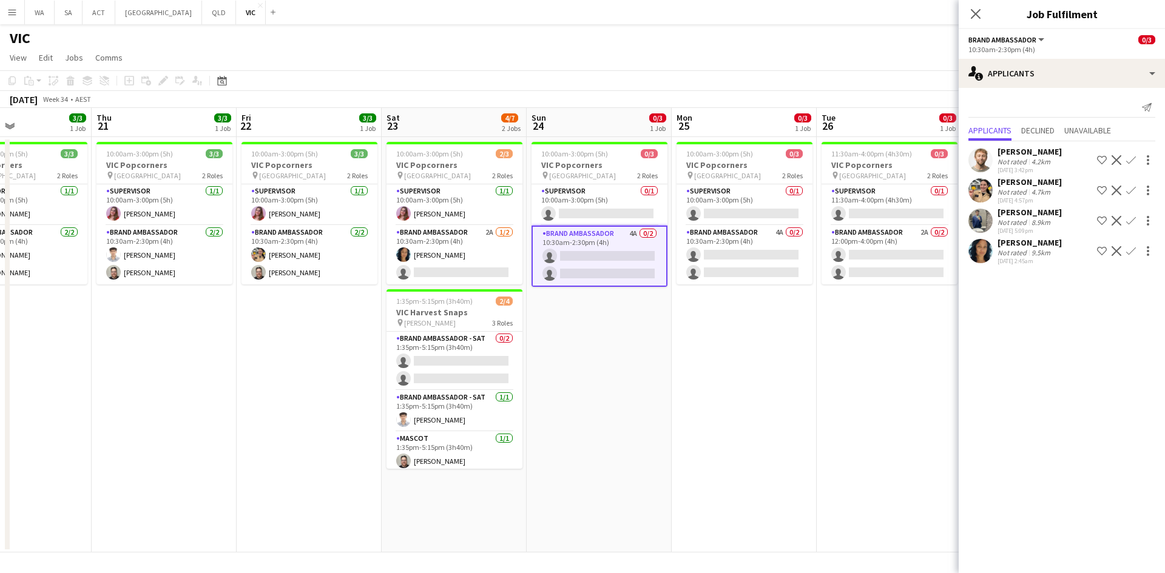
click at [779, 343] on app-date-cell "10:00am-3:00pm (5h) 0/3 VIC Popcorners pin University of Melbourne 2 Roles Supe…" at bounding box center [743, 345] width 145 height 416
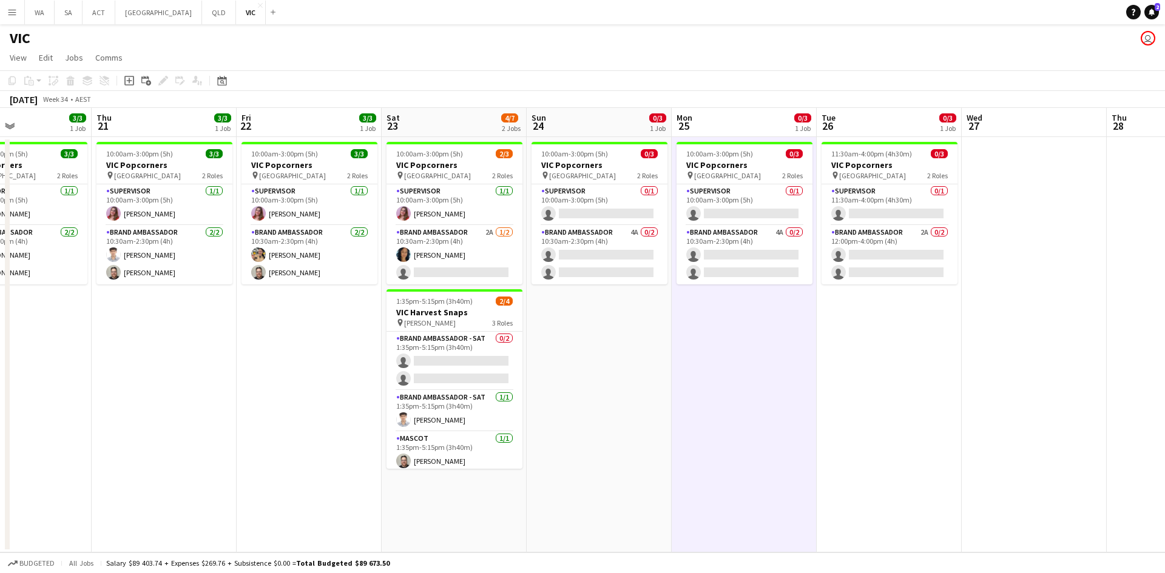
click at [779, 343] on app-date-cell "10:00am-3:00pm (5h) 0/3 VIC Popcorners pin University of Melbourne 2 Roles Supe…" at bounding box center [743, 345] width 145 height 416
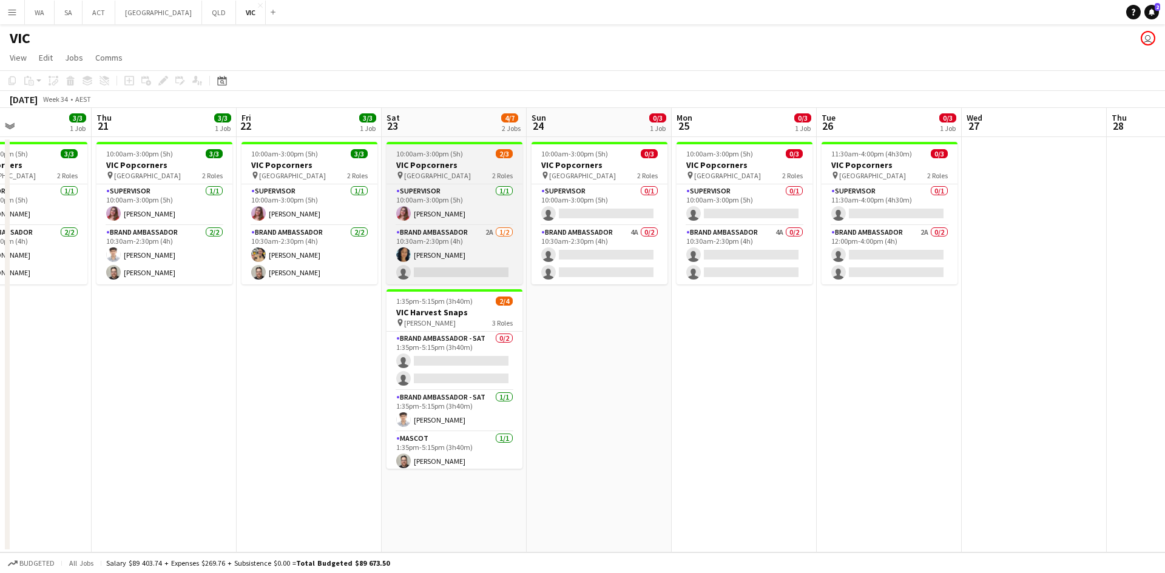
click at [435, 167] on h3 "VIC Popcorners" at bounding box center [454, 165] width 136 height 11
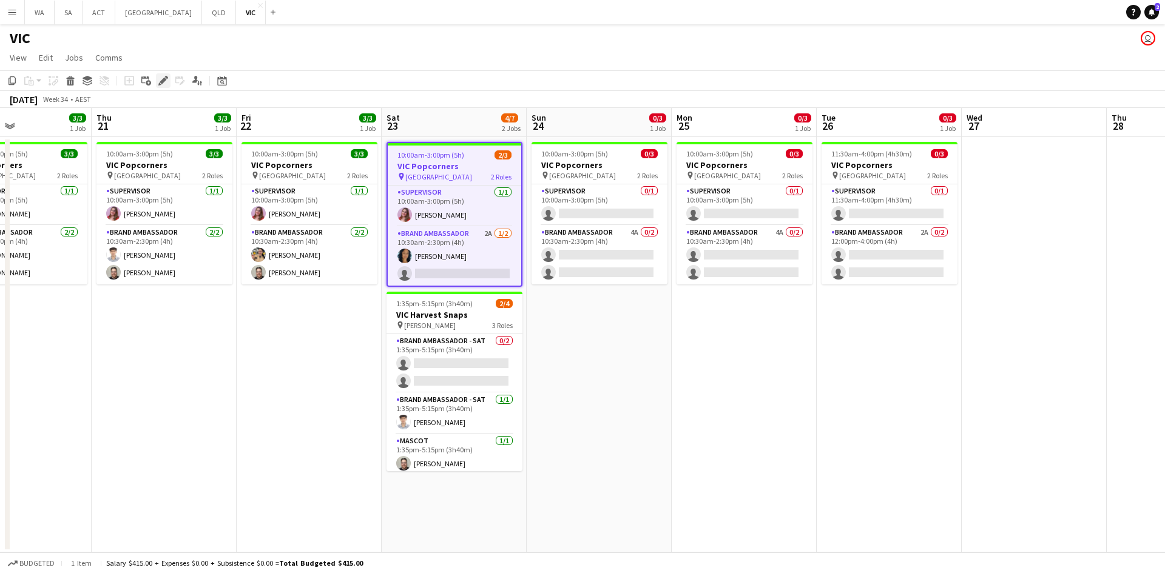
click at [161, 79] on icon "Edit" at bounding box center [163, 81] width 10 height 10
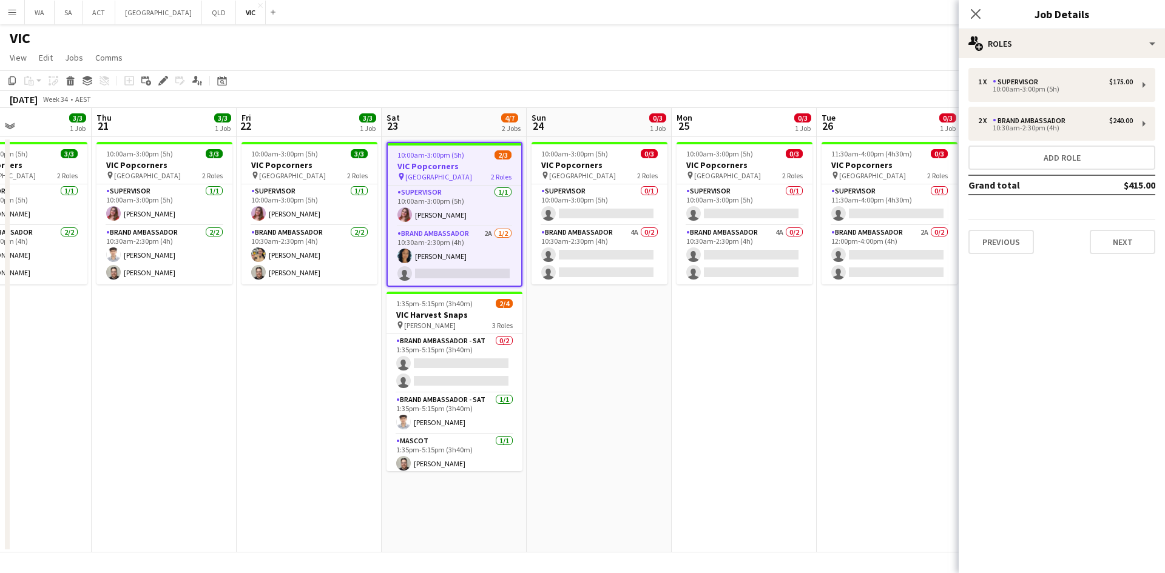
click at [1132, 257] on div "1 x Supervisor $175.00 10:00am-3:00pm (5h) 2 x Brand Ambassador $240.00 10:30am…" at bounding box center [1061, 161] width 206 height 206
click at [1129, 243] on button "Next" at bounding box center [1122, 242] width 66 height 24
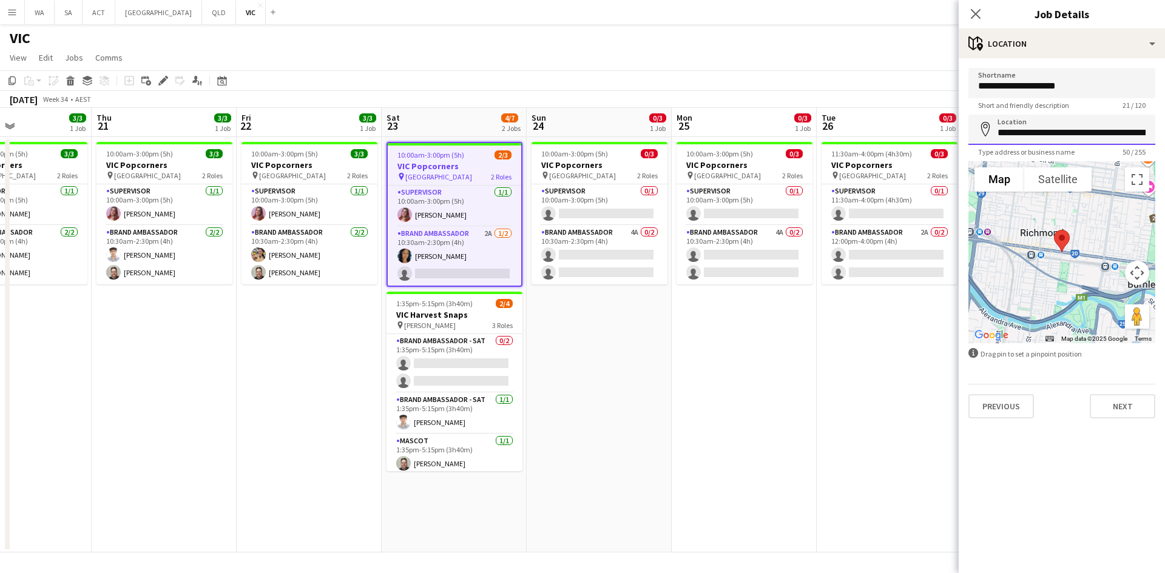
click at [1071, 138] on input "**********" at bounding box center [1061, 130] width 187 height 30
click at [1069, 283] on div at bounding box center [1061, 252] width 187 height 182
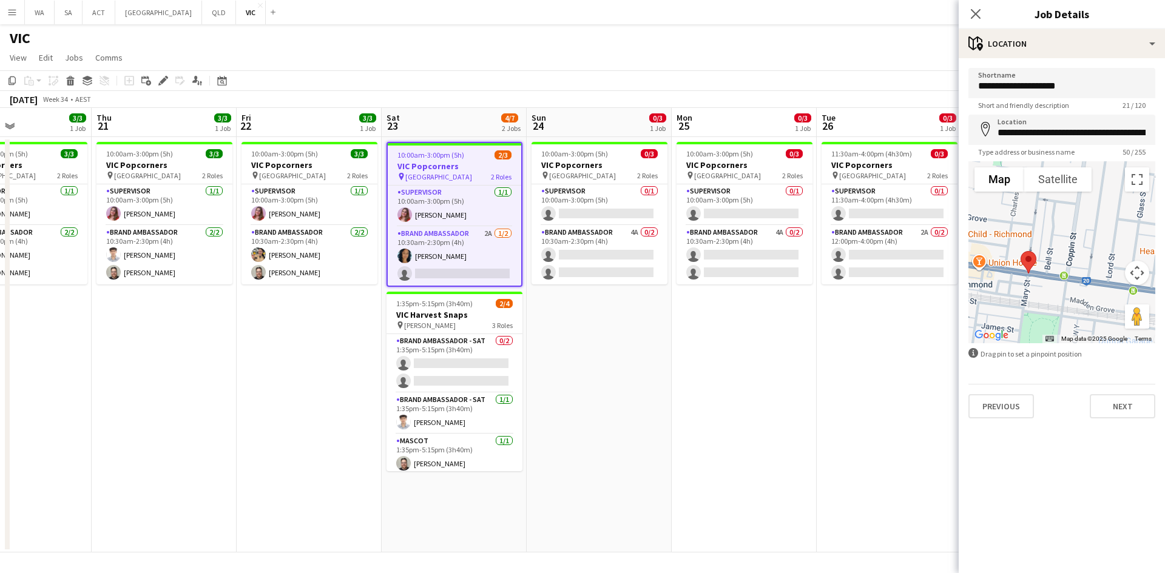
drag, startPoint x: 1022, startPoint y: 277, endPoint x: 1024, endPoint y: 190, distance: 86.8
click at [995, 265] on div at bounding box center [1061, 252] width 187 height 182
click at [1074, 92] on input "**********" at bounding box center [1061, 83] width 187 height 30
type input "**********"
click at [1121, 407] on button "Next" at bounding box center [1122, 406] width 66 height 24
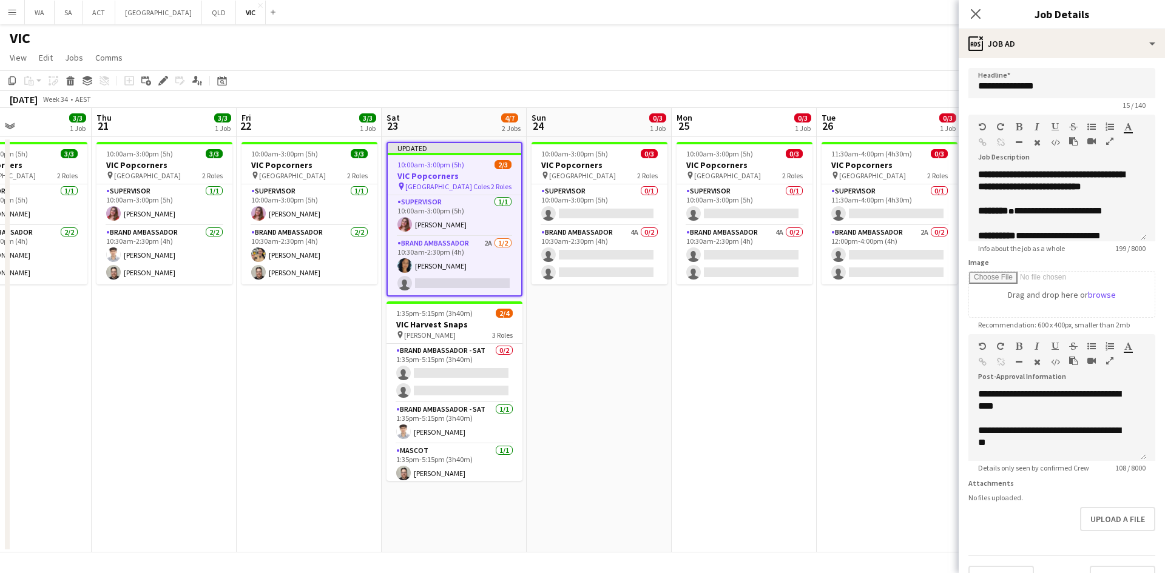
click at [648, 411] on app-date-cell "10:00am-3:00pm (5h) 0/3 VIC Popcorners pin [GEOGRAPHIC_DATA] 2 Roles Supervisor…" at bounding box center [599, 345] width 145 height 416
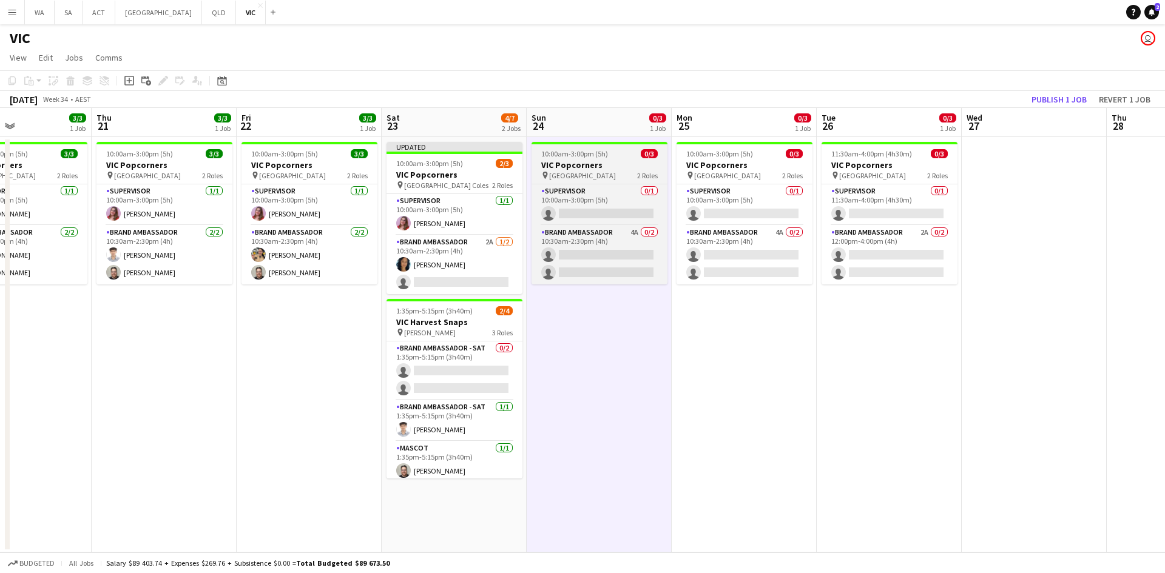
click at [587, 160] on h3 "VIC Popcorners" at bounding box center [599, 165] width 136 height 11
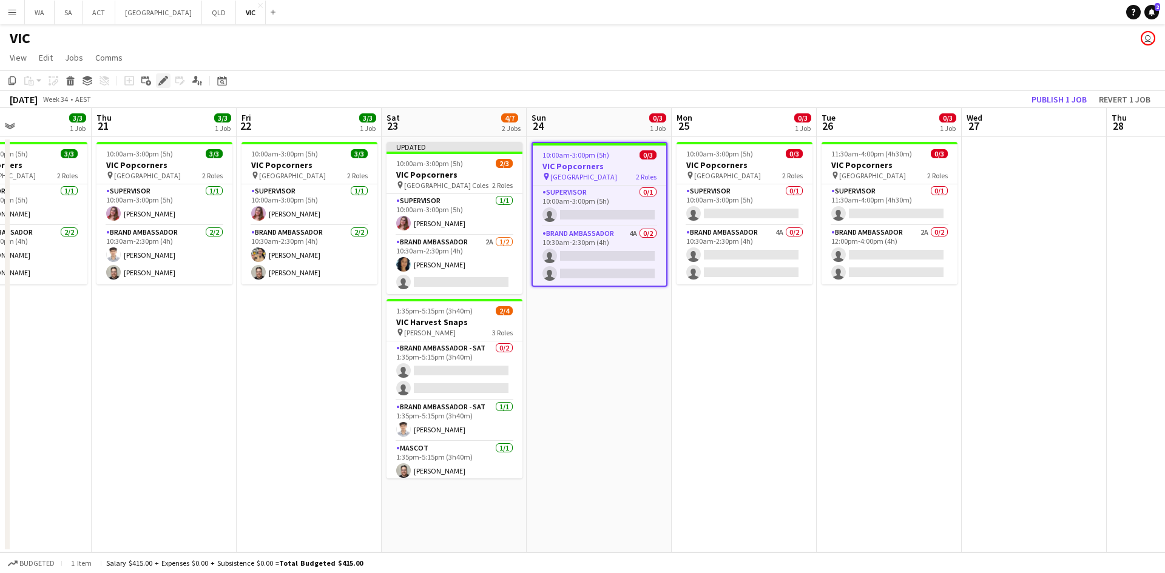
click at [161, 75] on div "Edit" at bounding box center [163, 80] width 15 height 15
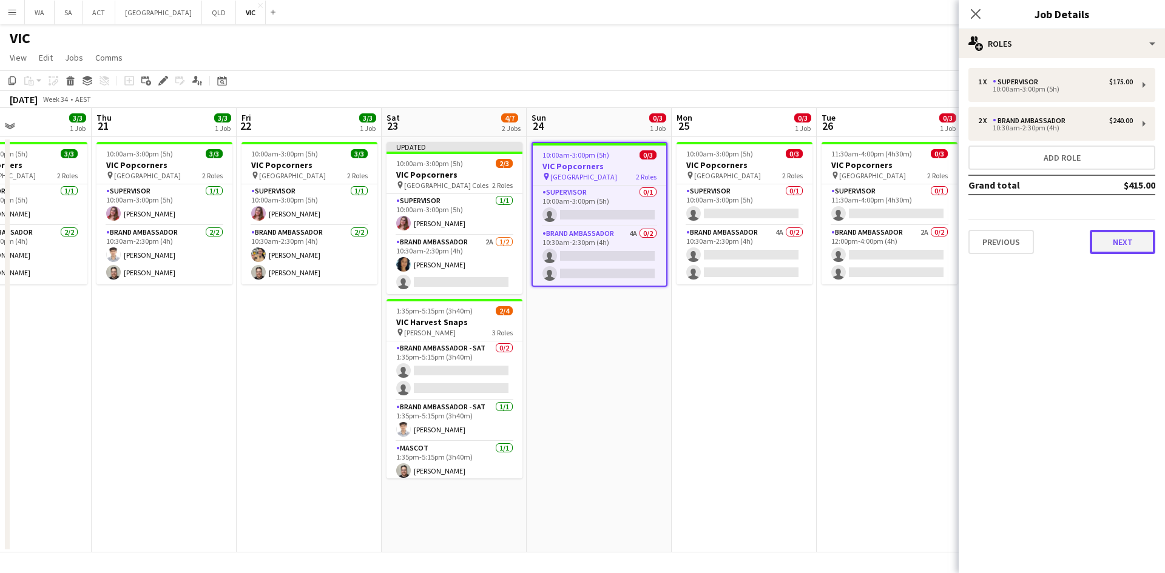
click at [1124, 236] on button "Next" at bounding box center [1122, 242] width 66 height 24
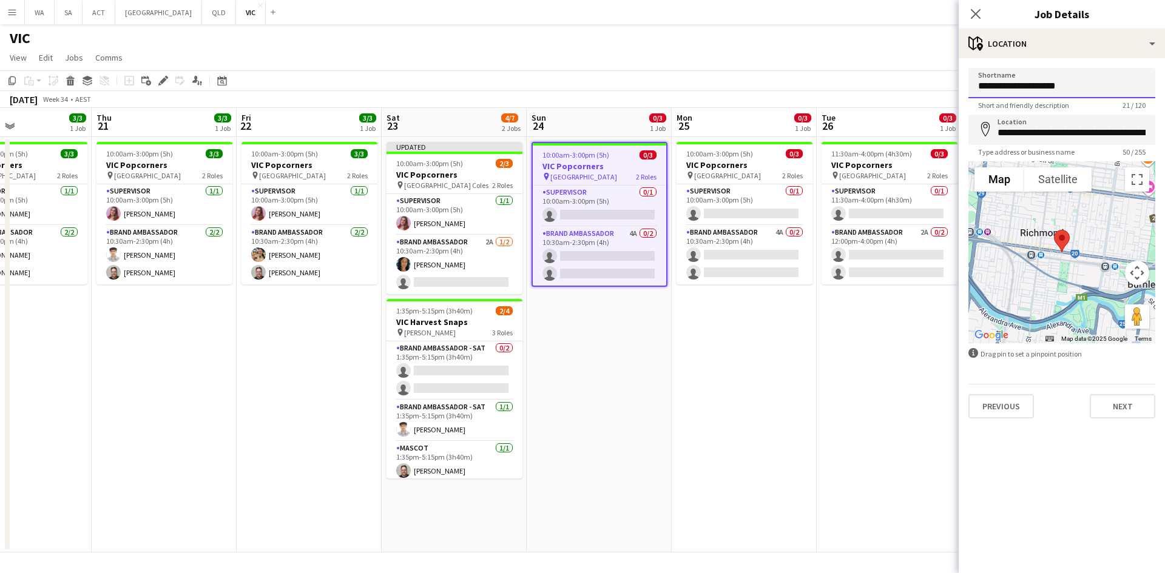
click at [1079, 91] on input "**********" at bounding box center [1061, 83] width 187 height 30
type input "**********"
click at [1121, 407] on button "Next" at bounding box center [1122, 406] width 66 height 24
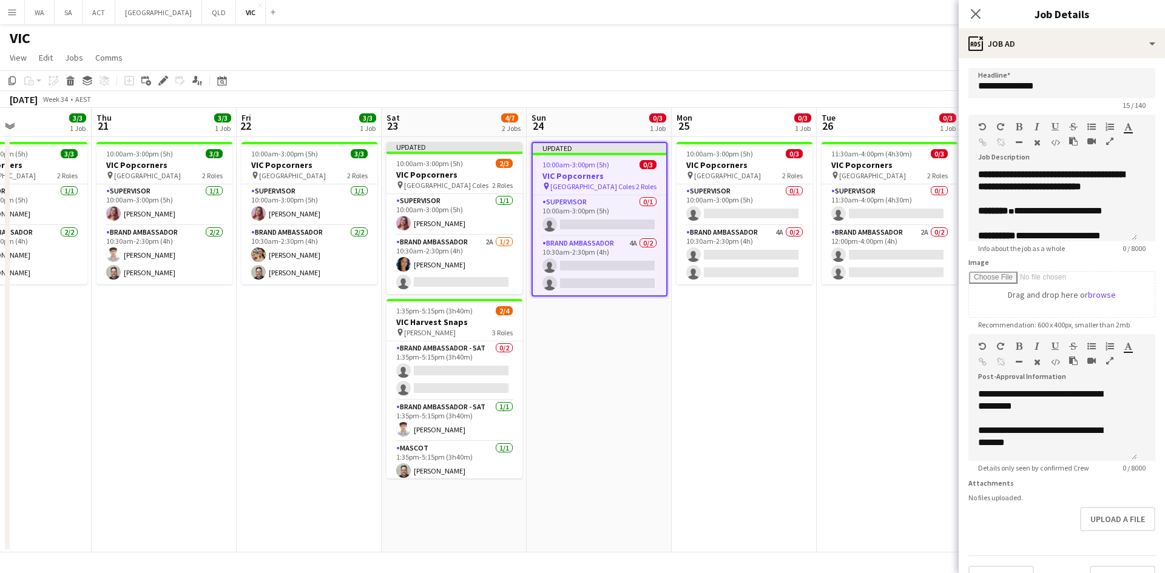
click at [781, 358] on app-date-cell "10:00am-3:00pm (5h) 0/3 VIC Popcorners pin University of Melbourne 2 Roles Supe…" at bounding box center [743, 345] width 145 height 416
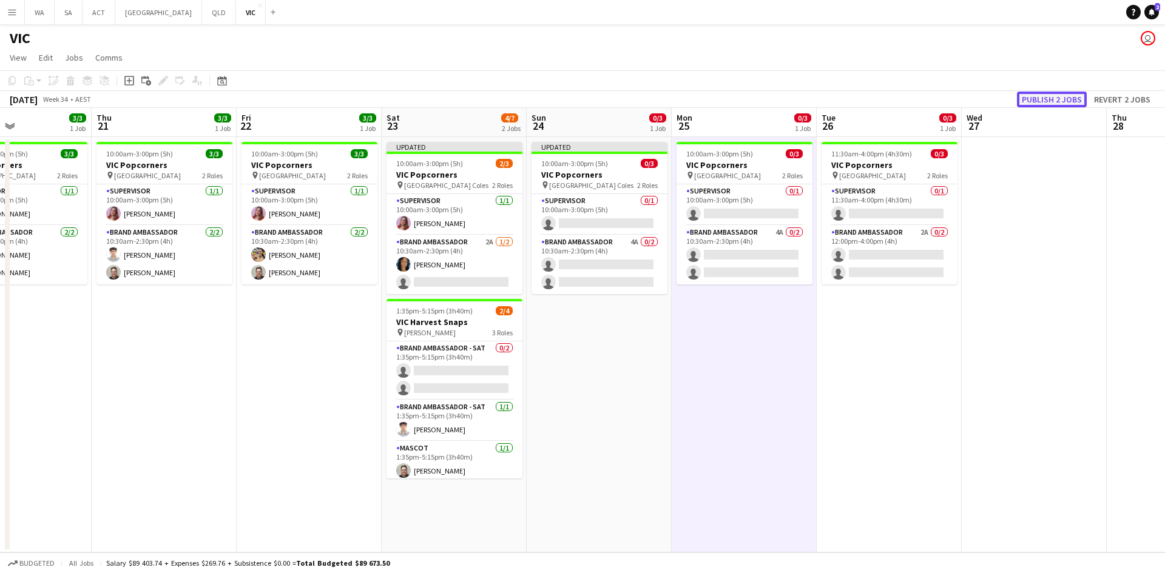
click at [1059, 103] on button "Publish 2 jobs" at bounding box center [1052, 100] width 70 height 16
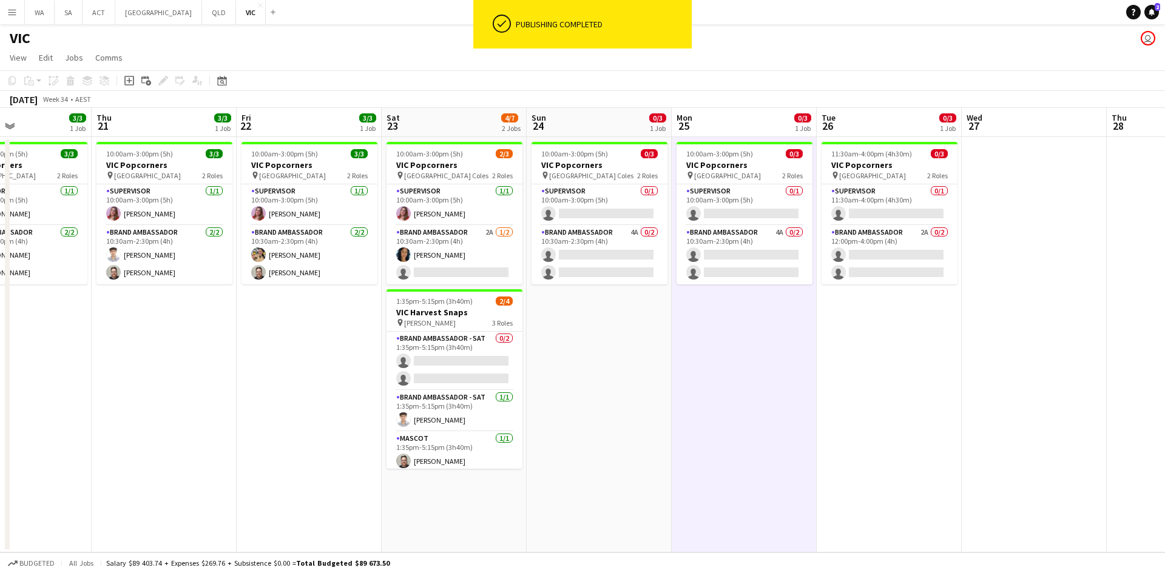
click at [587, 218] on app-card-role "Supervisor 0/1 10:00am-3:00pm (5h) single-neutral-actions" at bounding box center [599, 204] width 136 height 41
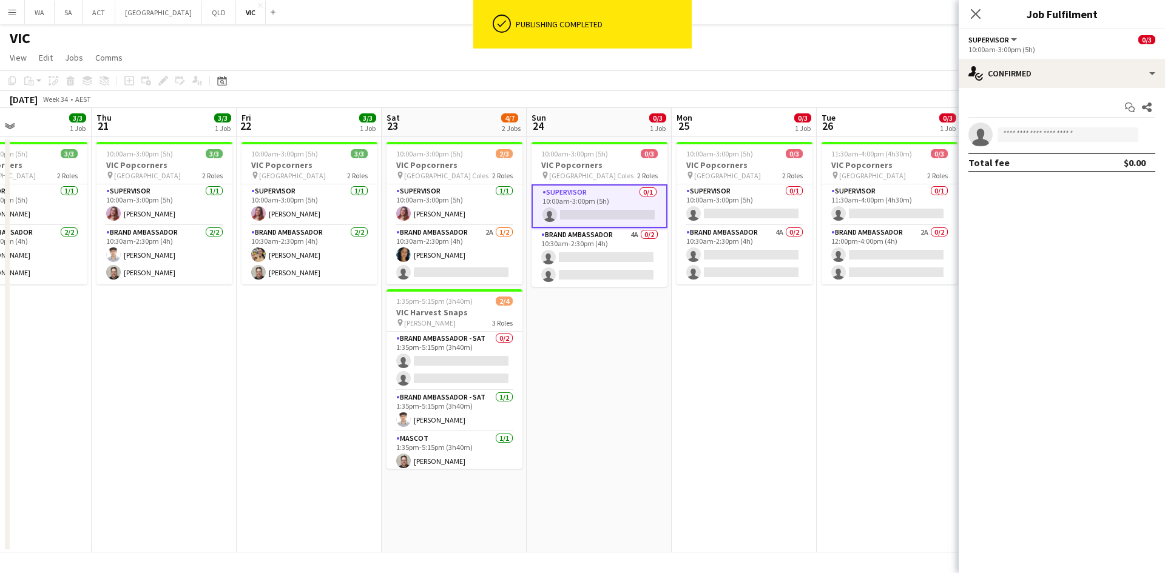
click at [1011, 150] on app-confirmed-crew "single-neutral-actions Total fee $0.00" at bounding box center [1061, 148] width 206 height 50
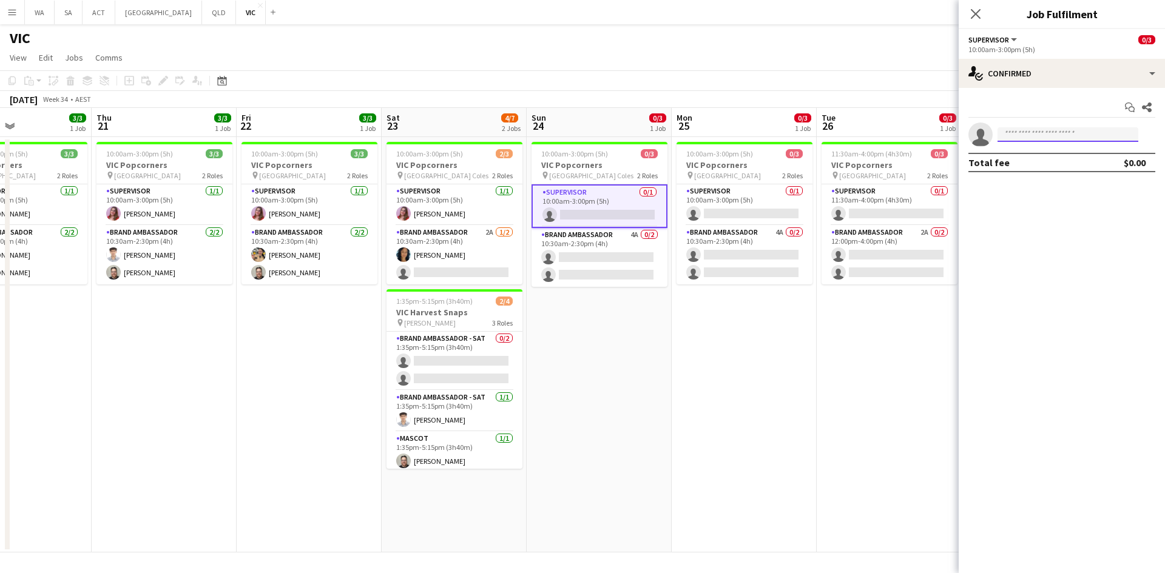
click at [1017, 135] on input at bounding box center [1067, 134] width 141 height 15
type input "*****"
click at [1080, 161] on span "[EMAIL_ADDRESS][DOMAIN_NAME]" at bounding box center [1067, 162] width 121 height 10
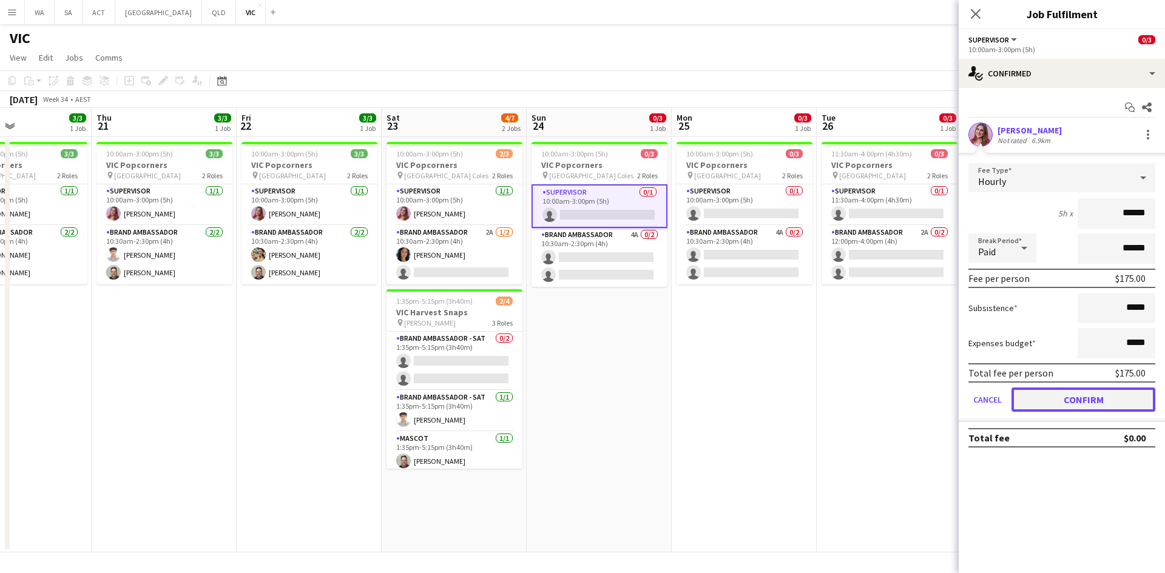
click at [1095, 400] on button "Confirm" at bounding box center [1083, 400] width 144 height 24
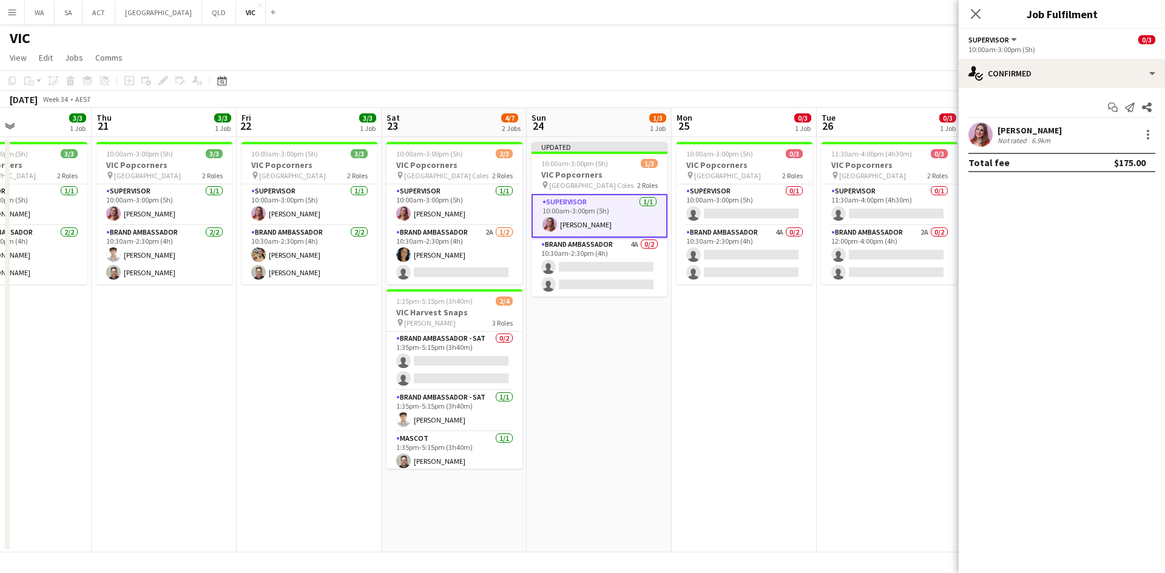
click at [688, 369] on app-date-cell "10:00am-3:00pm (5h) 0/3 VIC Popcorners pin University of Melbourne 2 Roles Supe…" at bounding box center [743, 345] width 145 height 416
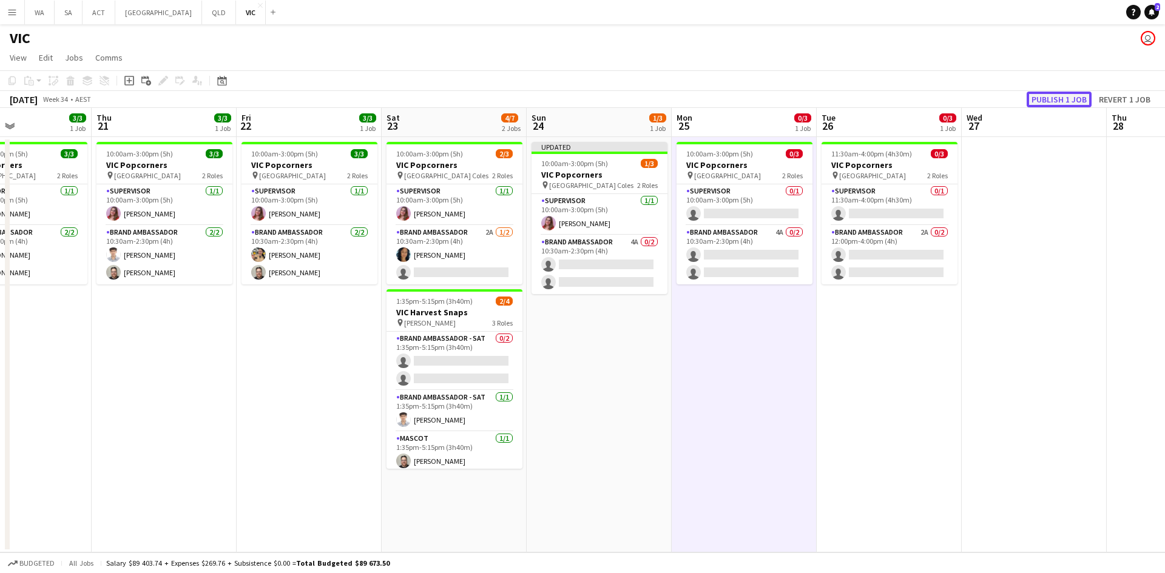
click at [1041, 99] on button "Publish 1 job" at bounding box center [1058, 100] width 65 height 16
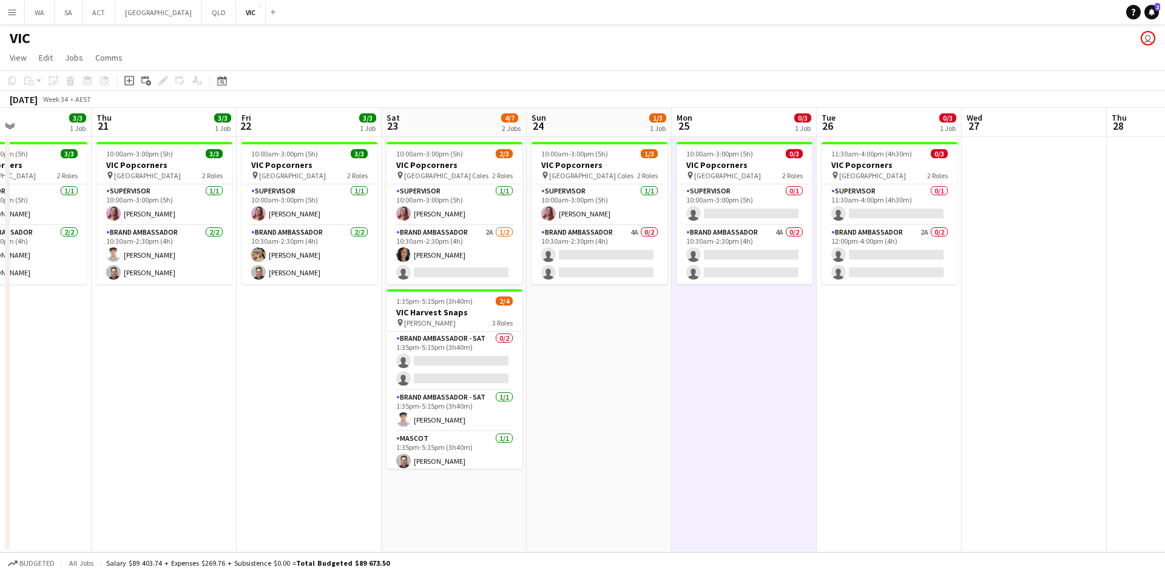
scroll to position [0, 392]
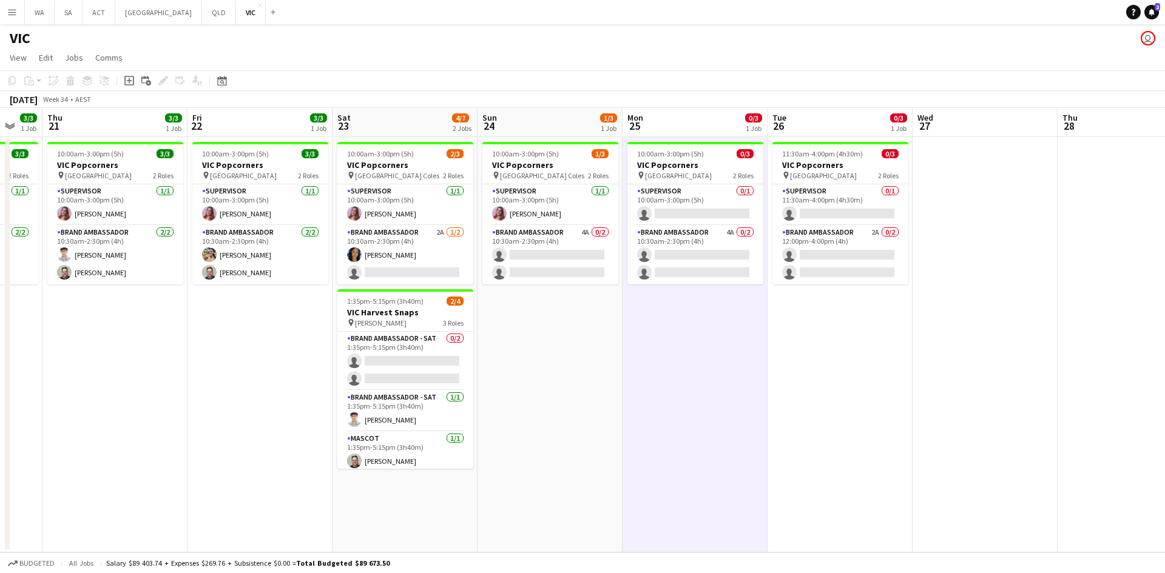
drag, startPoint x: 887, startPoint y: 384, endPoint x: 548, endPoint y: 365, distance: 339.6
click at [548, 365] on app-date-cell "10:00am-3:00pm (5h) 1/3 VIC Popcorners pin [GEOGRAPHIC_DATA] Coles 2 Roles Supe…" at bounding box center [549, 345] width 145 height 416
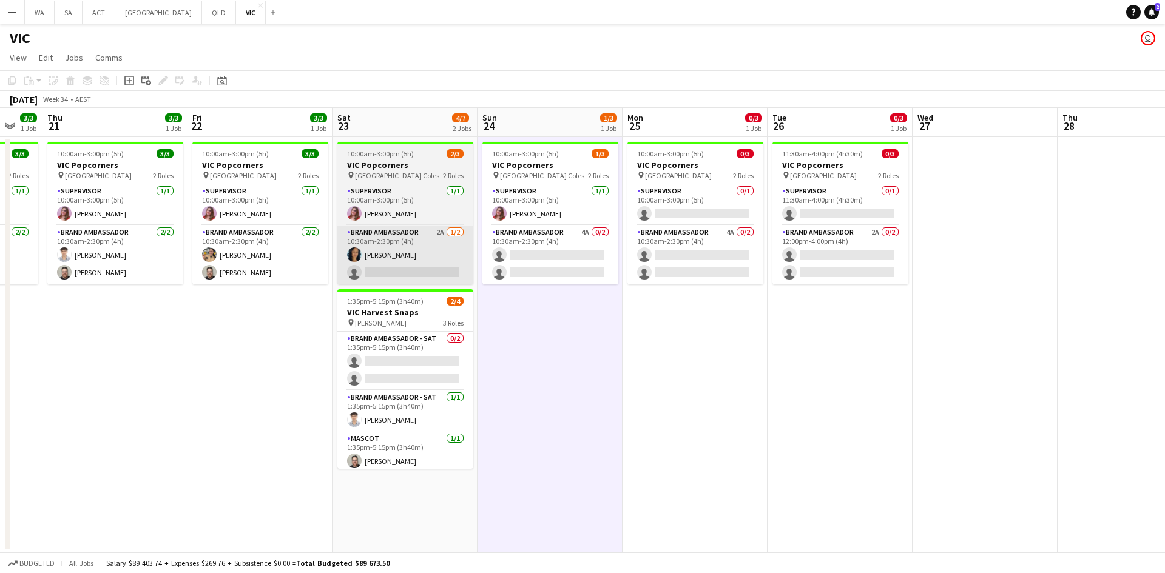
click at [410, 280] on app-card-role "Brand Ambassador 2A [DATE] 10:30am-2:30pm (4h) [PERSON_NAME] single-neutral-act…" at bounding box center [405, 255] width 136 height 59
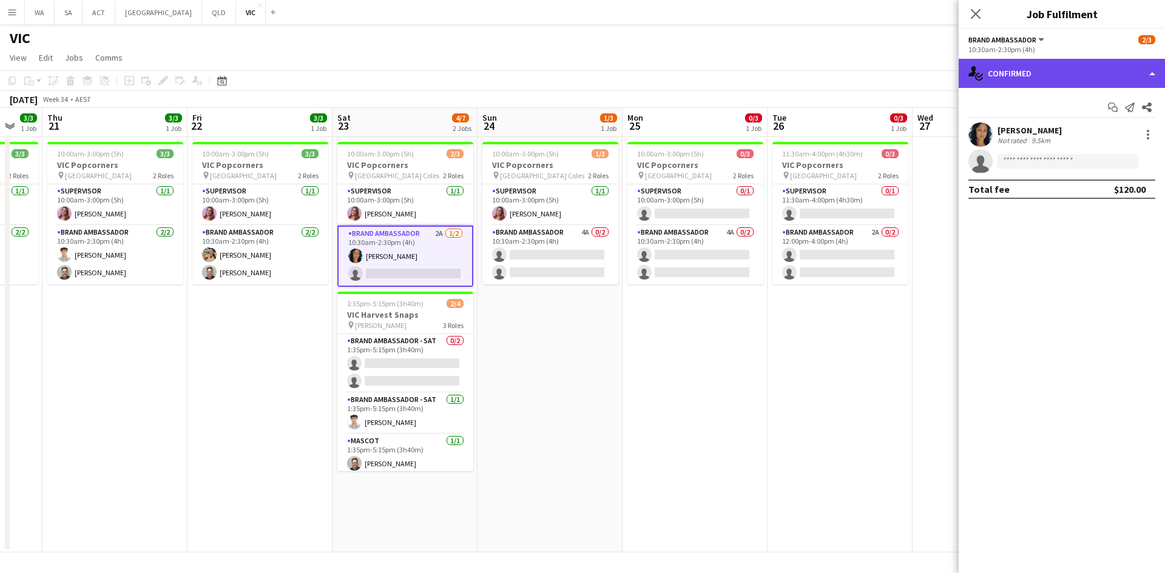
click at [1021, 74] on div "single-neutral-actions-check-2 Confirmed" at bounding box center [1061, 73] width 206 height 29
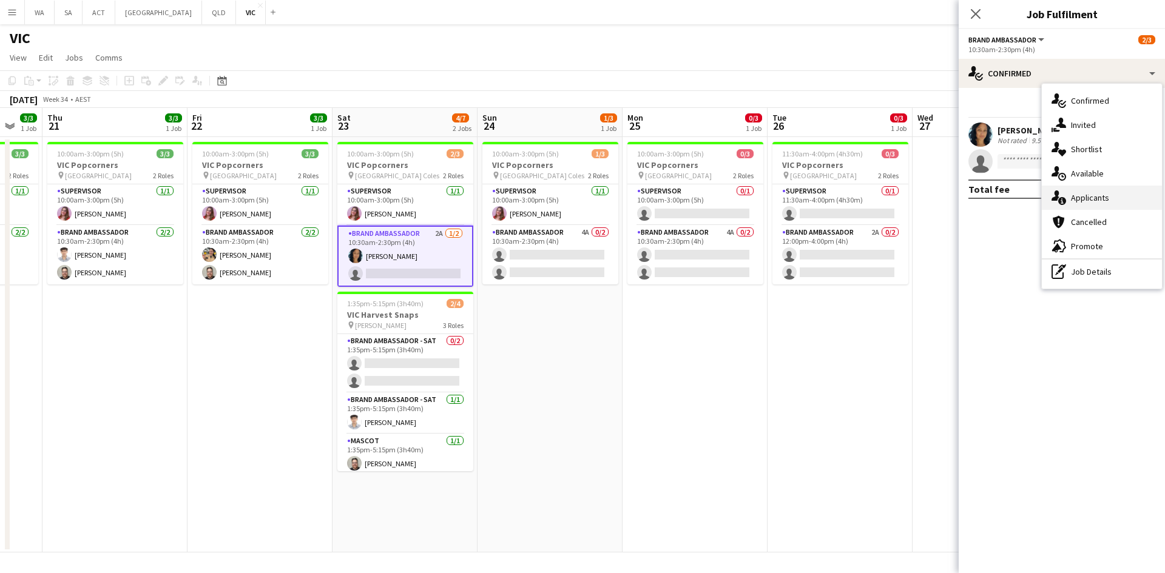
click at [1108, 197] on div "single-neutral-actions-information Applicants" at bounding box center [1102, 198] width 120 height 24
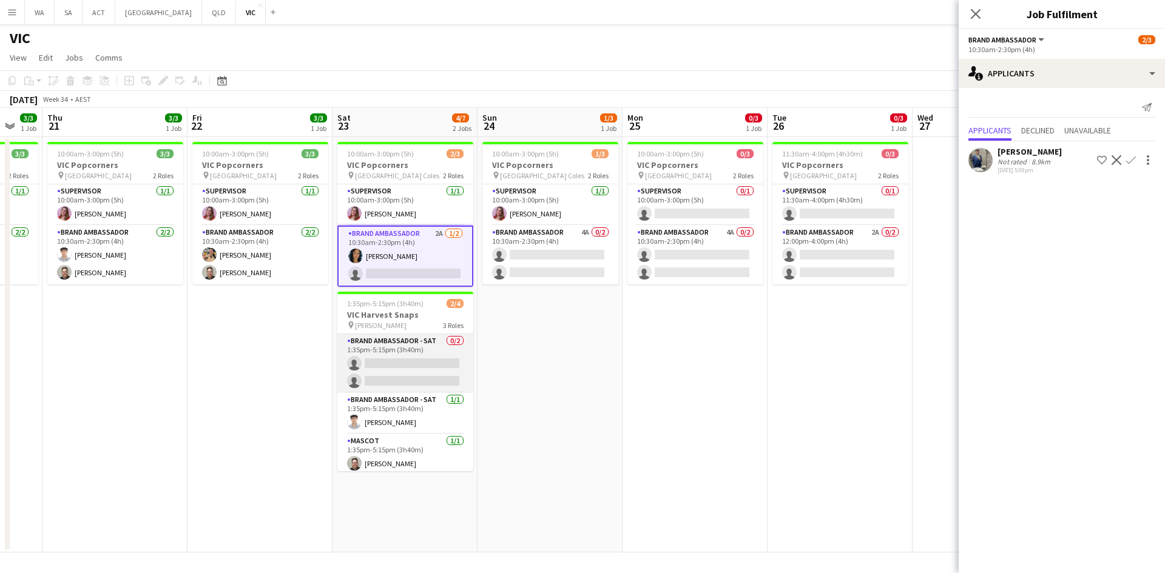
click at [399, 382] on app-card-role "Brand Ambassador - SAT 0/2 1:35pm-5:15pm (3h40m) single-neutral-actions single-…" at bounding box center [405, 363] width 136 height 59
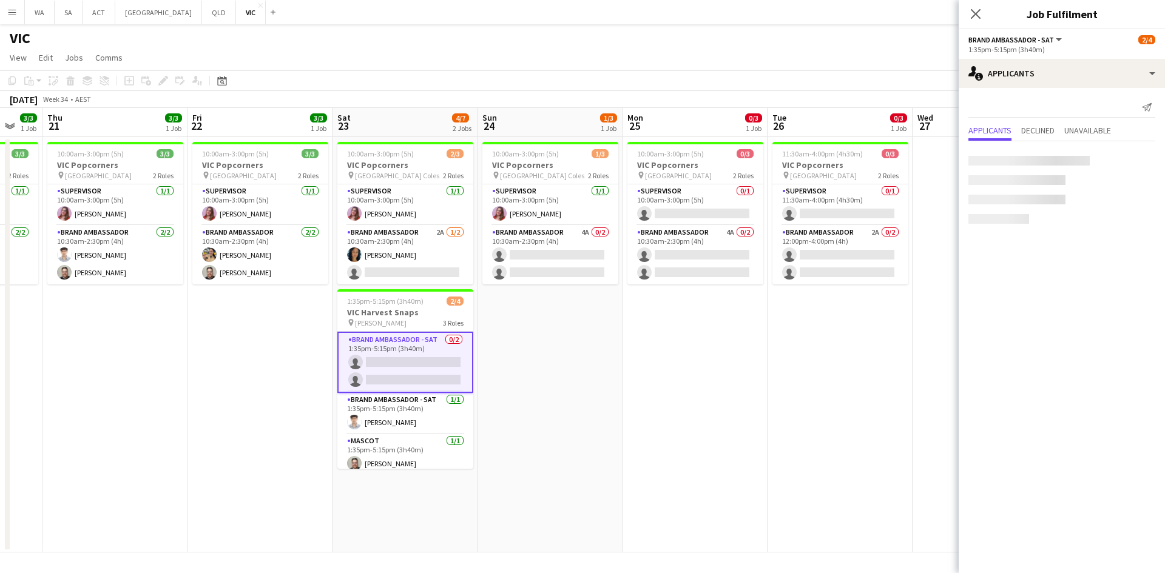
click at [604, 334] on app-date-cell "10:00am-3:00pm (5h) 1/3 VIC Popcorners pin [GEOGRAPHIC_DATA] Coles 2 Roles Supe…" at bounding box center [549, 345] width 145 height 416
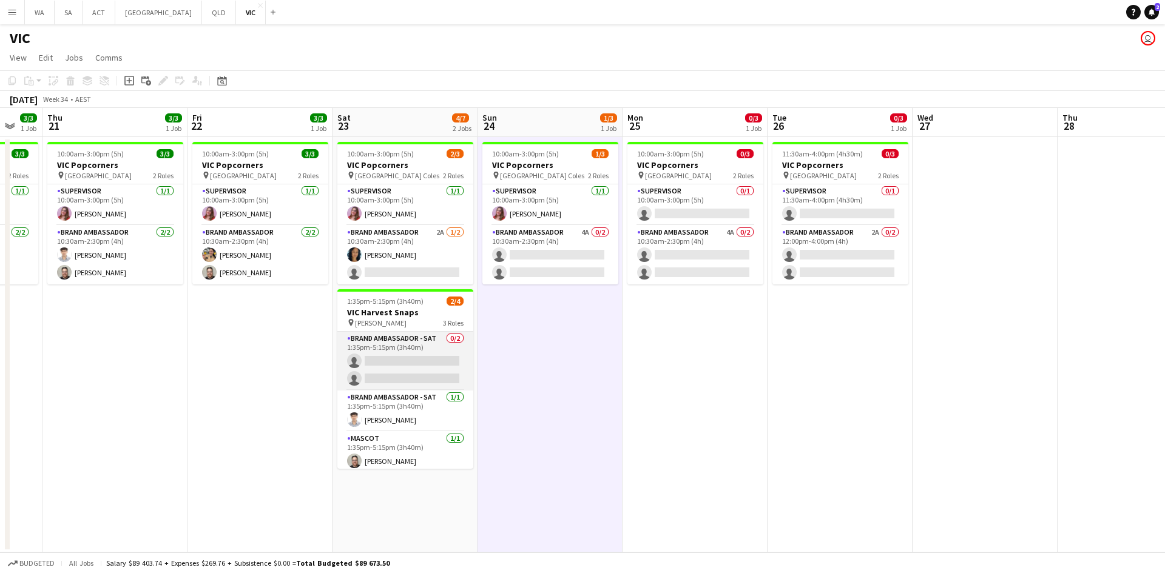
click at [428, 347] on app-card-role "Brand Ambassador - SAT 0/2 1:35pm-5:15pm (3h40m) single-neutral-actions single-…" at bounding box center [405, 361] width 136 height 59
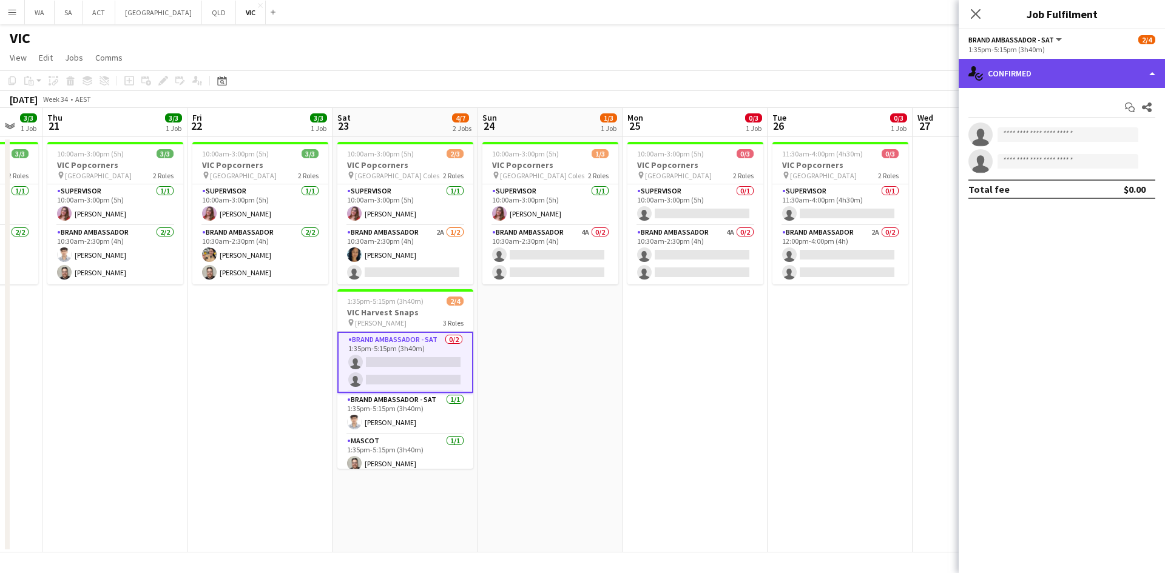
click at [995, 69] on div "single-neutral-actions-check-2 Confirmed" at bounding box center [1061, 73] width 206 height 29
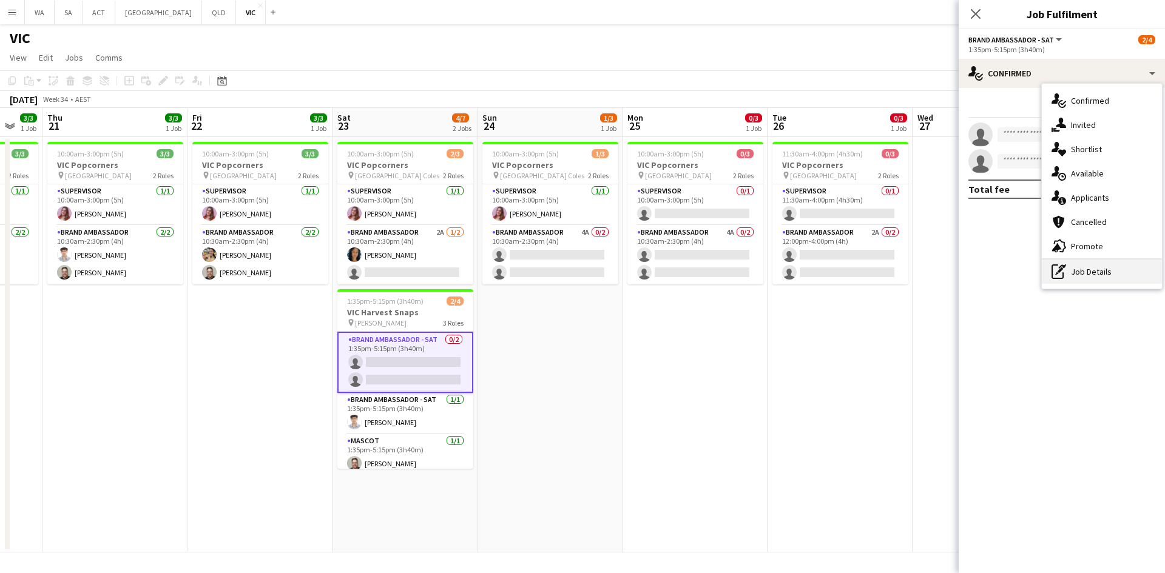
click at [1091, 281] on div "pen-write Job Details" at bounding box center [1102, 272] width 120 height 24
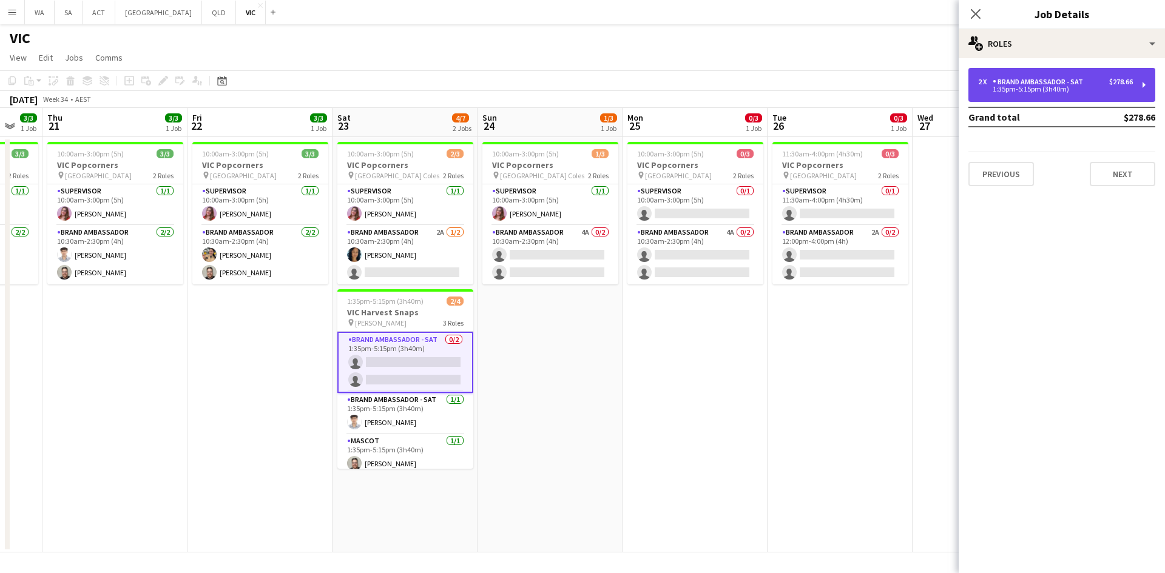
click at [1085, 82] on div "Brand Ambassador - SAT" at bounding box center [1039, 82] width 95 height 8
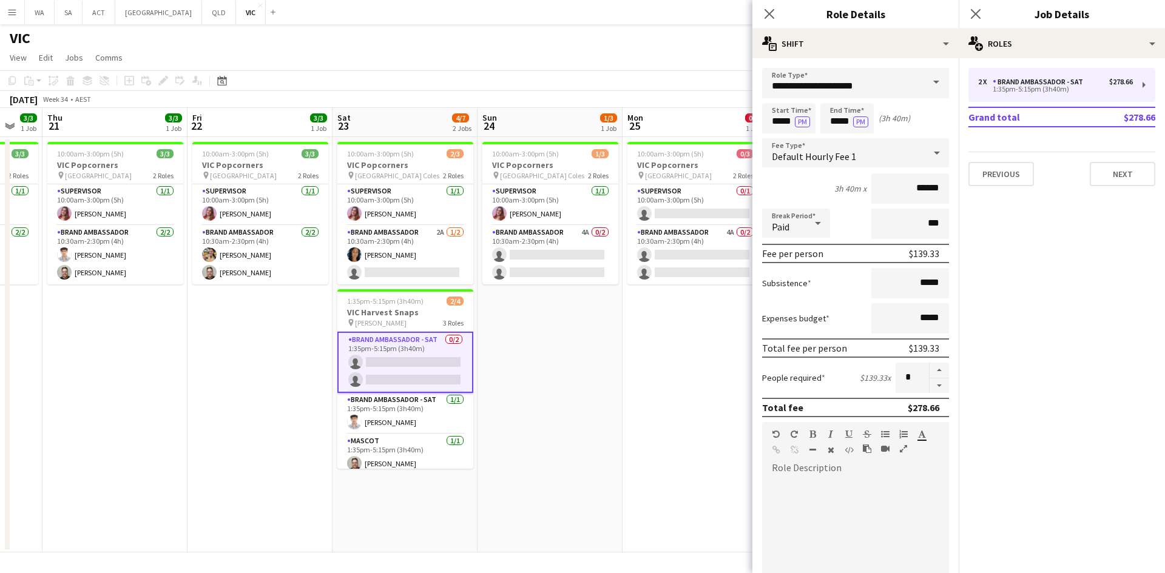
click at [1119, 565] on mat-expansion-panel "pencil3 General details 2 x Brand Ambassador - SAT $278.66 1:35pm-5:15pm (3h40m…" at bounding box center [1061, 315] width 206 height 515
click at [621, 403] on app-date-cell "10:00am-3:00pm (5h) 1/3 VIC Popcorners pin [GEOGRAPHIC_DATA] Coles 2 Roles Supe…" at bounding box center [549, 345] width 145 height 416
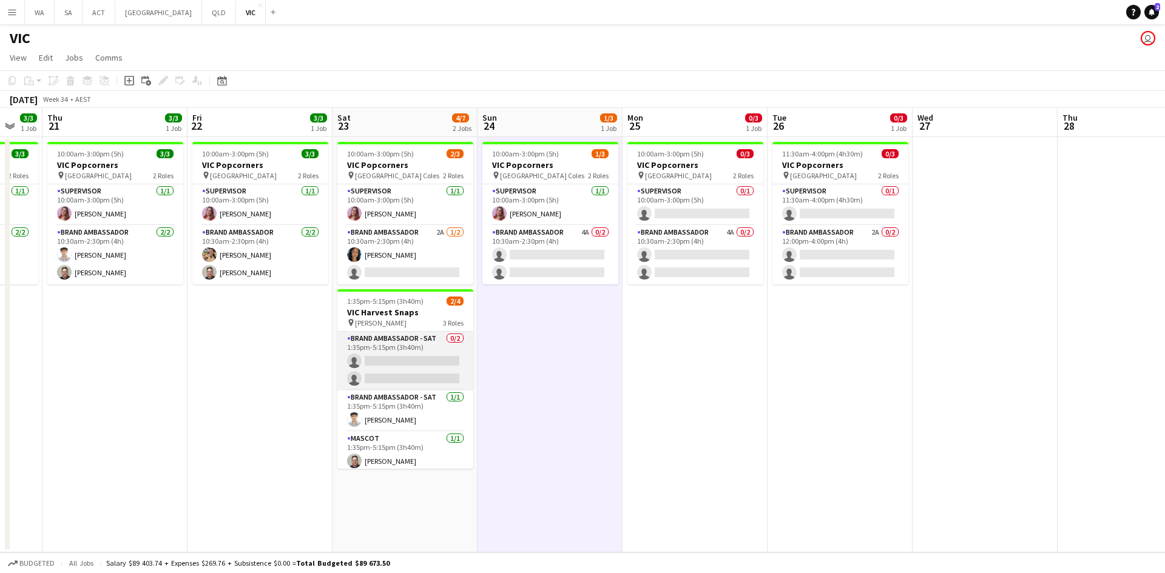
click at [409, 365] on app-card-role "Brand Ambassador - SAT 0/2 1:35pm-5:15pm (3h40m) single-neutral-actions single-…" at bounding box center [405, 361] width 136 height 59
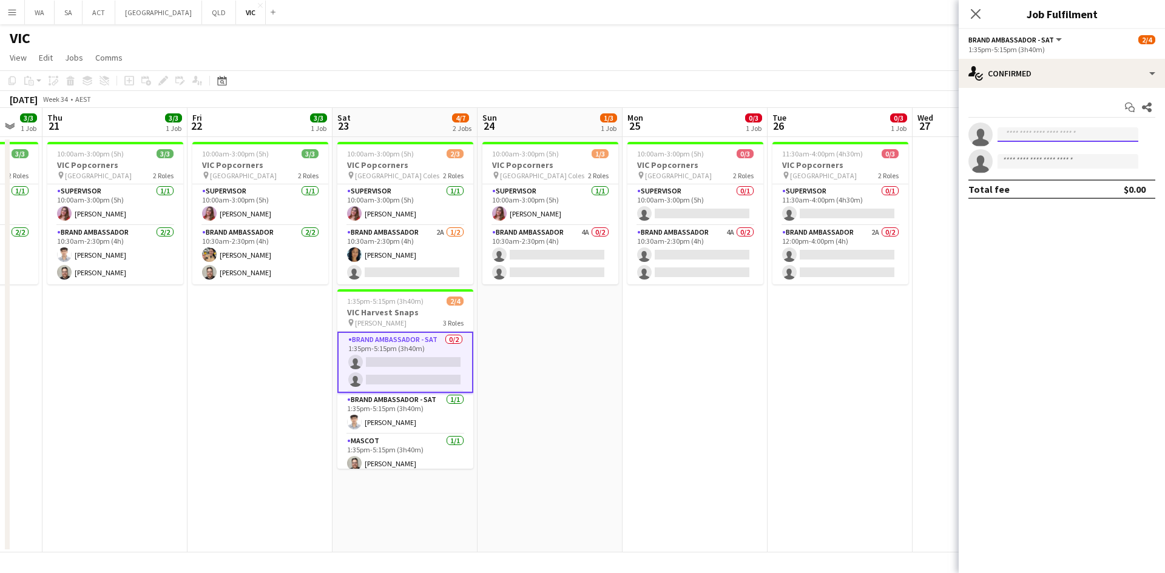
click at [1008, 135] on input at bounding box center [1067, 134] width 141 height 15
type input "*****"
click at [1020, 158] on span "[EMAIL_ADDRESS][DOMAIN_NAME]" at bounding box center [1067, 162] width 121 height 10
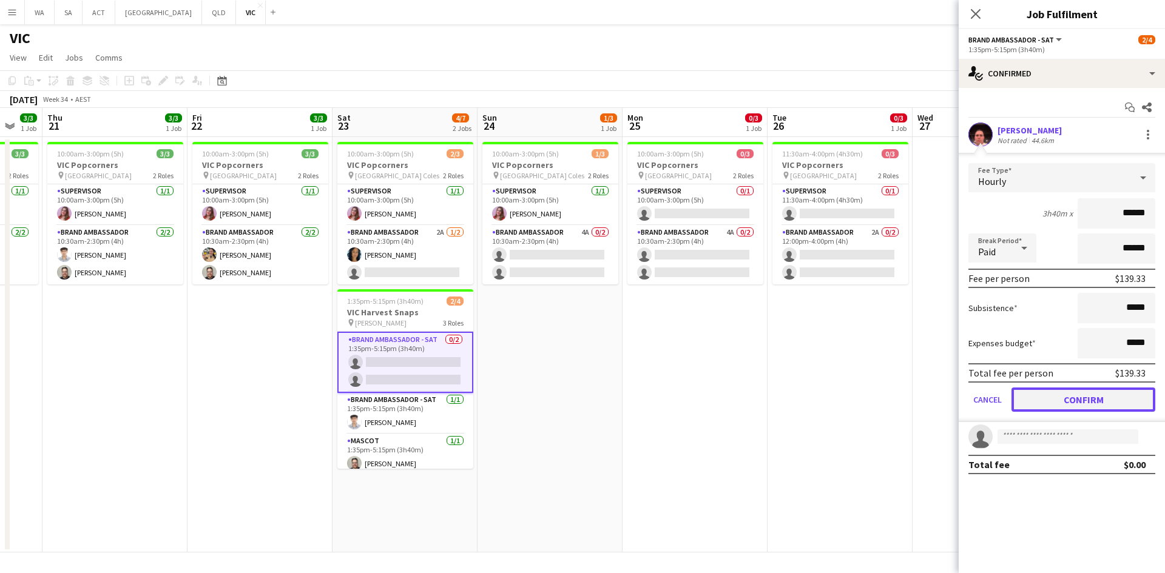
click at [1088, 399] on button "Confirm" at bounding box center [1083, 400] width 144 height 24
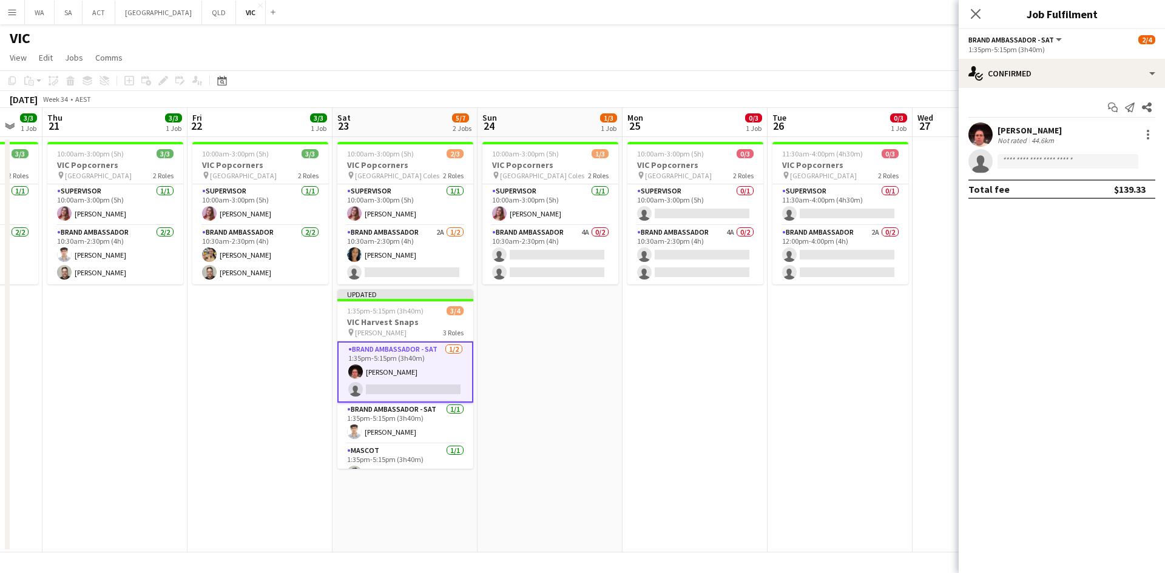
click at [1042, 179] on app-confirmed-crew "[PERSON_NAME] Not rated 44.6km single-neutral-actions Total fee $139.33" at bounding box center [1061, 161] width 206 height 76
click at [1038, 166] on input at bounding box center [1067, 161] width 141 height 15
type input "*****"
click at [1034, 190] on span "[EMAIL_ADDRESS][DOMAIN_NAME]" at bounding box center [1067, 189] width 121 height 10
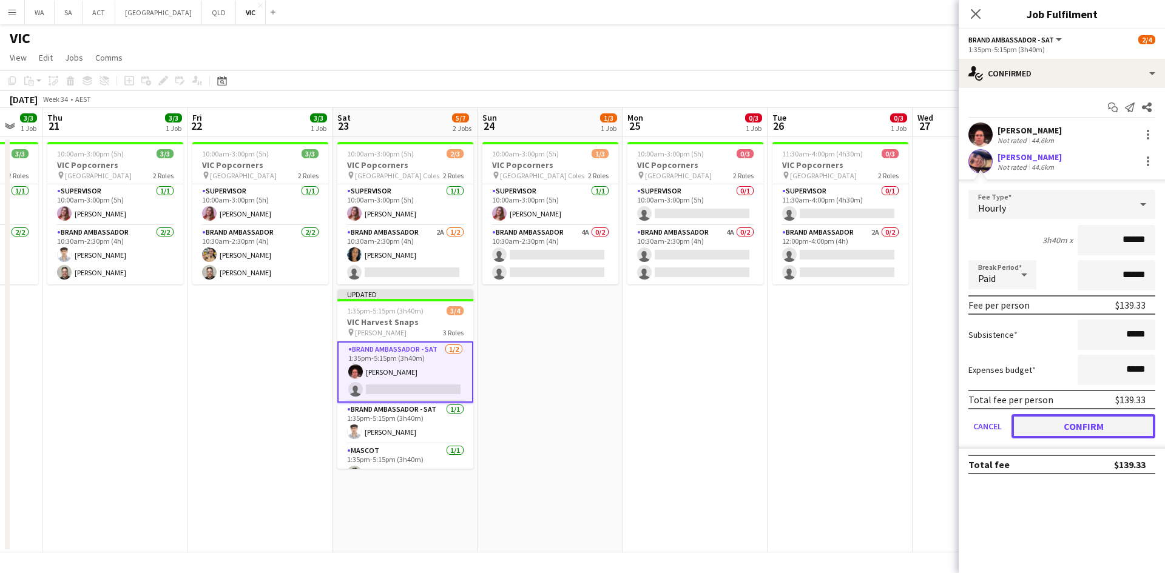
click at [1071, 416] on button "Confirm" at bounding box center [1083, 426] width 144 height 24
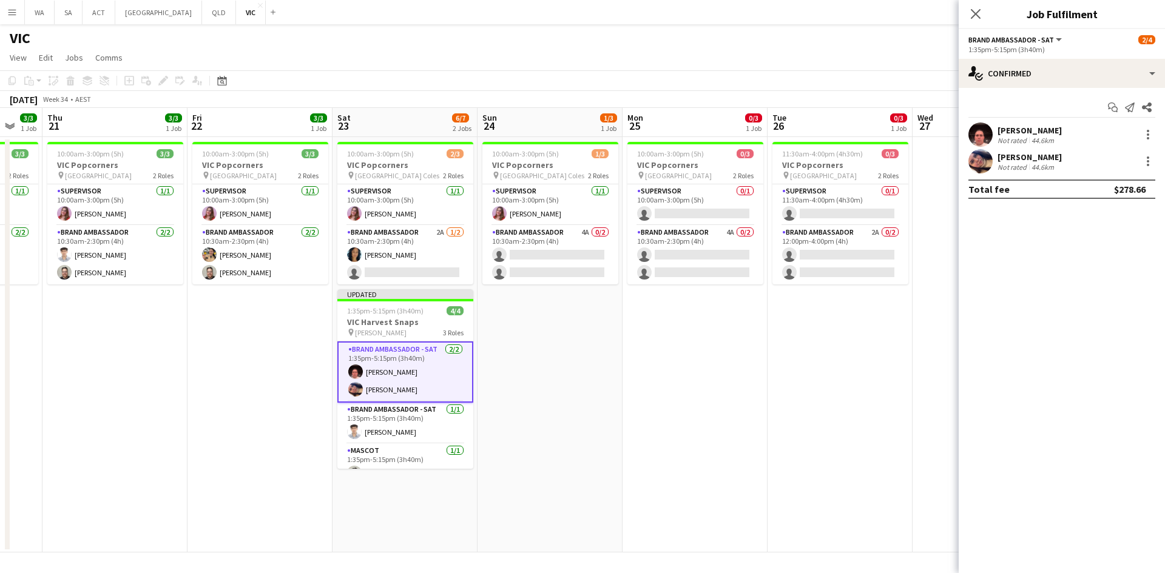
click at [881, 390] on app-date-cell "11:30am-4:00pm (4h30m) 0/3 VIC Popcorners pin University of Melbourne 2 Roles S…" at bounding box center [839, 345] width 145 height 416
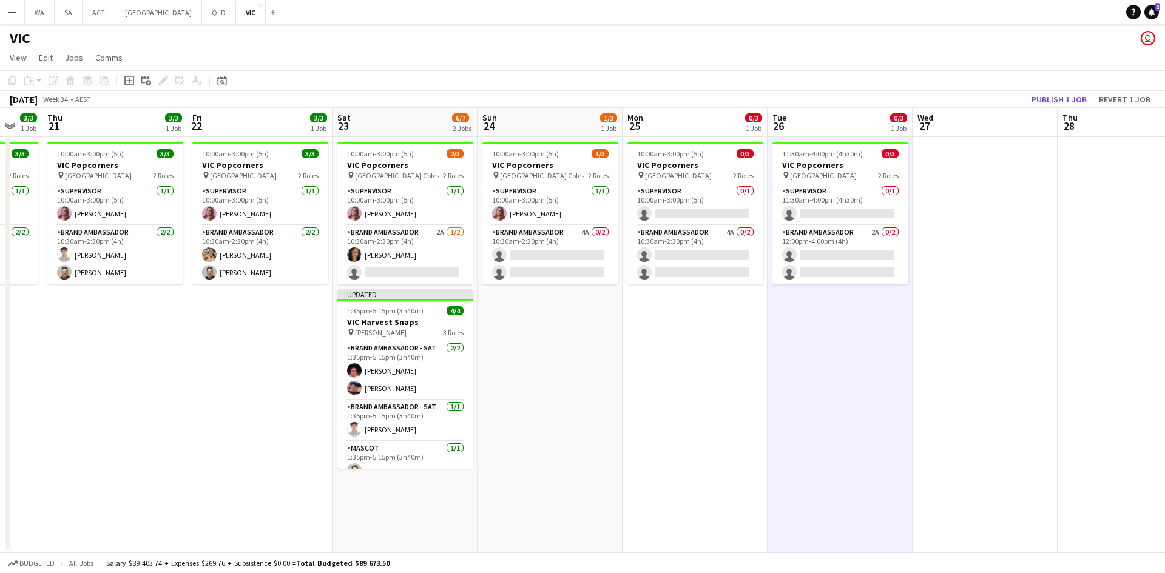
click at [1061, 107] on div "[DATE] Week 34 • AEST Publish 1 job Revert 1 job" at bounding box center [582, 99] width 1165 height 17
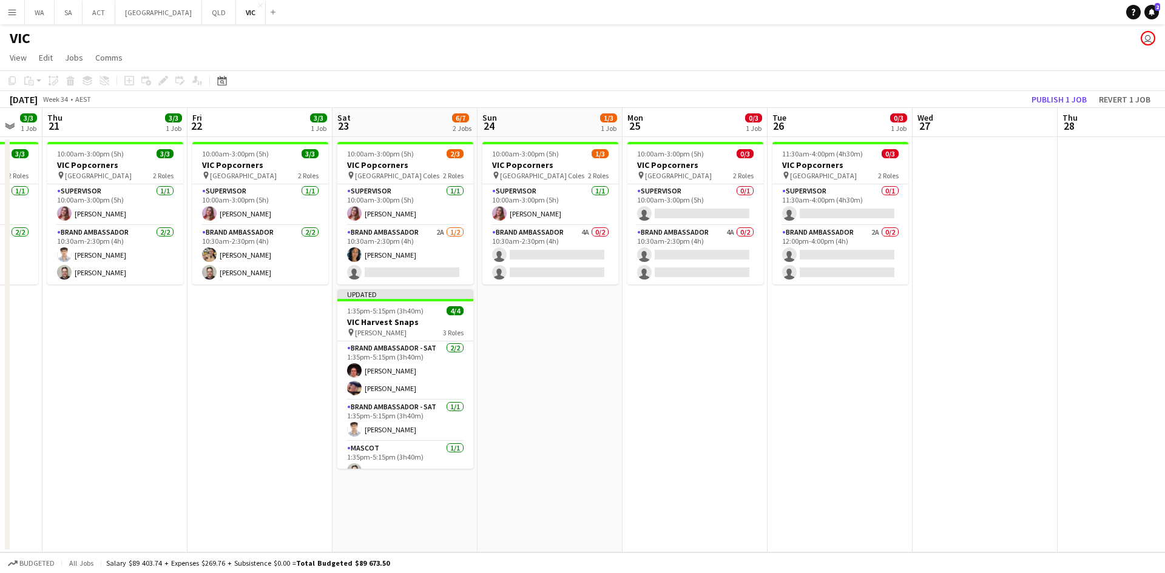
click at [1063, 87] on app-toolbar "Copy Paste Paste Ctrl+V Paste with crew Ctrl+Shift+V Paste linked Job [GEOGRAPH…" at bounding box center [582, 80] width 1165 height 21
click at [1052, 101] on button "Publish 1 job" at bounding box center [1058, 100] width 65 height 16
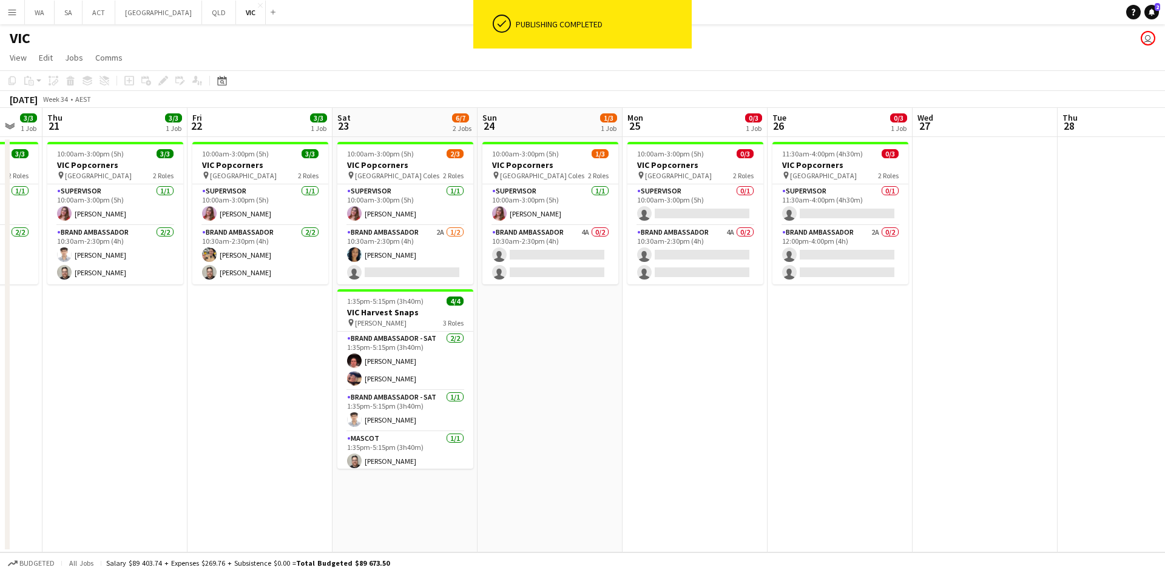
scroll to position [4, 0]
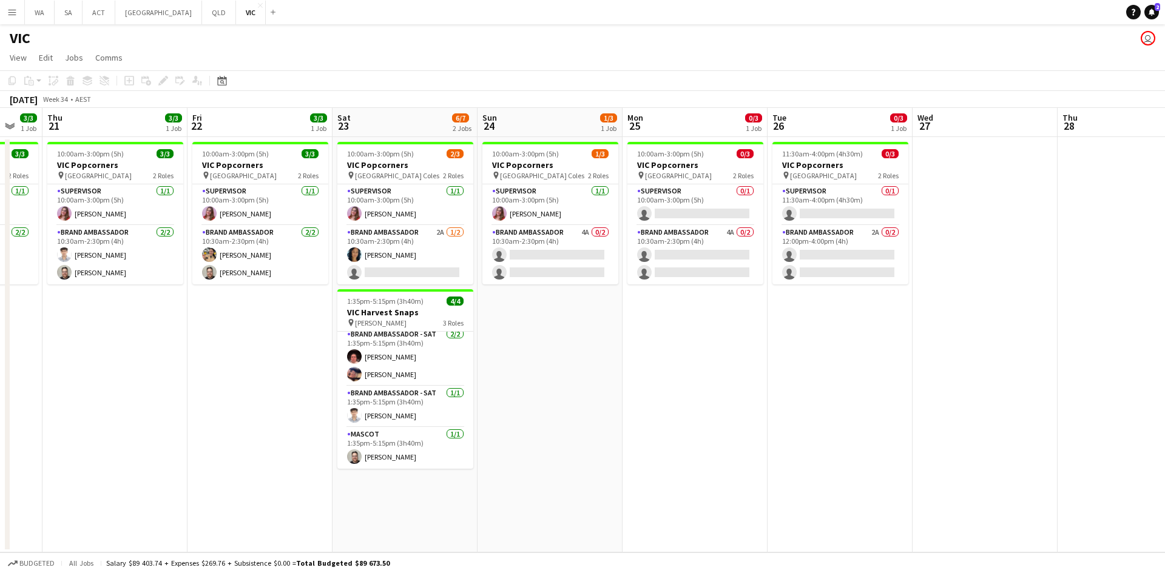
click at [597, 453] on app-date-cell "10:00am-3:00pm (5h) 1/3 VIC Popcorners pin [GEOGRAPHIC_DATA] Coles 2 Roles Supe…" at bounding box center [549, 345] width 145 height 416
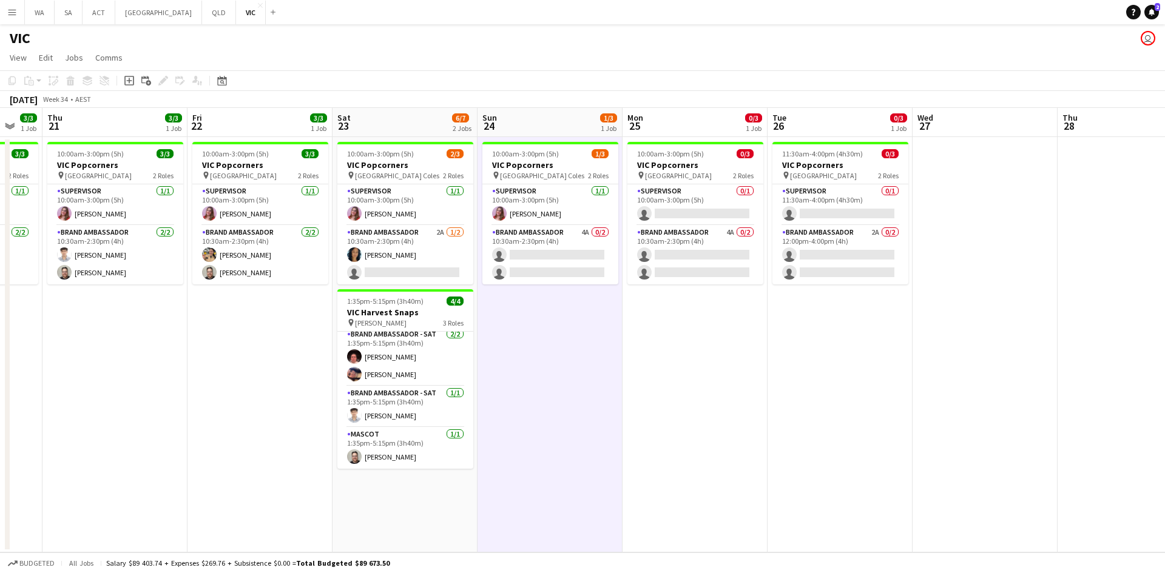
scroll to position [0, 362]
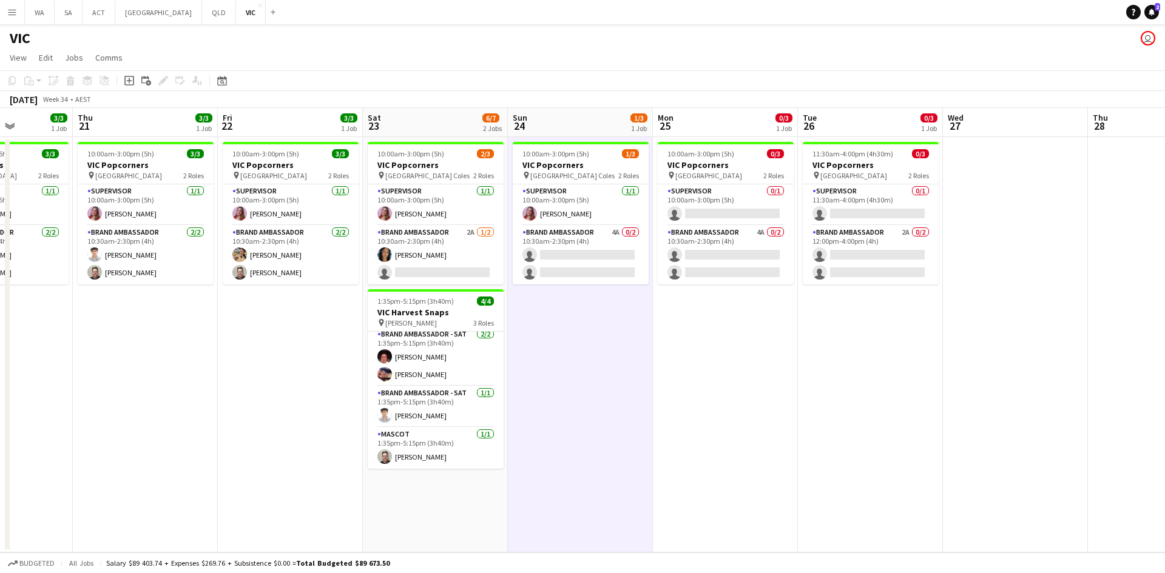
drag, startPoint x: 567, startPoint y: 453, endPoint x: 845, endPoint y: 442, distance: 278.0
click at [845, 442] on app-calendar-viewport "Mon 18 0/3 1 Job Tue 19 3/3 1 Job Wed 20 3/3 1 Job Thu 21 3/3 1 Job Fri 22 3/3 …" at bounding box center [582, 330] width 1165 height 445
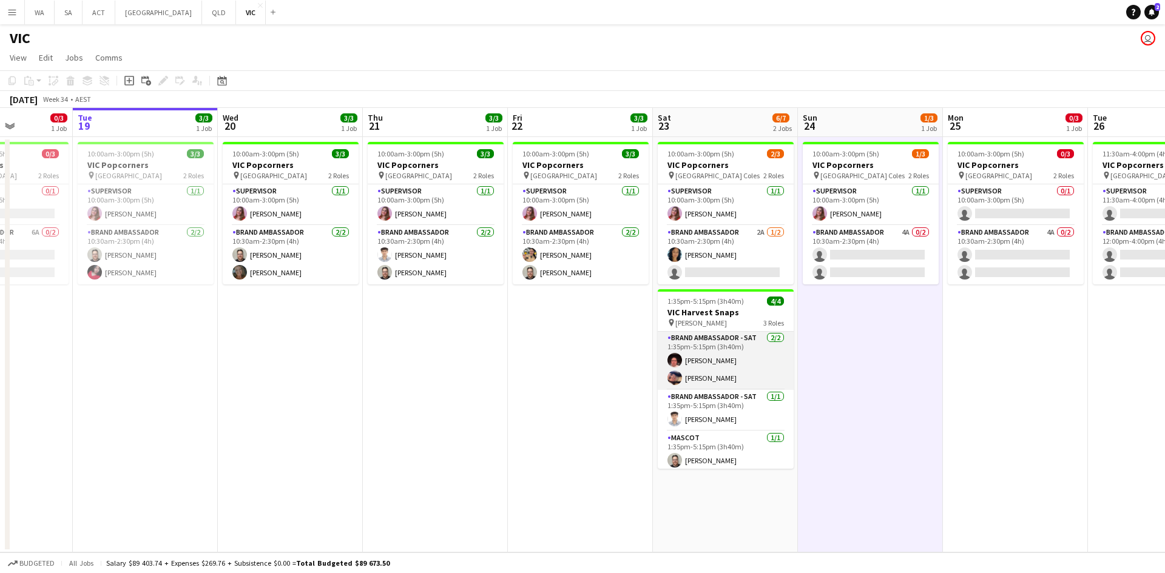
scroll to position [0, 0]
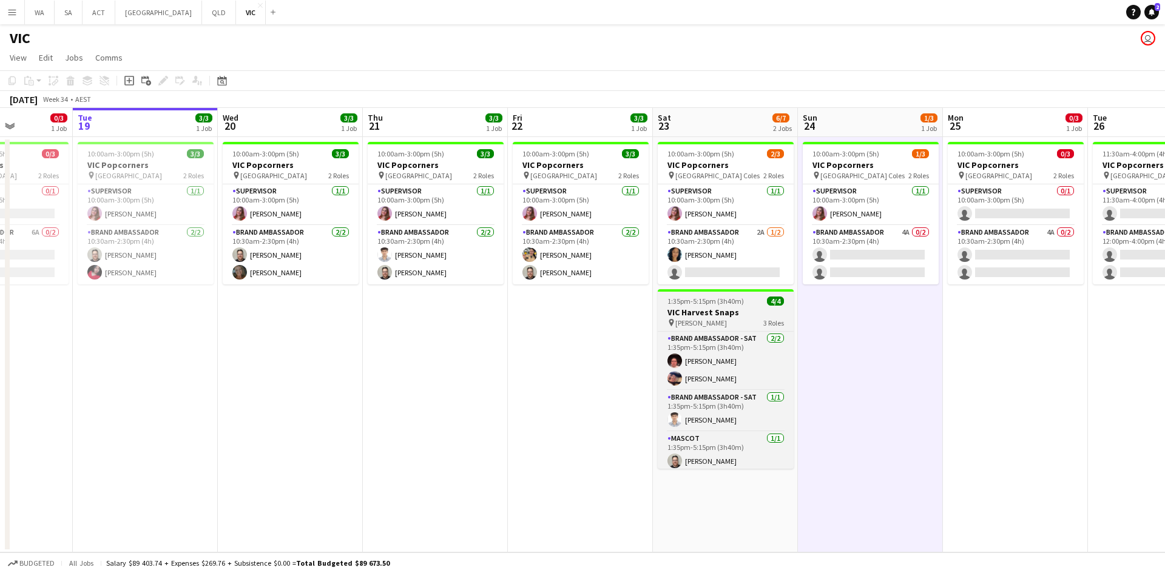
click at [746, 294] on app-job-card "1:35pm-5:15pm (3h40m) 4/4 VIC Harvest Snaps pin [PERSON_NAME] 3 Roles Brand Amb…" at bounding box center [726, 379] width 136 height 180
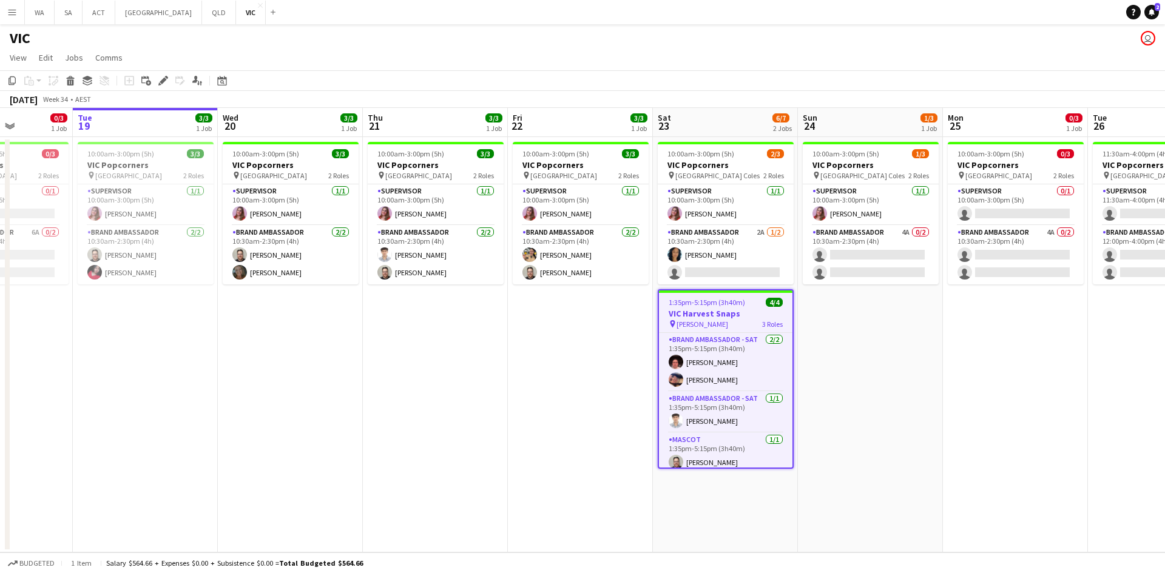
click at [929, 315] on app-date-cell "10:00am-3:00pm (5h) 1/3 VIC Popcorners pin [GEOGRAPHIC_DATA] Coles 2 Roles Supe…" at bounding box center [870, 345] width 145 height 416
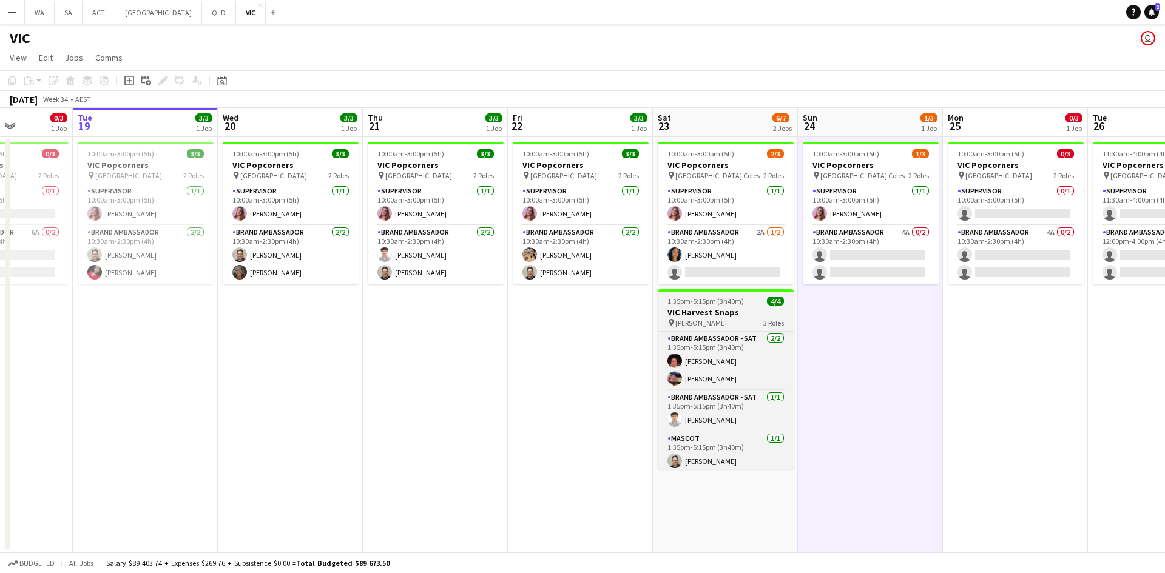
click at [711, 309] on h3 "VIC Harvest Snaps" at bounding box center [726, 312] width 136 height 11
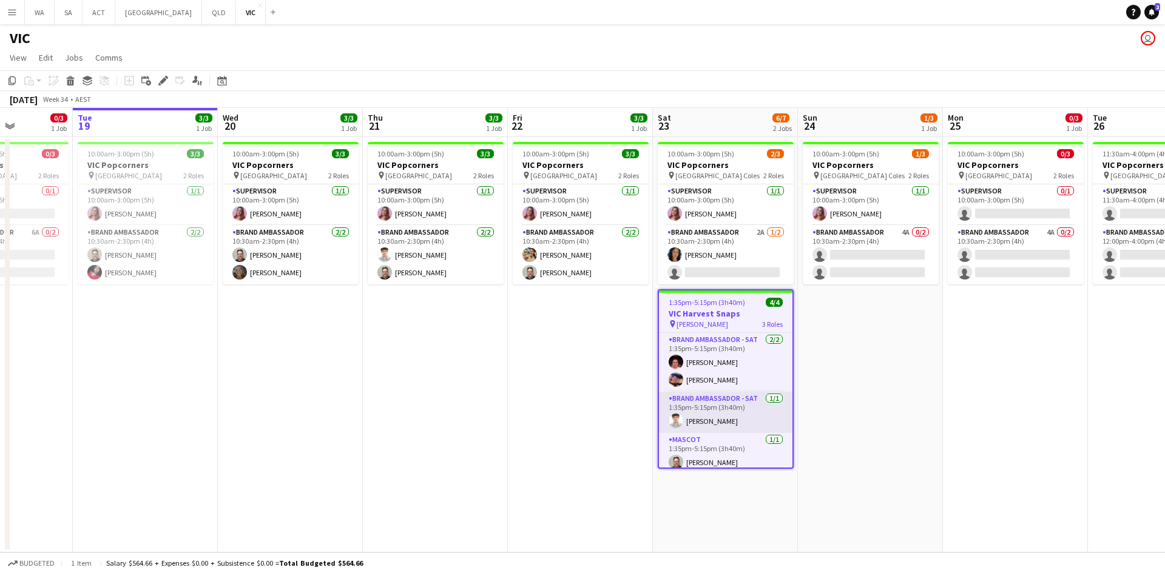
drag, startPoint x: 903, startPoint y: 457, endPoint x: 744, endPoint y: 395, distance: 171.1
click at [900, 457] on app-date-cell "10:00am-3:00pm (5h) 1/3 VIC Popcorners pin [GEOGRAPHIC_DATA] Coles 2 Roles Supe…" at bounding box center [870, 345] width 145 height 416
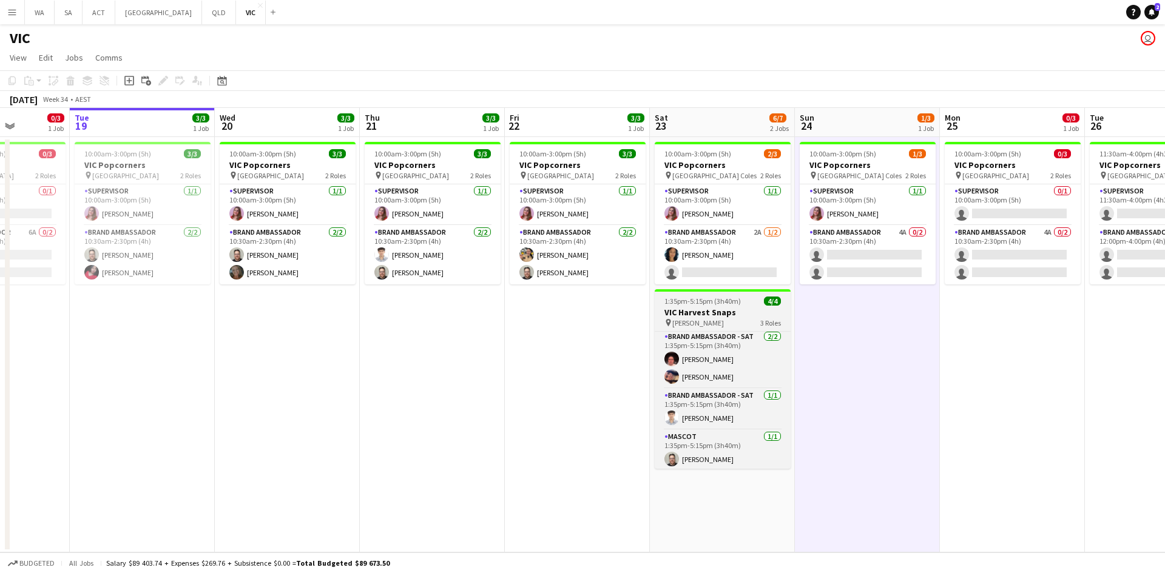
scroll to position [1, 0]
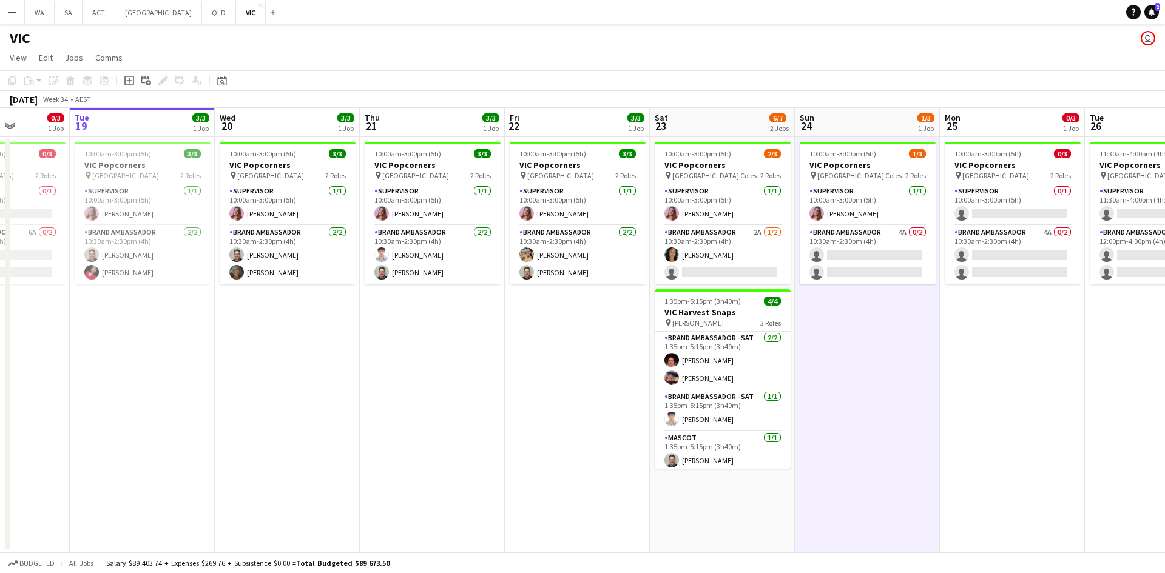
click at [1017, 371] on app-date-cell "10:00am-3:00pm (5h) 0/3 VIC Popcorners pin University of Melbourne 2 Roles Supe…" at bounding box center [1012, 345] width 145 height 416
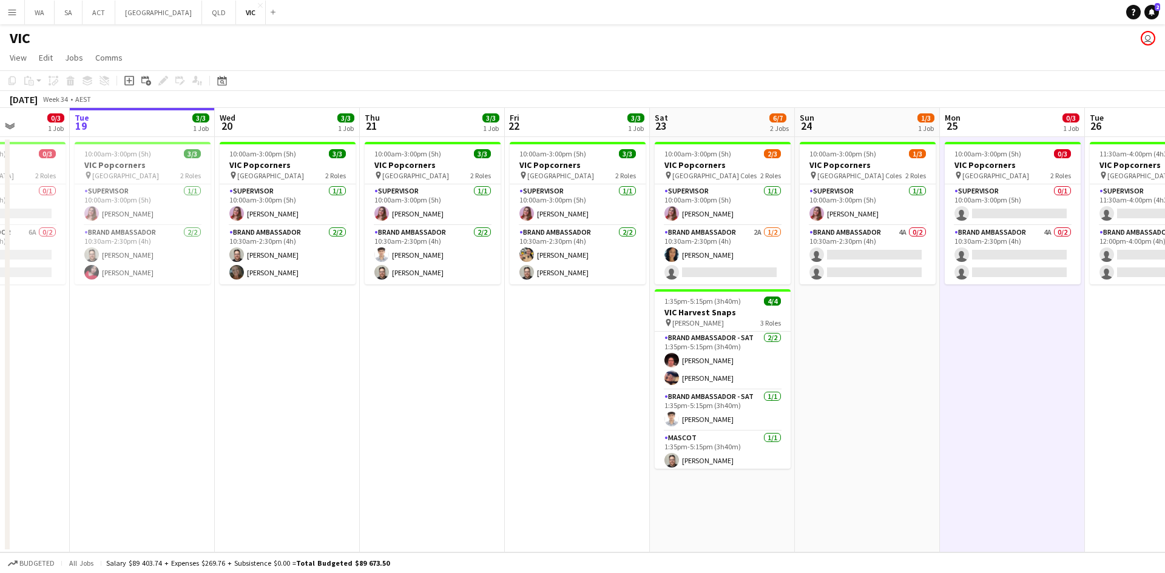
click at [1017, 371] on app-date-cell "10:00am-3:00pm (5h) 0/3 VIC Popcorners pin University of Melbourne 2 Roles Supe…" at bounding box center [1012, 345] width 145 height 416
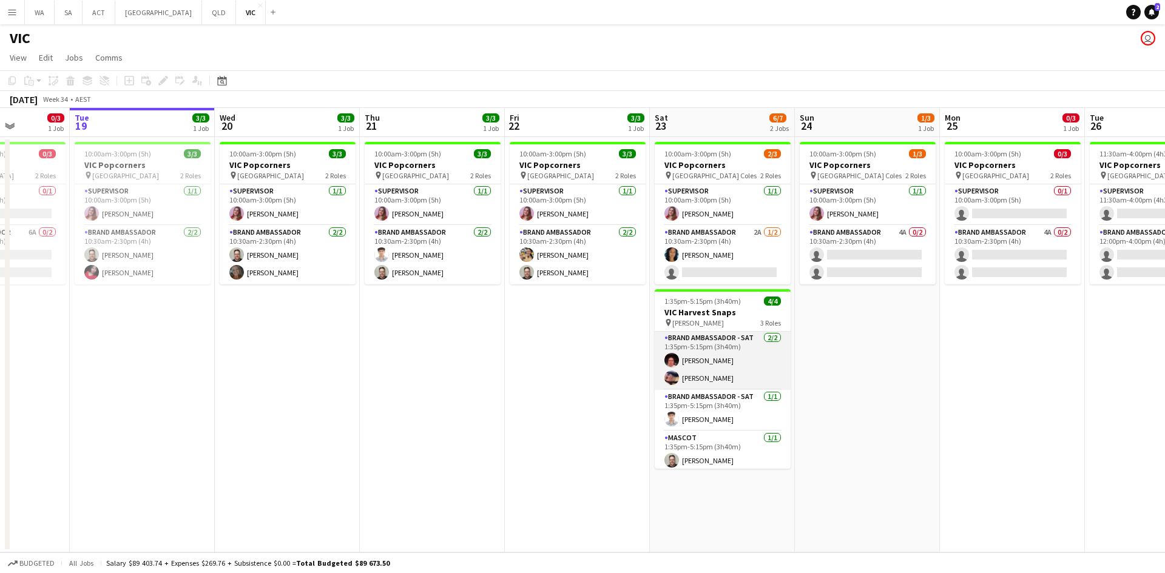
click at [763, 345] on app-card-role "Brand Ambassador - [DATE] 1:35pm-5:15pm (3h40m) [PERSON_NAME] [PERSON_NAME]" at bounding box center [723, 360] width 136 height 59
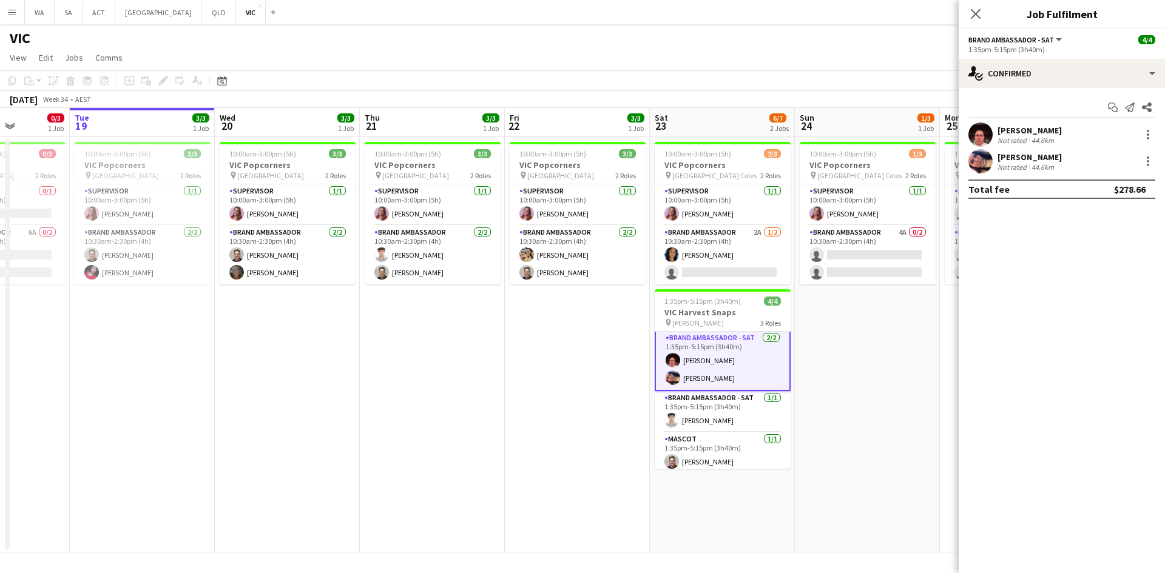
click at [547, 570] on app-board "VIC user View Day view expanded Day view collapsed Month view Date picker Jump …" at bounding box center [582, 298] width 1165 height 549
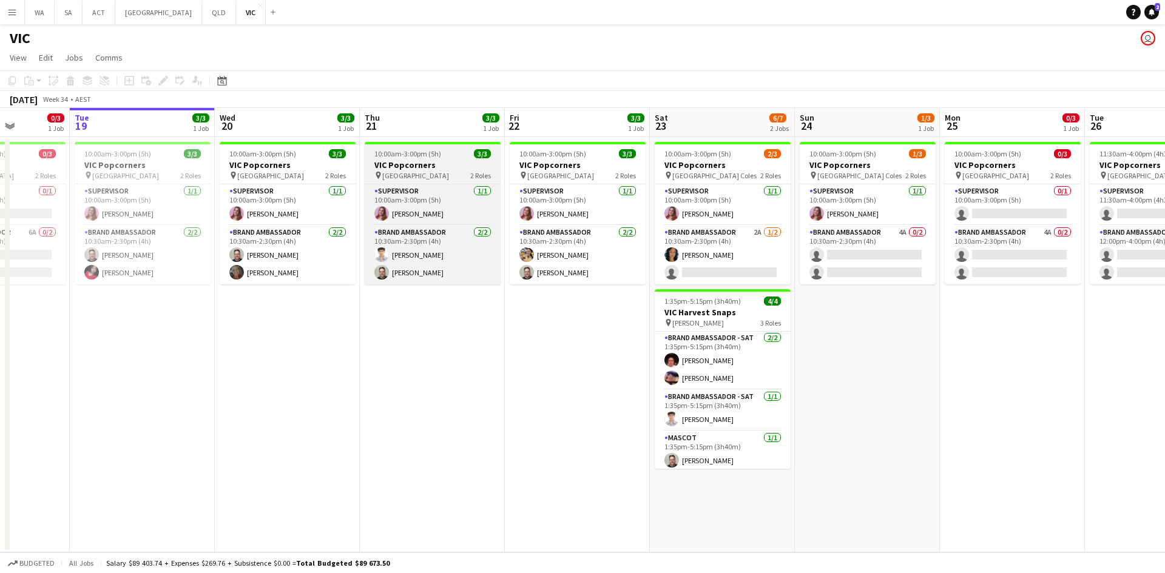
click at [479, 154] on span "3/3" at bounding box center [482, 153] width 17 height 9
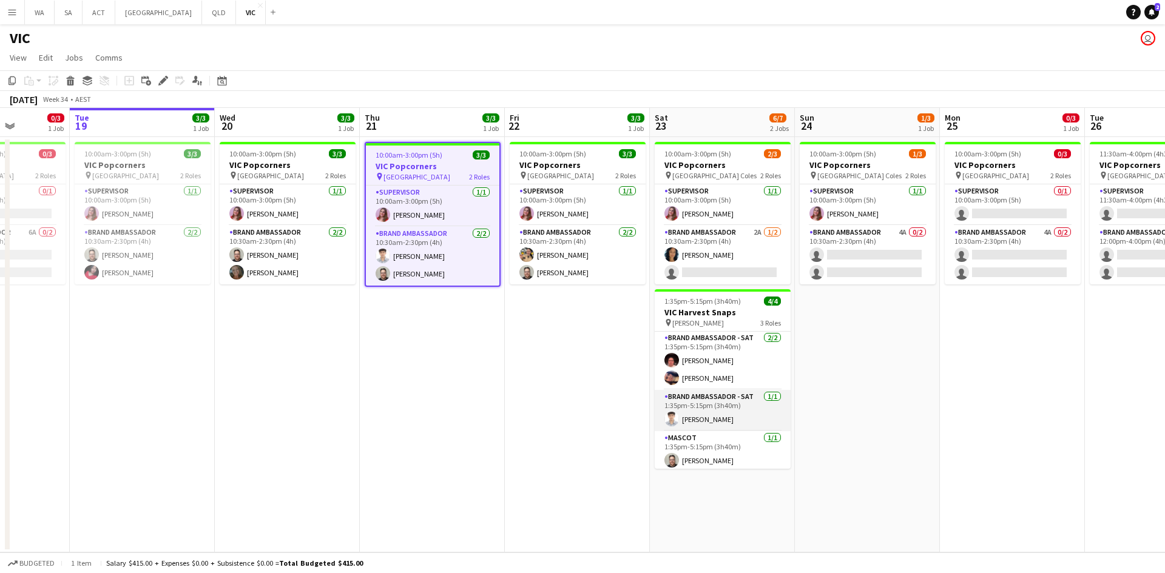
scroll to position [0, 0]
click at [727, 371] on app-card-role "Brand Ambassador - [DATE] 1:35pm-5:15pm (3h40m) [PERSON_NAME] [PERSON_NAME]" at bounding box center [723, 361] width 136 height 59
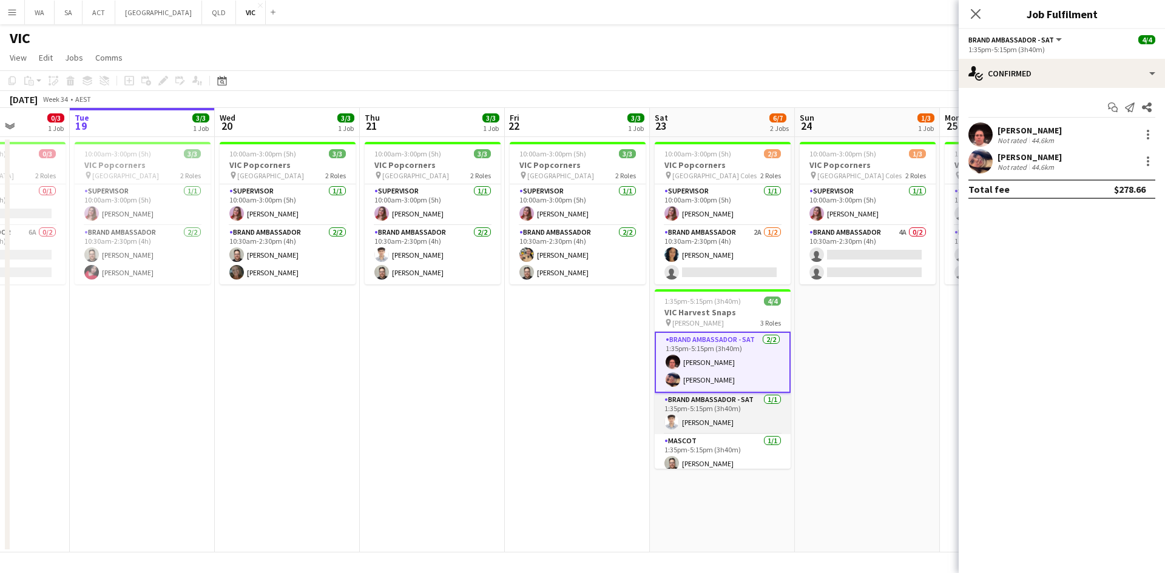
click at [695, 416] on app-card-role "Brand Ambassador - [DATE] 1:35pm-5:15pm (3h40m) [PERSON_NAME]" at bounding box center [723, 413] width 136 height 41
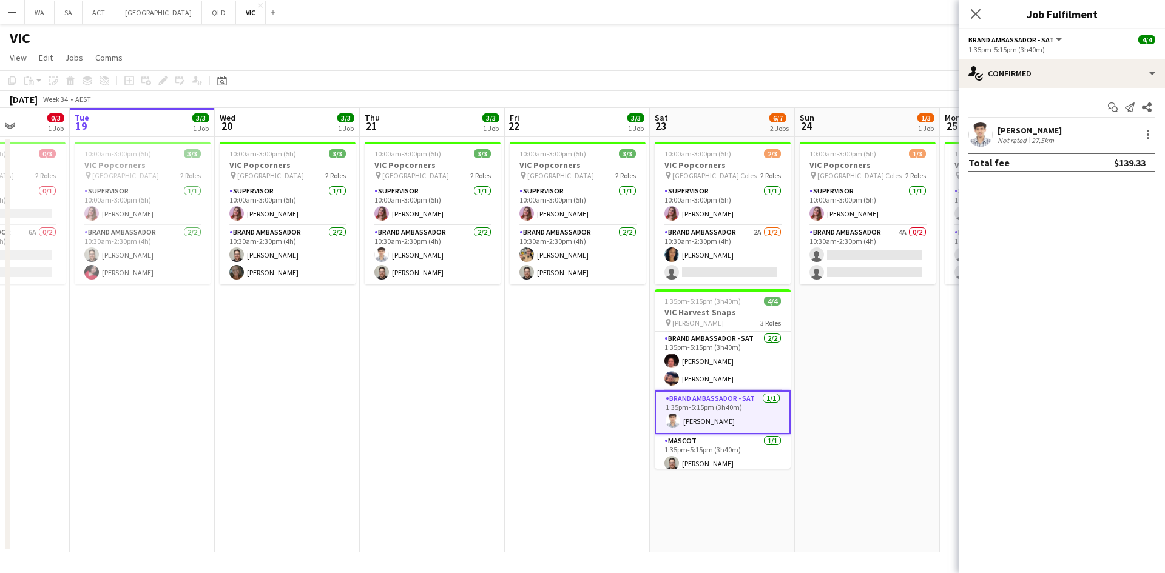
click at [1003, 136] on div "Not rated" at bounding box center [1013, 140] width 32 height 9
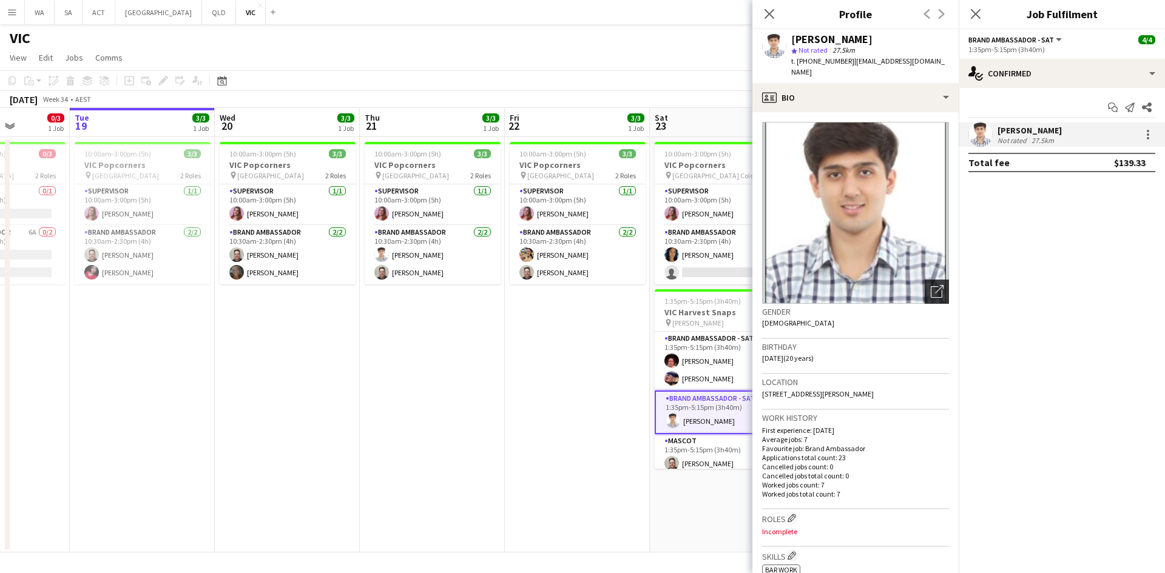
click at [935, 285] on icon at bounding box center [939, 289] width 8 height 8
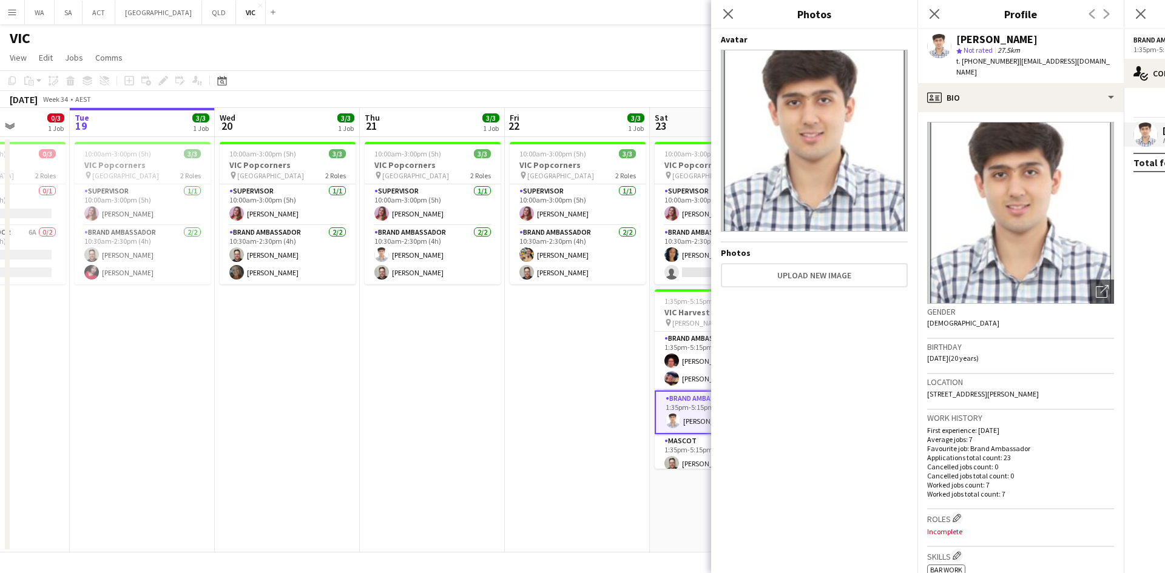
click at [1031, 38] on div "[PERSON_NAME]" at bounding box center [1035, 39] width 158 height 11
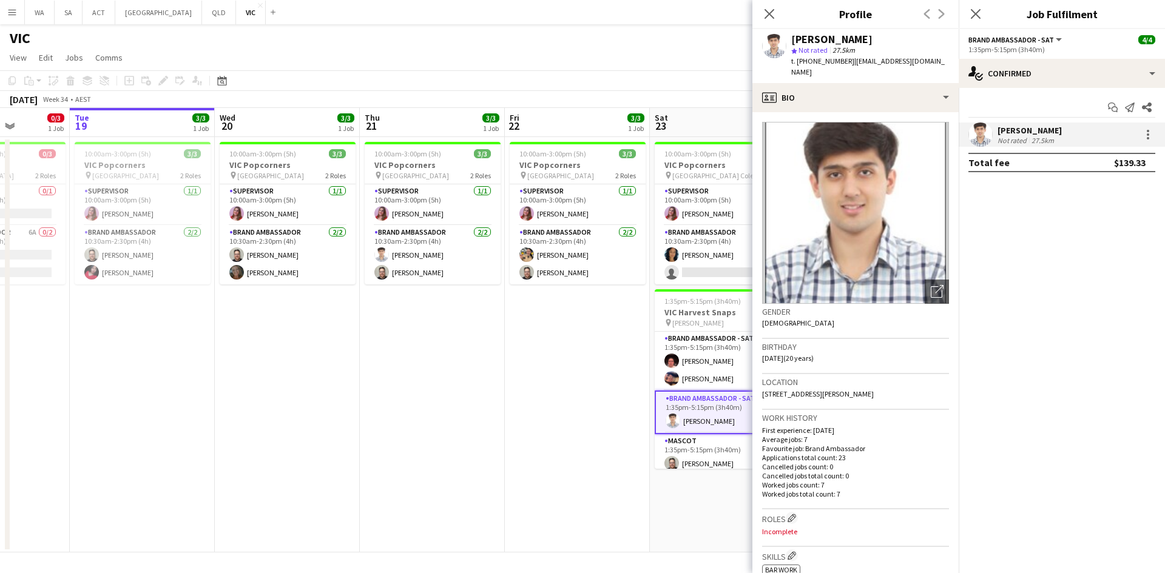
drag, startPoint x: 894, startPoint y: 38, endPoint x: 792, endPoint y: 41, distance: 102.0
click at [792, 41] on div "[PERSON_NAME]" at bounding box center [870, 39] width 158 height 11
copy div "[PERSON_NAME]"
drag, startPoint x: 838, startPoint y: 61, endPoint x: 807, endPoint y: 67, distance: 31.4
click at [807, 67] on div "t. [PHONE_NUMBER] | [EMAIL_ADDRESS][DOMAIN_NAME]" at bounding box center [870, 67] width 158 height 22
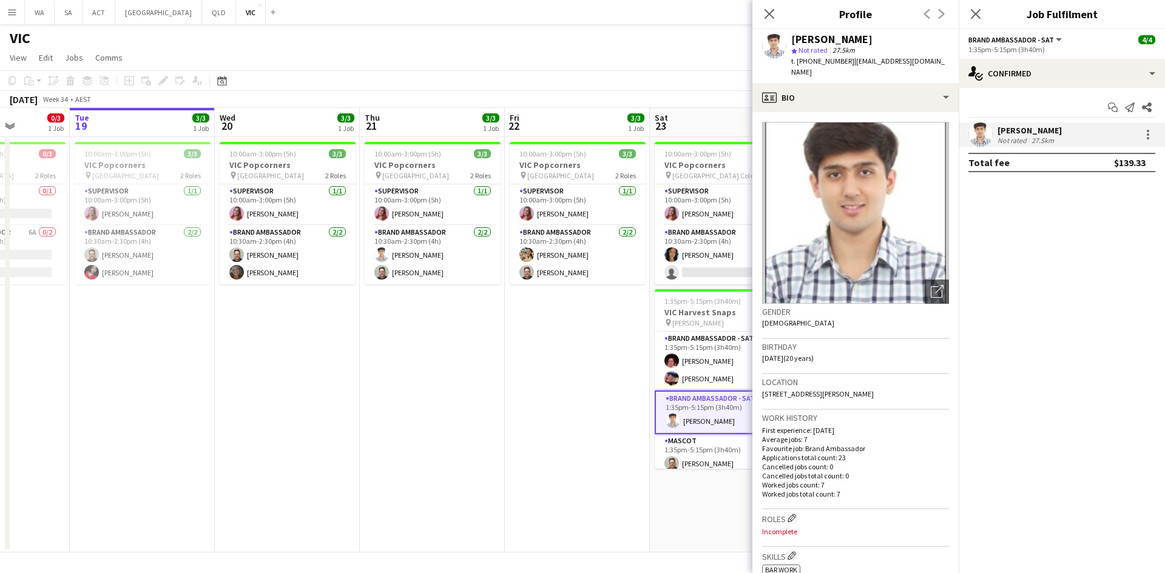
copy span "40367466"
drag, startPoint x: 841, startPoint y: 65, endPoint x: 807, endPoint y: 59, distance: 33.8
click at [807, 59] on span "t. [PHONE_NUMBER]" at bounding box center [822, 60] width 63 height 9
copy span "403674669"
drag, startPoint x: 873, startPoint y: 384, endPoint x: 817, endPoint y: 382, distance: 56.5
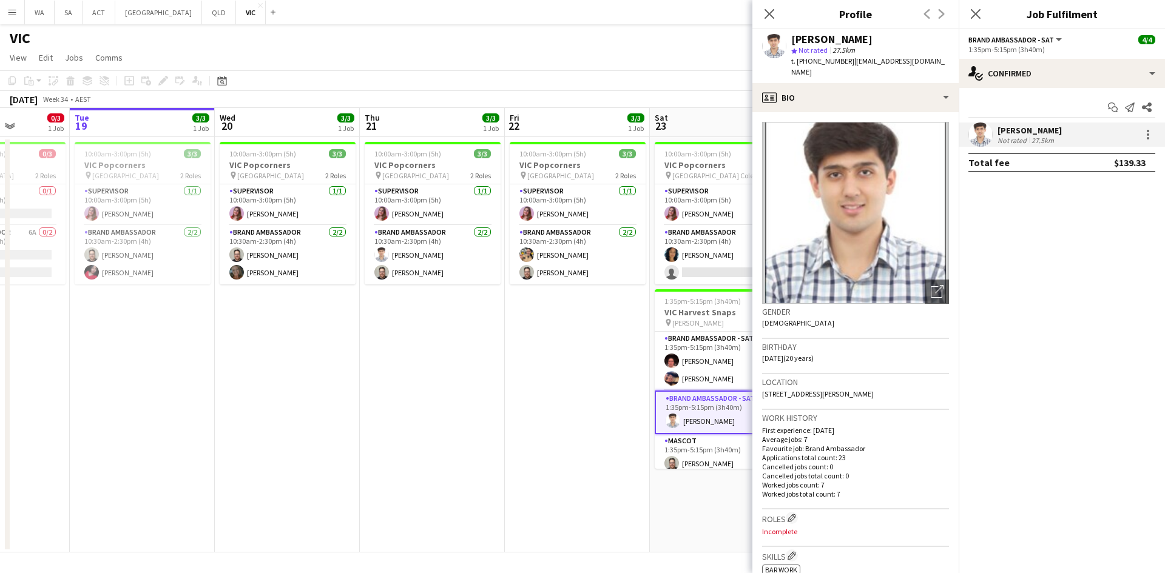
click at [817, 382] on div "Location [STREET_ADDRESS][PERSON_NAME]" at bounding box center [855, 391] width 187 height 35
copy span "[PERSON_NAME], 3168"
click at [855, 389] on span "[STREET_ADDRESS][PERSON_NAME]" at bounding box center [818, 393] width 112 height 9
drag, startPoint x: 831, startPoint y: 346, endPoint x: 762, endPoint y: 349, distance: 68.6
click at [762, 349] on div "Birthday [DEMOGRAPHIC_DATA] (20 years)" at bounding box center [855, 356] width 187 height 35
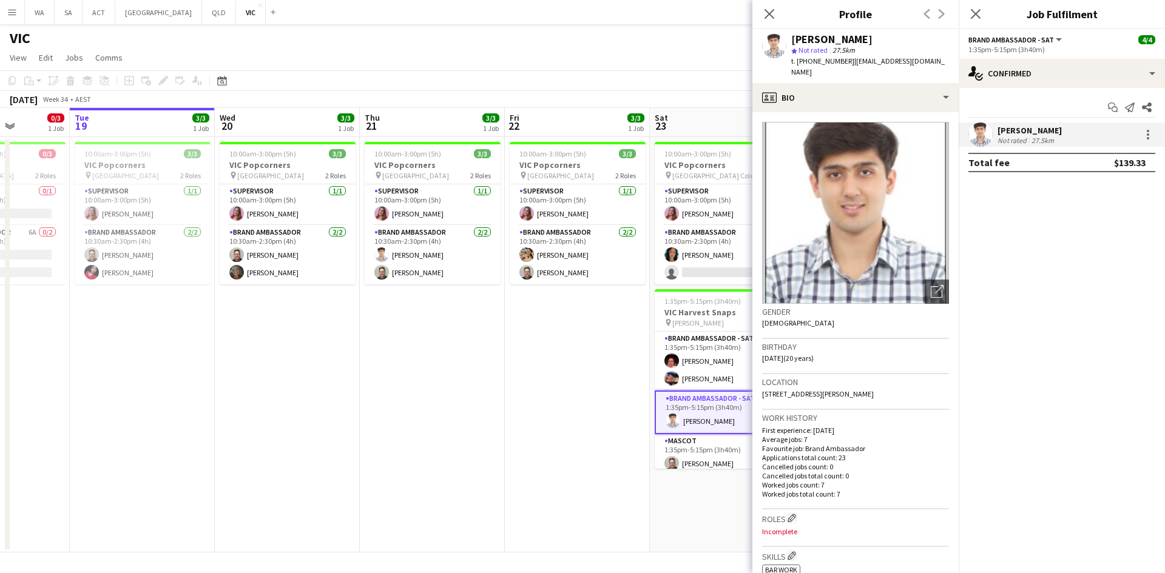
copy span "[DATE] (20 years)"
drag, startPoint x: 846, startPoint y: 62, endPoint x: 941, endPoint y: 63, distance: 94.6
click at [941, 63] on div "[PERSON_NAME] star Not rated 27.5km t. [PHONE_NUMBER] | [EMAIL_ADDRESS][DOMAIN_…" at bounding box center [855, 56] width 206 height 54
copy span "[EMAIL_ADDRESS][DOMAIN_NAME]"
click at [725, 441] on app-card-role "Mascot [DATE] 1:35pm-5:15pm (3h40m) [PERSON_NAME]" at bounding box center [723, 454] width 136 height 41
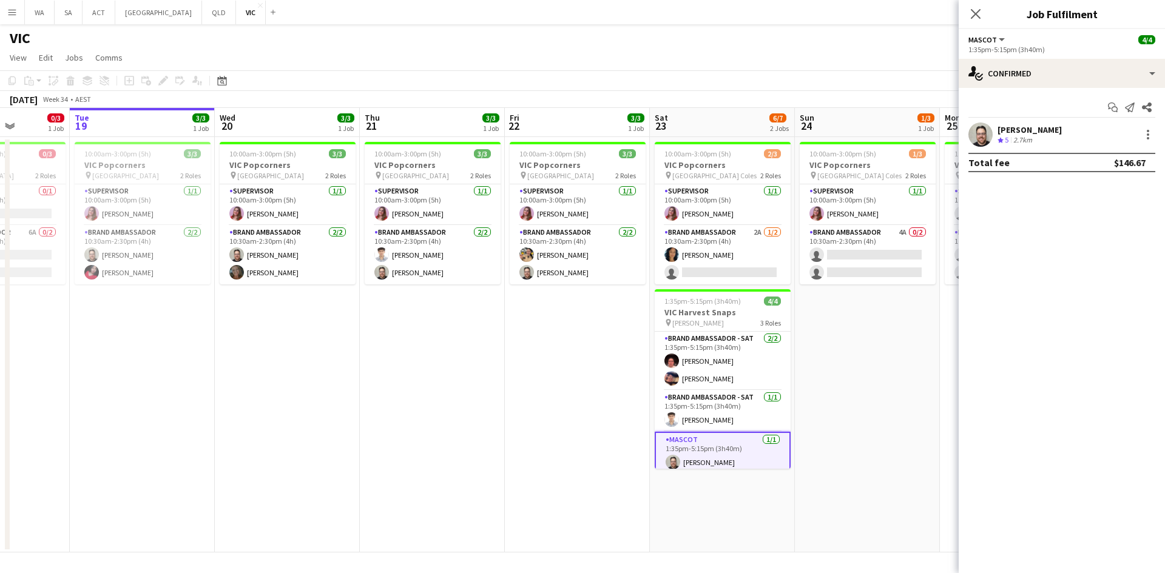
click at [989, 138] on app-user-avatar at bounding box center [980, 135] width 24 height 24
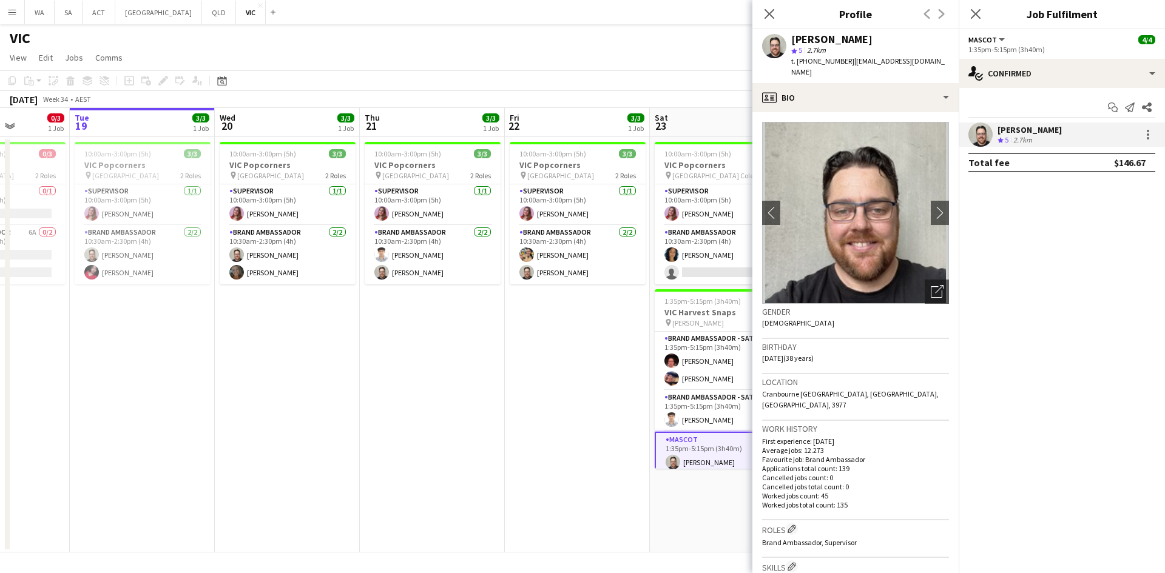
drag, startPoint x: 846, startPoint y: 60, endPoint x: 943, endPoint y: 57, distance: 97.7
click at [943, 57] on app-profile-header "[PERSON_NAME] star 5 2.7km t. [PHONE_NUMBER] | [EMAIL_ADDRESS][DOMAIN_NAME]" at bounding box center [855, 56] width 206 height 54
copy span "[EMAIL_ADDRESS][DOMAIN_NAME]"
click at [738, 360] on app-card-role "Brand Ambassador - [DATE] 1:35pm-5:15pm (3h40m) [PERSON_NAME] [PERSON_NAME]" at bounding box center [723, 361] width 136 height 59
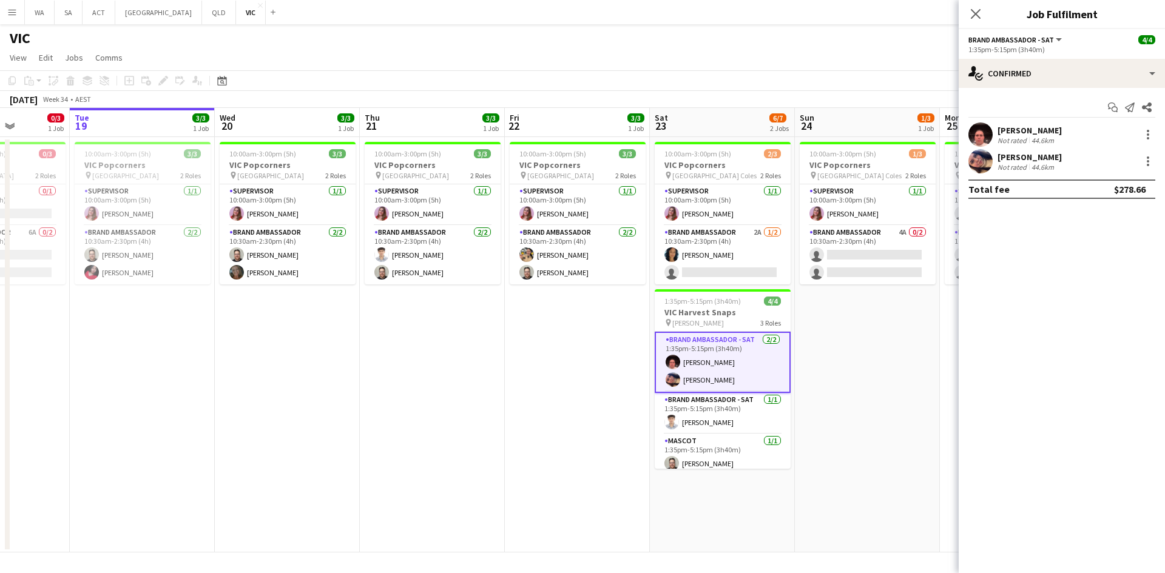
click at [1004, 136] on div "Not rated" at bounding box center [1013, 140] width 32 height 9
click at [1001, 159] on div "[PERSON_NAME]" at bounding box center [1029, 157] width 64 height 11
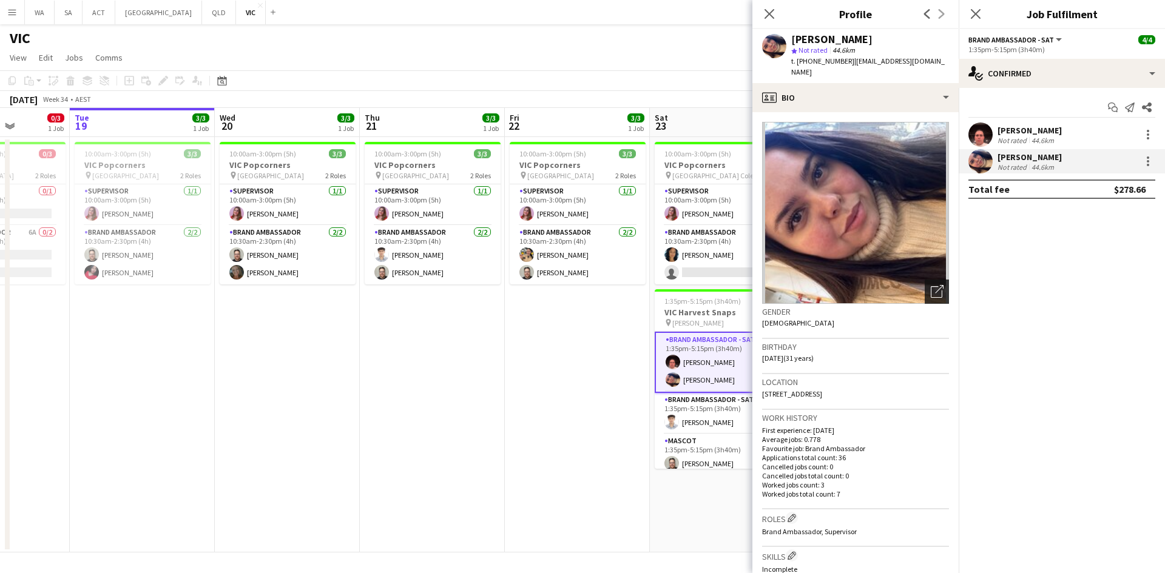
click at [931, 286] on icon at bounding box center [937, 292] width 12 height 12
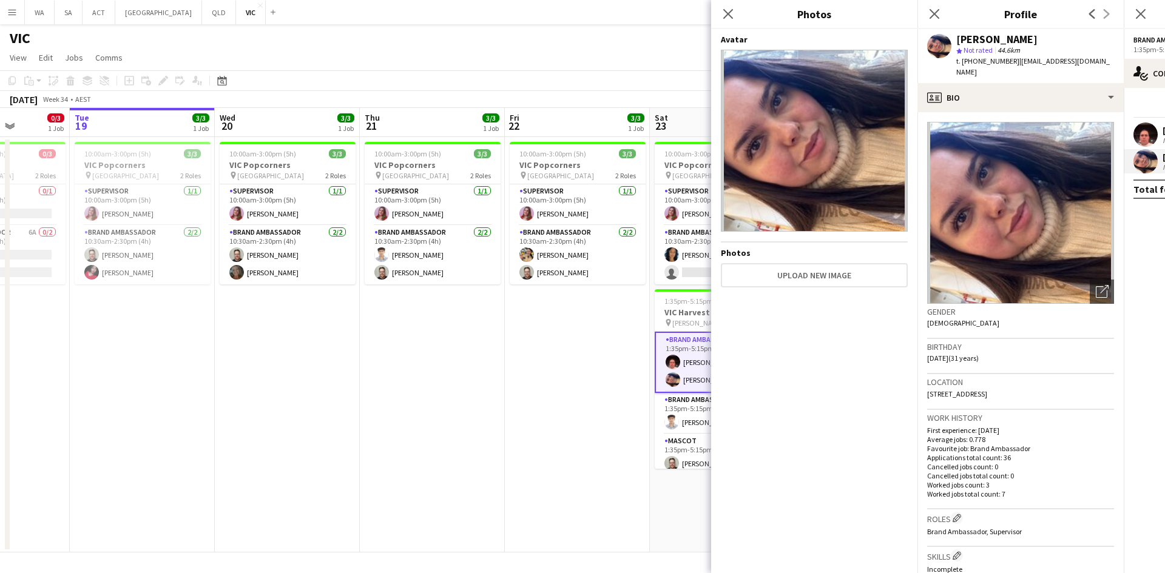
click at [1149, 133] on app-user-avatar at bounding box center [1145, 135] width 24 height 24
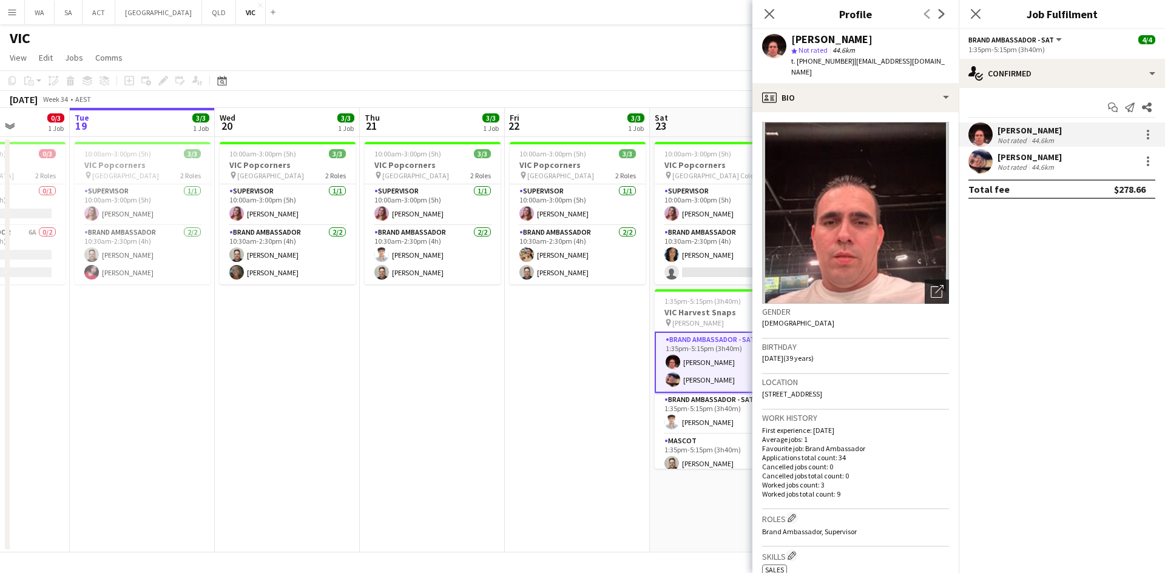
click at [924, 285] on div "Open photos pop-in" at bounding box center [936, 292] width 24 height 24
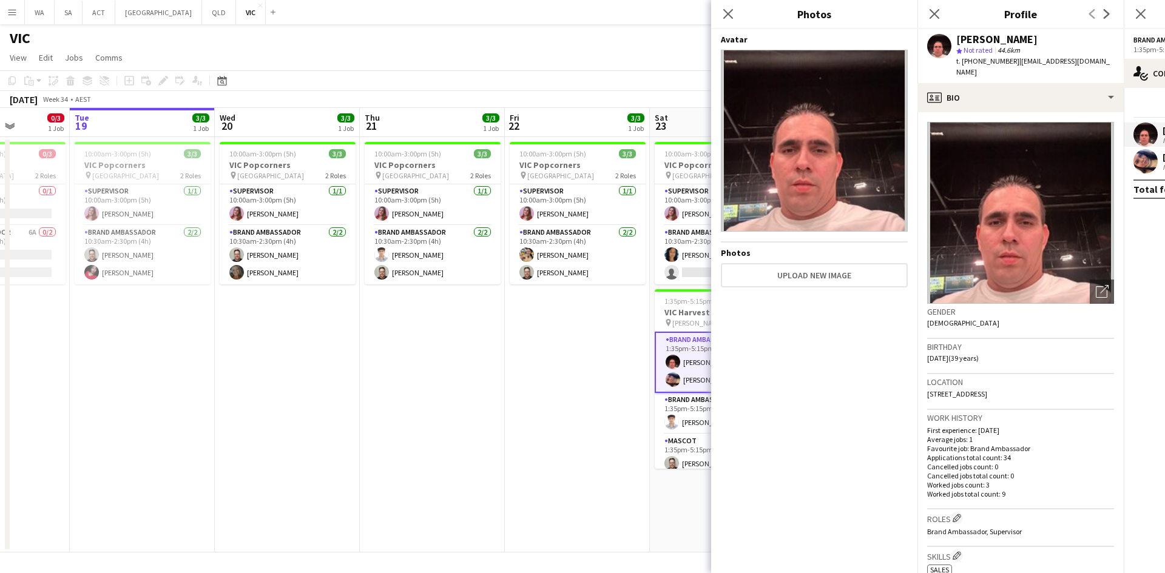
drag, startPoint x: 998, startPoint y: 342, endPoint x: 923, endPoint y: 342, distance: 75.2
click at [923, 342] on app-crew-profile-bio "Open photos pop-in Gender [DEMOGRAPHIC_DATA] Birthday [DEMOGRAPHIC_DATA] (39 ye…" at bounding box center [1020, 342] width 206 height 461
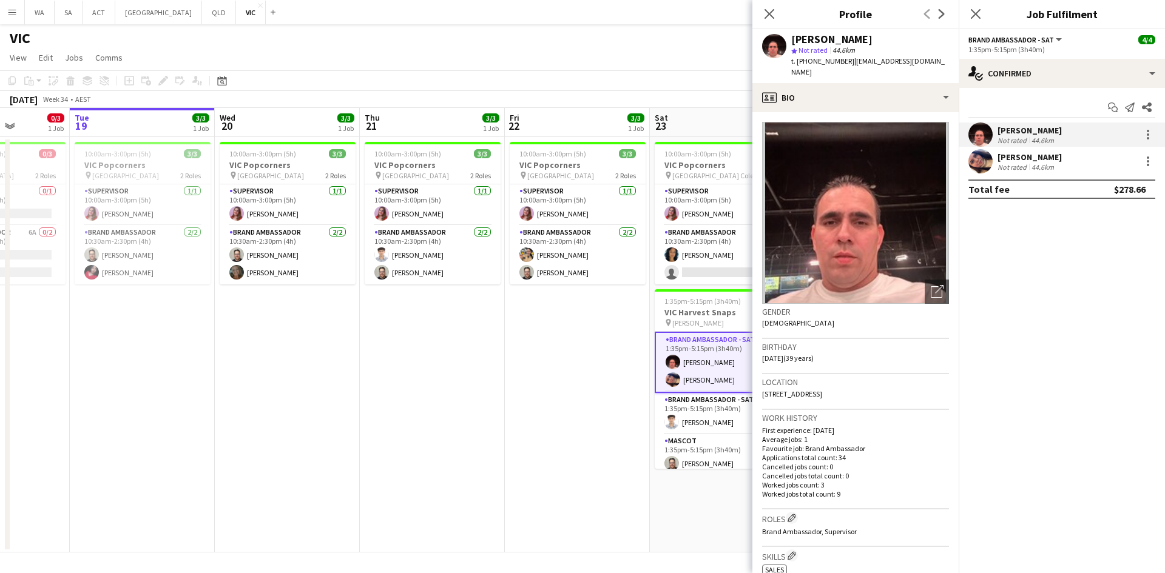
copy span "[DATE] (39 years)"
drag, startPoint x: 851, startPoint y: 380, endPoint x: 796, endPoint y: 382, distance: 55.2
click at [796, 382] on div "[GEOGRAPHIC_DATA][STREET_ADDRESS]" at bounding box center [855, 391] width 187 height 35
copy span "Southbank, 3006"
drag, startPoint x: 844, startPoint y: 59, endPoint x: 882, endPoint y: 61, distance: 38.3
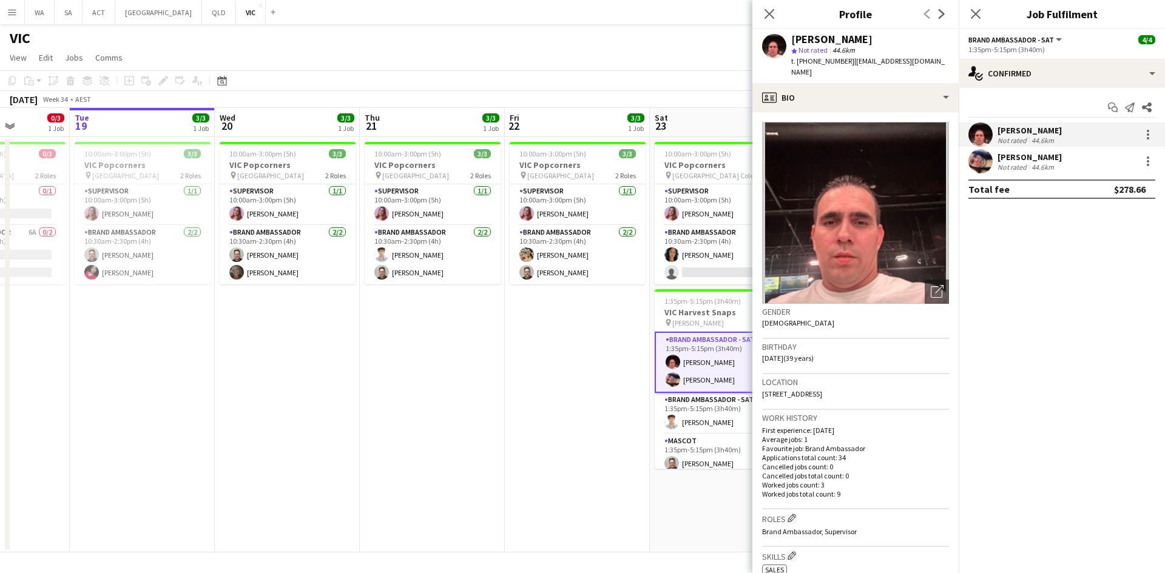
click at [882, 61] on span "| [EMAIL_ADDRESS][DOMAIN_NAME]" at bounding box center [867, 66] width 153 height 20
drag, startPoint x: 932, startPoint y: 59, endPoint x: 844, endPoint y: 59, distance: 88.0
click at [844, 59] on span "| [EMAIL_ADDRESS][DOMAIN_NAME]" at bounding box center [867, 66] width 153 height 20
click at [845, 59] on span "| [EMAIL_ADDRESS][DOMAIN_NAME]" at bounding box center [867, 66] width 153 height 20
drag, startPoint x: 845, startPoint y: 59, endPoint x: 930, endPoint y: 63, distance: 85.0
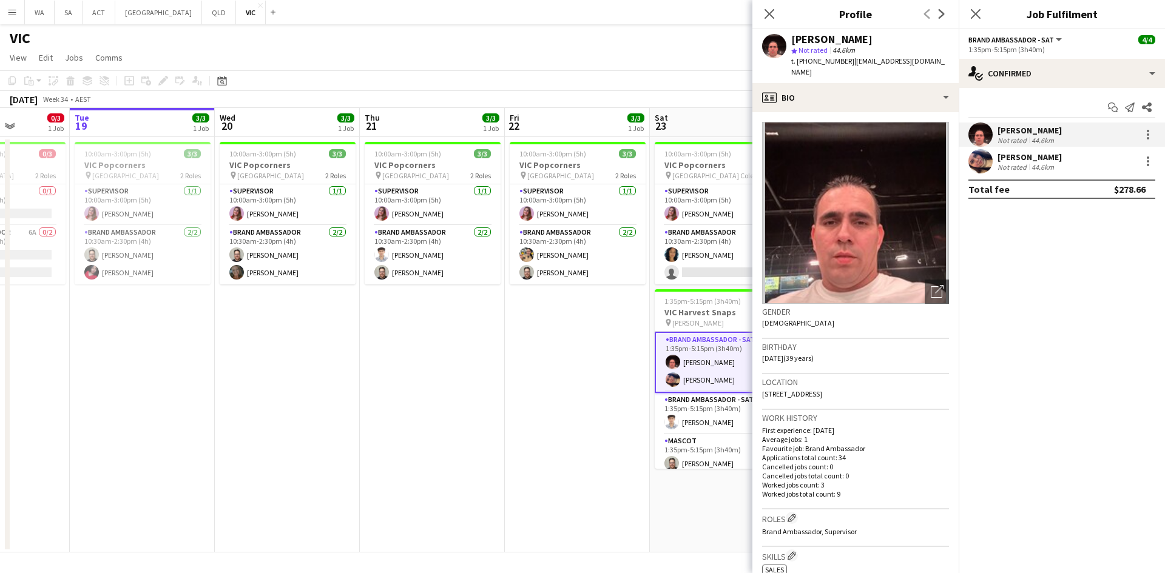
click at [930, 63] on span "| [EMAIL_ADDRESS][DOMAIN_NAME]" at bounding box center [867, 66] width 153 height 20
click at [1006, 163] on div "Not rated" at bounding box center [1013, 167] width 32 height 9
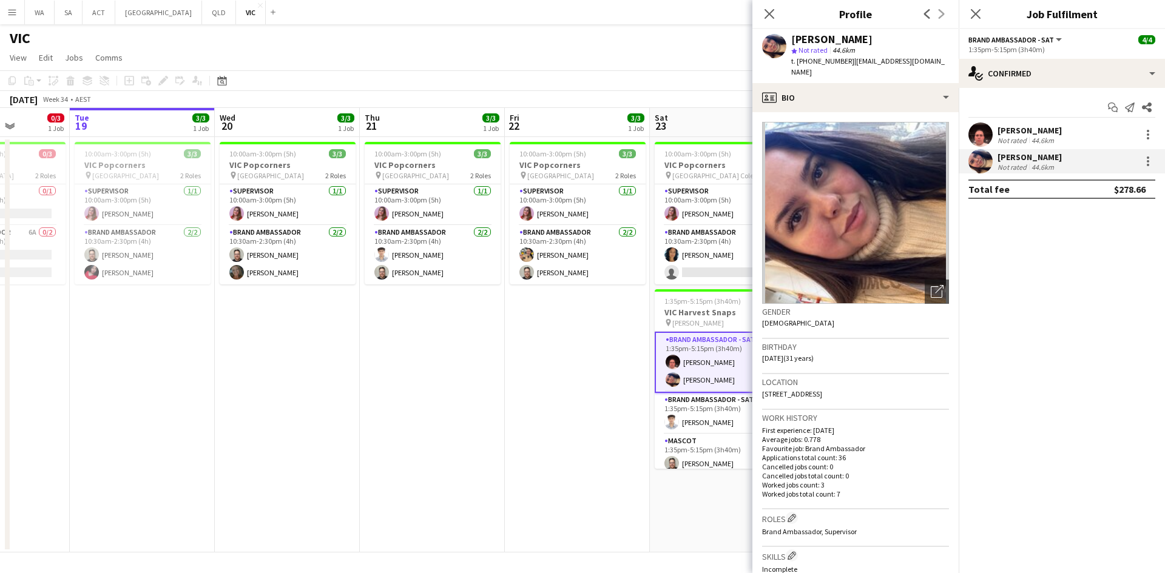
click at [1029, 142] on div "44.6km" at bounding box center [1042, 140] width 27 height 9
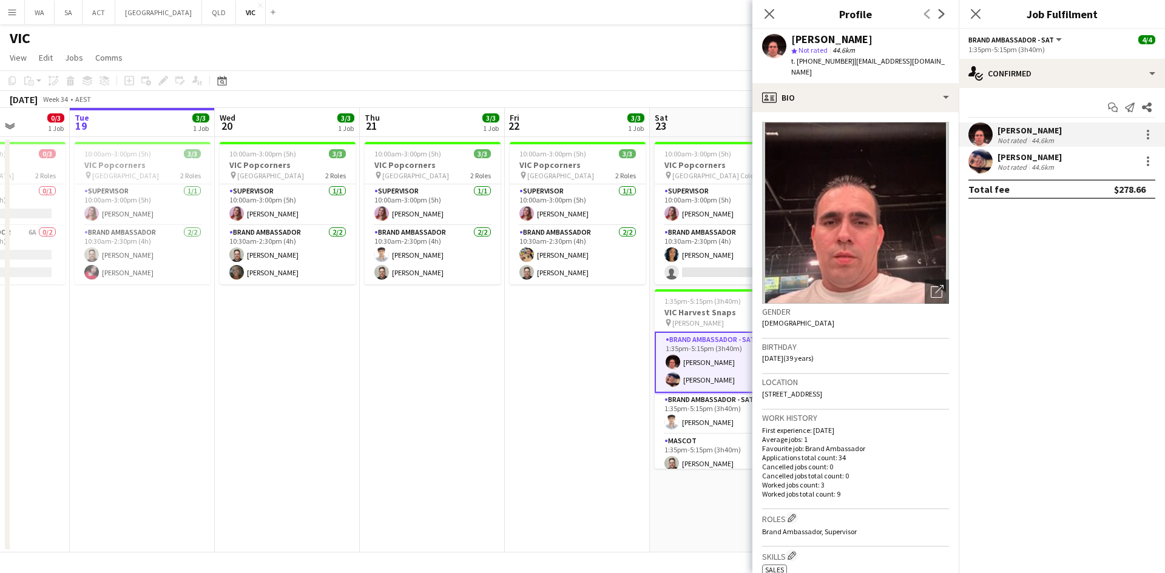
drag, startPoint x: 840, startPoint y: 61, endPoint x: 807, endPoint y: 64, distance: 32.9
click at [807, 64] on span "t. [PHONE_NUMBER]" at bounding box center [822, 60] width 63 height 9
copy span "420848775"
click at [1002, 150] on div "[PERSON_NAME] Not rated 44.6km" at bounding box center [1061, 161] width 206 height 24
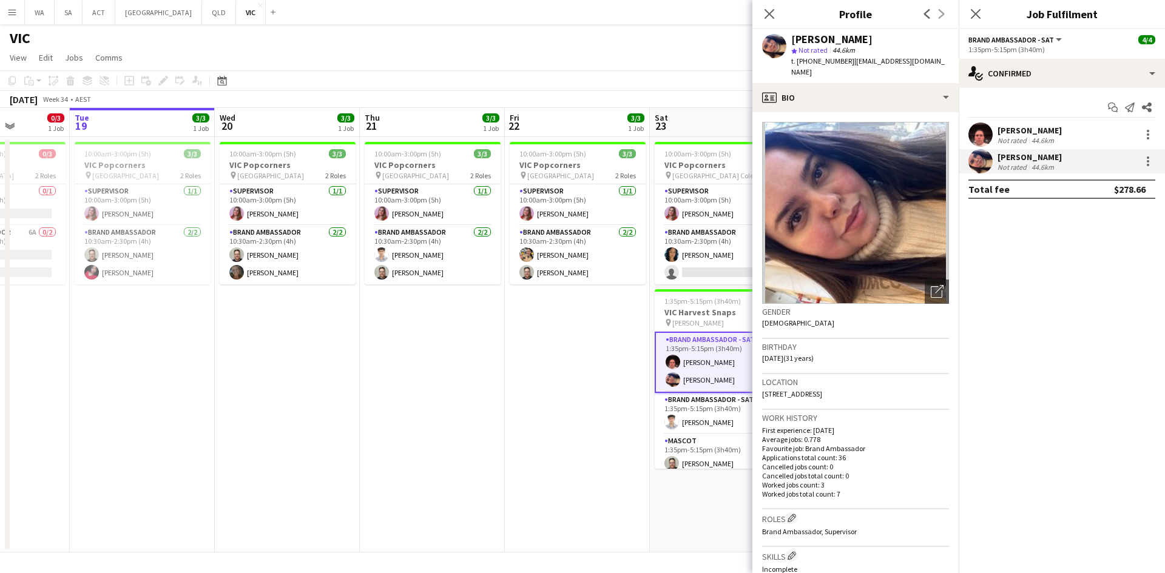
drag, startPoint x: 845, startPoint y: 41, endPoint x: 782, endPoint y: 44, distance: 63.2
click at [782, 44] on div "[PERSON_NAME] star Not rated 44.6km t. [PHONE_NUMBER] | [EMAIL_ADDRESS][DOMAIN_…" at bounding box center [855, 56] width 206 height 54
drag, startPoint x: 840, startPoint y: 62, endPoint x: 809, endPoint y: 62, distance: 30.3
click at [809, 62] on span "t. [PHONE_NUMBER]" at bounding box center [822, 60] width 63 height 9
drag, startPoint x: 926, startPoint y: 64, endPoint x: 845, endPoint y: 62, distance: 81.3
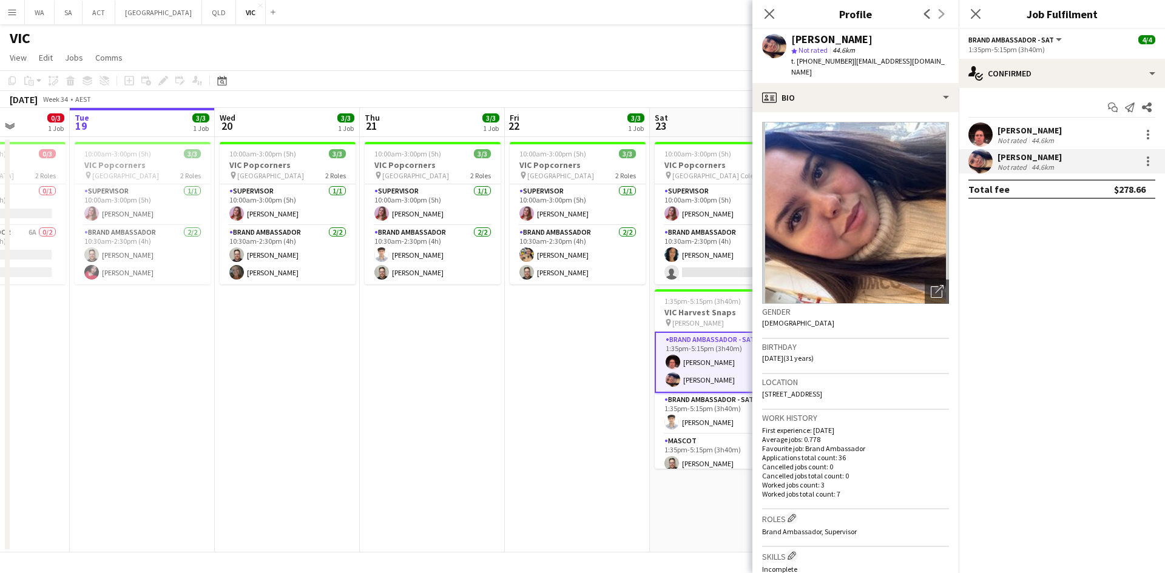
click at [845, 62] on div "[PERSON_NAME] star Not rated 44.6km t. [PHONE_NUMBER] | [EMAIL_ADDRESS][DOMAIN_…" at bounding box center [855, 56] width 206 height 54
drag, startPoint x: 821, startPoint y: 349, endPoint x: 789, endPoint y: 350, distance: 32.8
click at [789, 354] on span "[DATE] (31 years)" at bounding box center [788, 358] width 52 height 9
click at [813, 354] on span "[DATE] (31 years)" at bounding box center [788, 358] width 52 height 9
drag, startPoint x: 830, startPoint y: 348, endPoint x: 766, endPoint y: 348, distance: 64.3
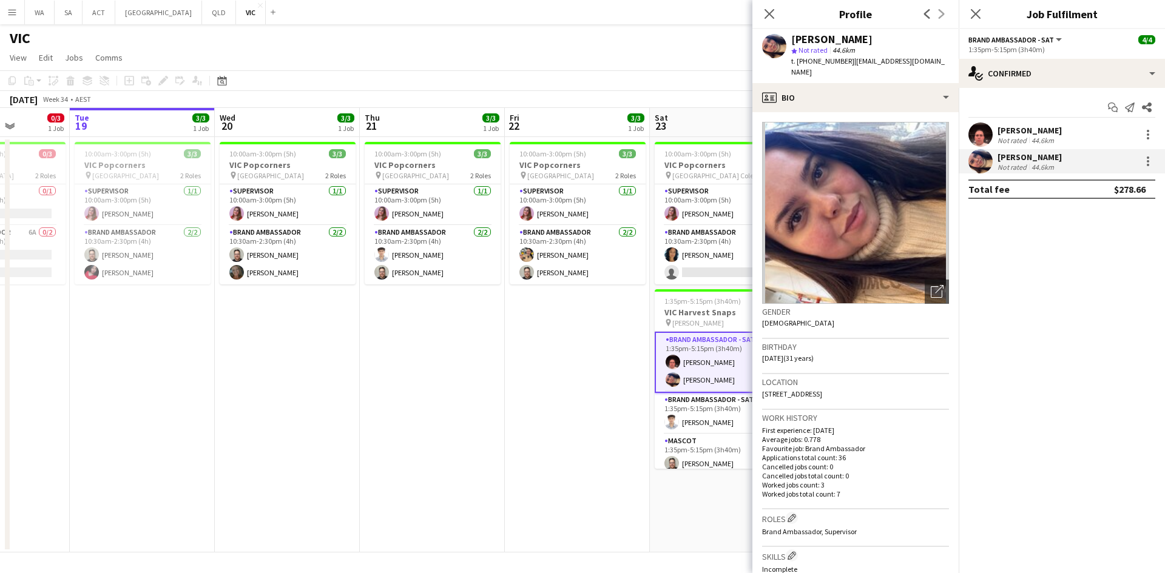
click at [766, 348] on div "Birthday [DEMOGRAPHIC_DATA] (31 years)" at bounding box center [855, 356] width 187 height 35
click at [766, 354] on span "[DATE] (31 years)" at bounding box center [788, 358] width 52 height 9
drag, startPoint x: 762, startPoint y: 348, endPoint x: 830, endPoint y: 349, distance: 67.3
click at [830, 349] on div "Birthday [DEMOGRAPHIC_DATA] (31 years)" at bounding box center [855, 356] width 187 height 35
drag, startPoint x: 960, startPoint y: 96, endPoint x: 809, endPoint y: 187, distance: 176.6
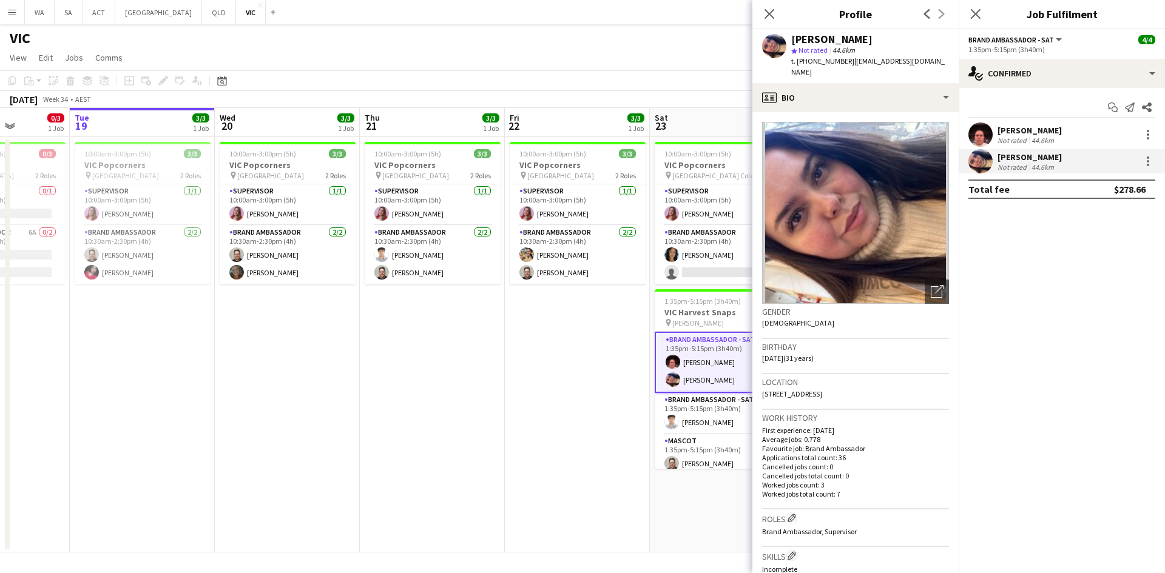
drag, startPoint x: 809, startPoint y: 187, endPoint x: 845, endPoint y: 155, distance: 48.5
click at [836, 149] on img at bounding box center [855, 213] width 187 height 182
click at [935, 285] on icon at bounding box center [939, 289] width 8 height 8
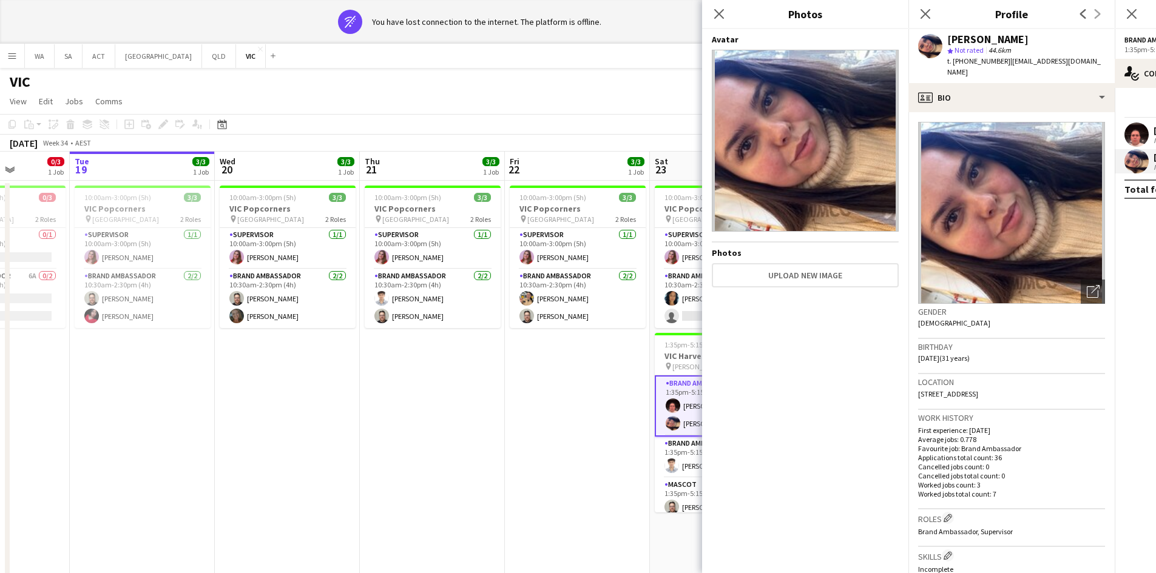
click at [209, 394] on app-date-cell "10:00am-3:00pm (5h) 3/3 VIC Popcorners pin University of Melbourne 2 Roles Supe…" at bounding box center [142, 389] width 145 height 416
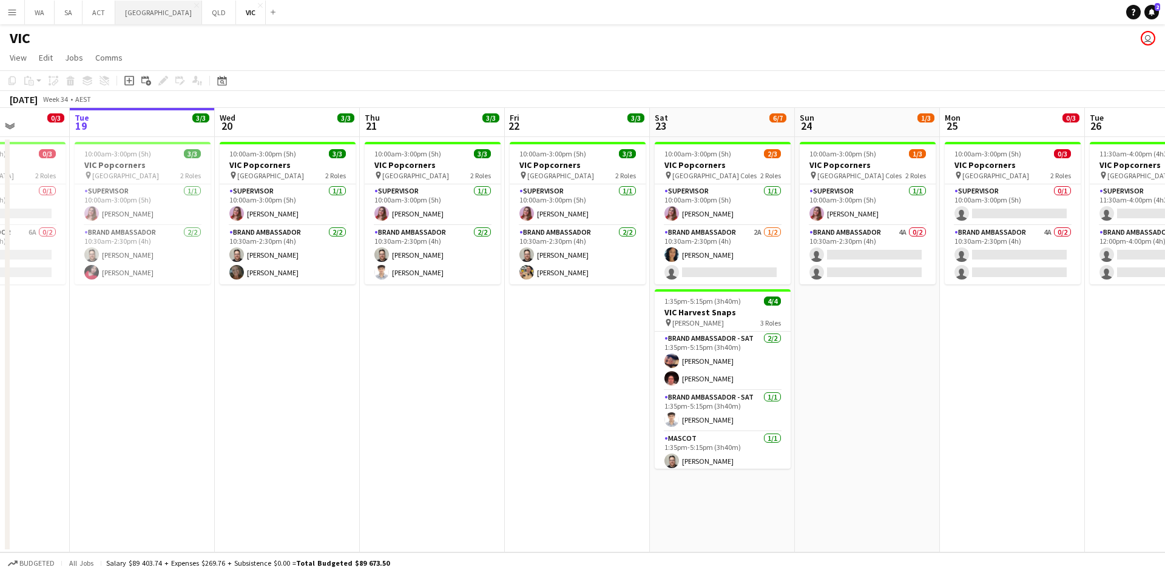
click at [132, 9] on button "NSW Close" at bounding box center [158, 13] width 87 height 24
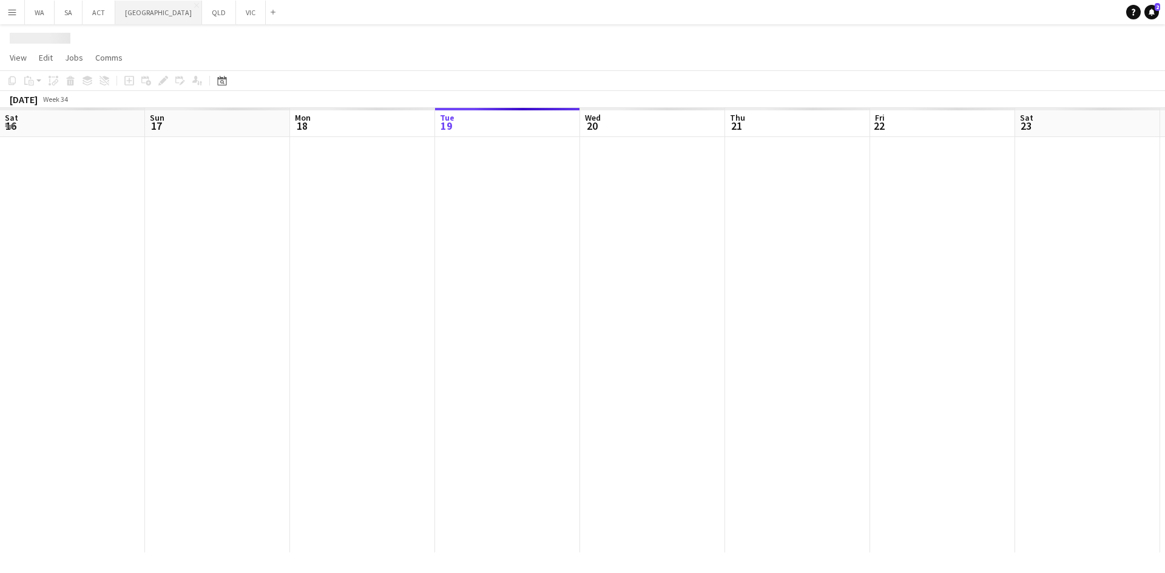
scroll to position [0, 290]
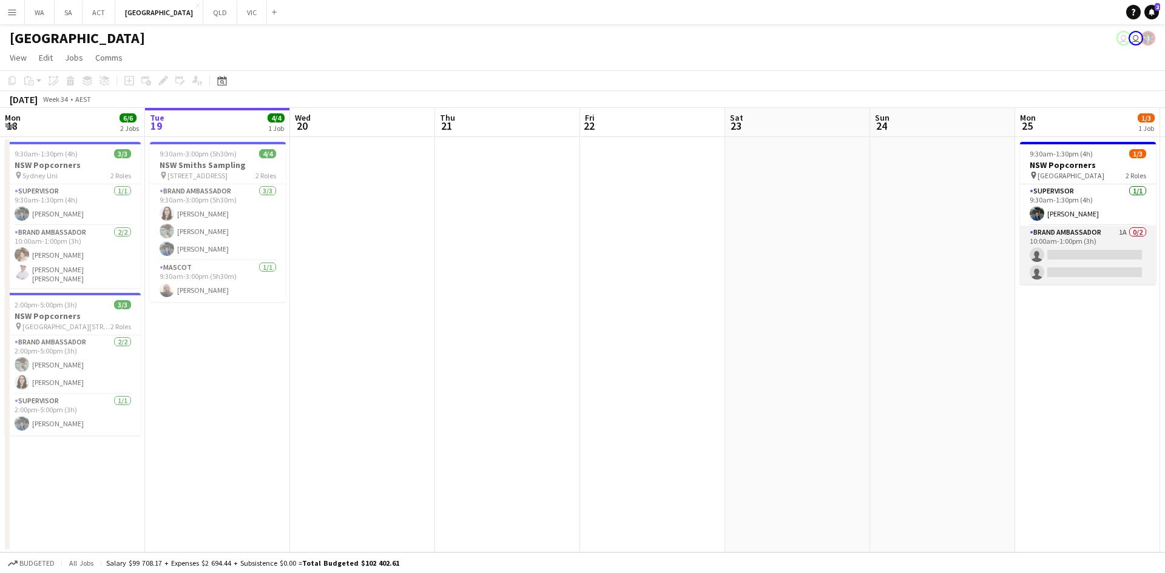
click at [1088, 246] on app-card-role "Brand Ambassador 1A 0/2 10:00am-1:00pm (3h) single-neutral-actions single-neutr…" at bounding box center [1088, 255] width 136 height 59
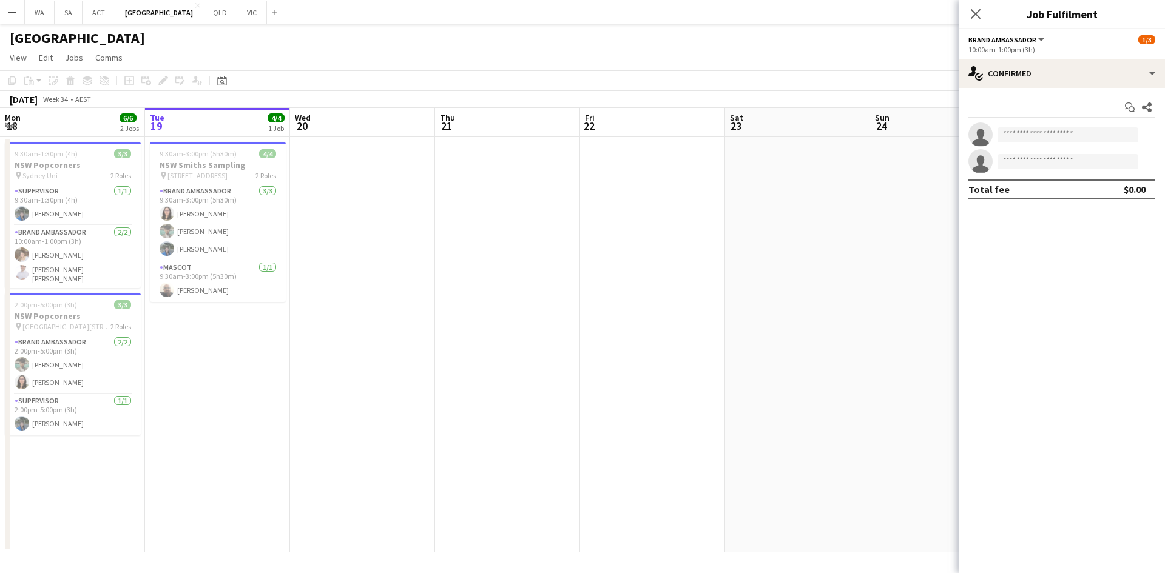
click at [1066, 91] on div "Start chat Share single-neutral-actions single-neutral-actions Total fee $0.00" at bounding box center [1061, 148] width 206 height 121
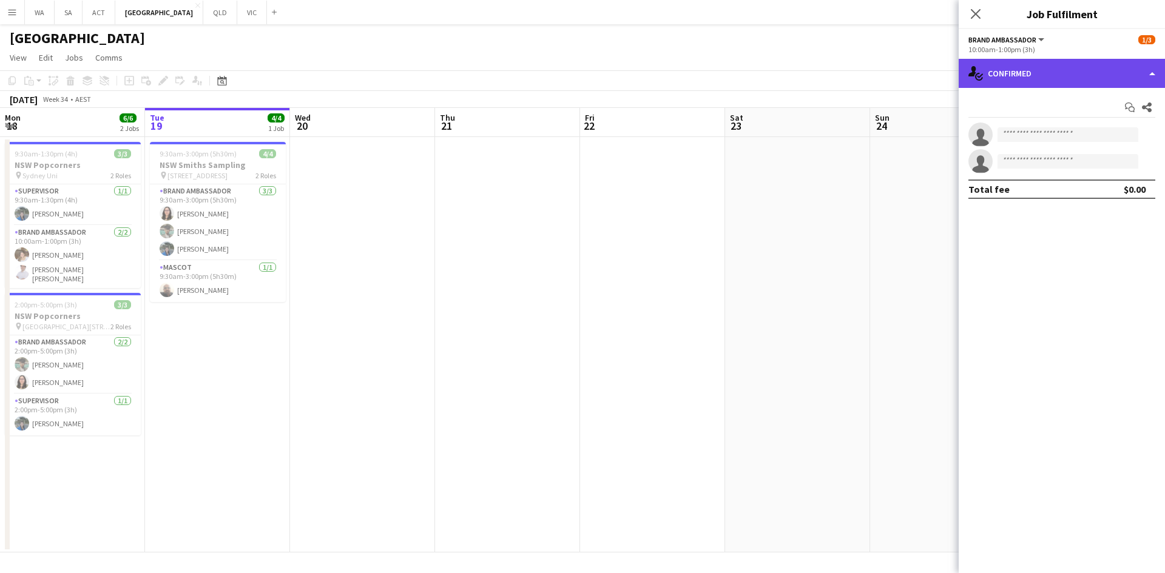
click at [1066, 80] on div "single-neutral-actions-check-2 Confirmed" at bounding box center [1061, 73] width 206 height 29
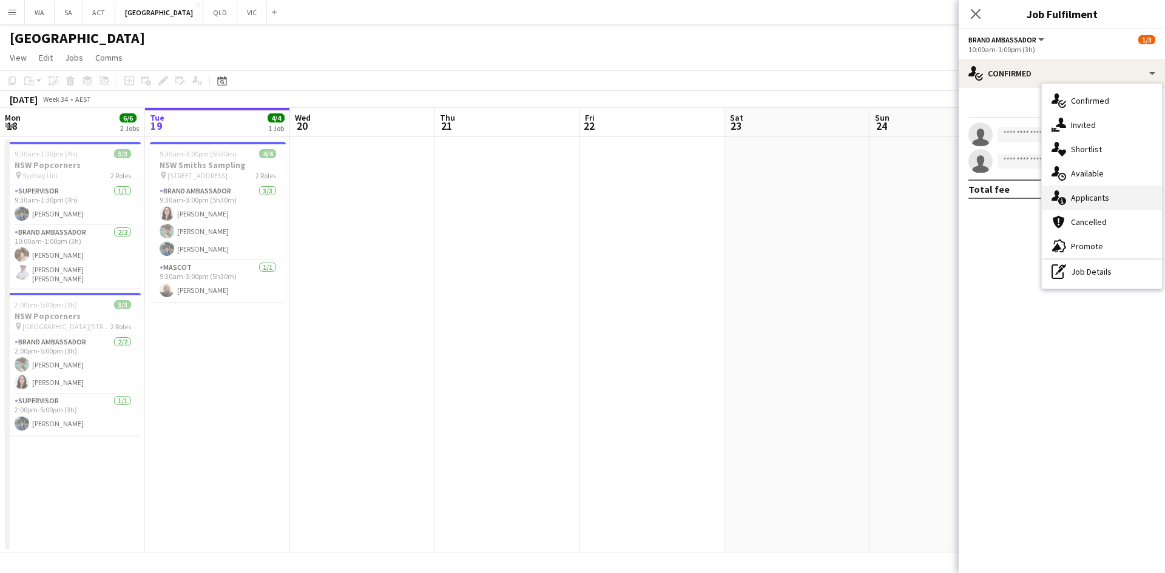
click at [1097, 207] on div "single-neutral-actions-information Applicants" at bounding box center [1102, 198] width 120 height 24
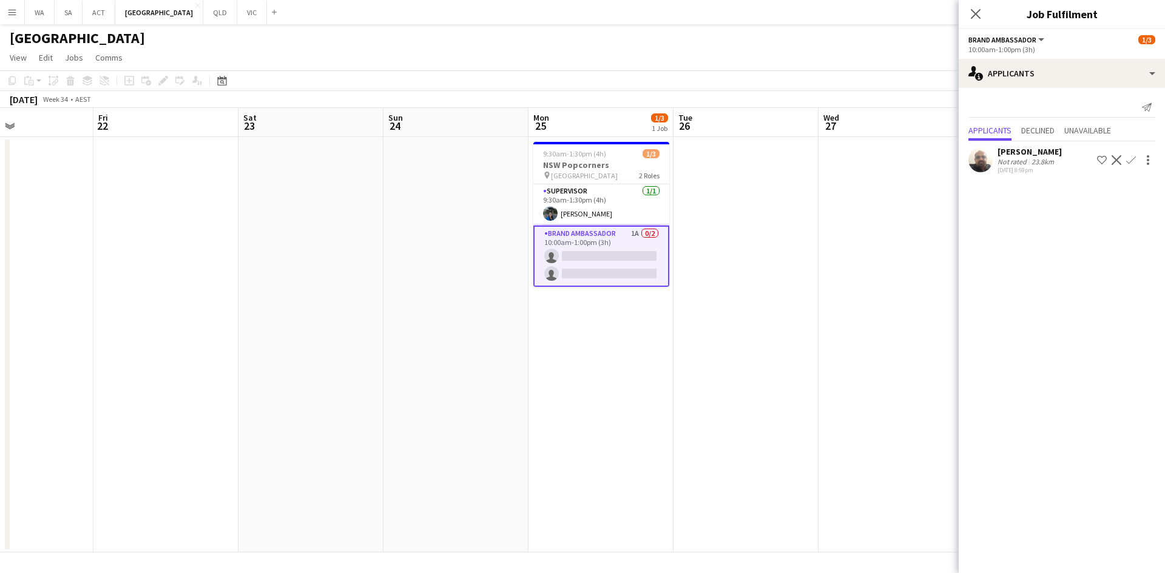
scroll to position [0, 415]
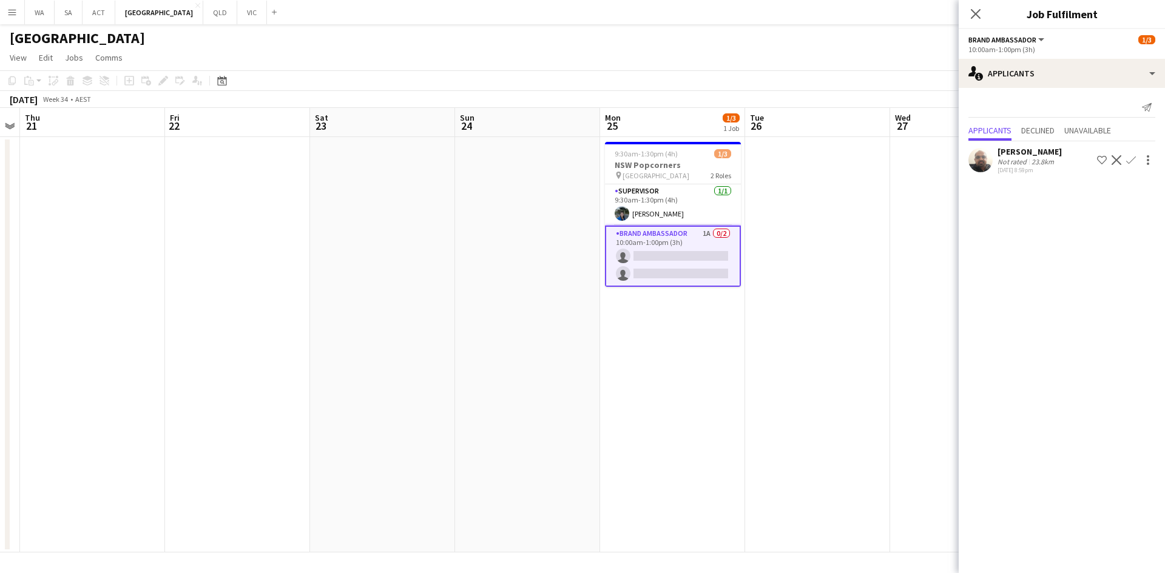
drag, startPoint x: 832, startPoint y: 215, endPoint x: 436, endPoint y: 238, distance: 396.8
click at [436, 238] on app-calendar-viewport "Mon 18 6/6 2 Jobs Tue 19 4/4 1 Job Wed 20 Thu 21 Fri 22 Sat 23 Sun 24 Mon 25 1/…" at bounding box center [582, 330] width 1165 height 445
click at [708, 258] on app-card-role "Brand Ambassador 1A 0/2 10:00am-1:00pm (3h) single-neutral-actions single-neutr…" at bounding box center [673, 256] width 136 height 61
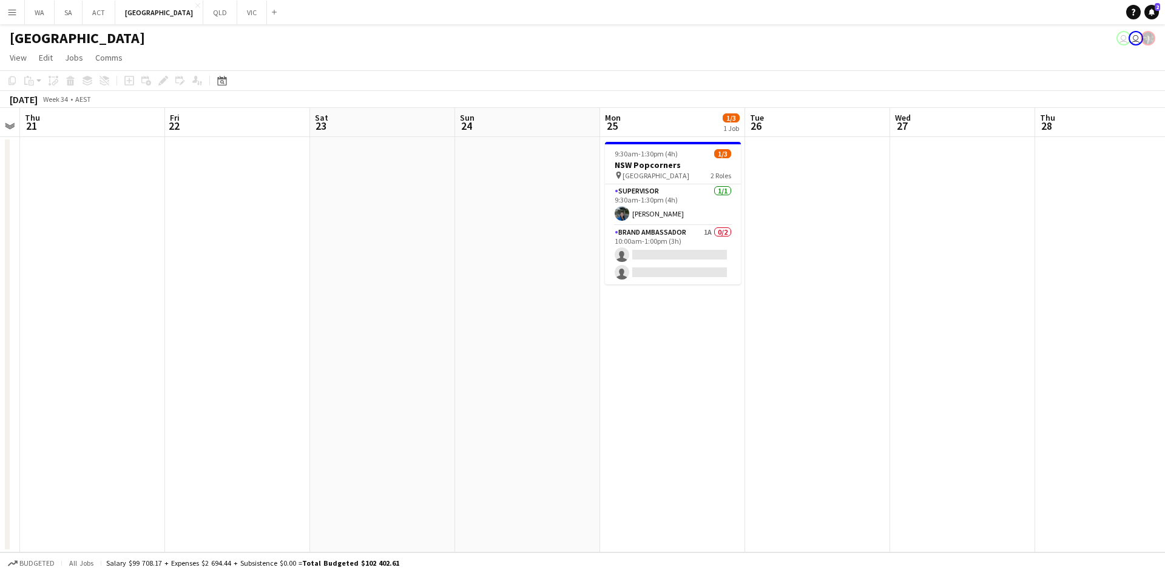
click at [360, 271] on app-date-cell at bounding box center [382, 345] width 145 height 416
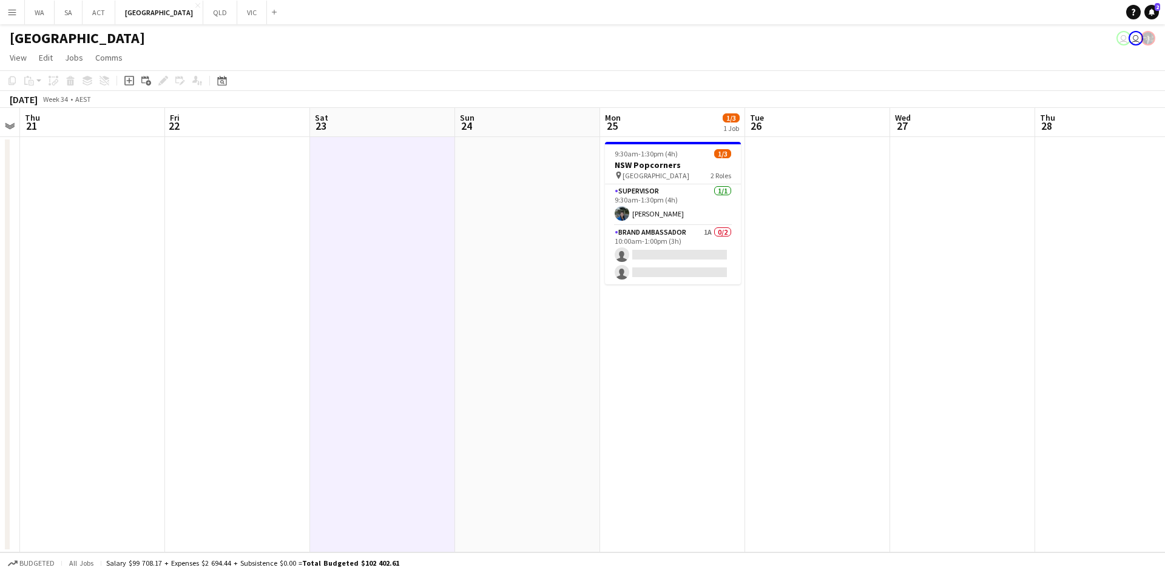
click at [360, 271] on app-date-cell at bounding box center [382, 345] width 145 height 416
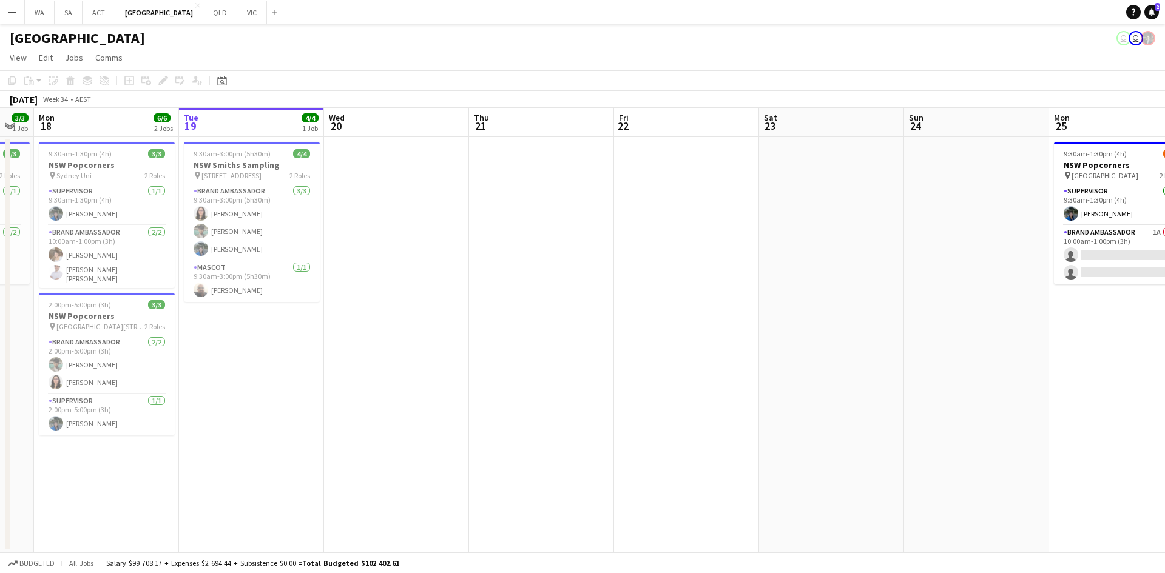
drag, startPoint x: 337, startPoint y: 411, endPoint x: 786, endPoint y: 396, distance: 449.1
click at [786, 396] on app-calendar-viewport "Sat 16 3/3 1 Job Sun 17 3/3 1 Job Mon 18 6/6 2 Jobs Tue 19 4/4 1 Job Wed 20 Thu…" at bounding box center [582, 330] width 1165 height 445
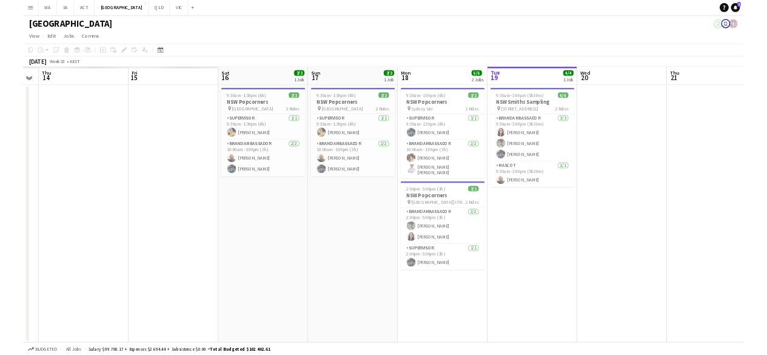
scroll to position [0, 333]
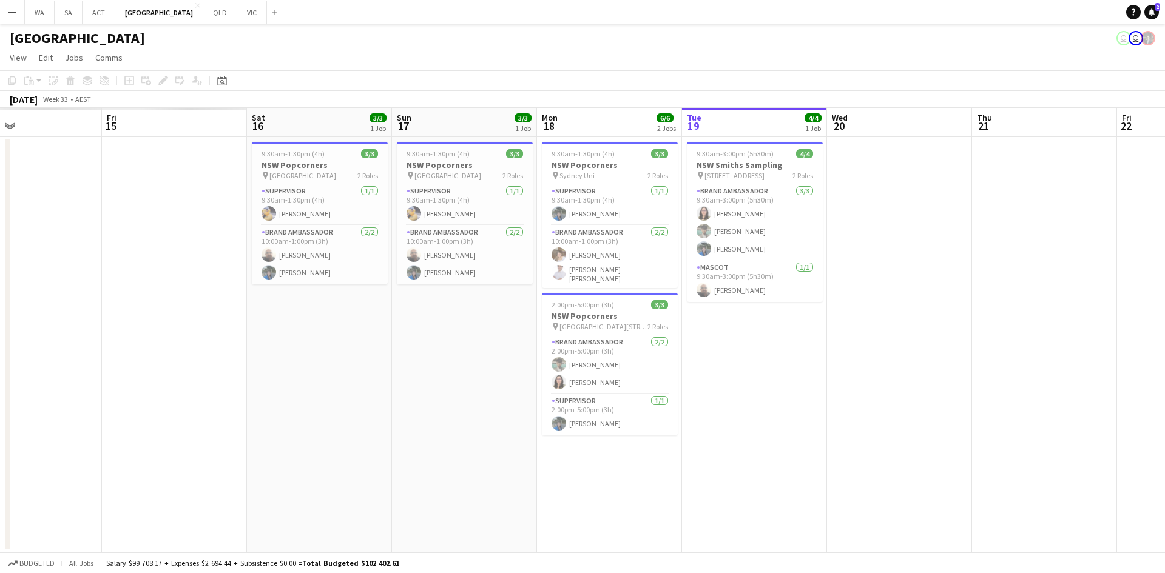
drag, startPoint x: 724, startPoint y: 241, endPoint x: 749, endPoint y: 241, distance: 24.9
click at [749, 241] on app-calendar-viewport "Tue 12 Wed 13 Thu 14 Fri 15 Sat 16 3/3 1 Job Sun 17 3/3 1 Job Mon 18 6/6 2 Jobs…" at bounding box center [582, 330] width 1165 height 445
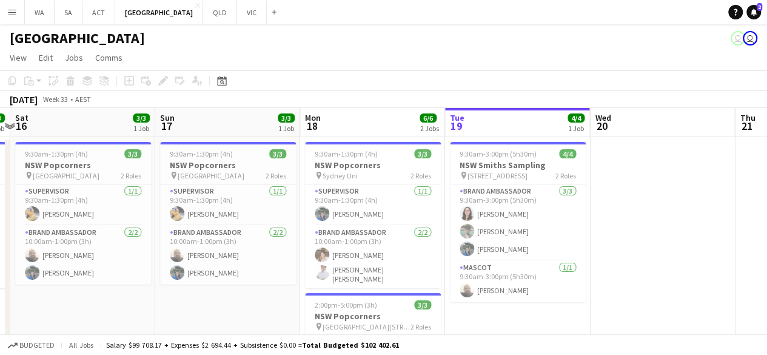
scroll to position [0, 576]
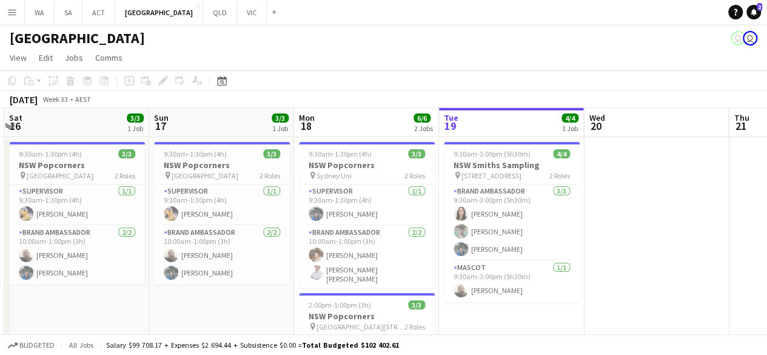
drag, startPoint x: 284, startPoint y: 234, endPoint x: 278, endPoint y: 233, distance: 6.1
click at [278, 233] on app-calendar-viewport "Tue 12 1/1 1 Job Wed 13 3/4 2 Jobs Thu 14 3/3 1 Job Fri 15 3/3 1 Job Sat 16 3/3…" at bounding box center [383, 283] width 767 height 350
